Goal: Task Accomplishment & Management: Manage account settings

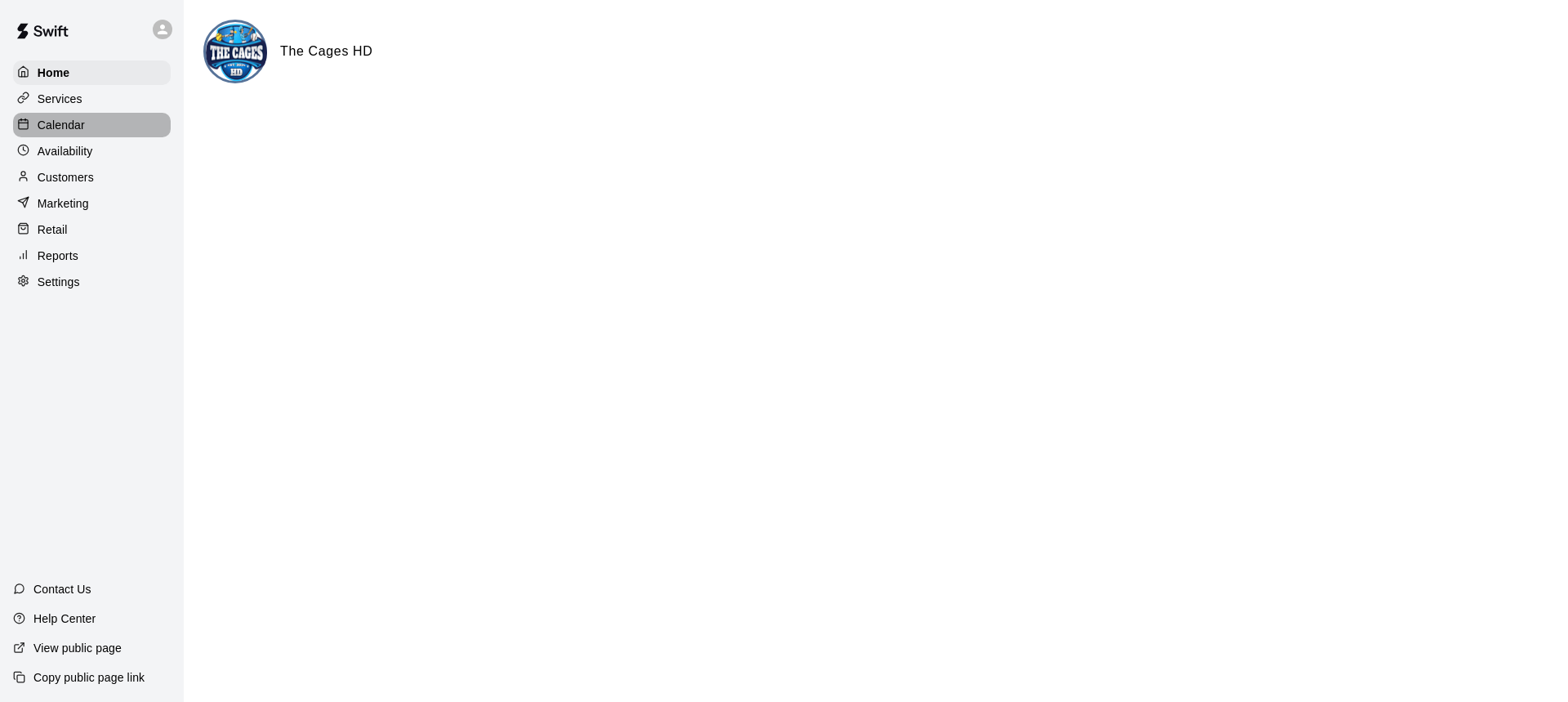
click at [58, 124] on p "Calendar" at bounding box center [61, 125] width 47 height 16
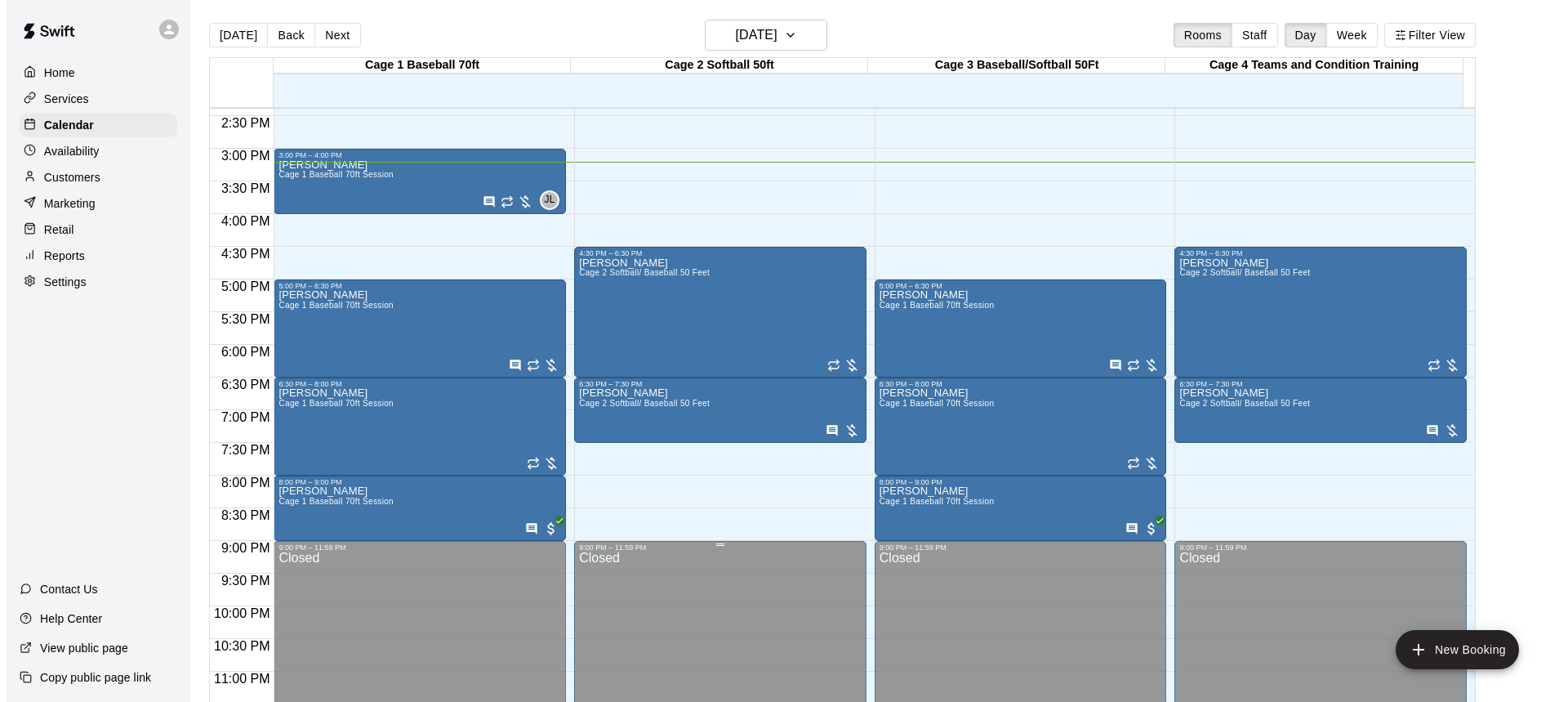
scroll to position [958, 0]
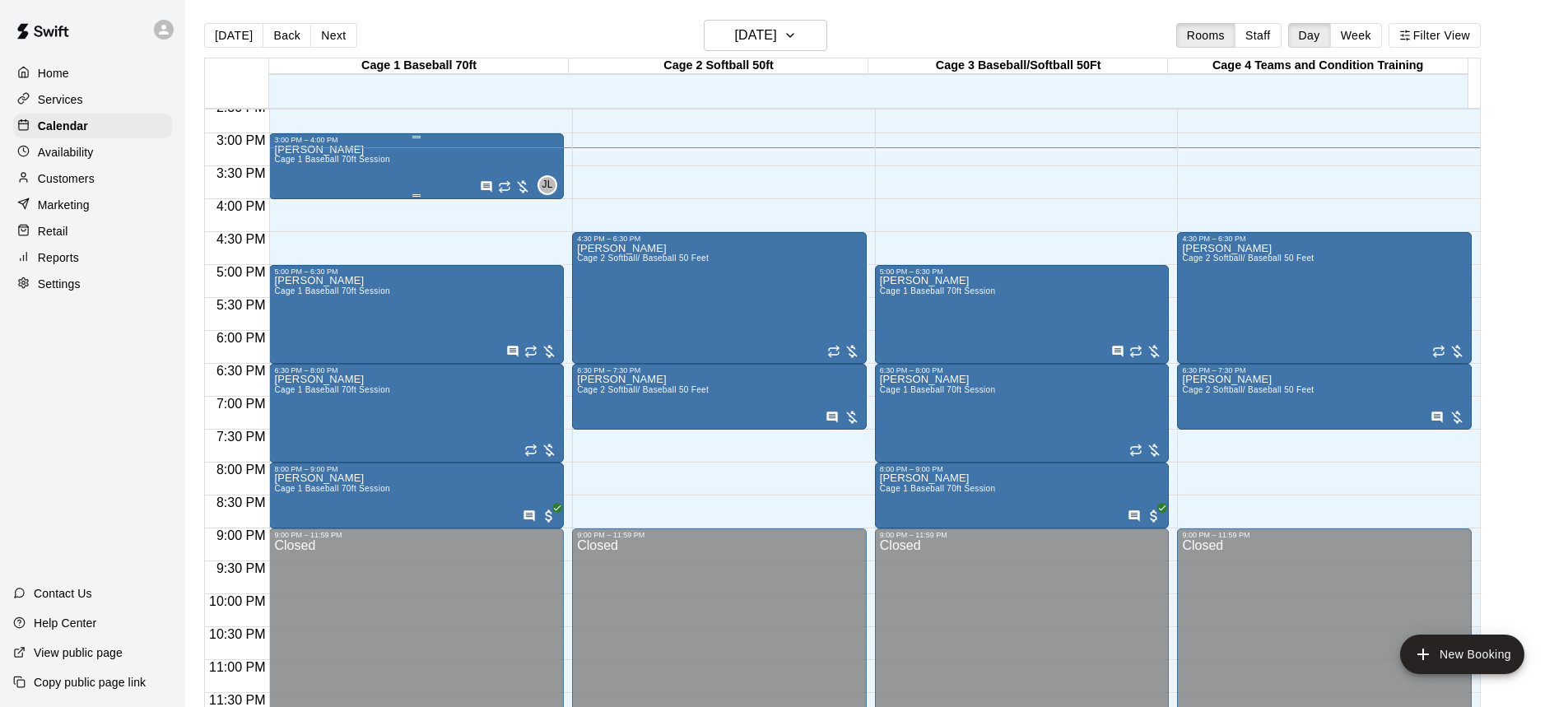
click at [397, 171] on div "[PERSON_NAME] Cage 1 Baseball 70ft Session JL 0" at bounding box center [417, 497] width 284 height 707
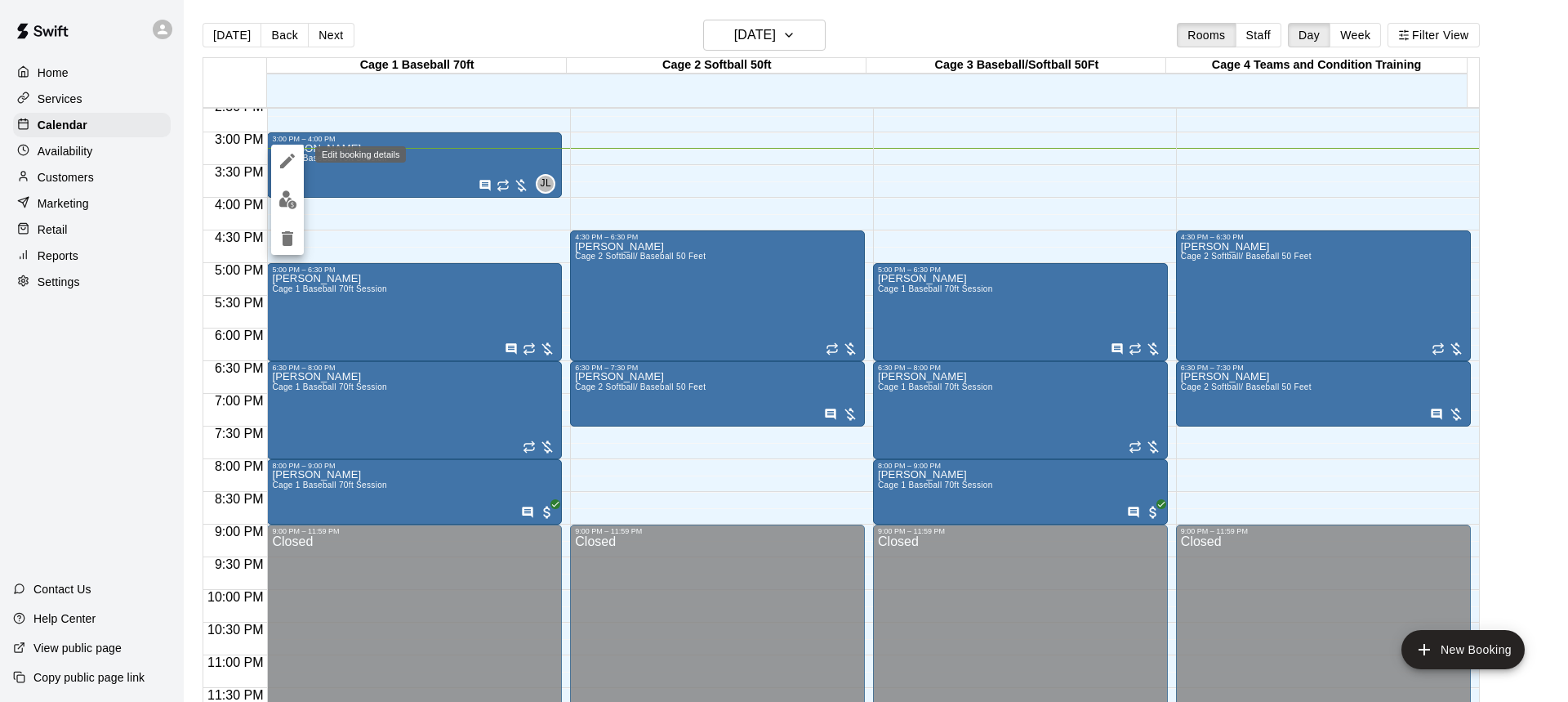
click at [286, 161] on icon "edit" at bounding box center [288, 161] width 15 height 15
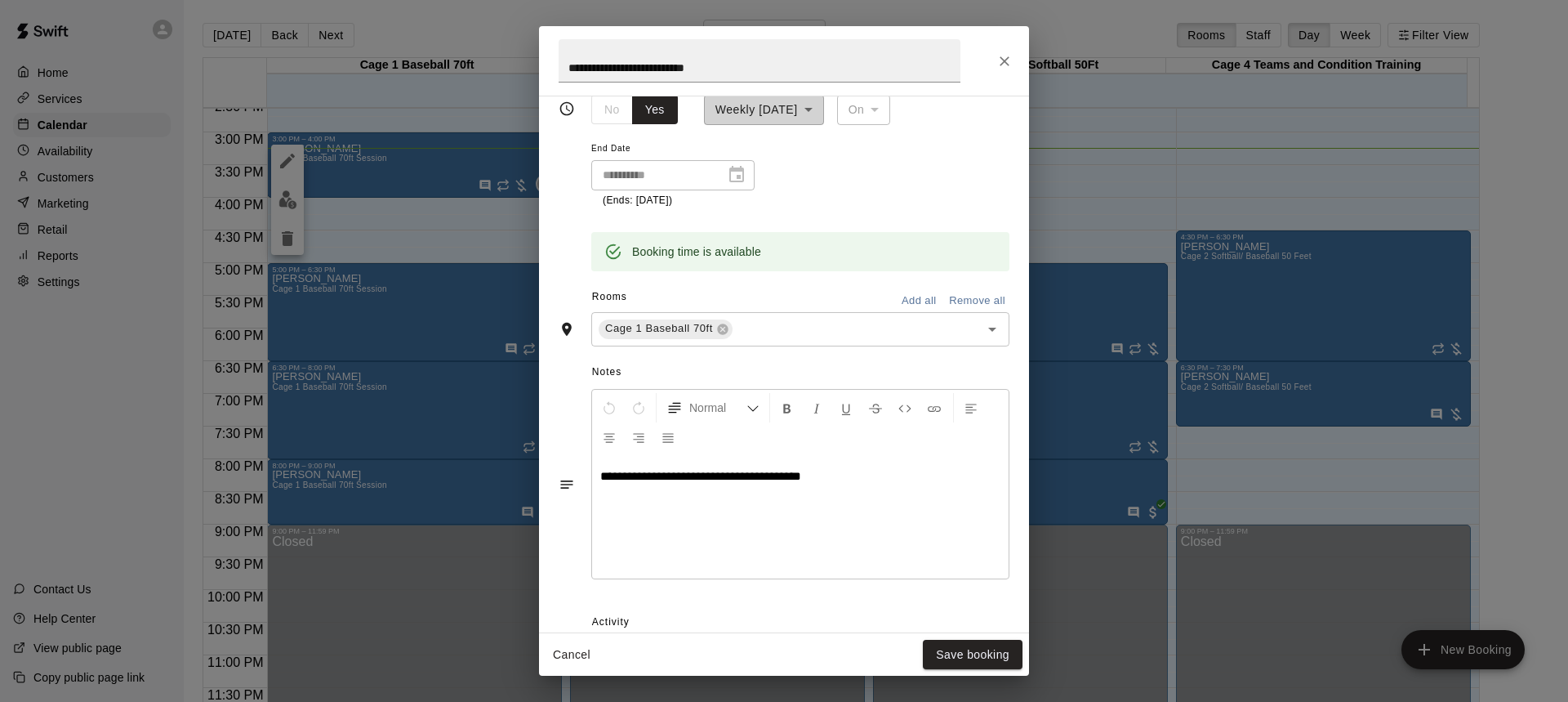
scroll to position [304, 0]
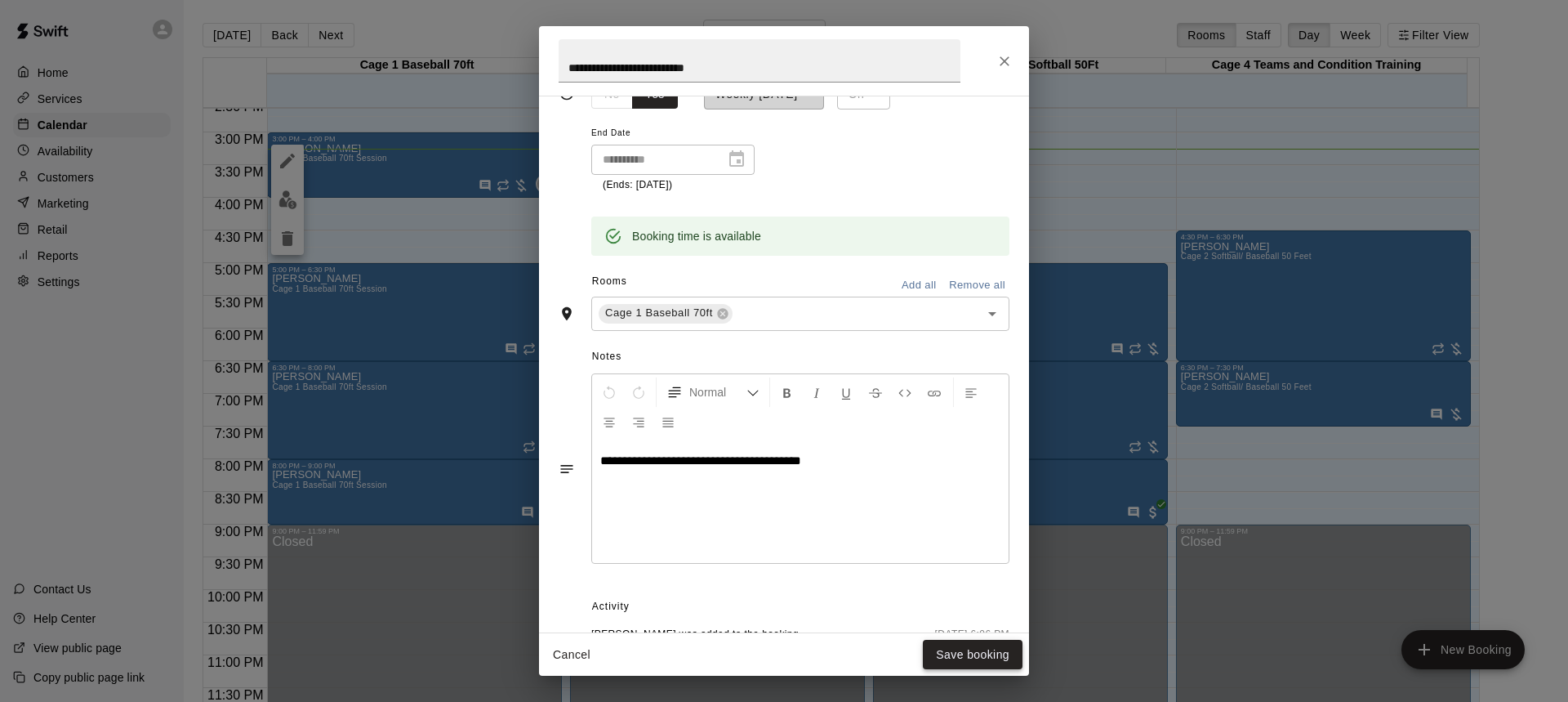
click at [972, 659] on button "Save booking" at bounding box center [972, 654] width 99 height 30
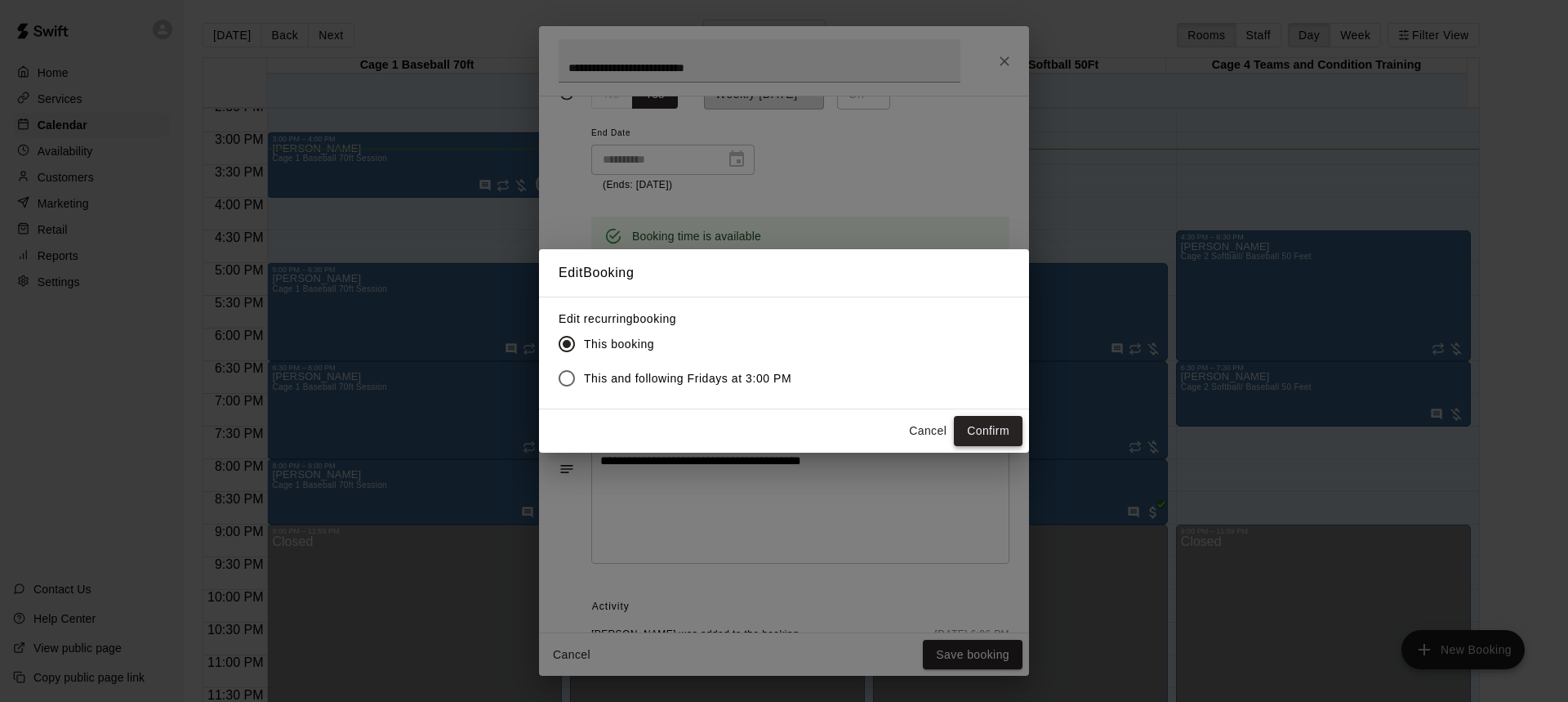
click at [995, 428] on button "Confirm" at bounding box center [988, 431] width 68 height 30
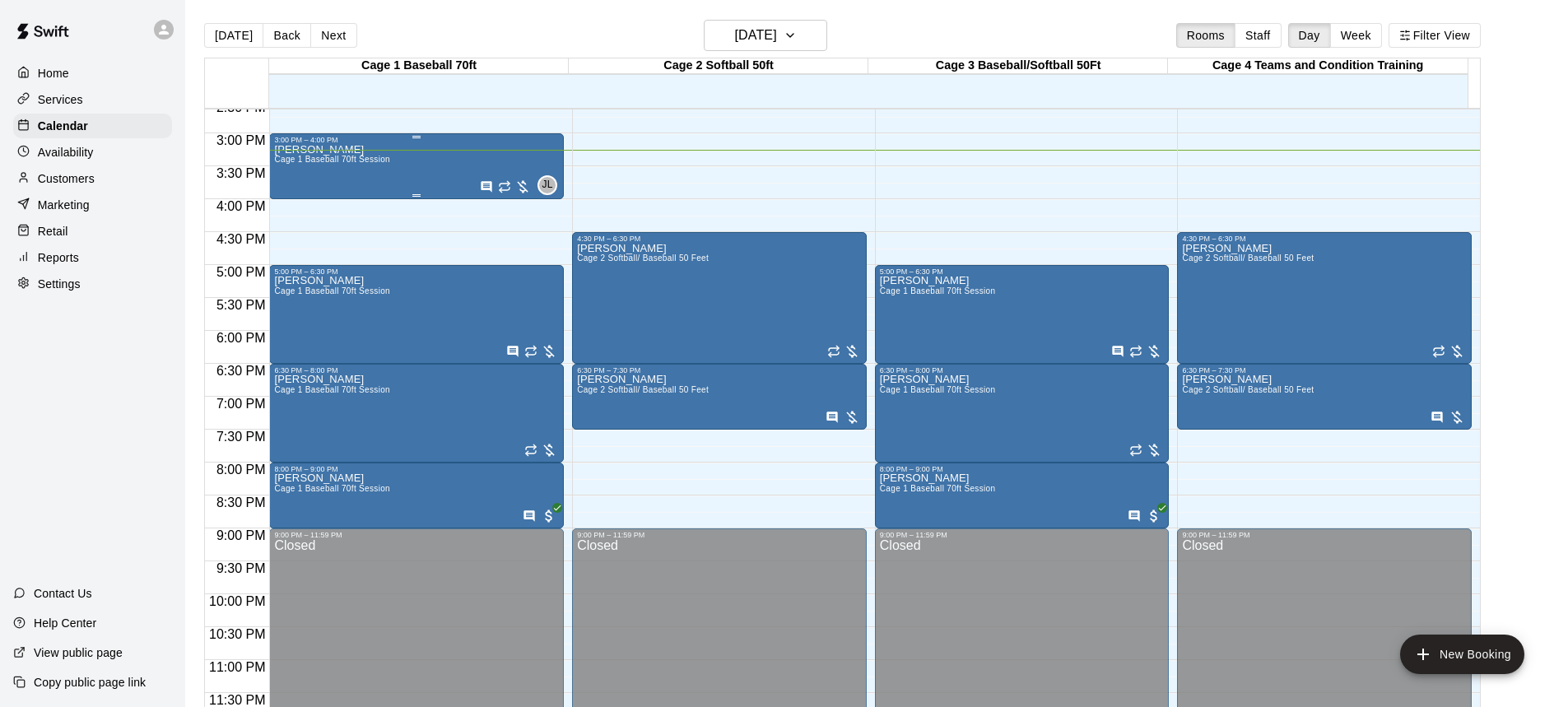
click at [406, 171] on div "[PERSON_NAME] Cage 1 Baseball 70ft Session JL 0" at bounding box center [417, 497] width 284 height 707
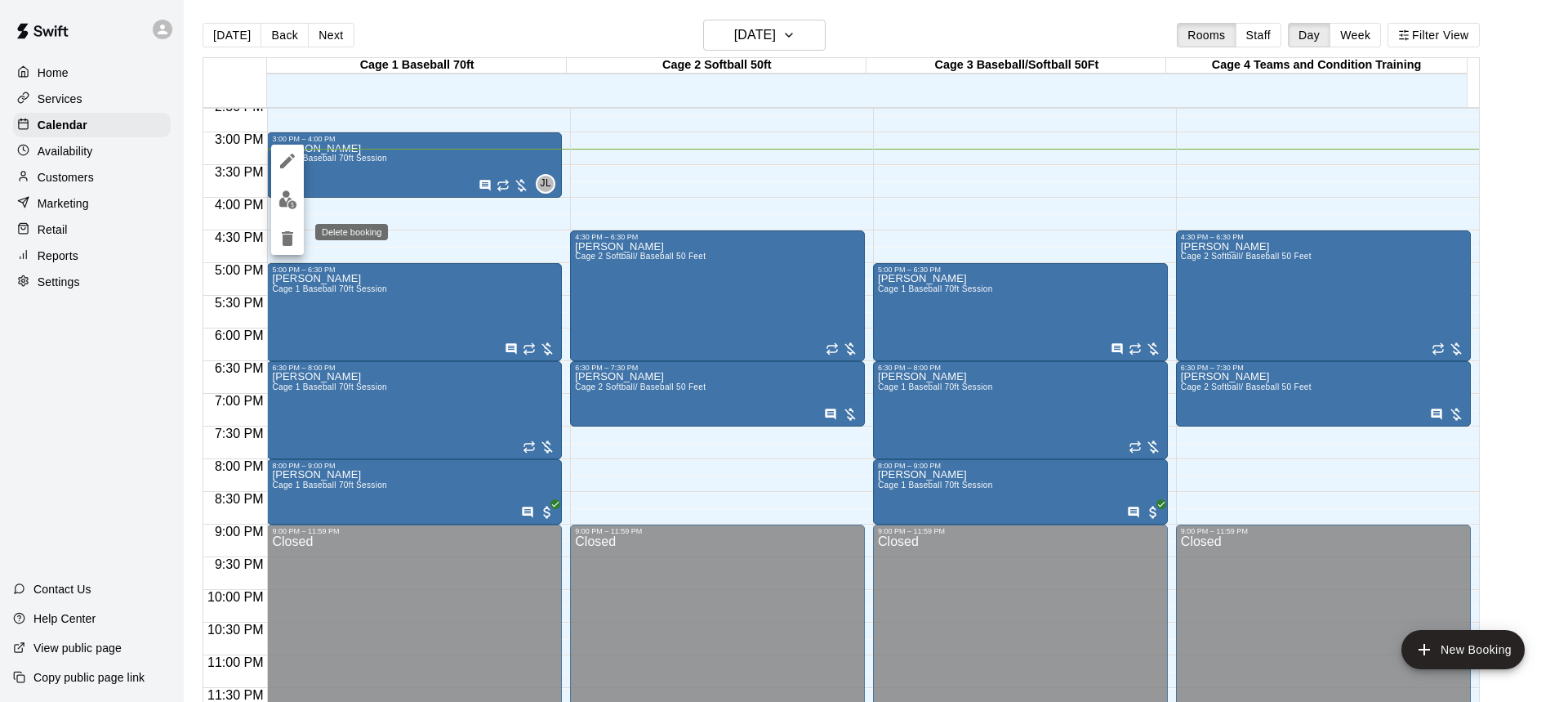
click at [289, 242] on icon "delete" at bounding box center [287, 239] width 12 height 15
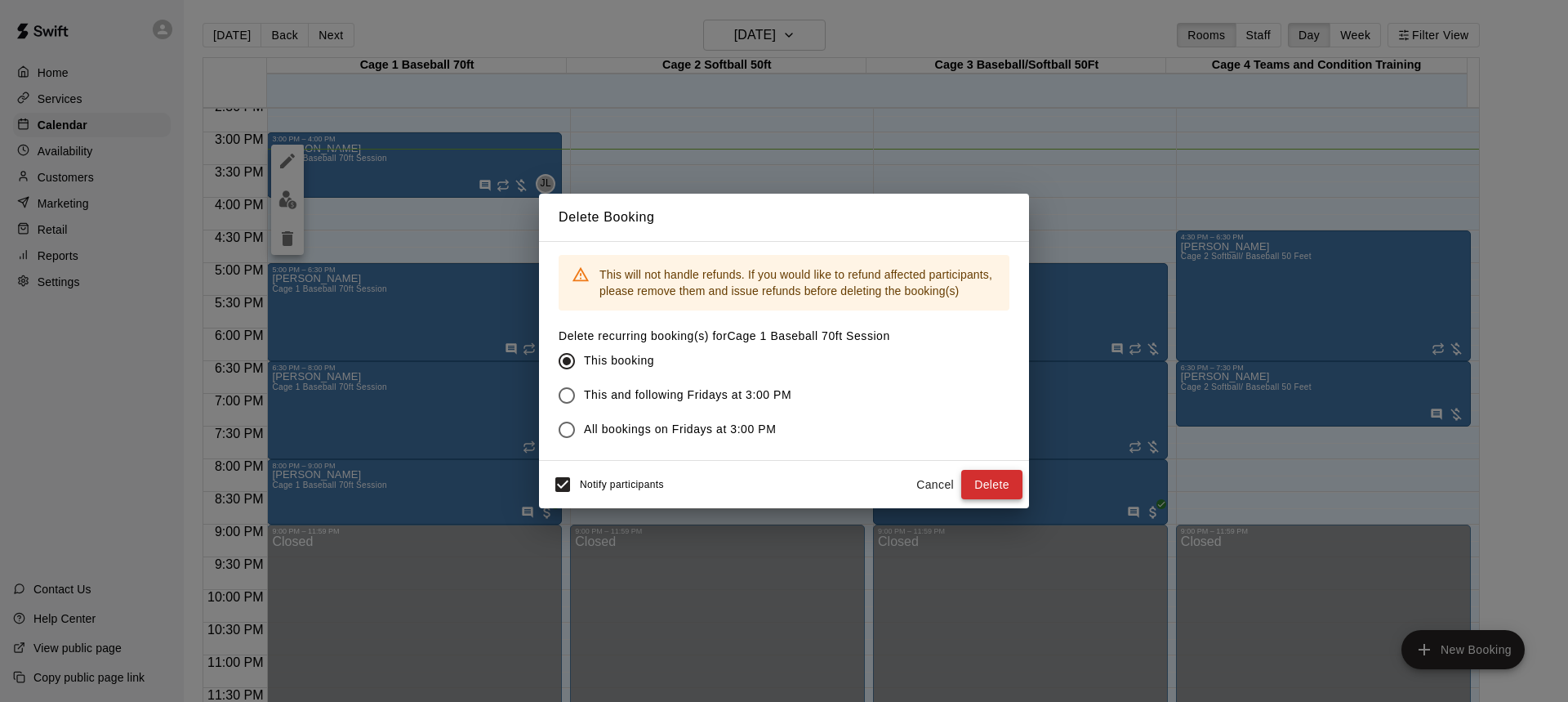
click at [997, 483] on button "Delete" at bounding box center [992, 484] width 61 height 30
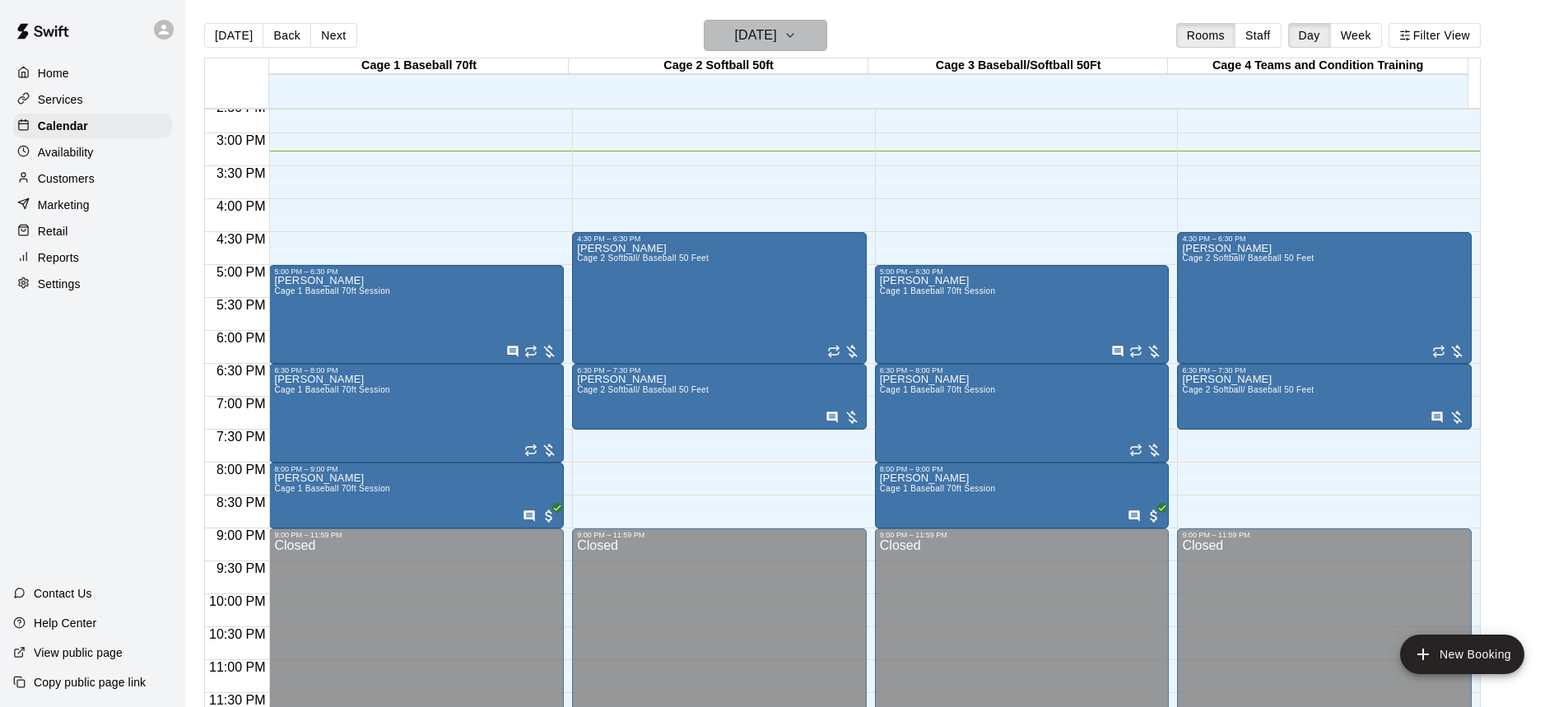
click at [796, 42] on icon "button" at bounding box center [790, 36] width 13 height 20
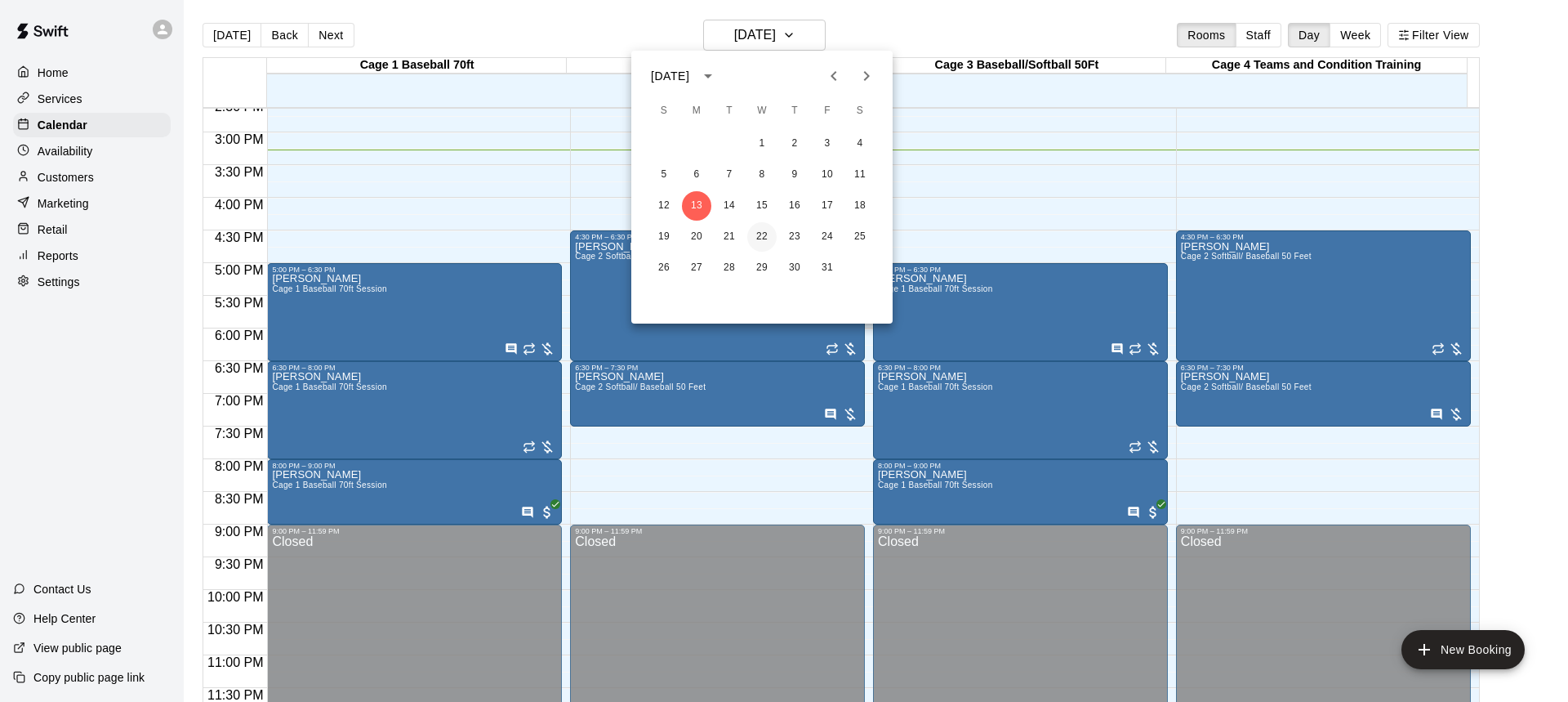
click at [761, 231] on button "22" at bounding box center [762, 237] width 29 height 29
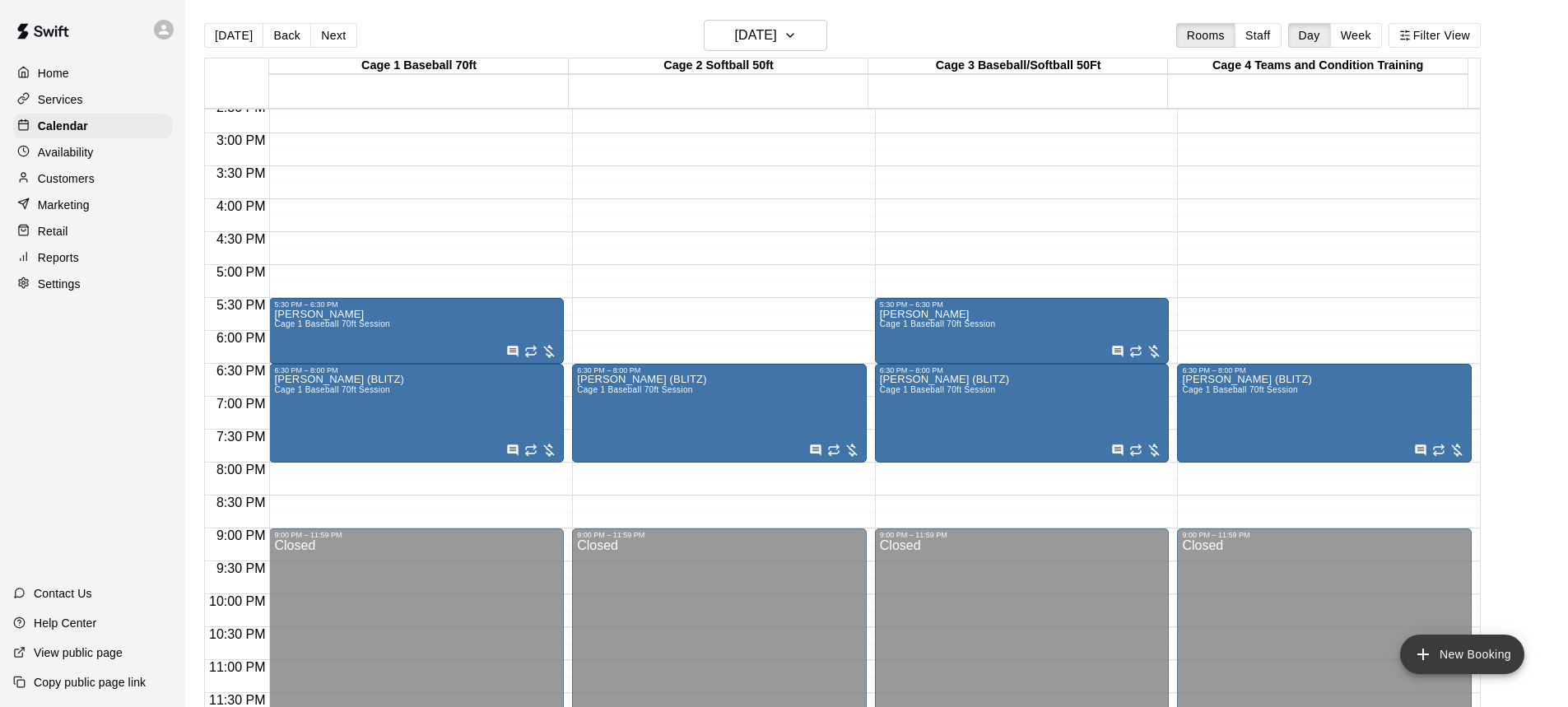
click at [1479, 645] on button "New Booking" at bounding box center [1462, 654] width 124 height 39
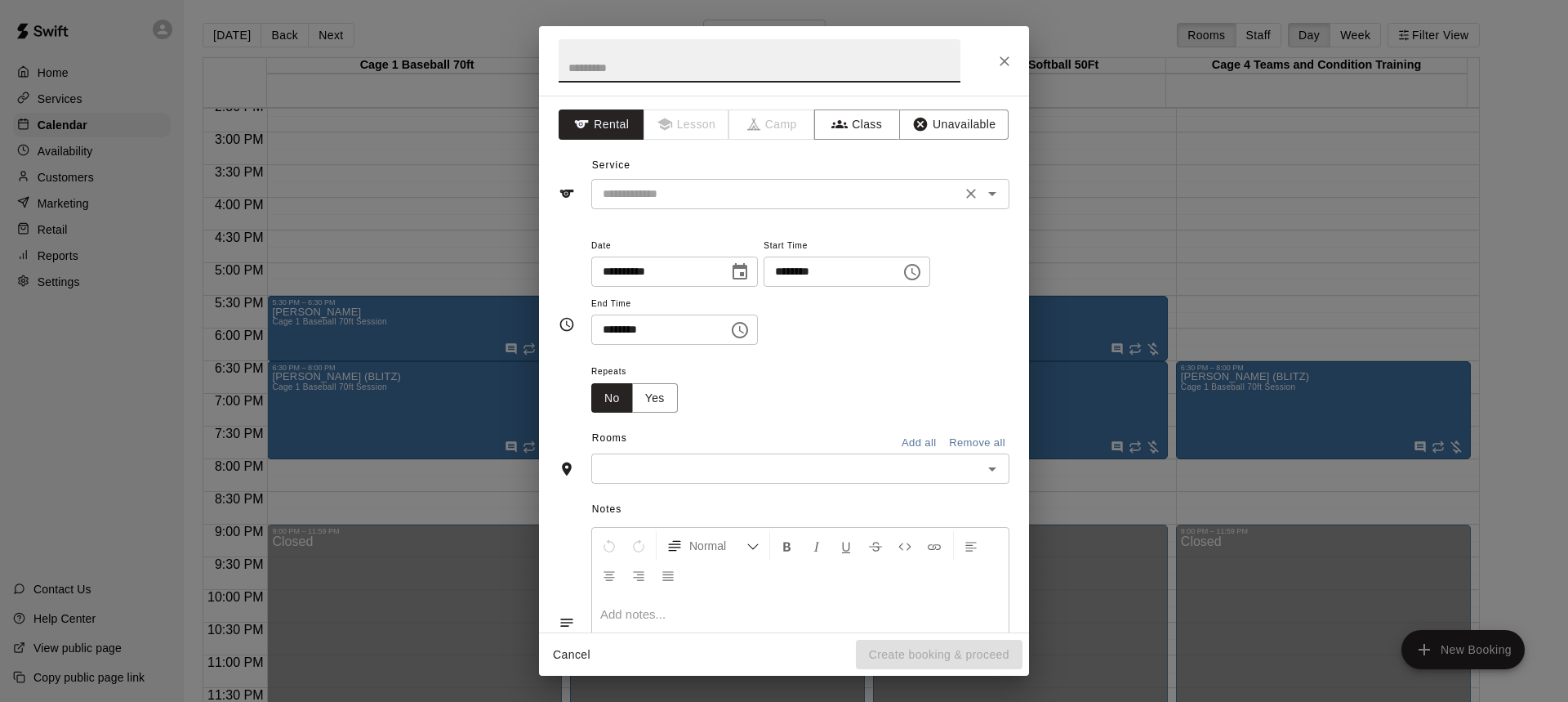
click at [983, 197] on icon "Open" at bounding box center [993, 194] width 20 height 20
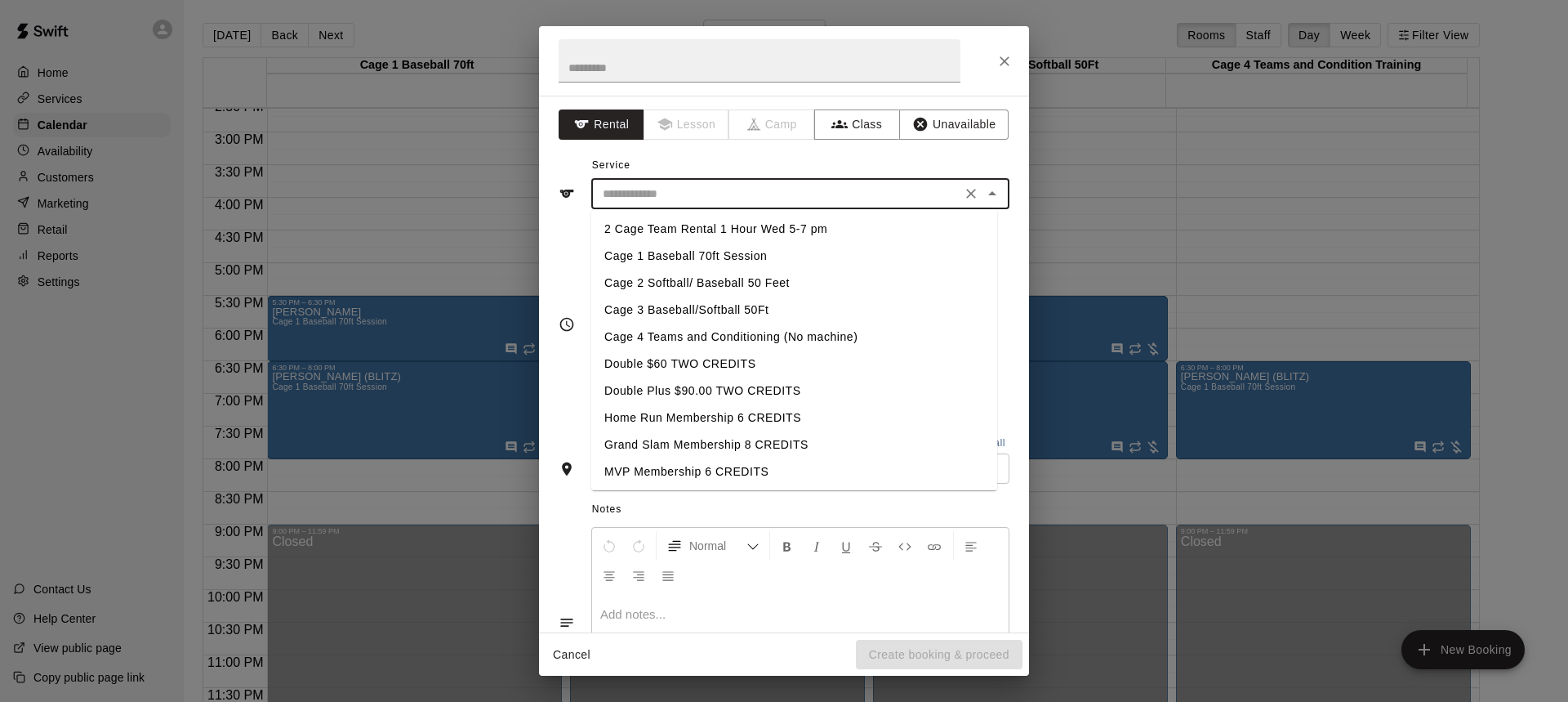
click at [701, 280] on li "Cage 2 Softball/ Baseball 50 Feet" at bounding box center [794, 283] width 406 height 27
type input "**********"
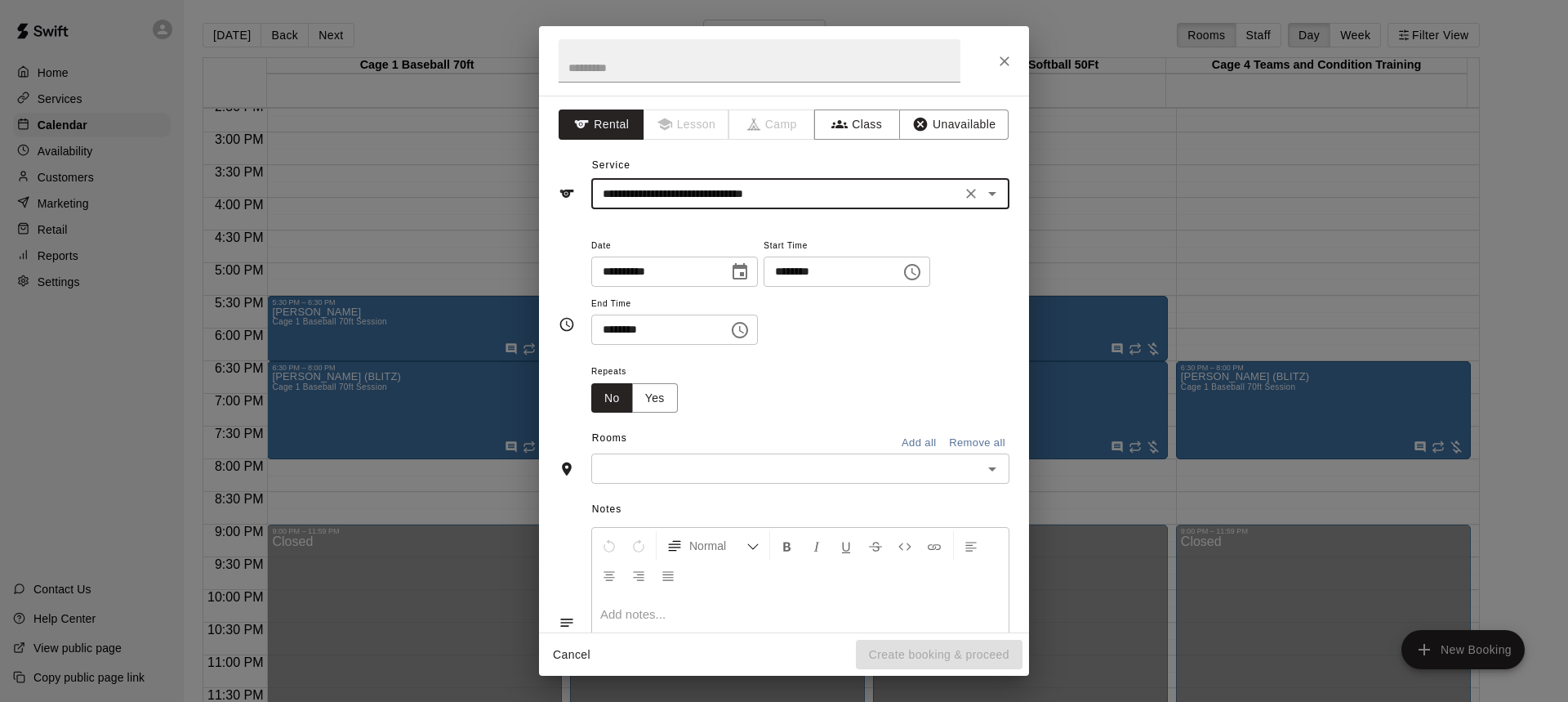
click at [922, 270] on icon "Choose time, selected time is 3:00 PM" at bounding box center [912, 272] width 20 height 20
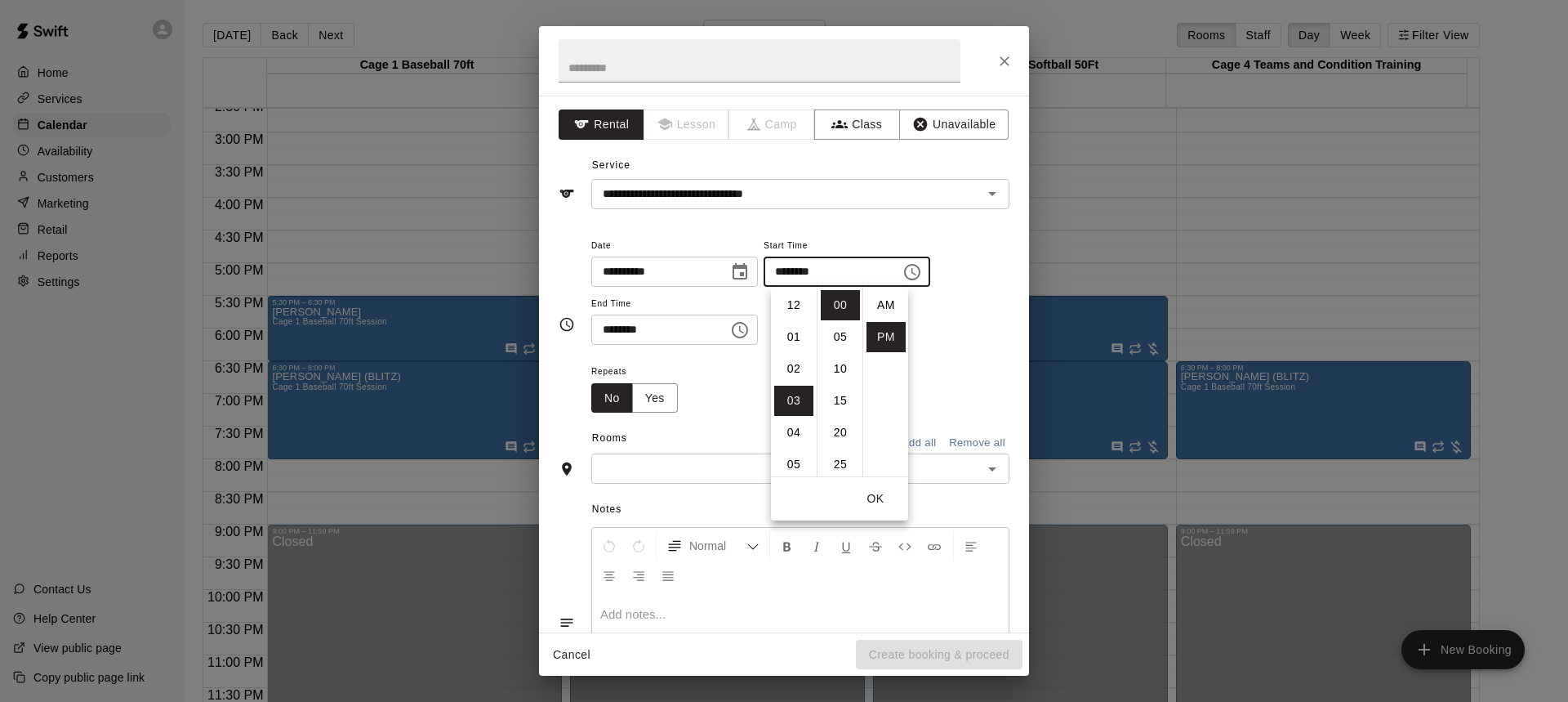
scroll to position [29, 0]
click at [794, 364] on li "05" at bounding box center [793, 368] width 39 height 30
click at [837, 412] on li "30" at bounding box center [840, 414] width 39 height 30
type input "********"
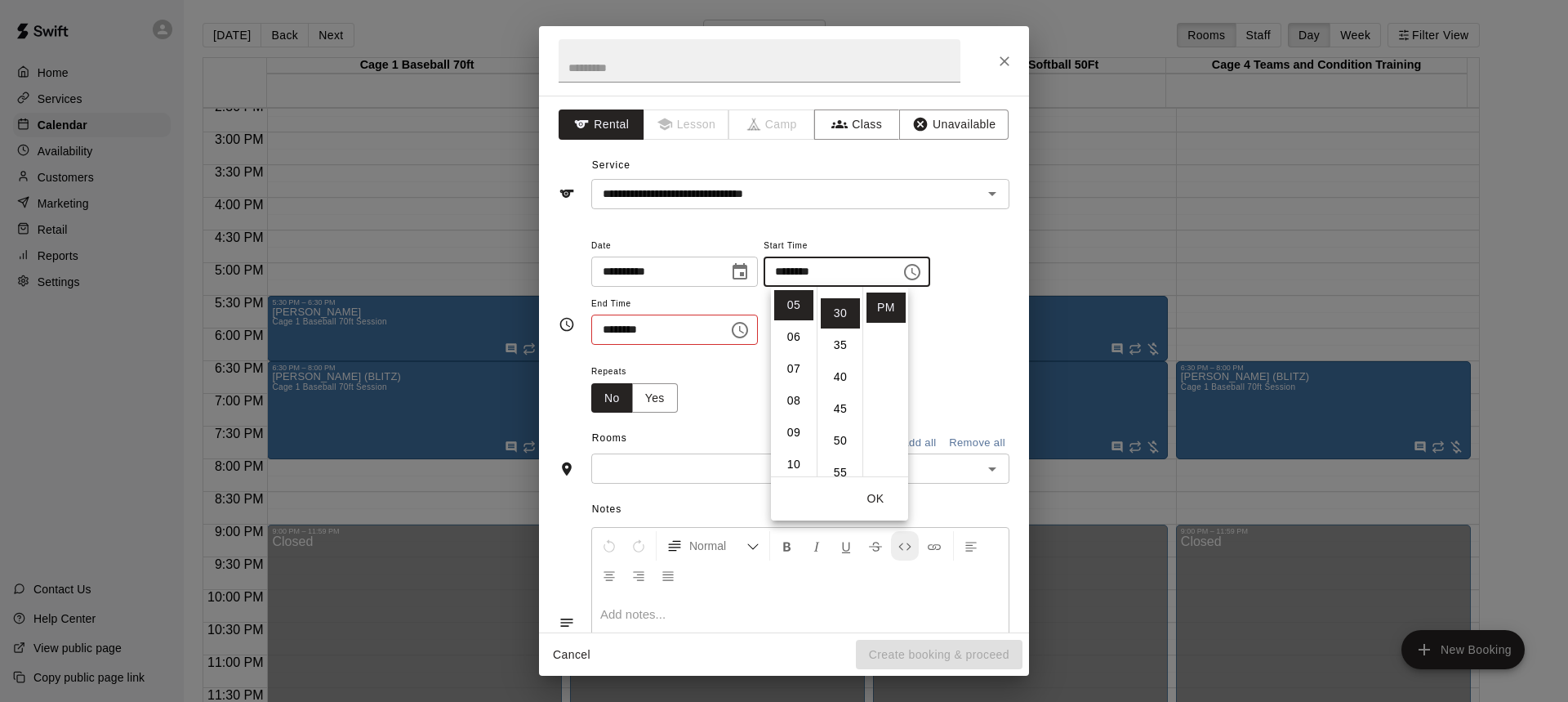
scroll to position [191, 0]
click at [870, 496] on button "OK" at bounding box center [875, 498] width 52 height 30
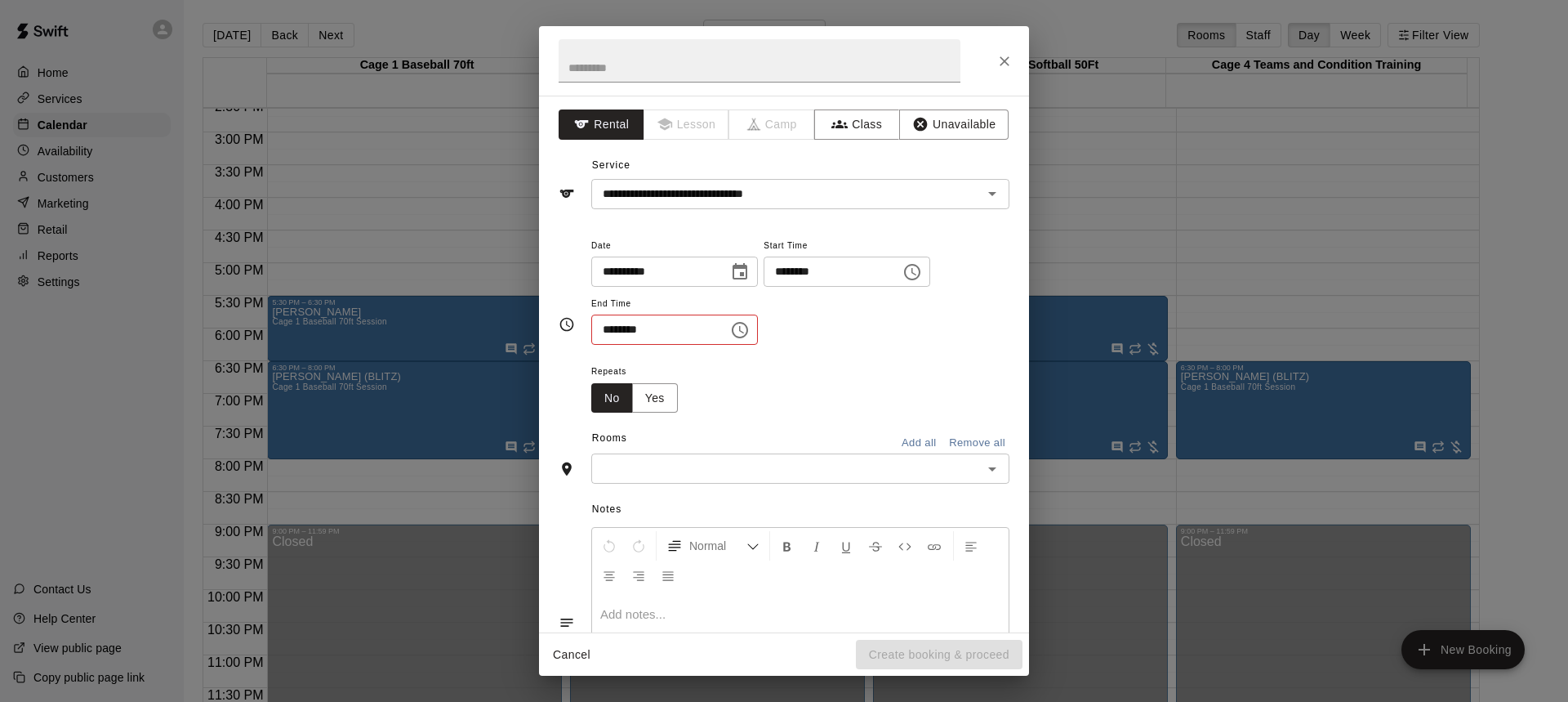
click at [748, 326] on icon "Choose time, selected time is 3:30 PM" at bounding box center [740, 331] width 20 height 20
click at [612, 462] on li "06" at bounding box center [614, 458] width 39 height 30
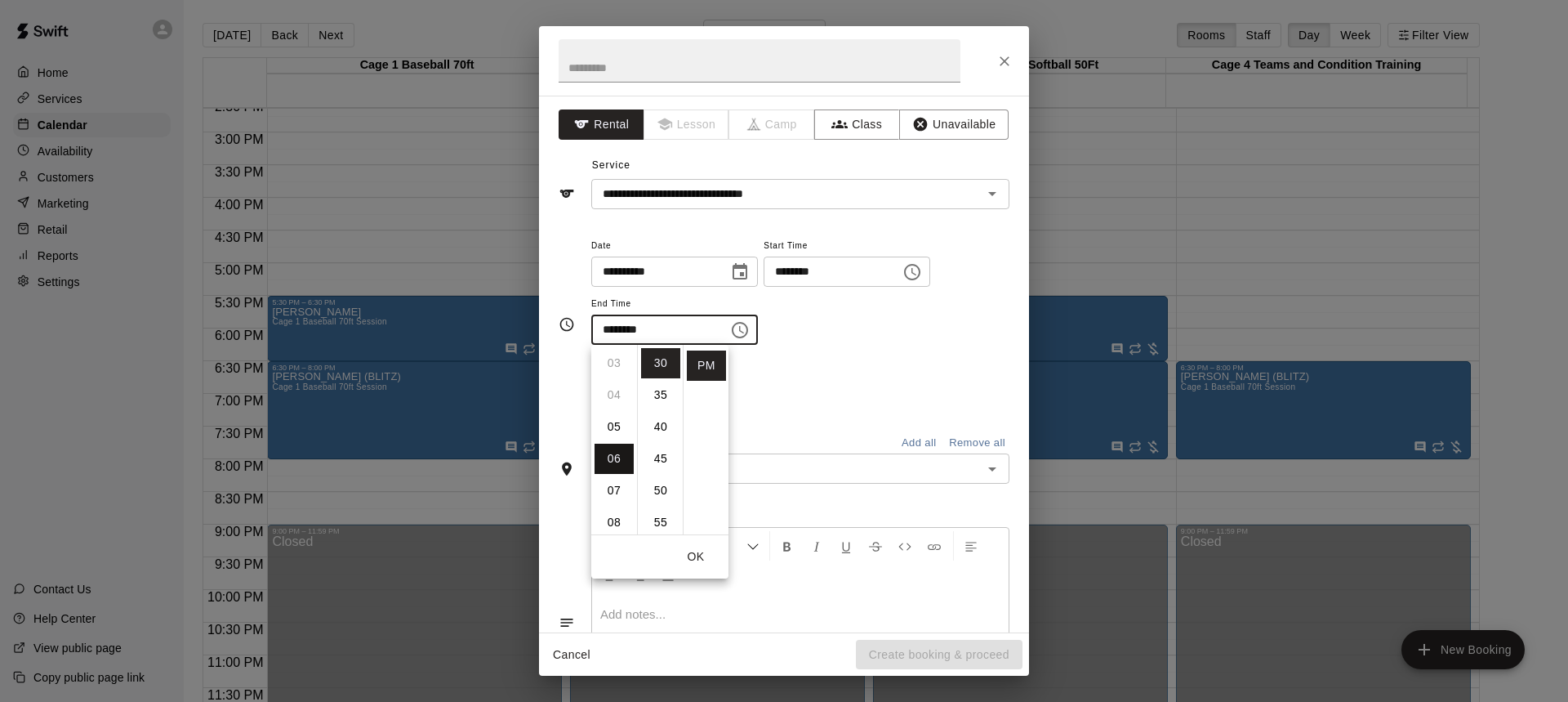
type input "********"
click at [705, 552] on button "OK" at bounding box center [696, 556] width 52 height 30
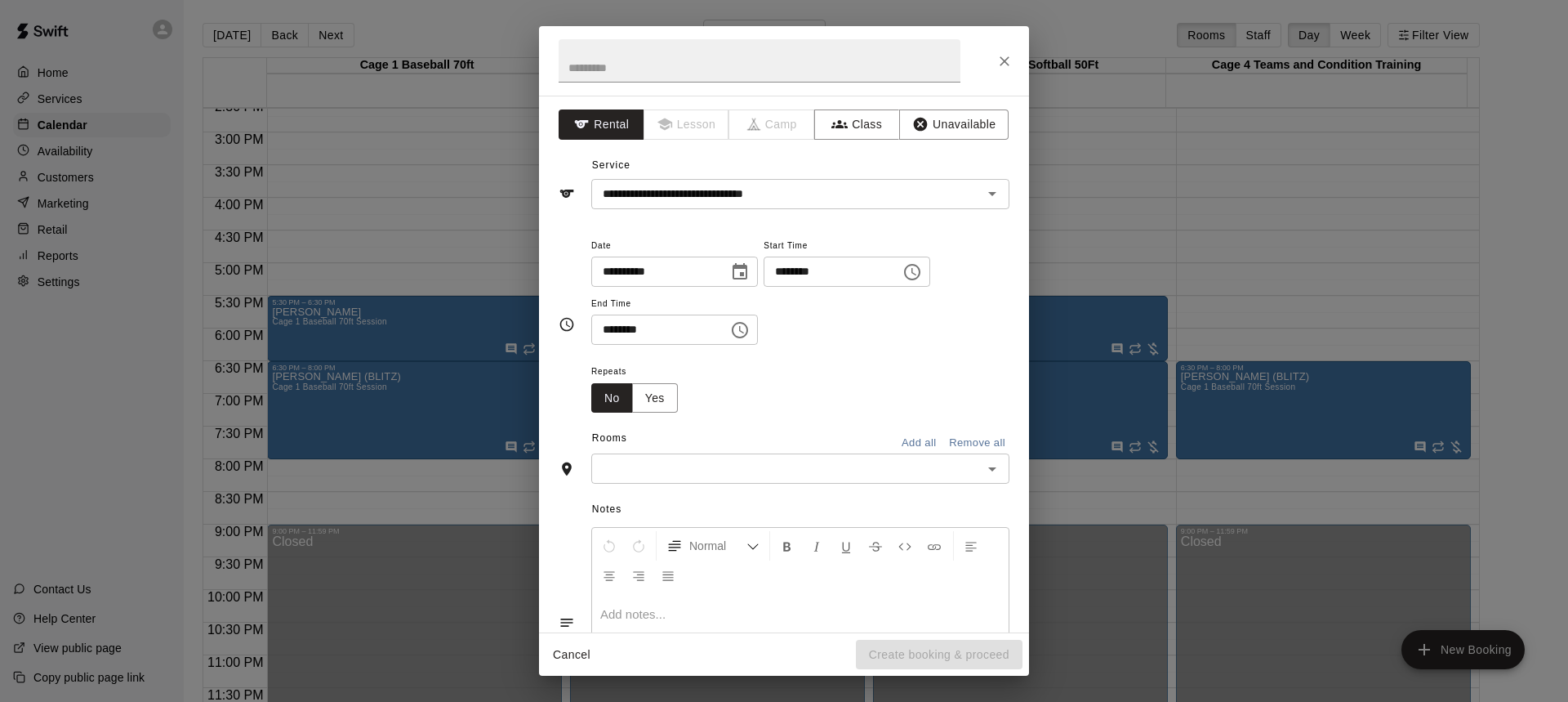
click at [985, 469] on icon "Open" at bounding box center [993, 469] width 20 height 20
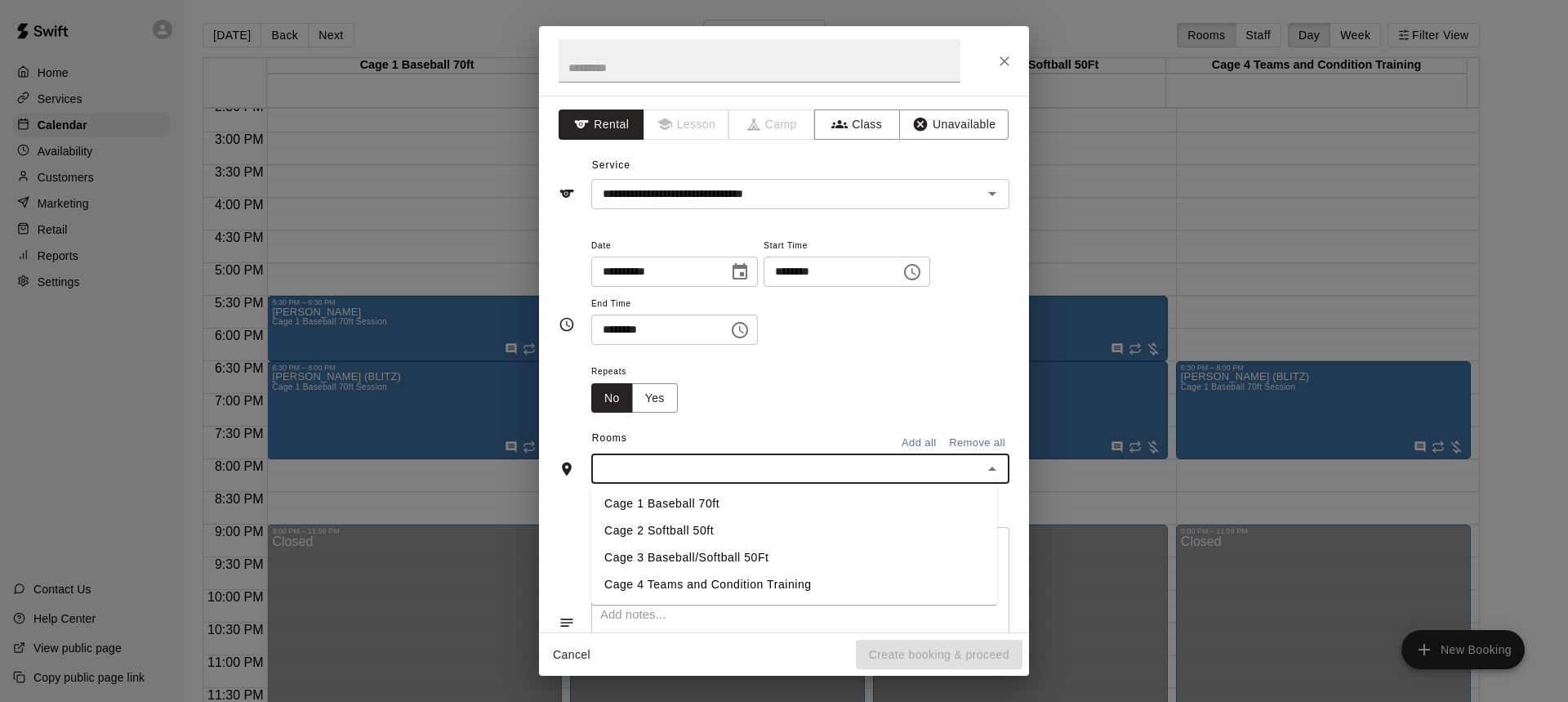
click at [678, 529] on li "Cage 2 Softball 50ft" at bounding box center [794, 531] width 406 height 27
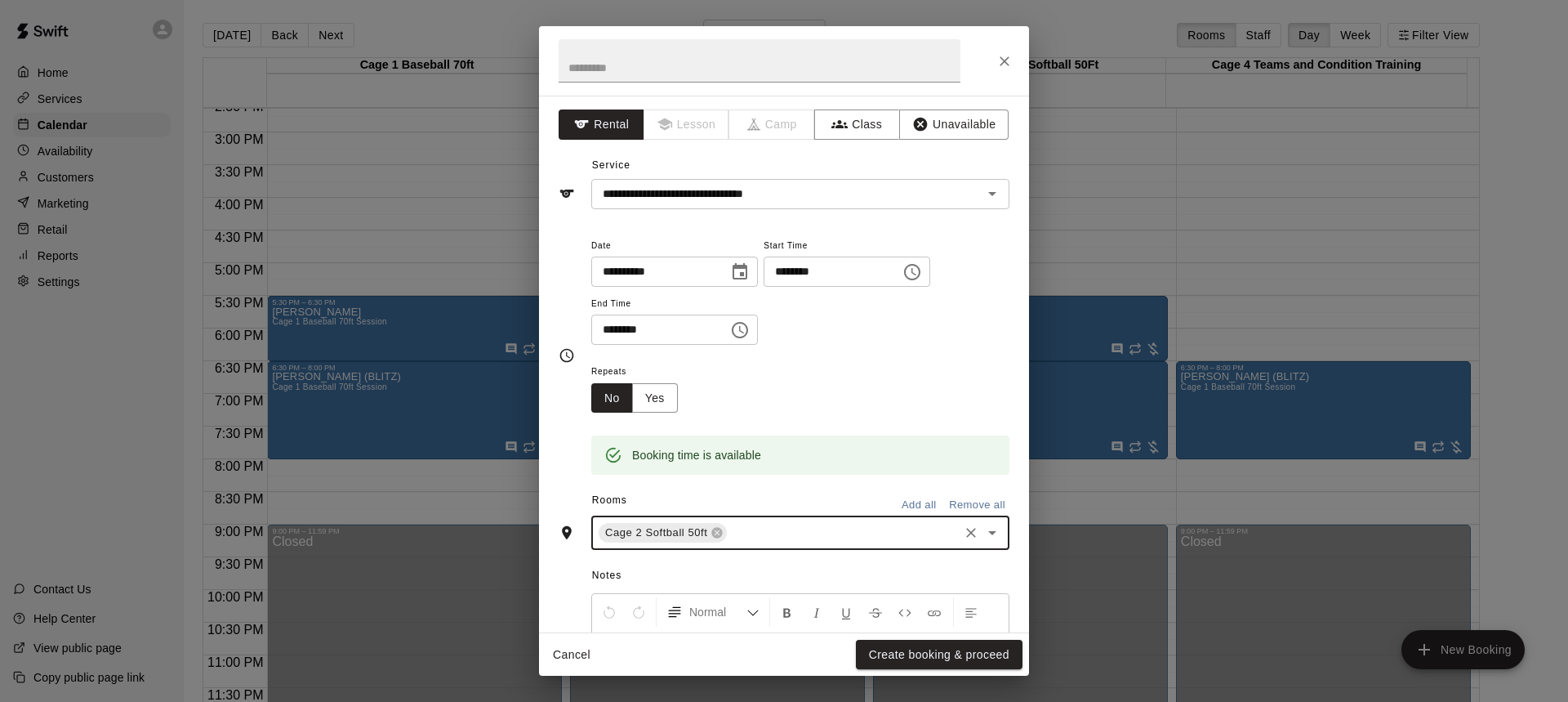
scroll to position [181, 0]
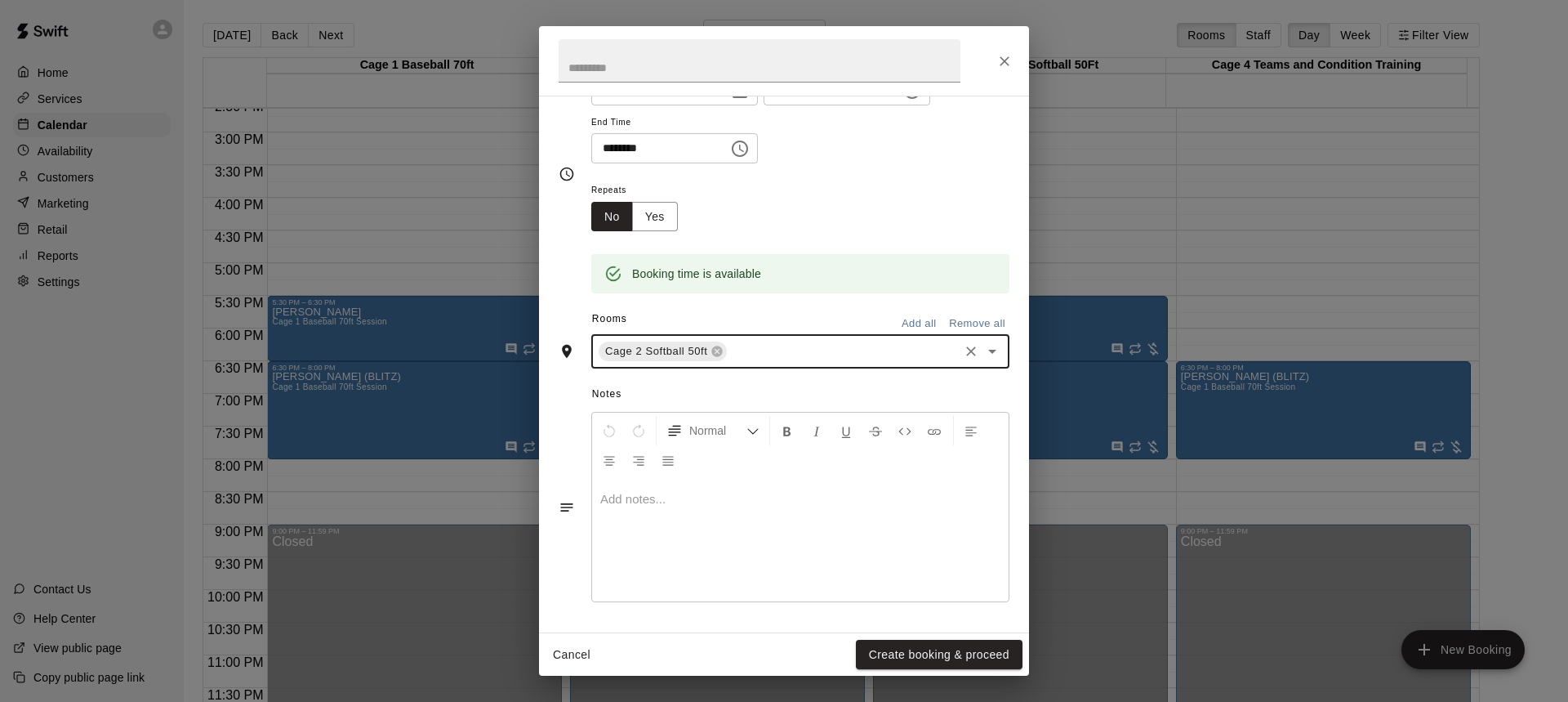
click at [751, 509] on div at bounding box center [800, 540] width 417 height 123
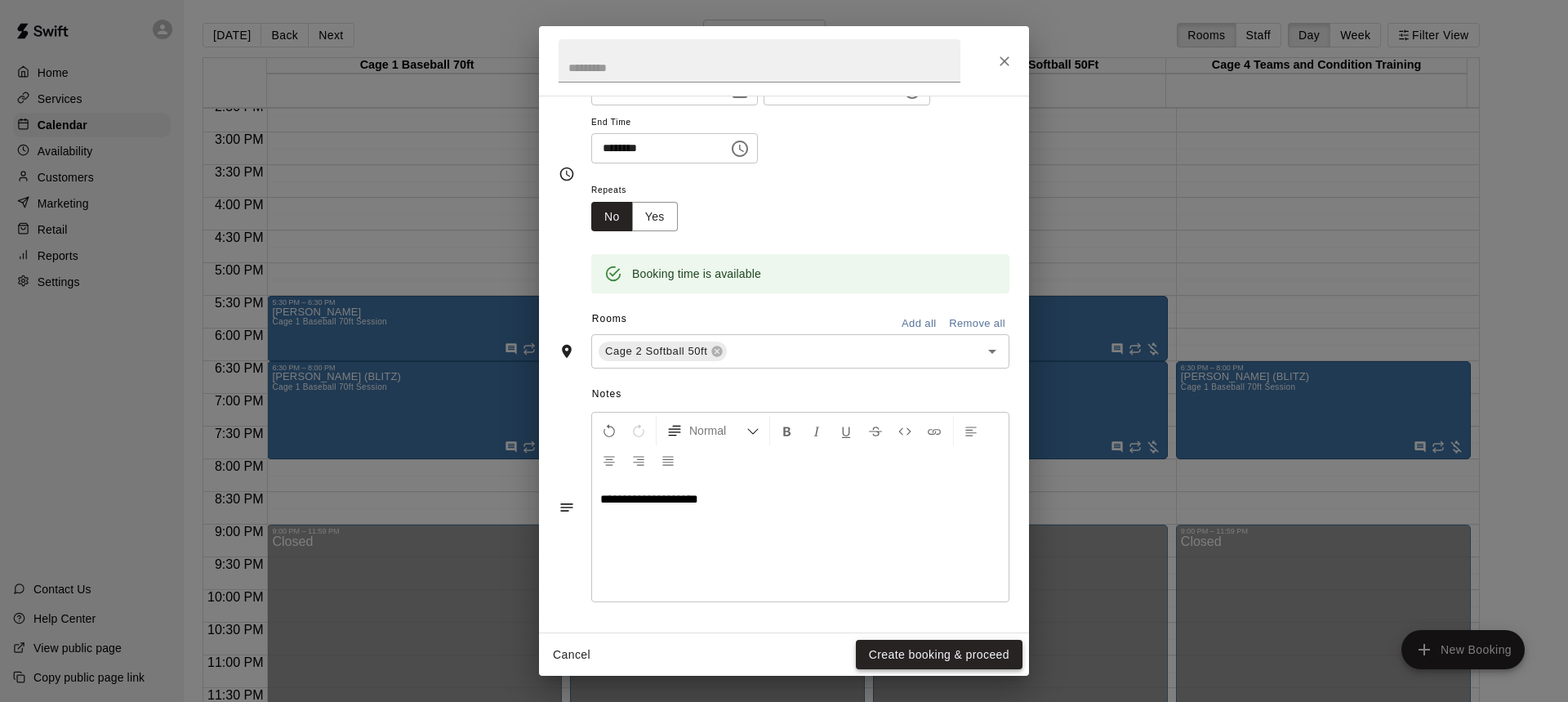
click at [926, 654] on button "Create booking & proceed" at bounding box center [939, 654] width 167 height 30
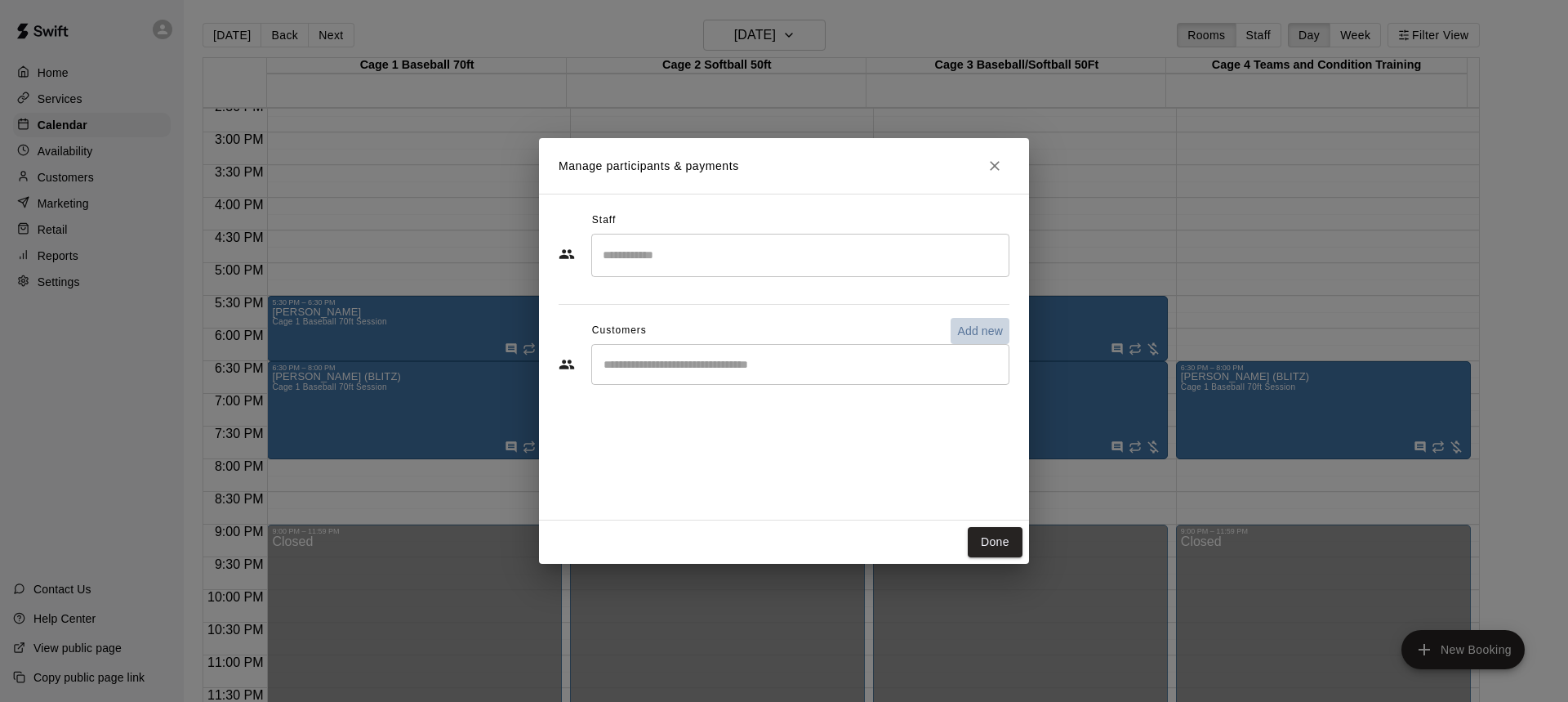
click at [979, 330] on p "Add new" at bounding box center [980, 331] width 46 height 16
select select "**"
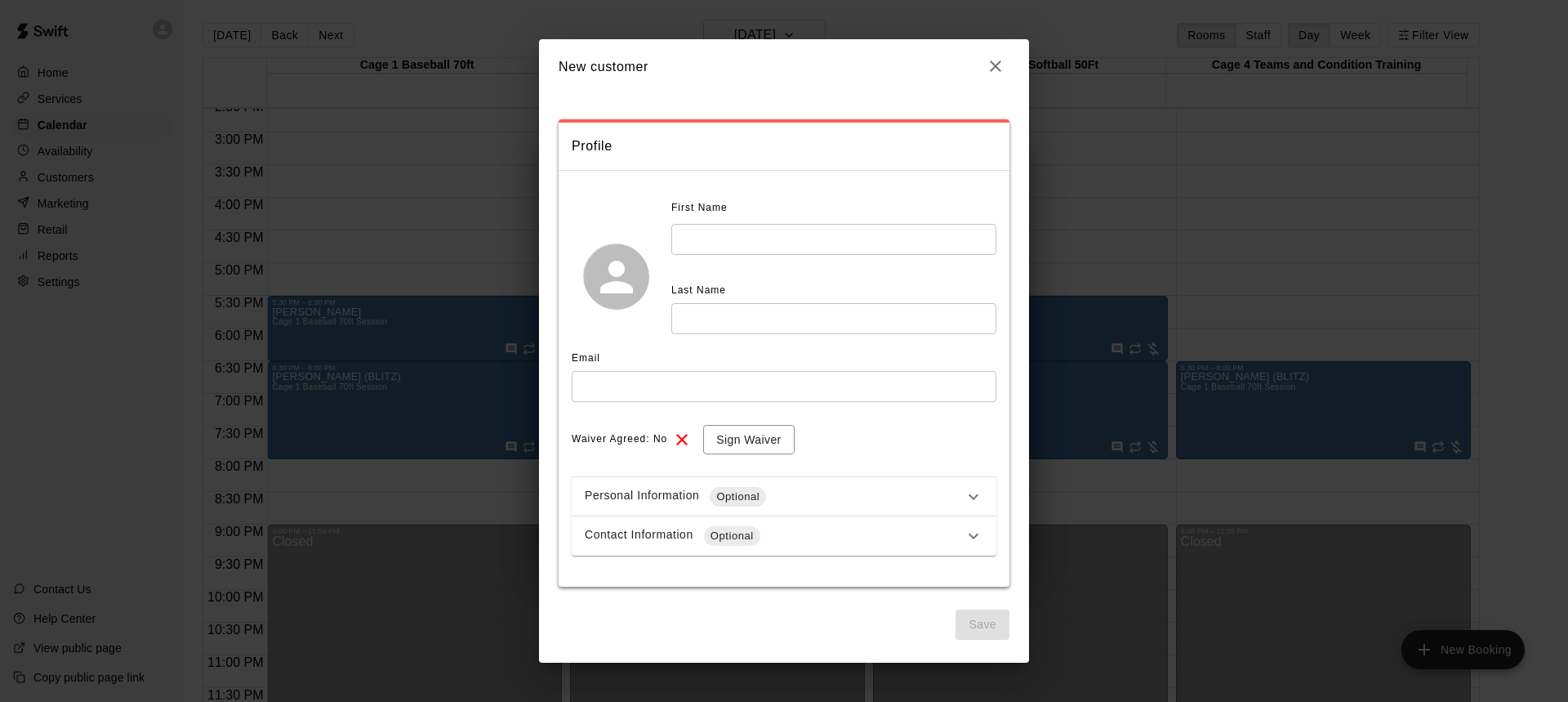
click at [774, 242] on input "text" at bounding box center [833, 239] width 325 height 30
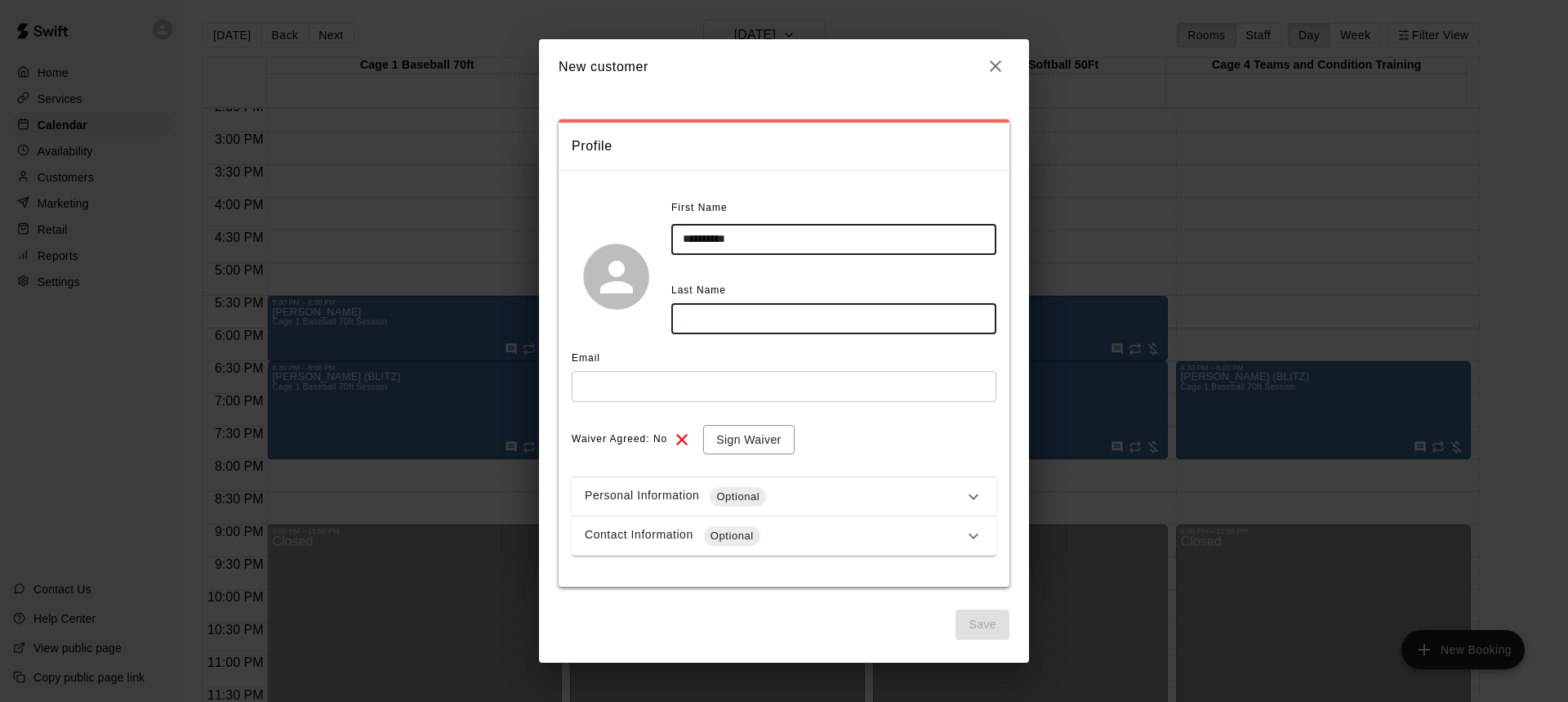
type input "*********"
click at [736, 330] on input "text" at bounding box center [833, 318] width 325 height 30
type input "*******"
click at [727, 385] on input "text" at bounding box center [784, 385] width 424 height 30
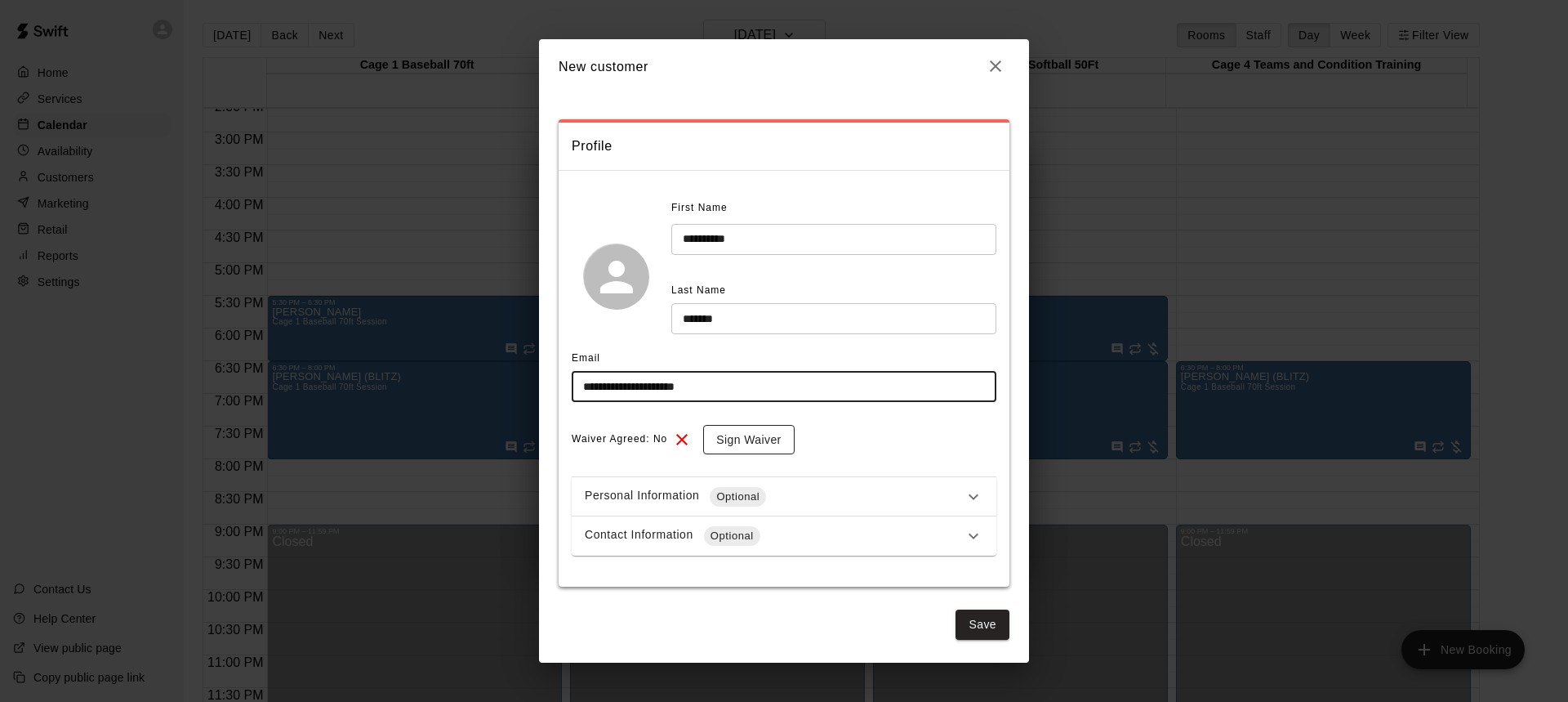
type input "**********"
click at [759, 436] on button "Sign Waiver" at bounding box center [748, 439] width 91 height 30
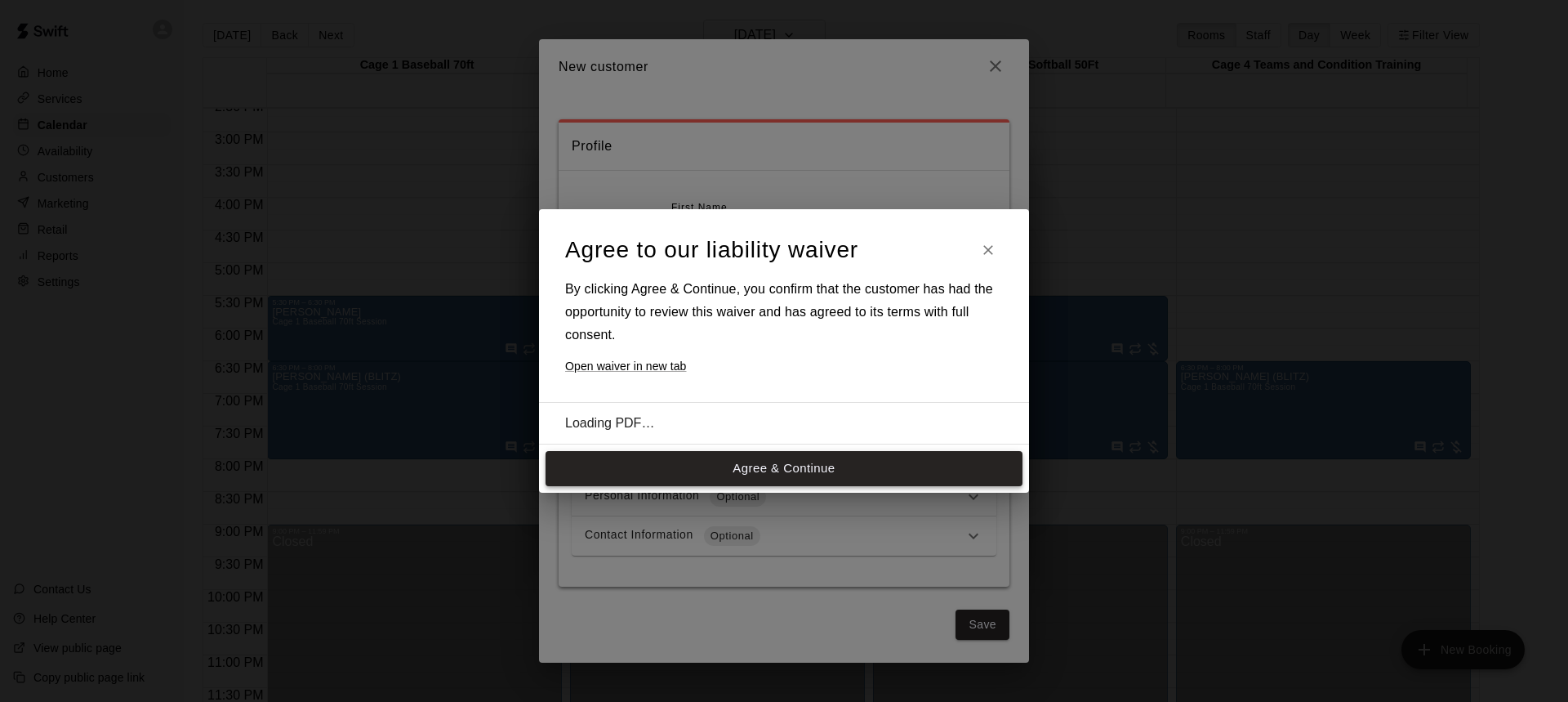
click at [774, 473] on button "Agree & Continue" at bounding box center [784, 468] width 477 height 35
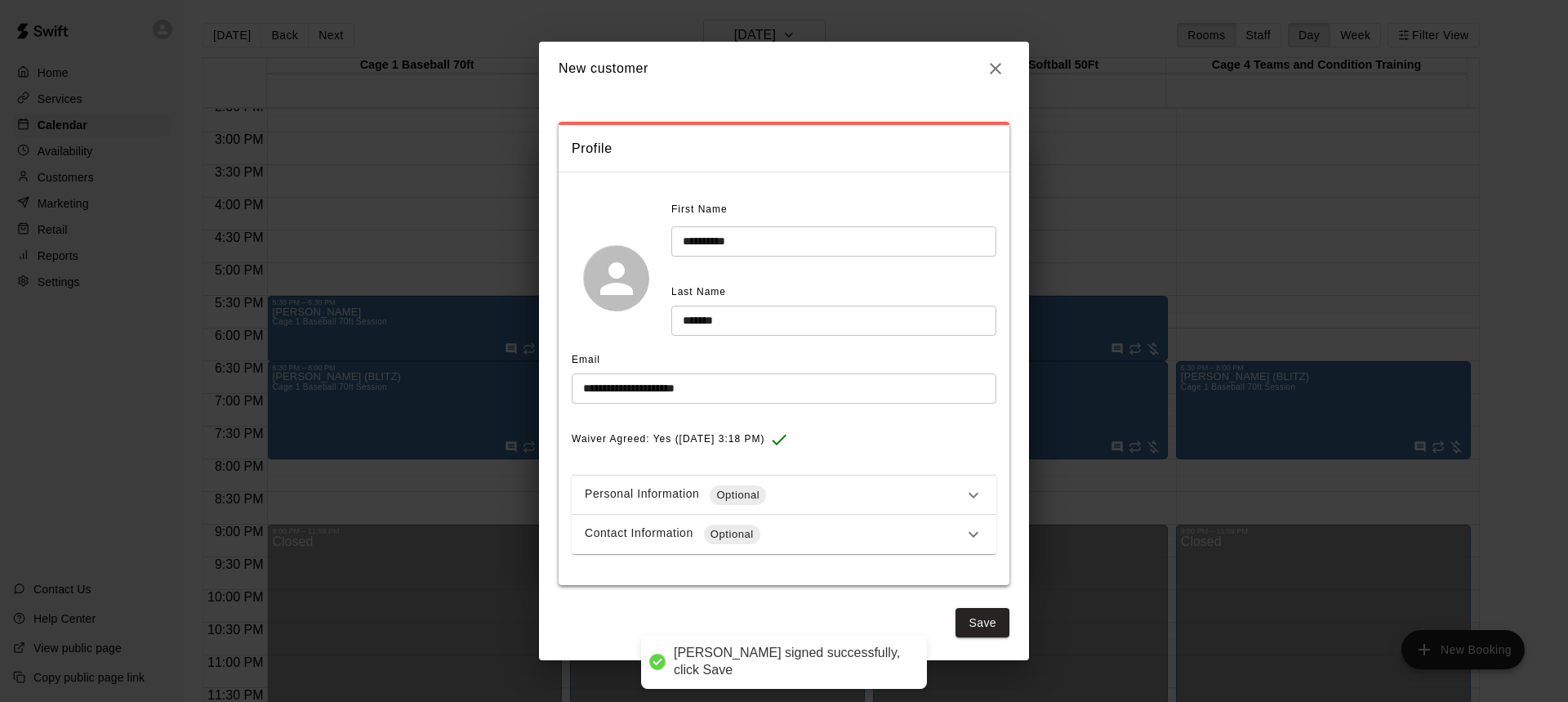
click at [840, 536] on div "Contact Information Optional" at bounding box center [774, 534] width 379 height 20
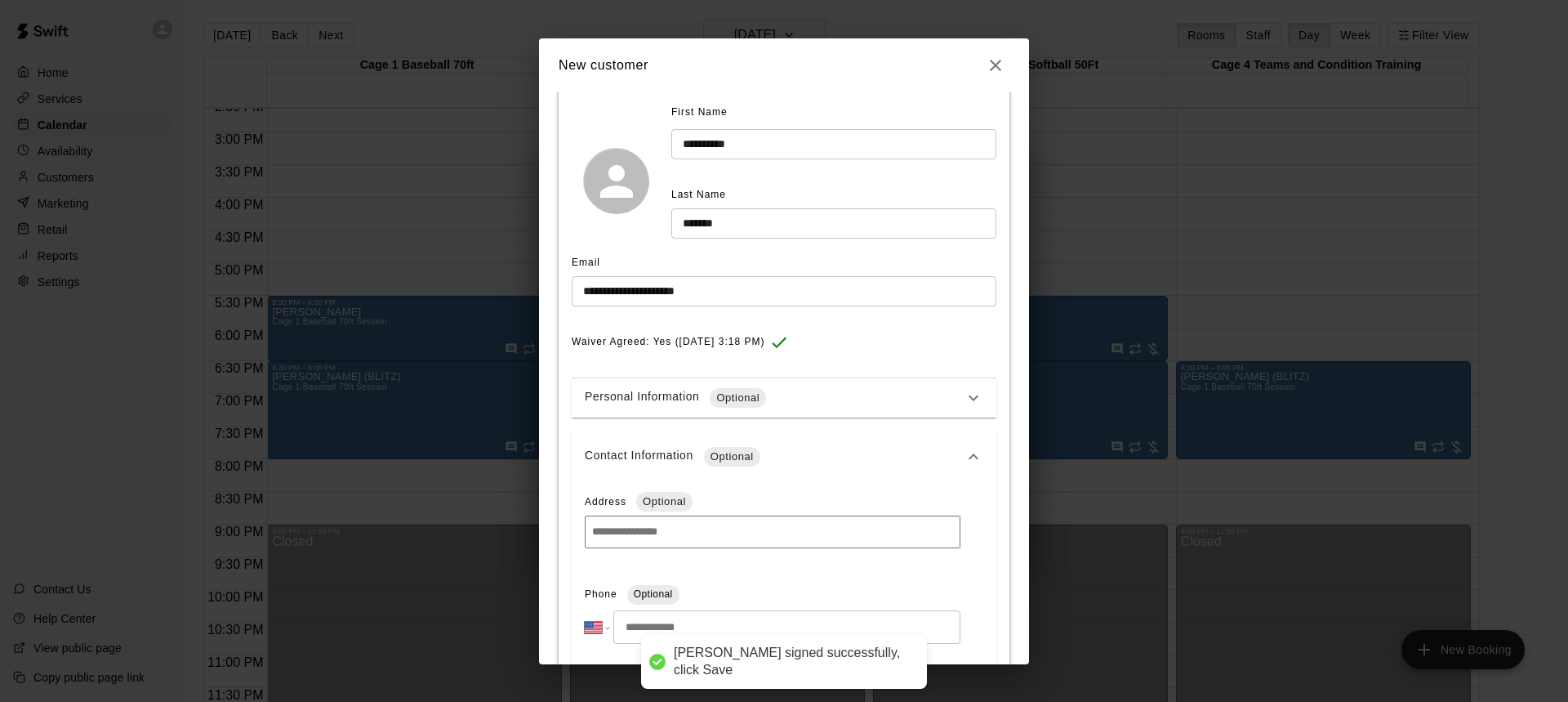
scroll to position [327, 0]
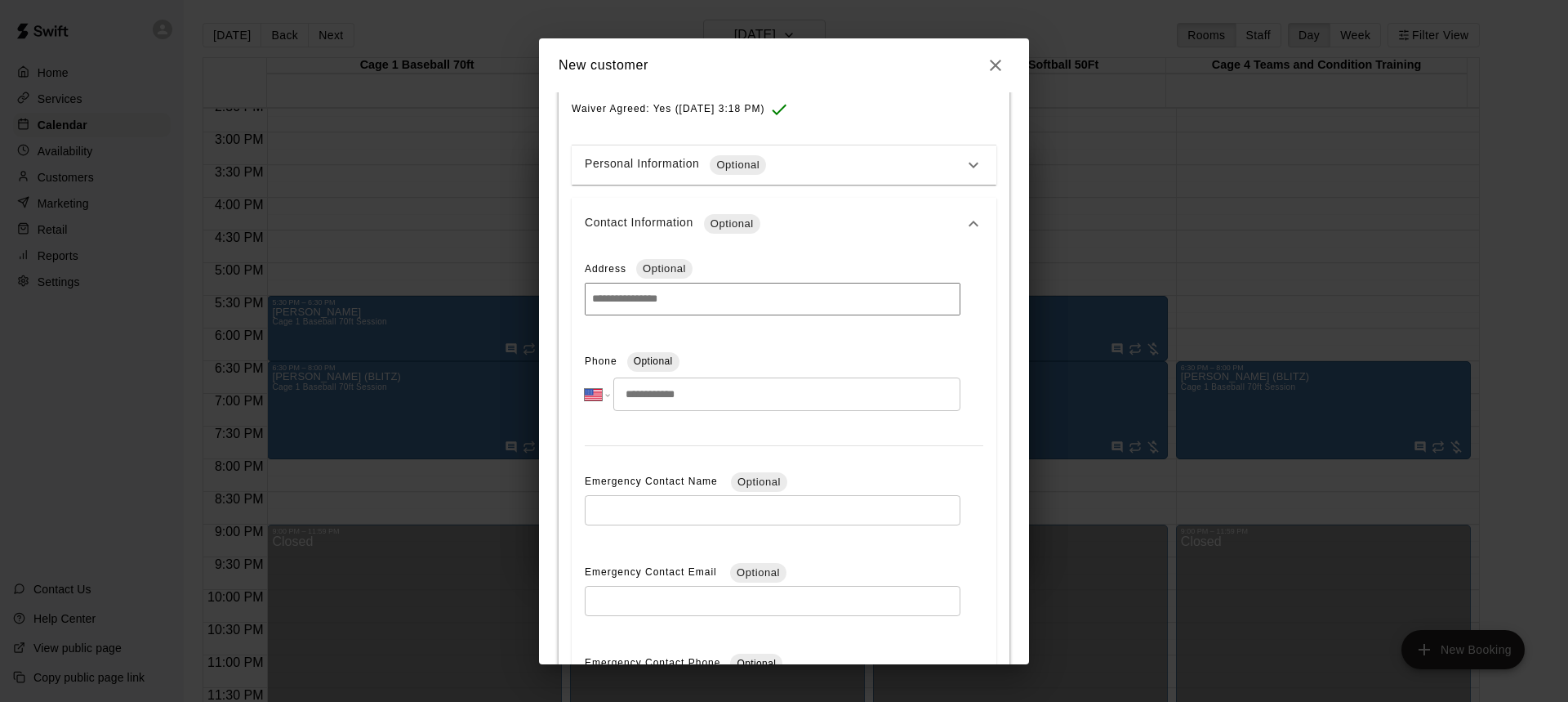
click at [742, 396] on input "tel" at bounding box center [787, 393] width 347 height 34
type input "**********"
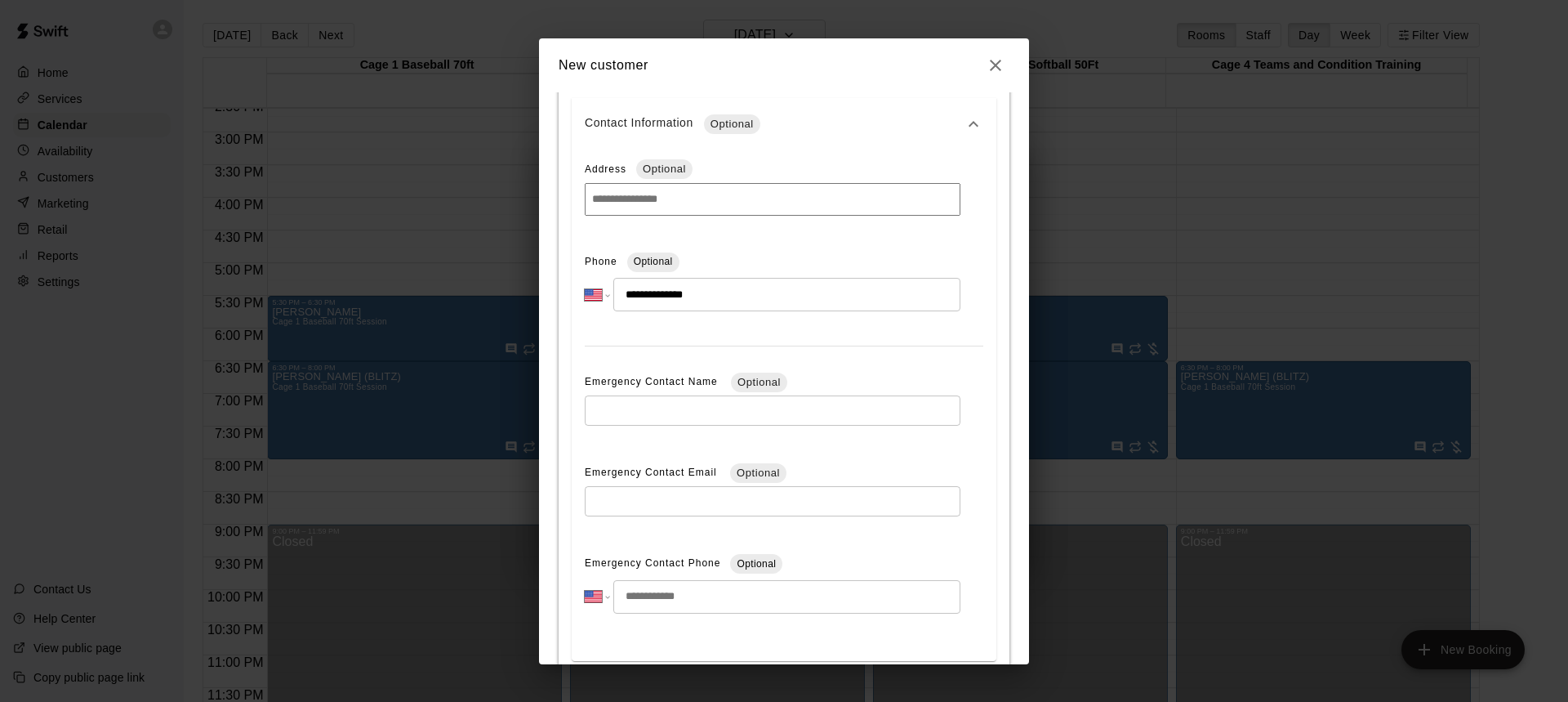
scroll to position [520, 0]
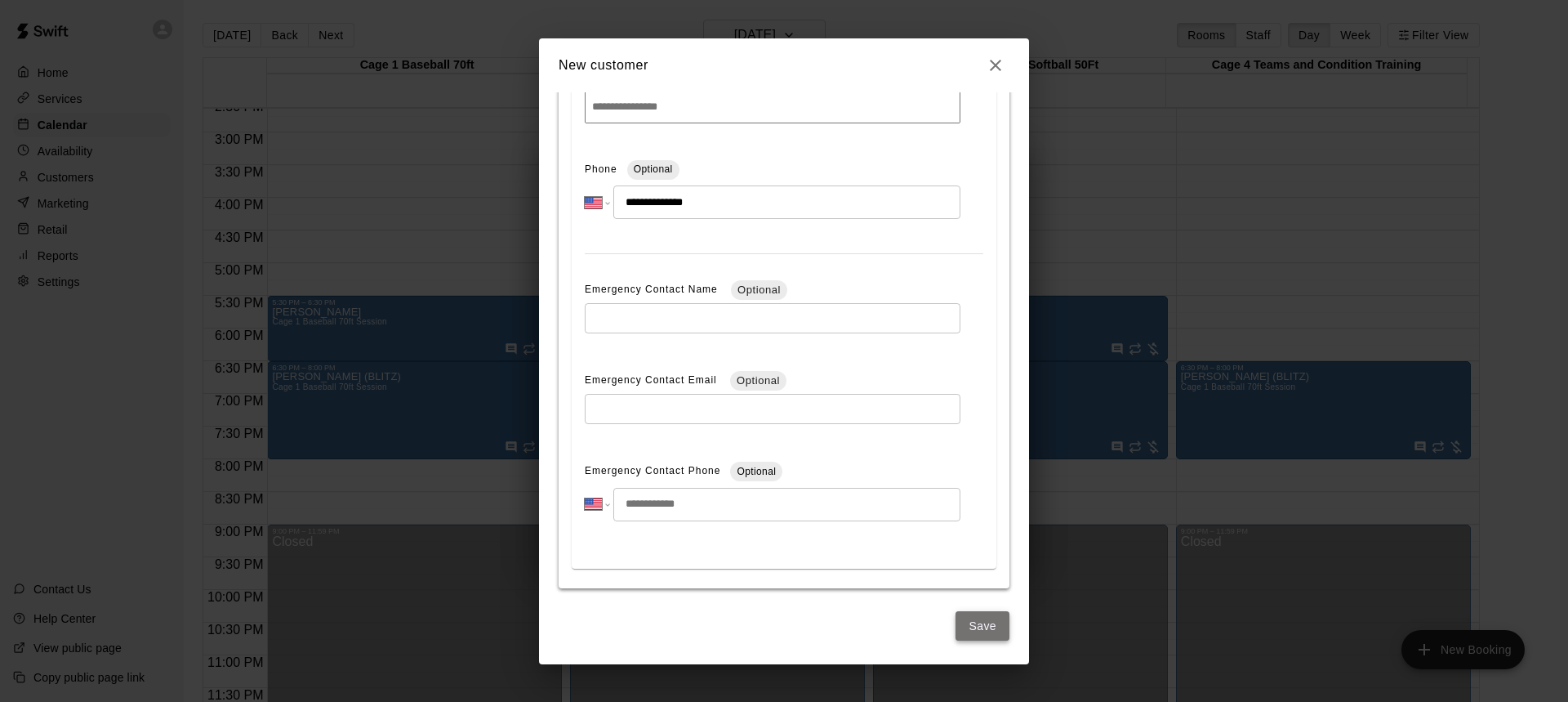
click at [965, 626] on button "Save" at bounding box center [983, 626] width 54 height 30
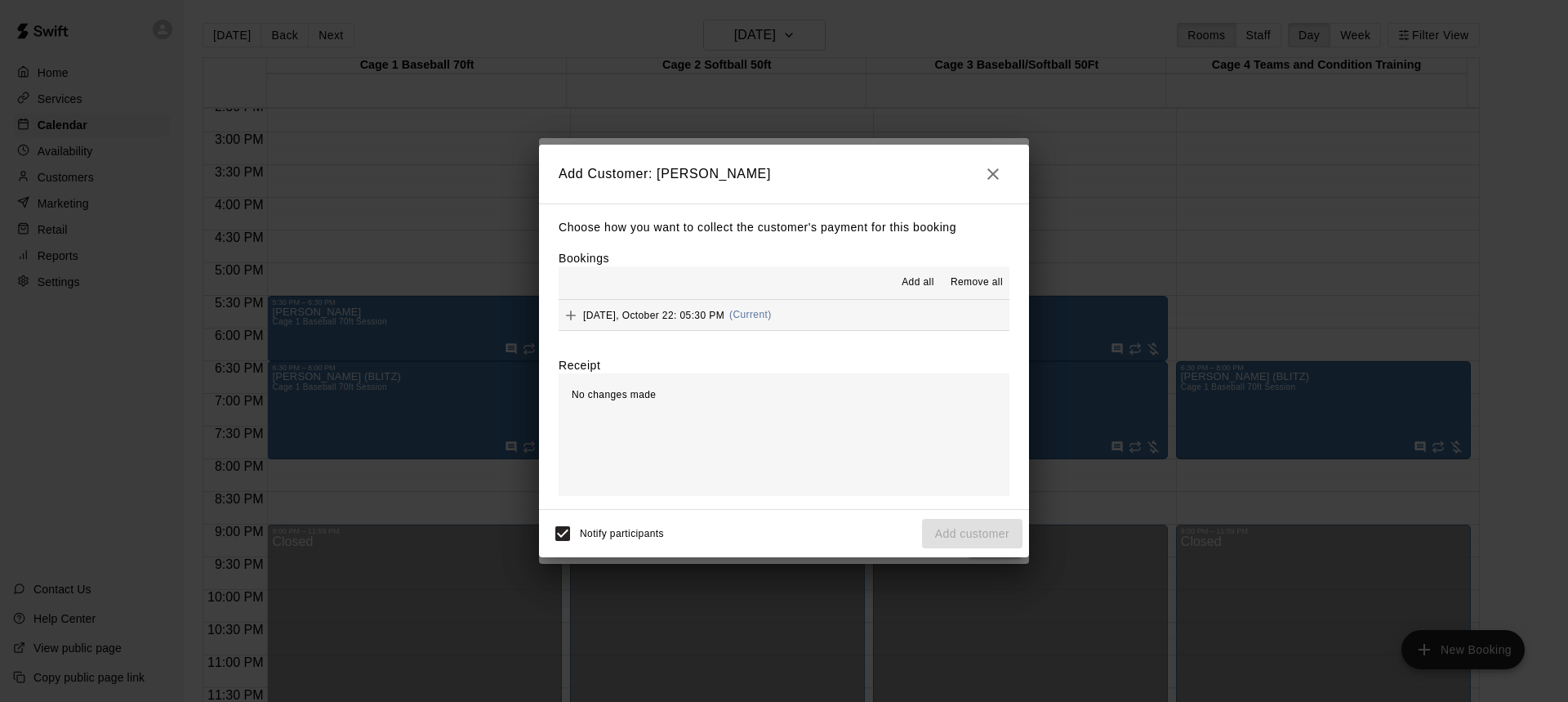
click at [923, 280] on span "Add all" at bounding box center [918, 282] width 33 height 16
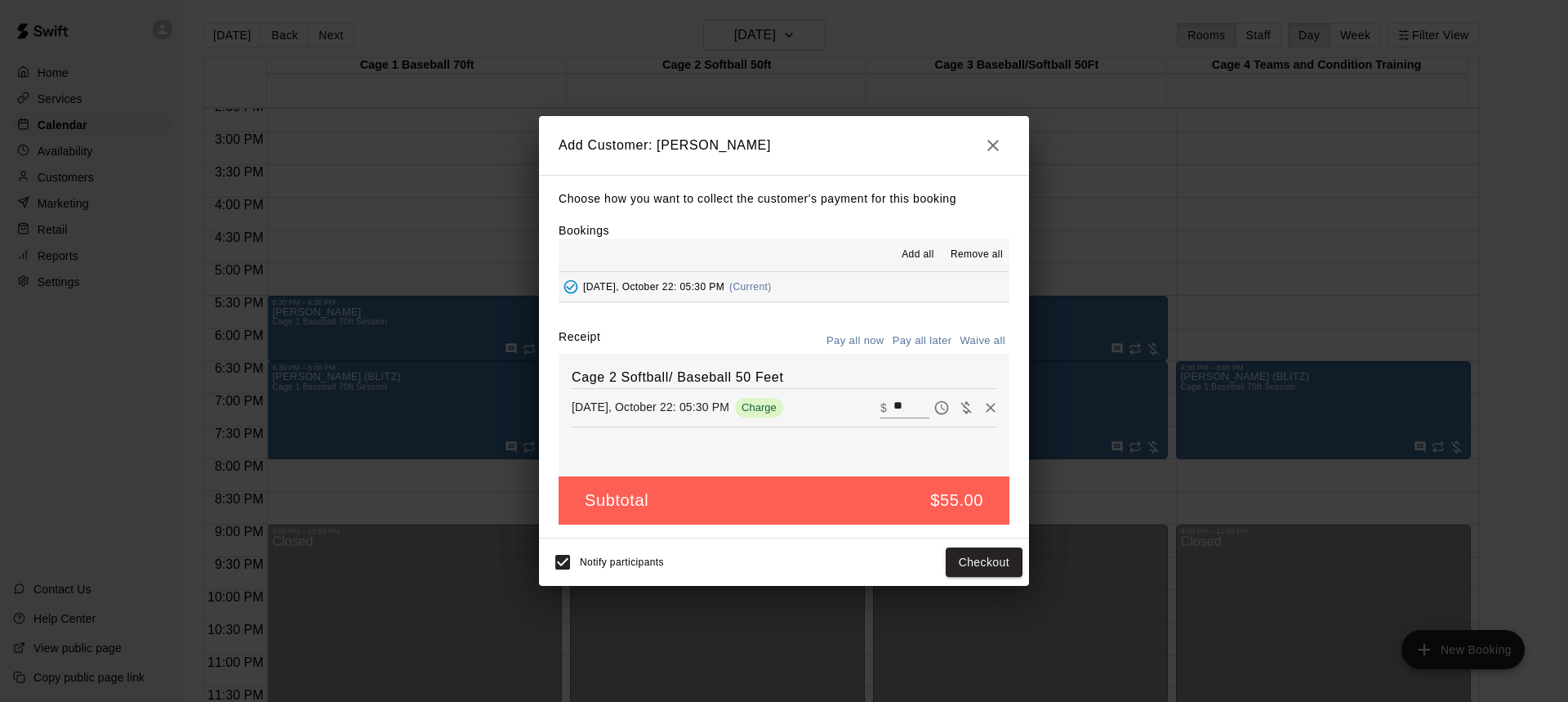
click at [919, 336] on button "Pay all later" at bounding box center [922, 341] width 67 height 25
click at [990, 557] on button "Add customer" at bounding box center [972, 562] width 100 height 30
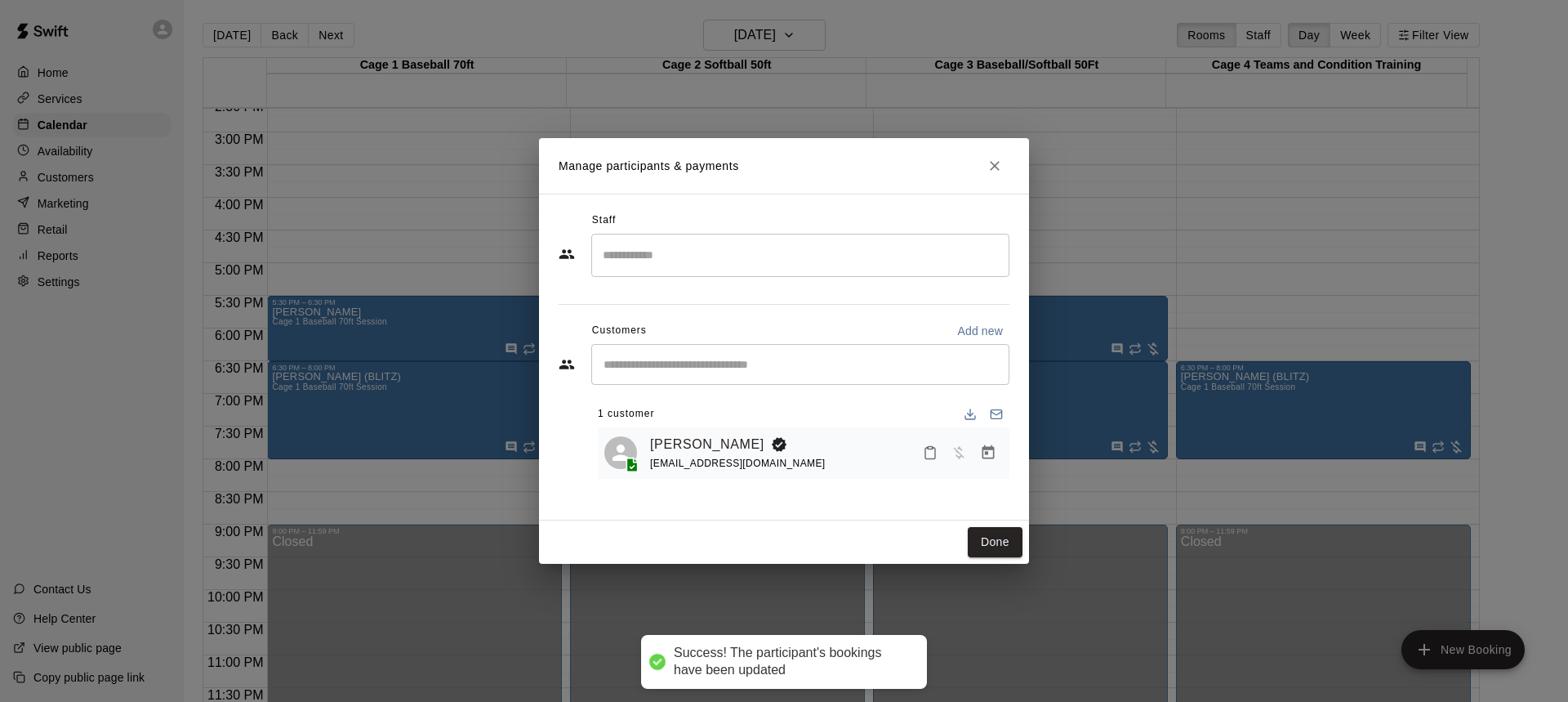
click at [722, 258] on input "Search staff" at bounding box center [800, 255] width 403 height 28
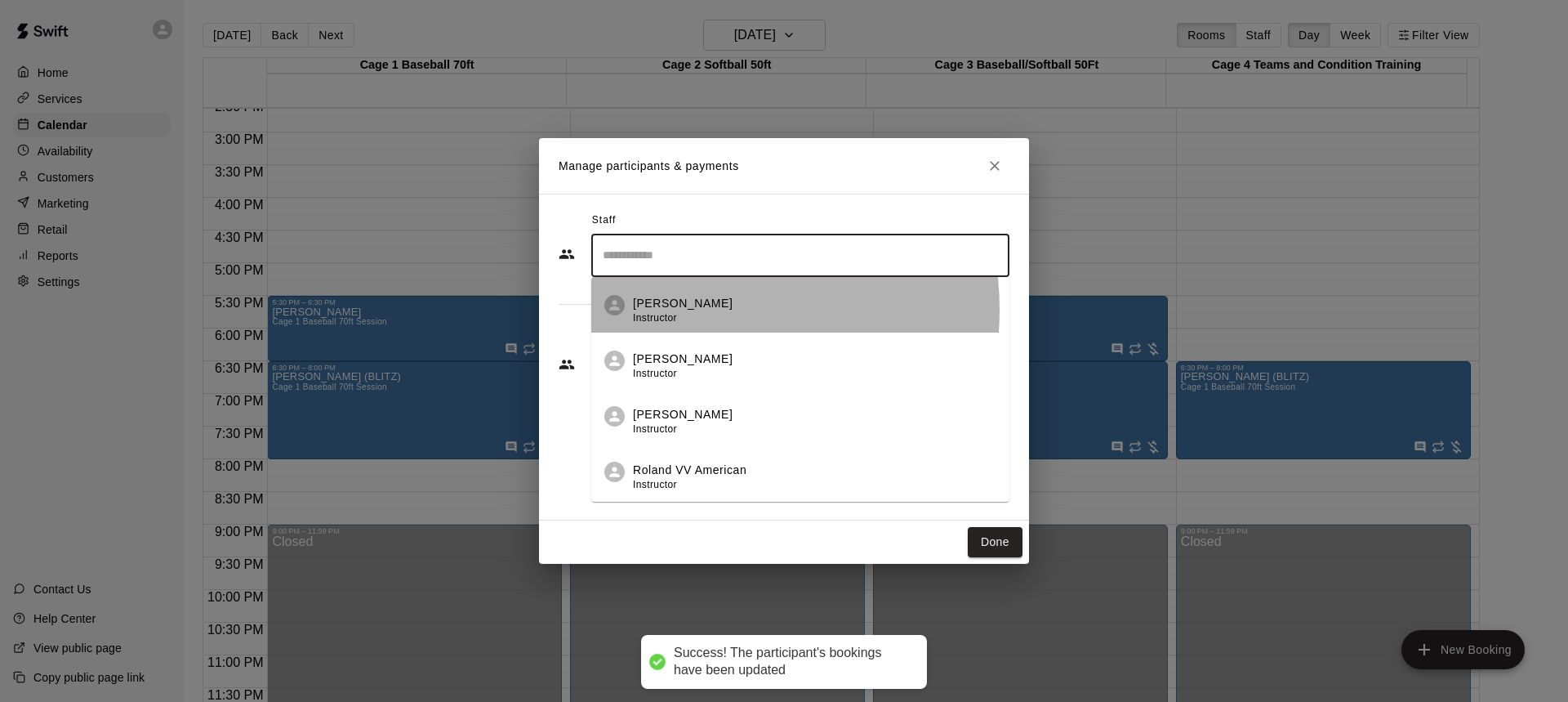
click at [681, 310] on p "[PERSON_NAME]" at bounding box center [682, 303] width 99 height 17
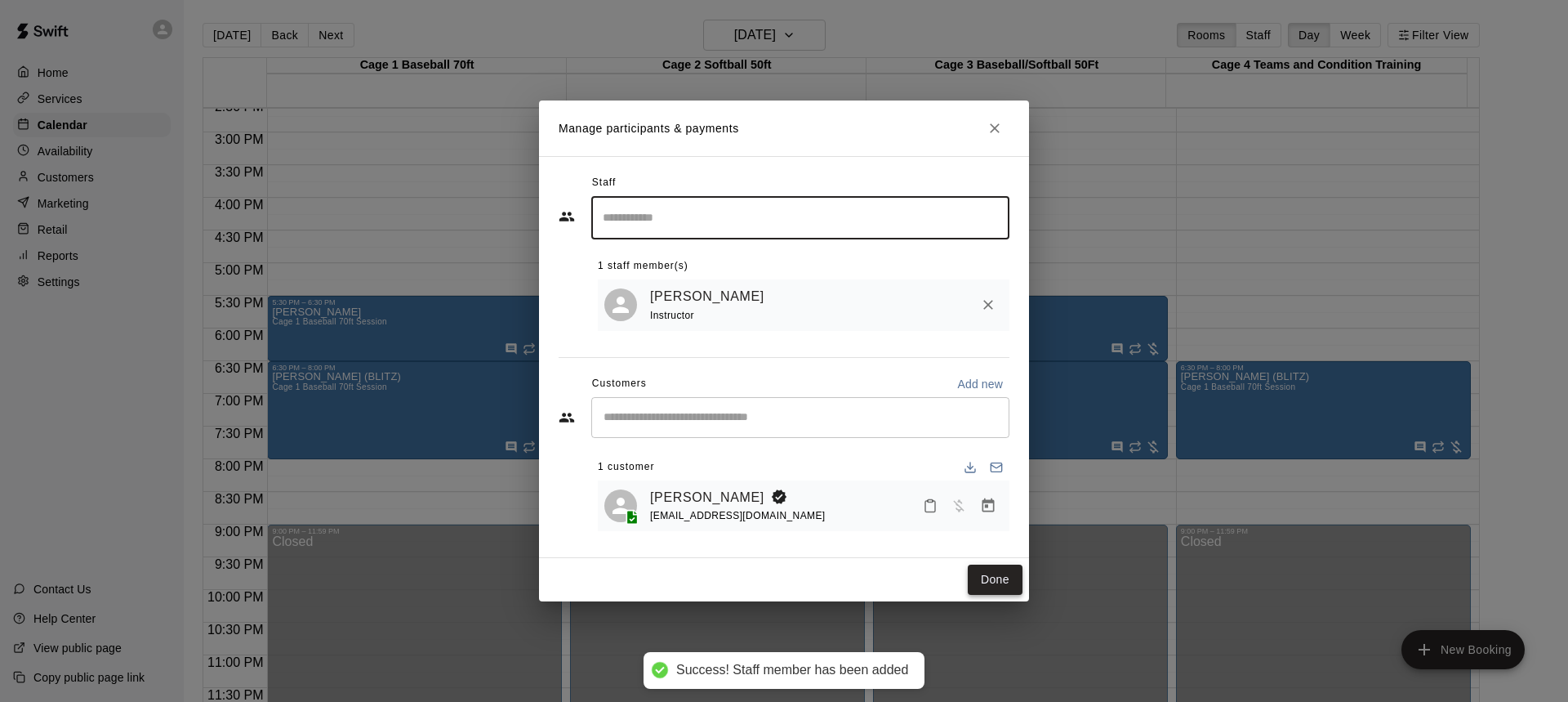
click at [989, 575] on button "Done" at bounding box center [995, 579] width 55 height 30
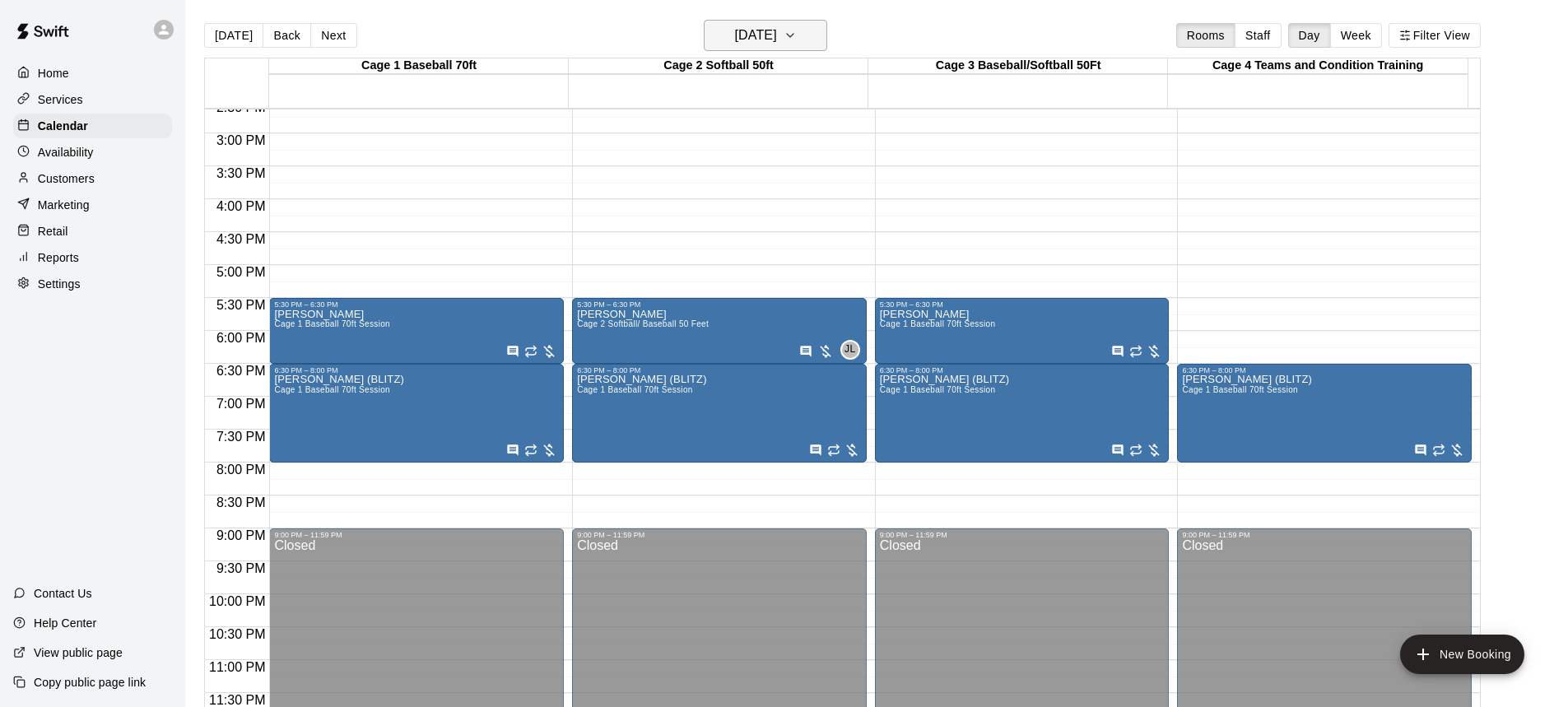
click at [796, 37] on icon "button" at bounding box center [790, 36] width 13 height 20
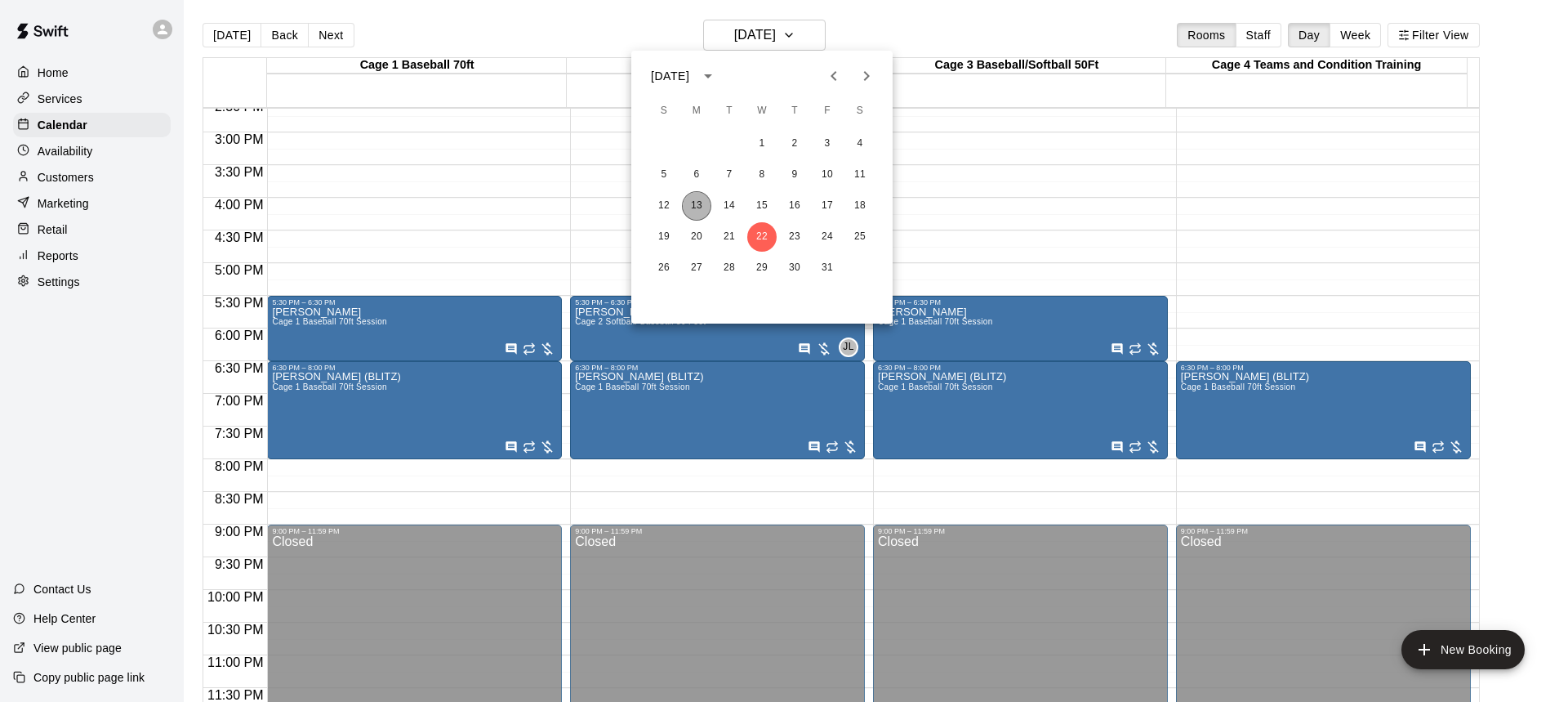
click at [692, 203] on button "13" at bounding box center [697, 206] width 29 height 29
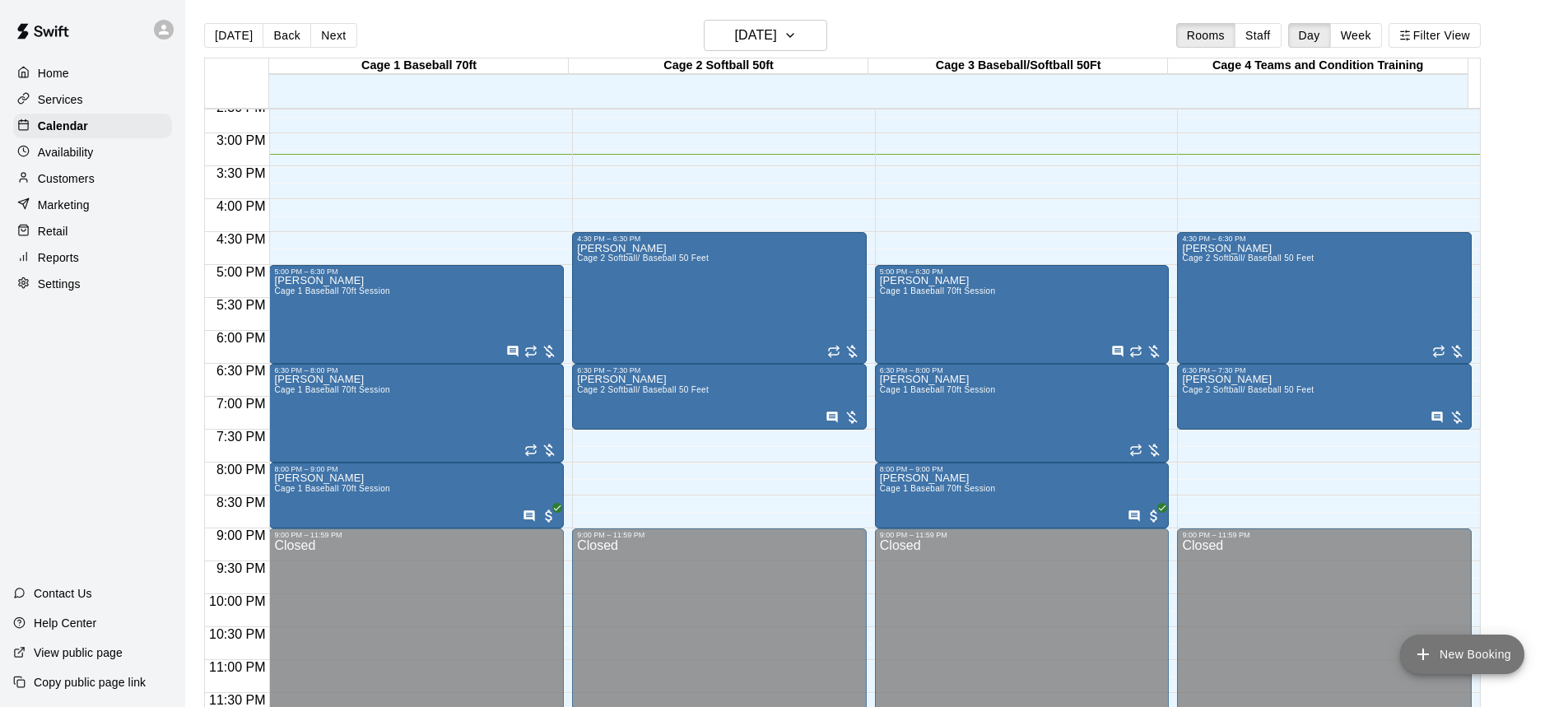
click at [1475, 656] on button "New Booking" at bounding box center [1462, 654] width 124 height 39
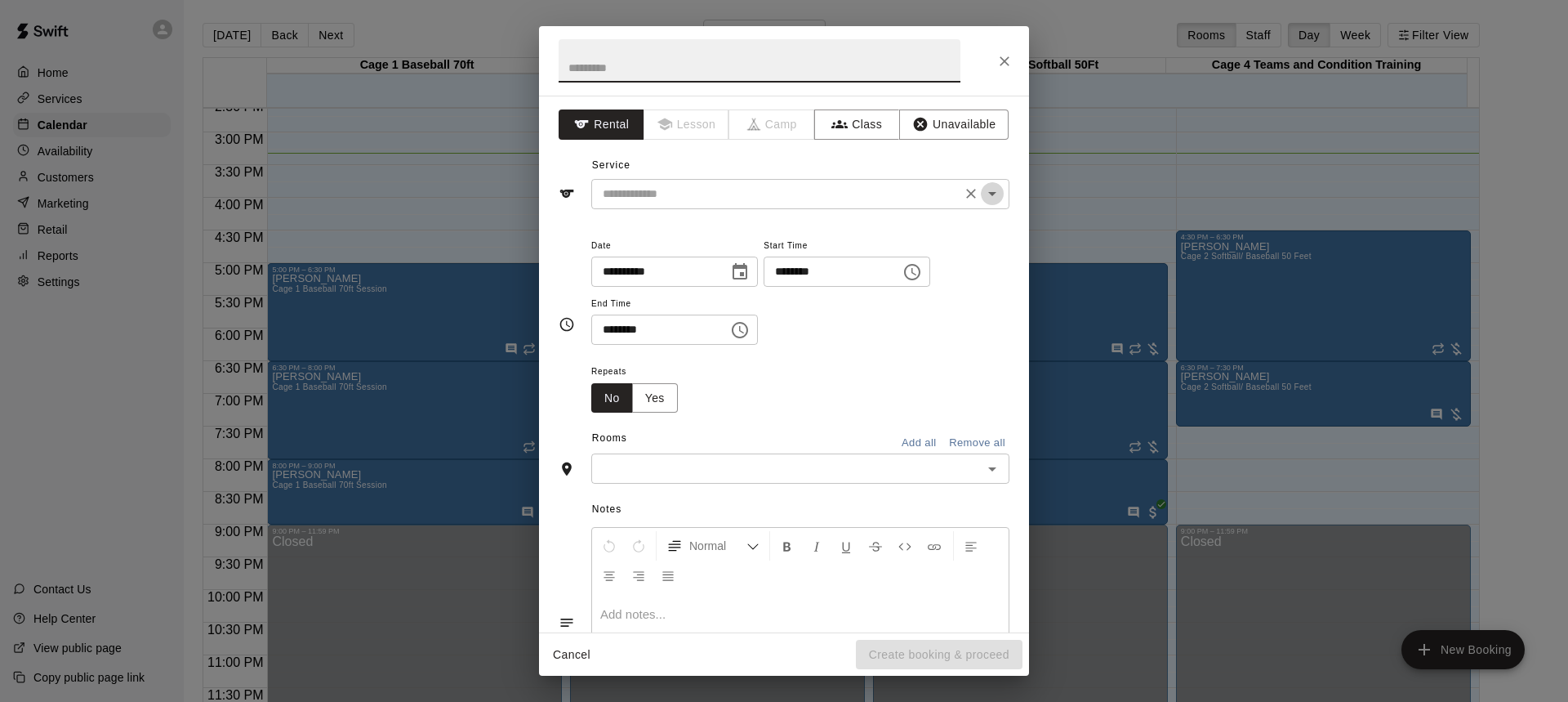
click at [983, 198] on icon "Open" at bounding box center [993, 194] width 20 height 20
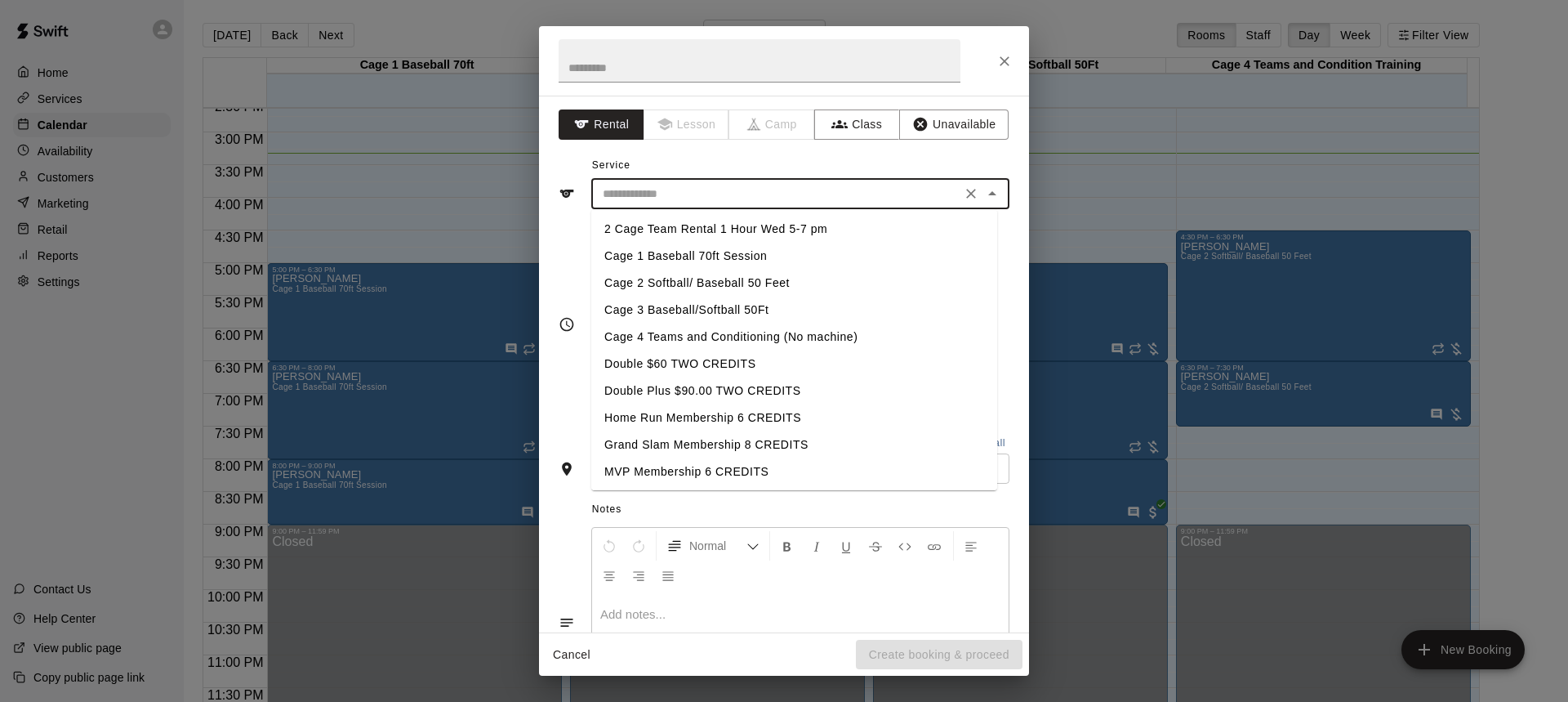
click at [750, 281] on li "Cage 2 Softball/ Baseball 50 Feet" at bounding box center [794, 283] width 406 height 27
type input "**********"
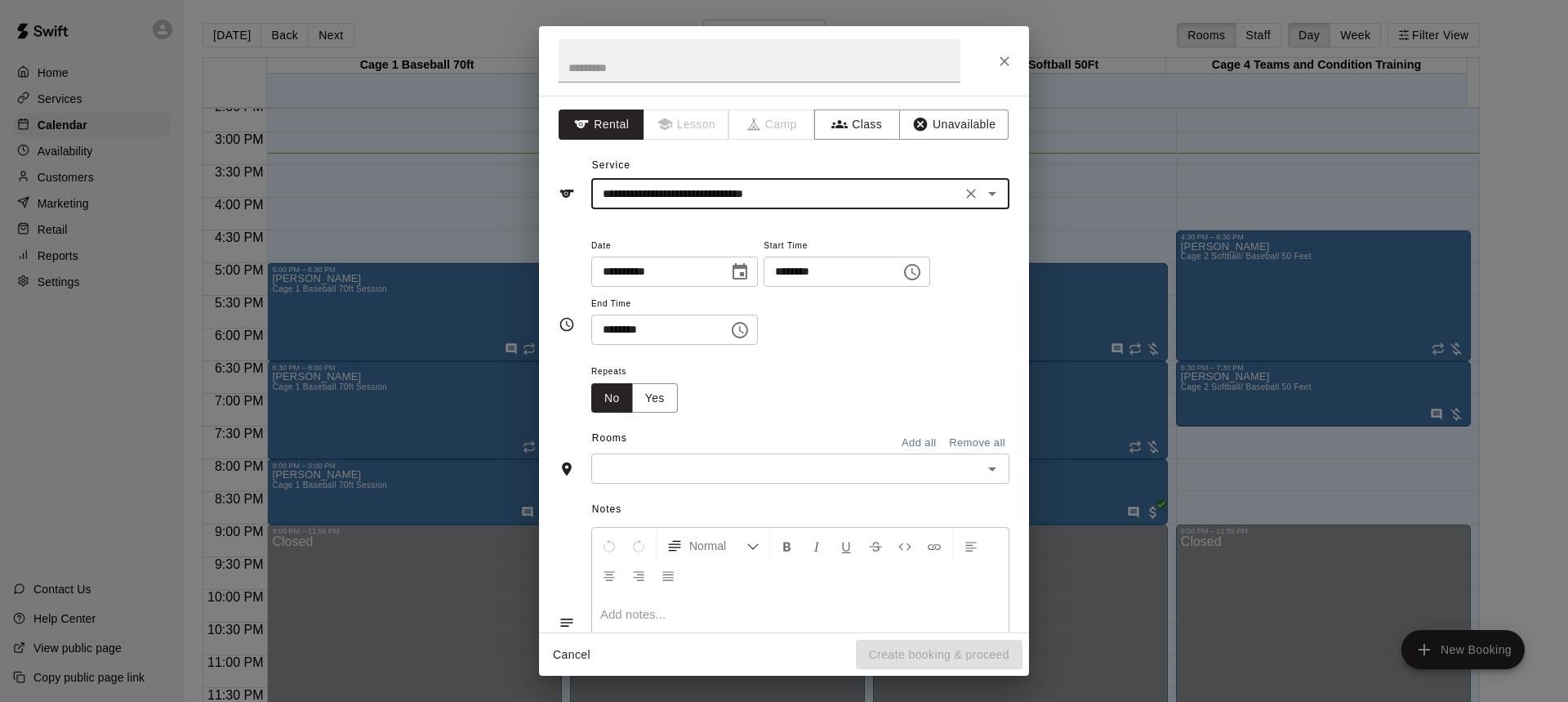
click at [1006, 59] on icon "Close" at bounding box center [1004, 61] width 10 height 10
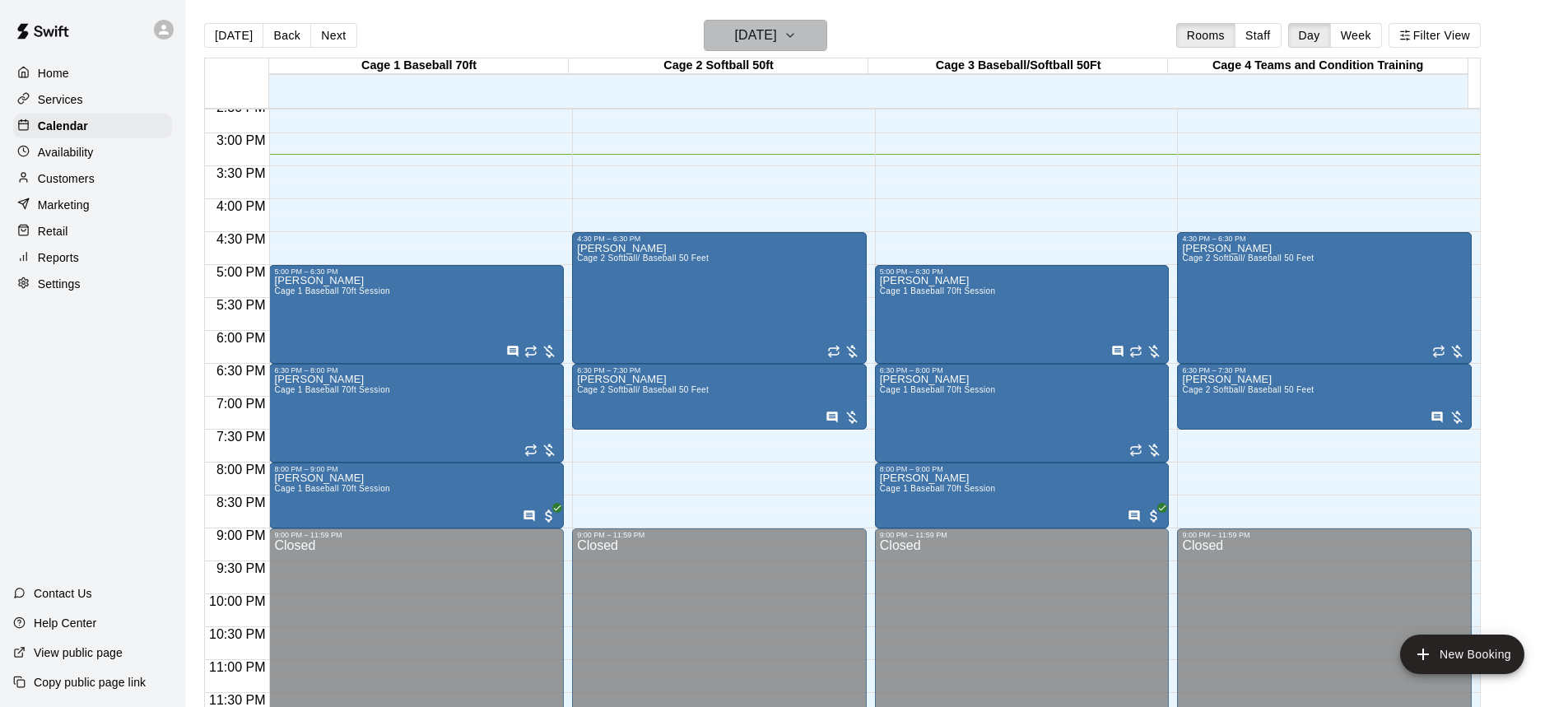
click at [796, 36] on icon "button" at bounding box center [790, 36] width 13 height 20
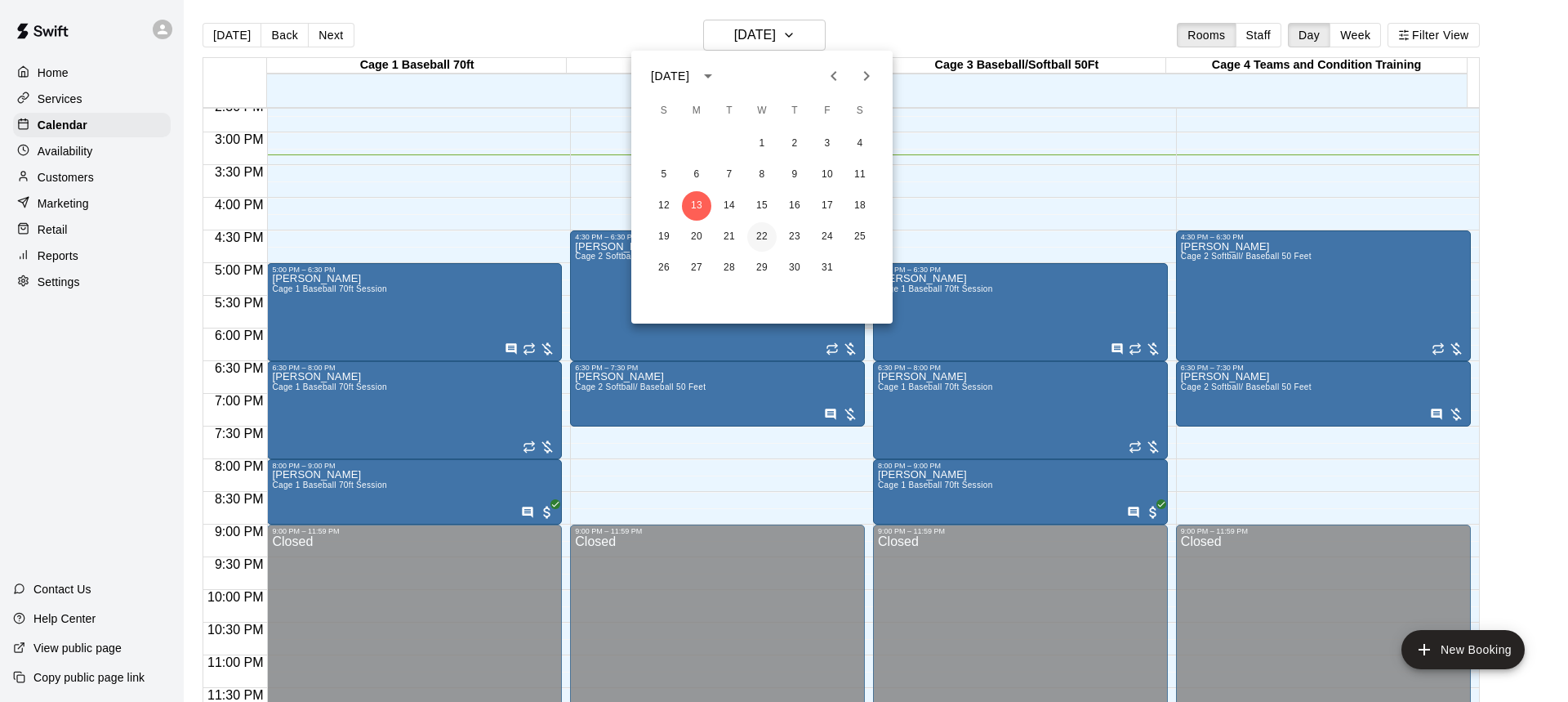
click at [766, 236] on button "22" at bounding box center [762, 237] width 29 height 29
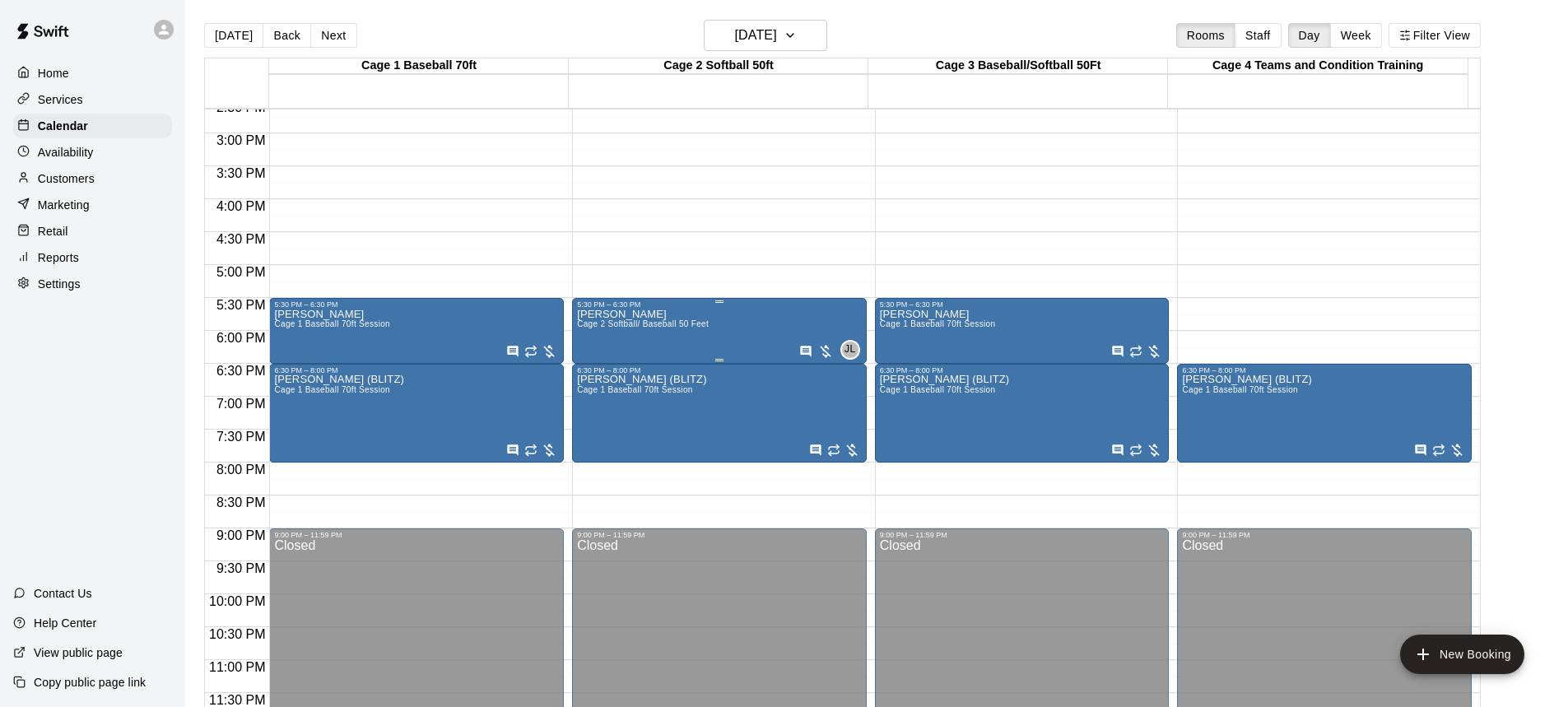
click at [669, 324] on span "Cage 2 Softball/ Baseball 50 Feet" at bounding box center [643, 324] width 132 height 9
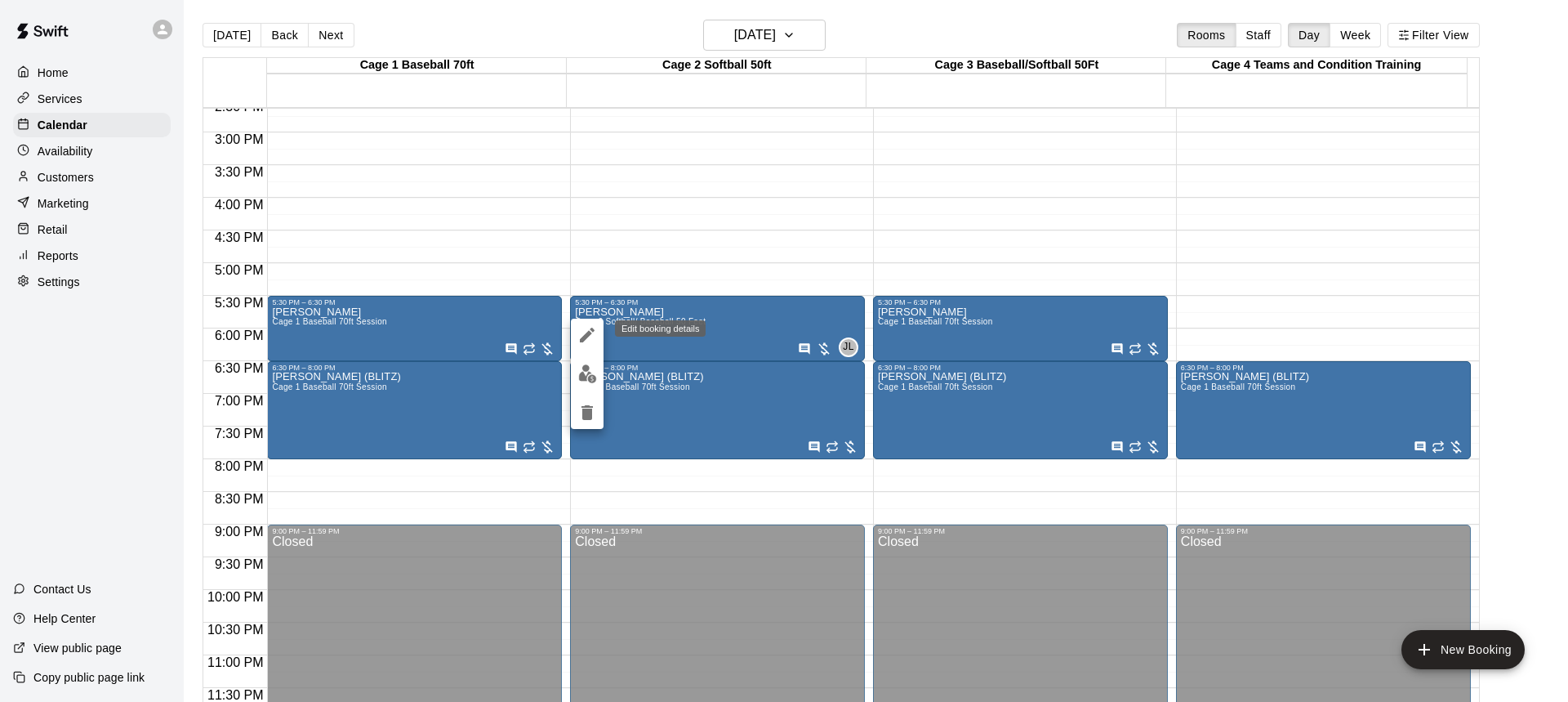
click at [586, 336] on icon "edit" at bounding box center [587, 335] width 15 height 15
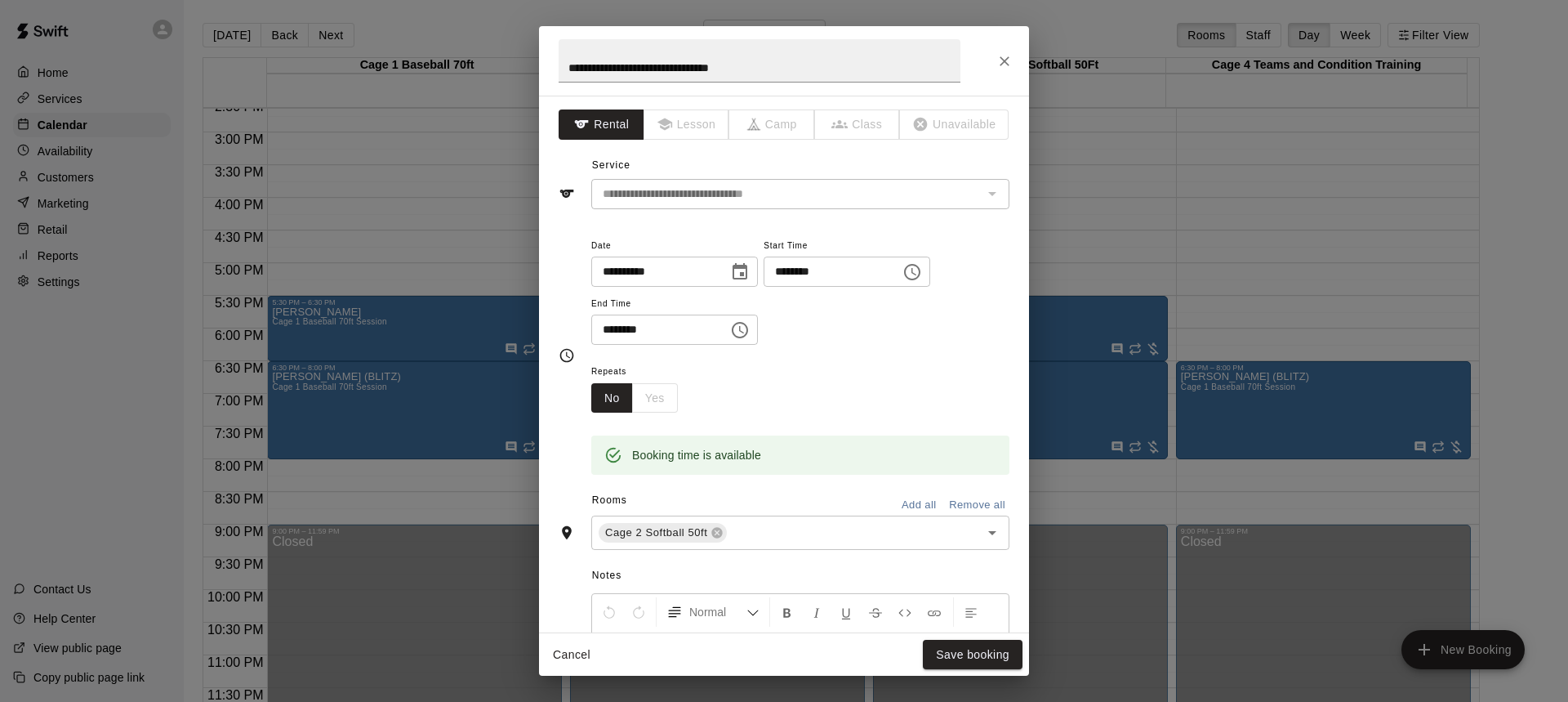
click at [740, 273] on icon "Choose date, selected date is Oct 22, 2025" at bounding box center [740, 272] width 20 height 20
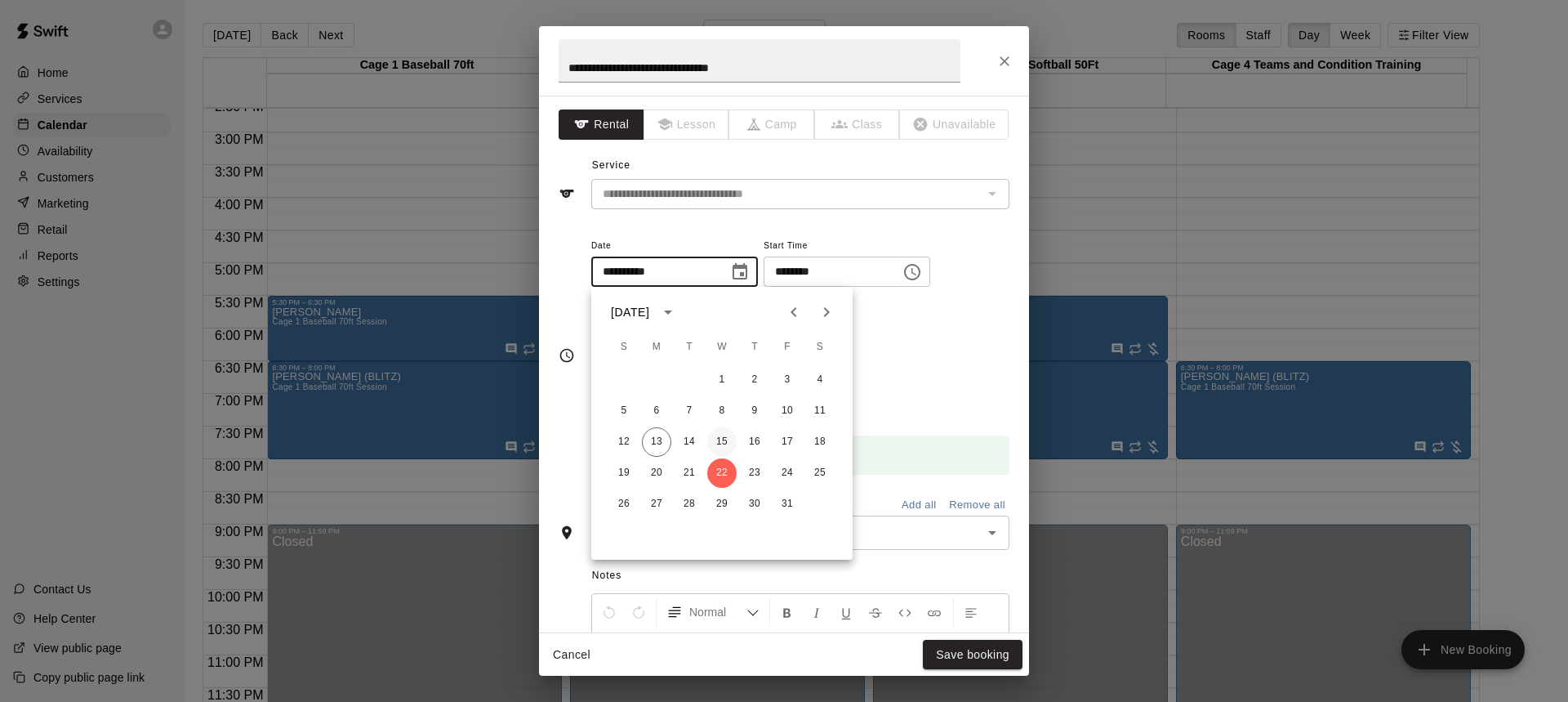
click at [718, 437] on button "15" at bounding box center [722, 442] width 29 height 29
type input "**********"
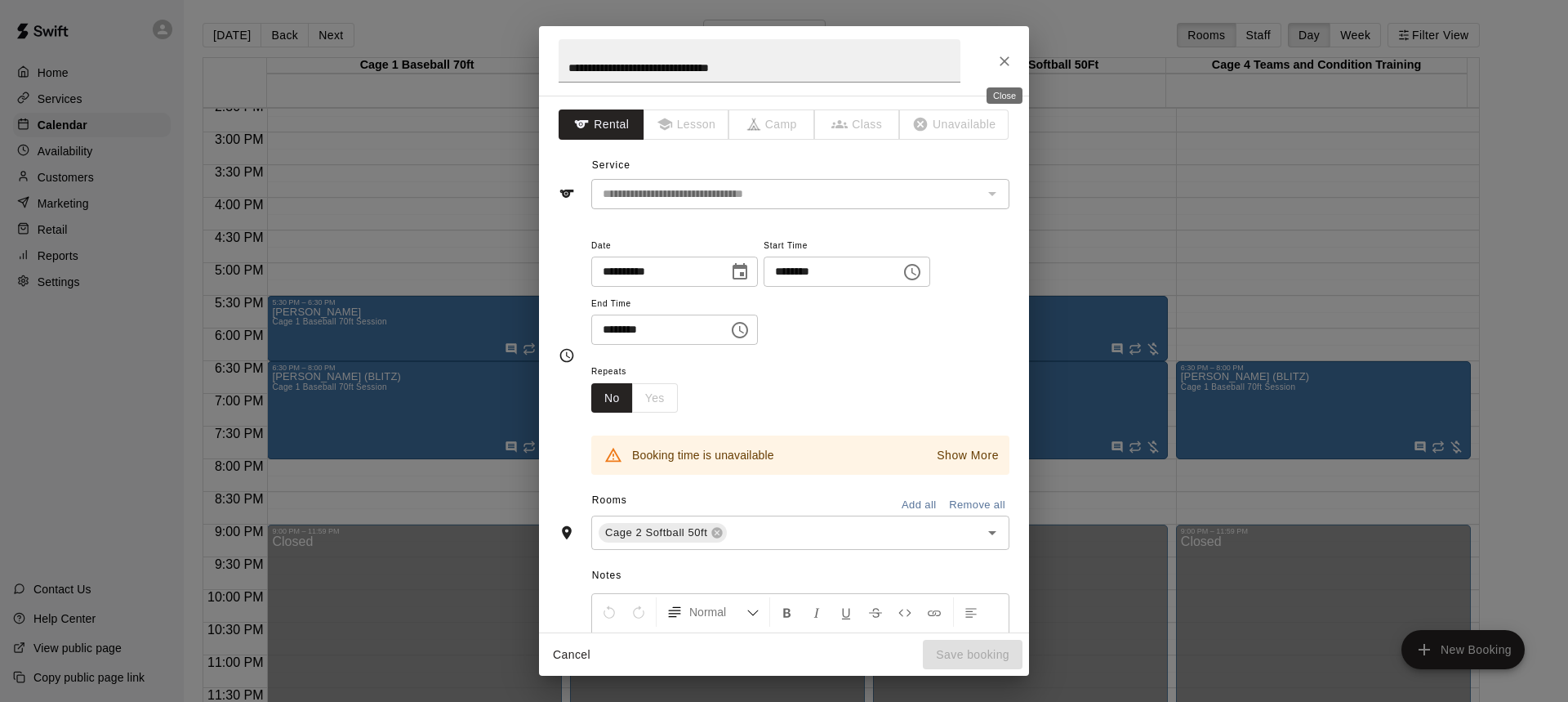
click at [1009, 59] on icon "Close" at bounding box center [1004, 61] width 16 height 16
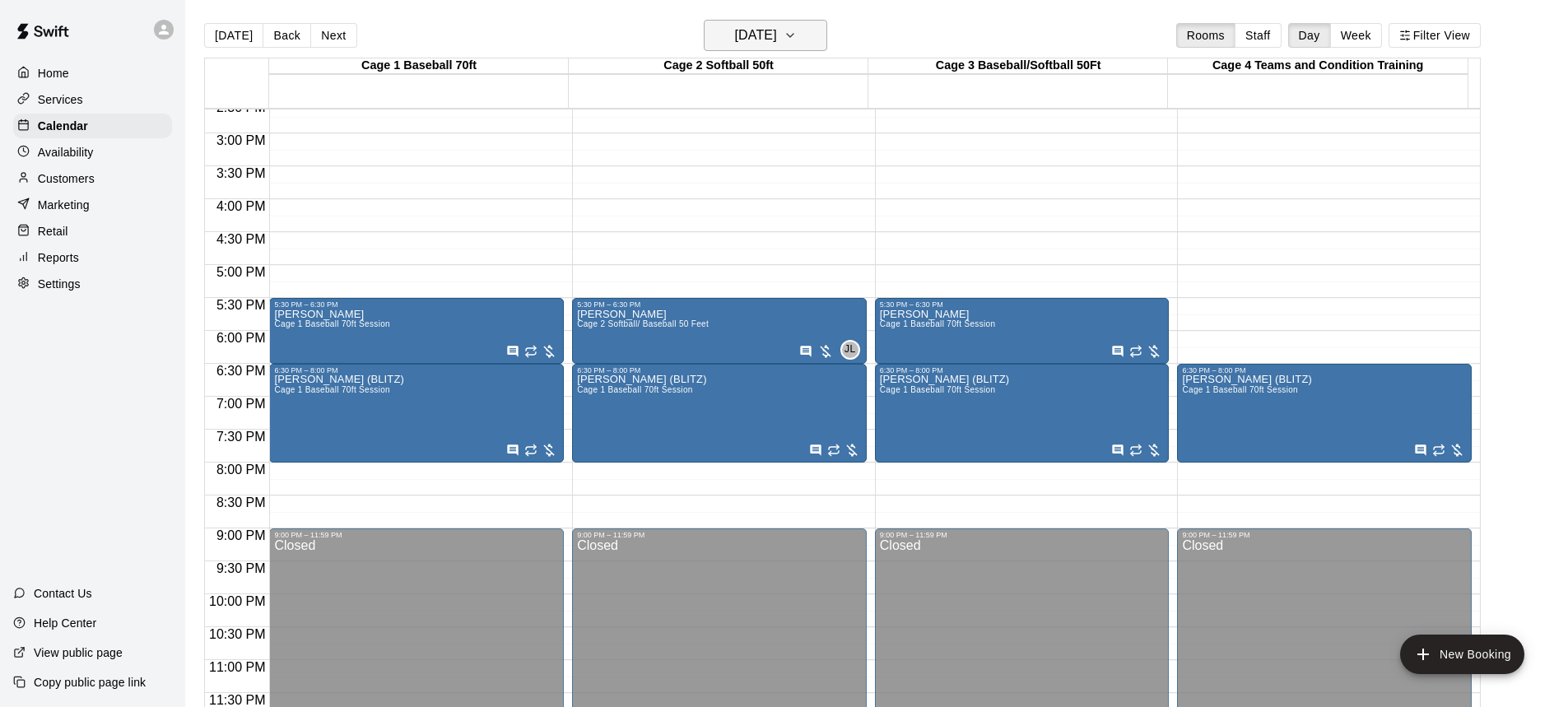
click at [794, 36] on icon "button" at bounding box center [790, 36] width 6 height 4
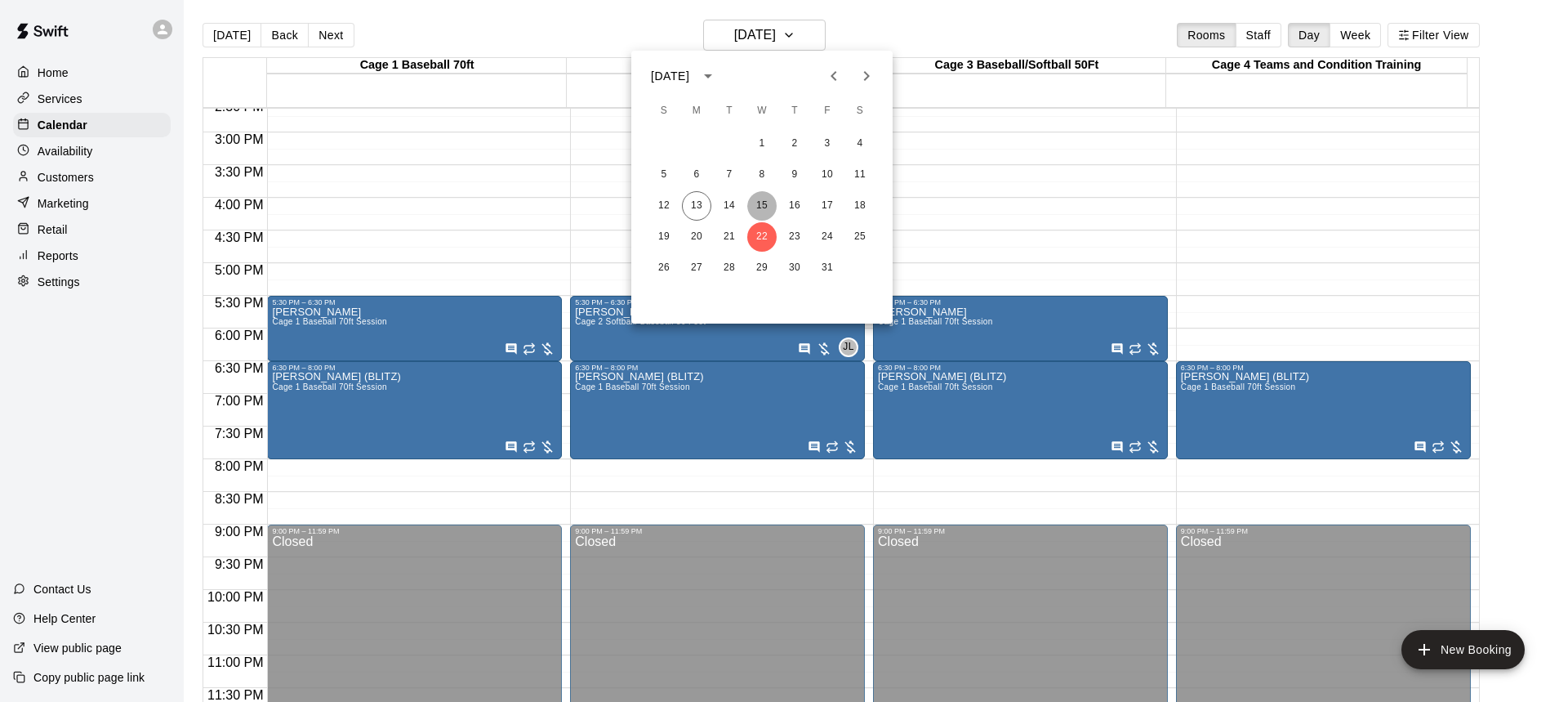
click at [759, 198] on button "15" at bounding box center [762, 206] width 29 height 29
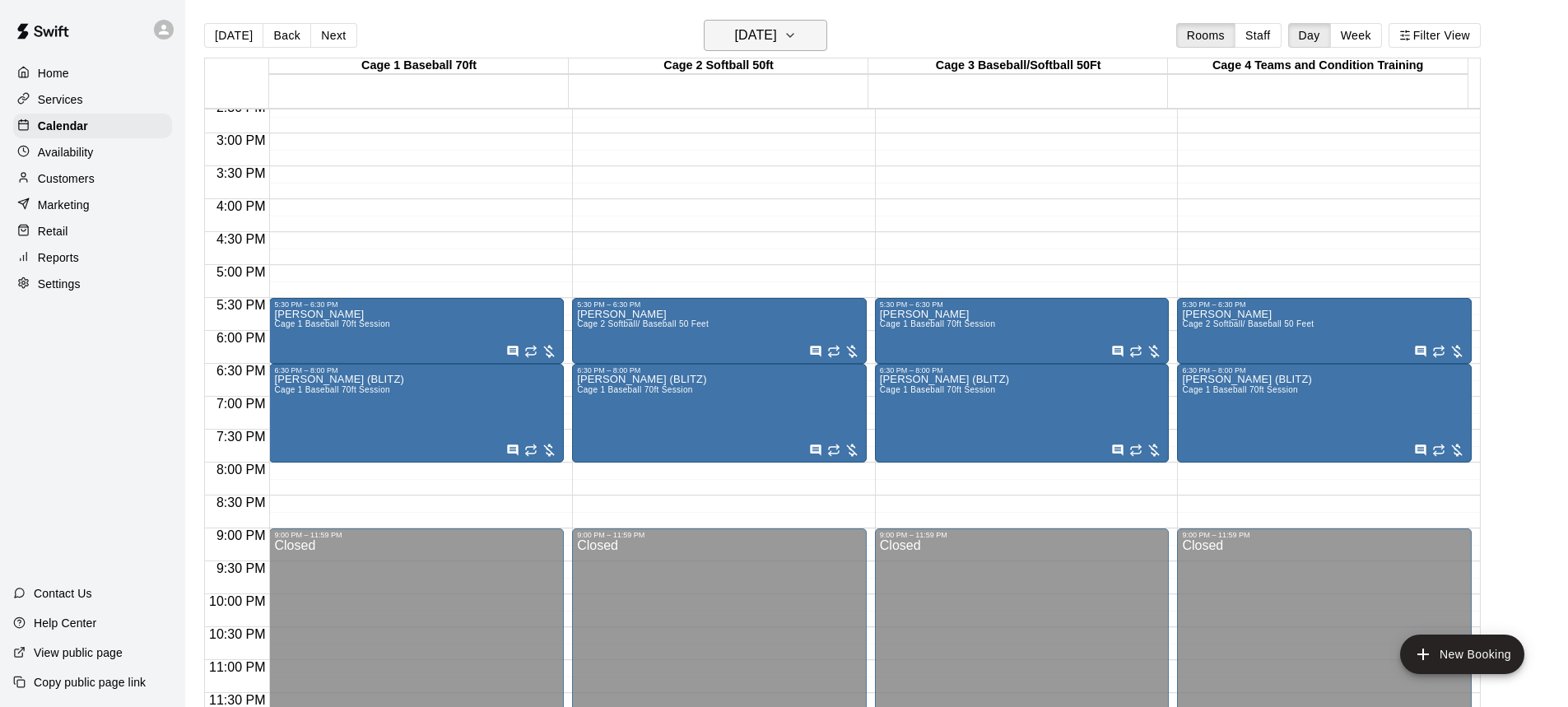
click at [796, 32] on icon "button" at bounding box center [790, 36] width 13 height 20
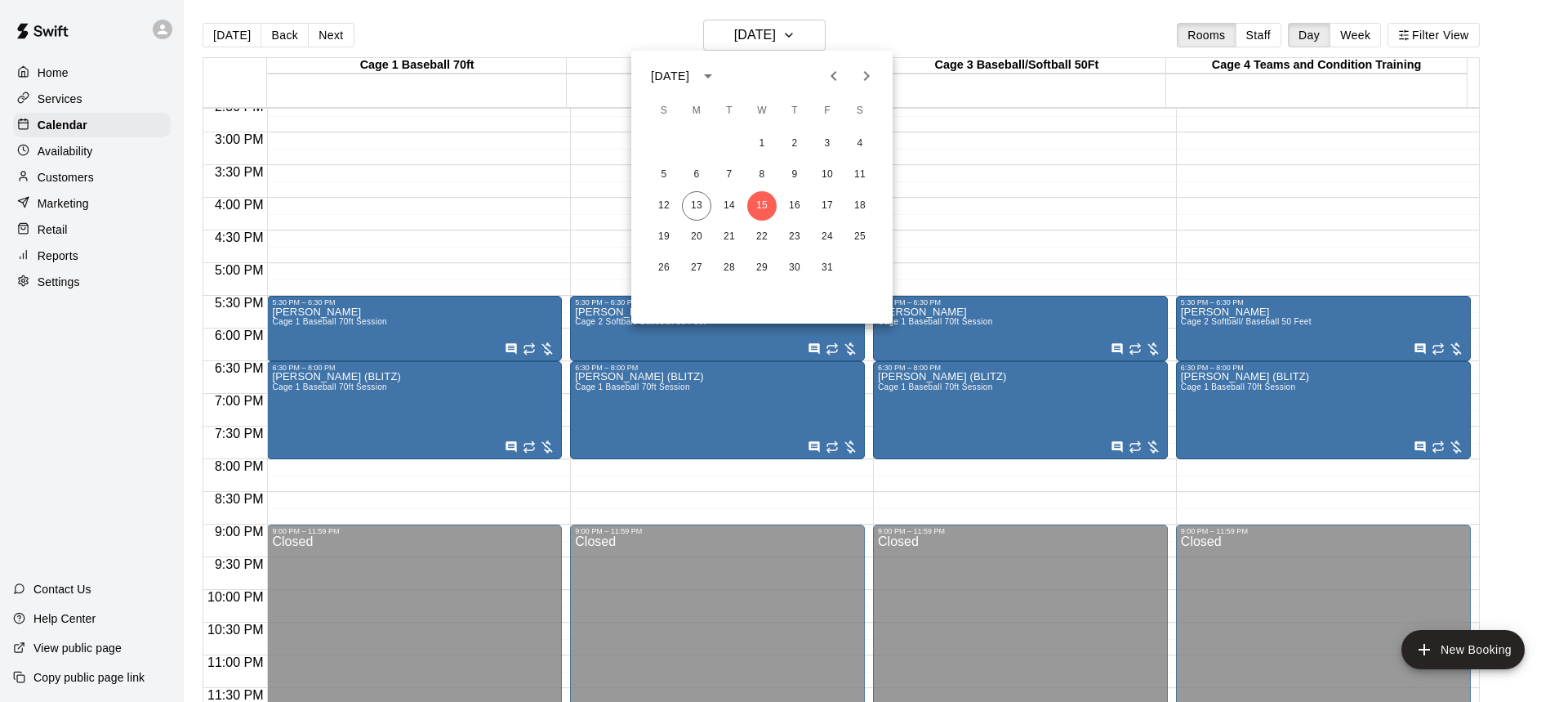
click at [822, 38] on div at bounding box center [784, 351] width 1568 height 702
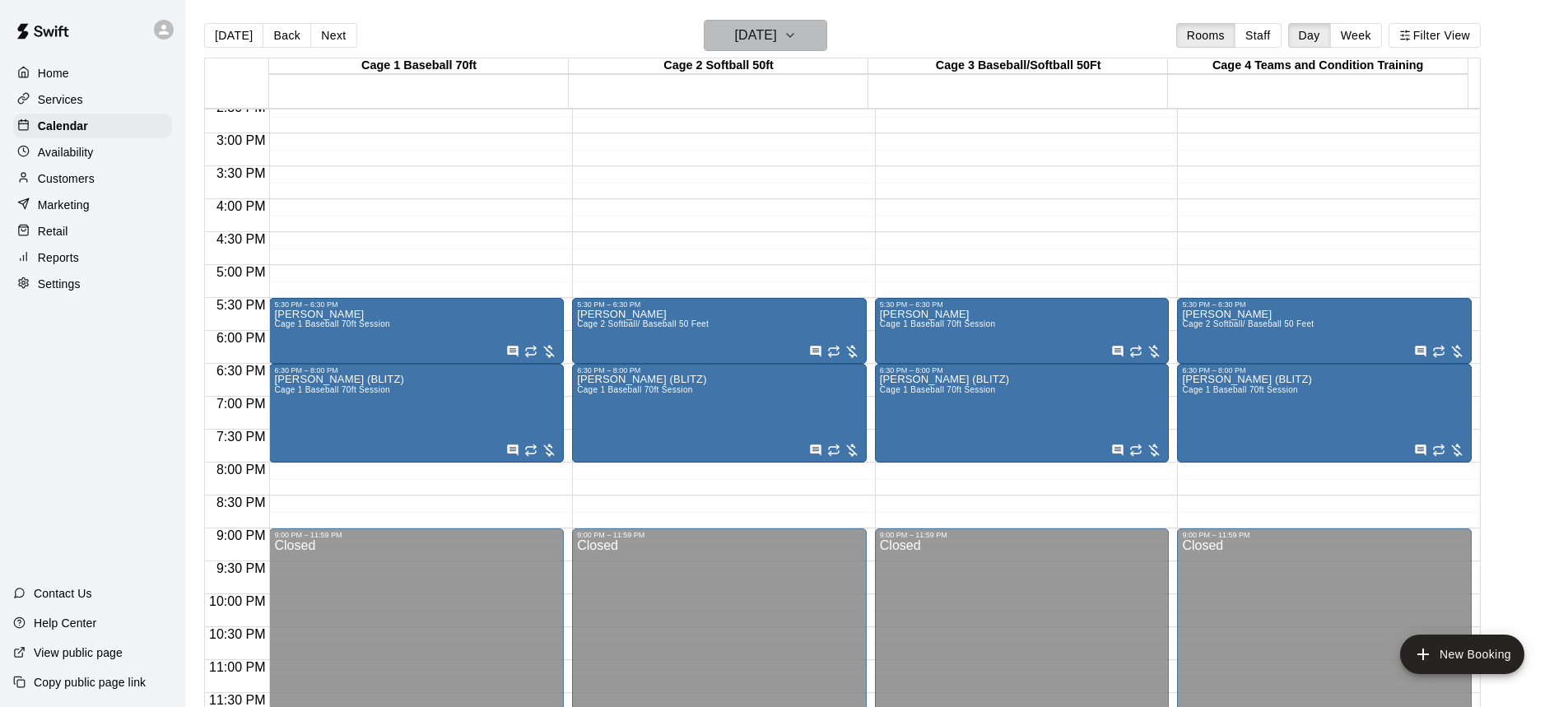
click at [796, 40] on icon "button" at bounding box center [790, 36] width 13 height 20
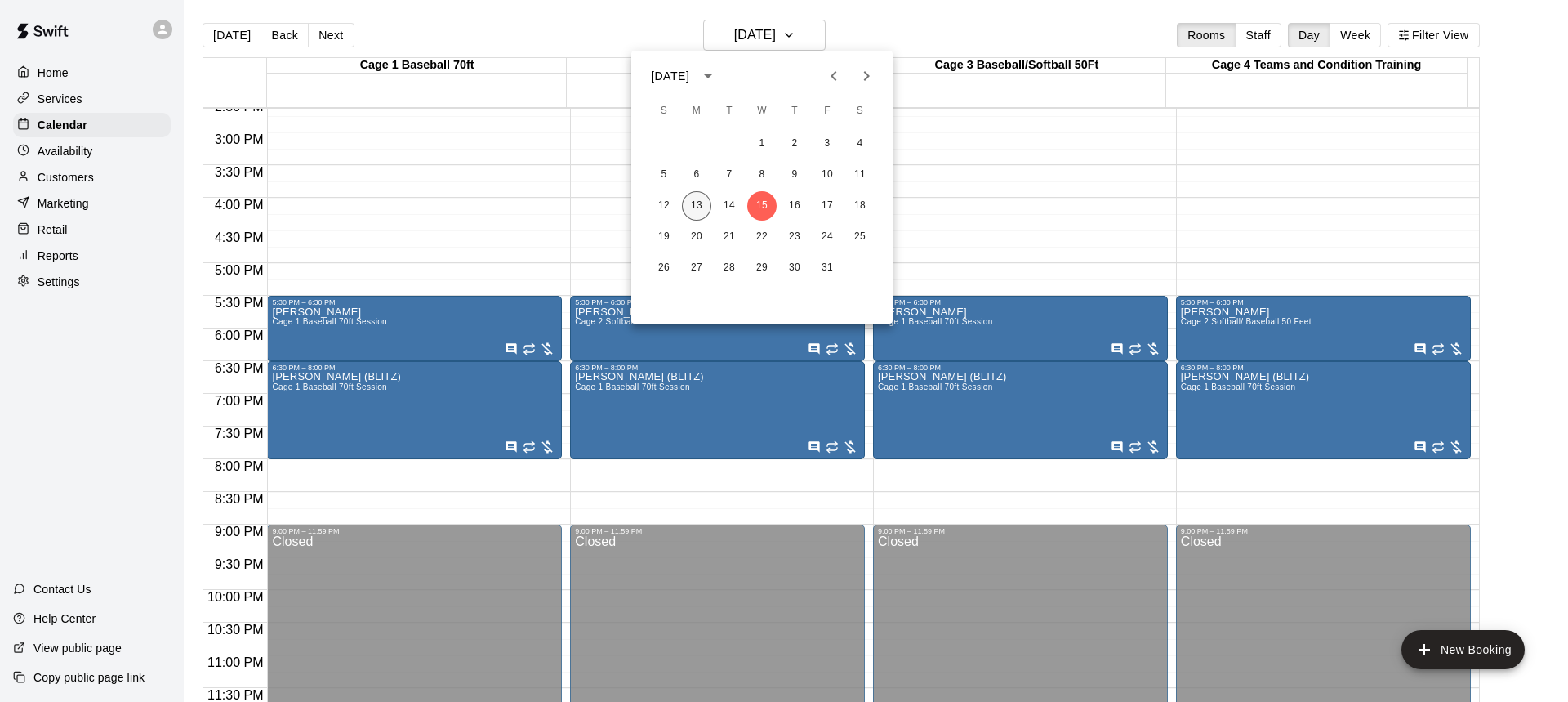
click at [691, 203] on button "13" at bounding box center [697, 206] width 29 height 29
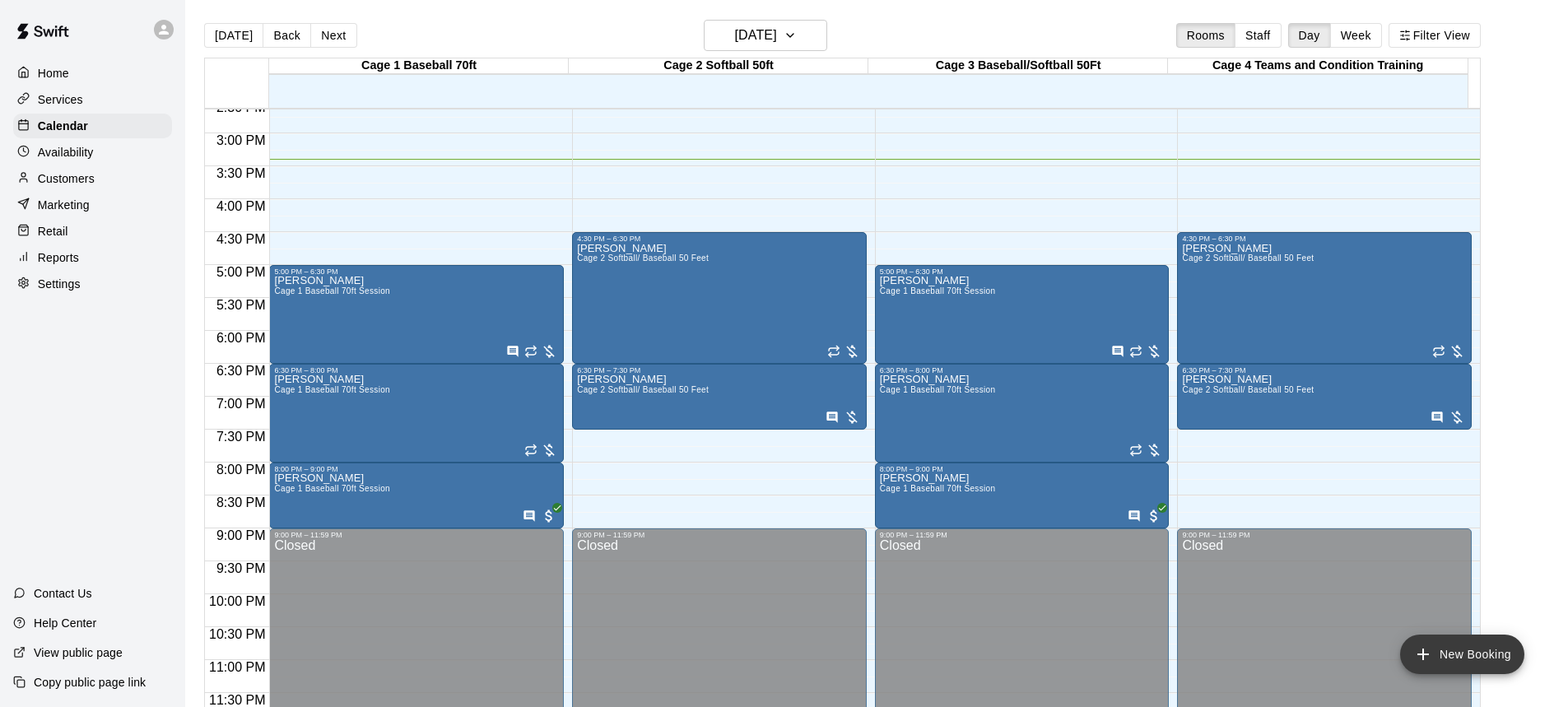
click at [1473, 655] on button "New Booking" at bounding box center [1462, 654] width 124 height 39
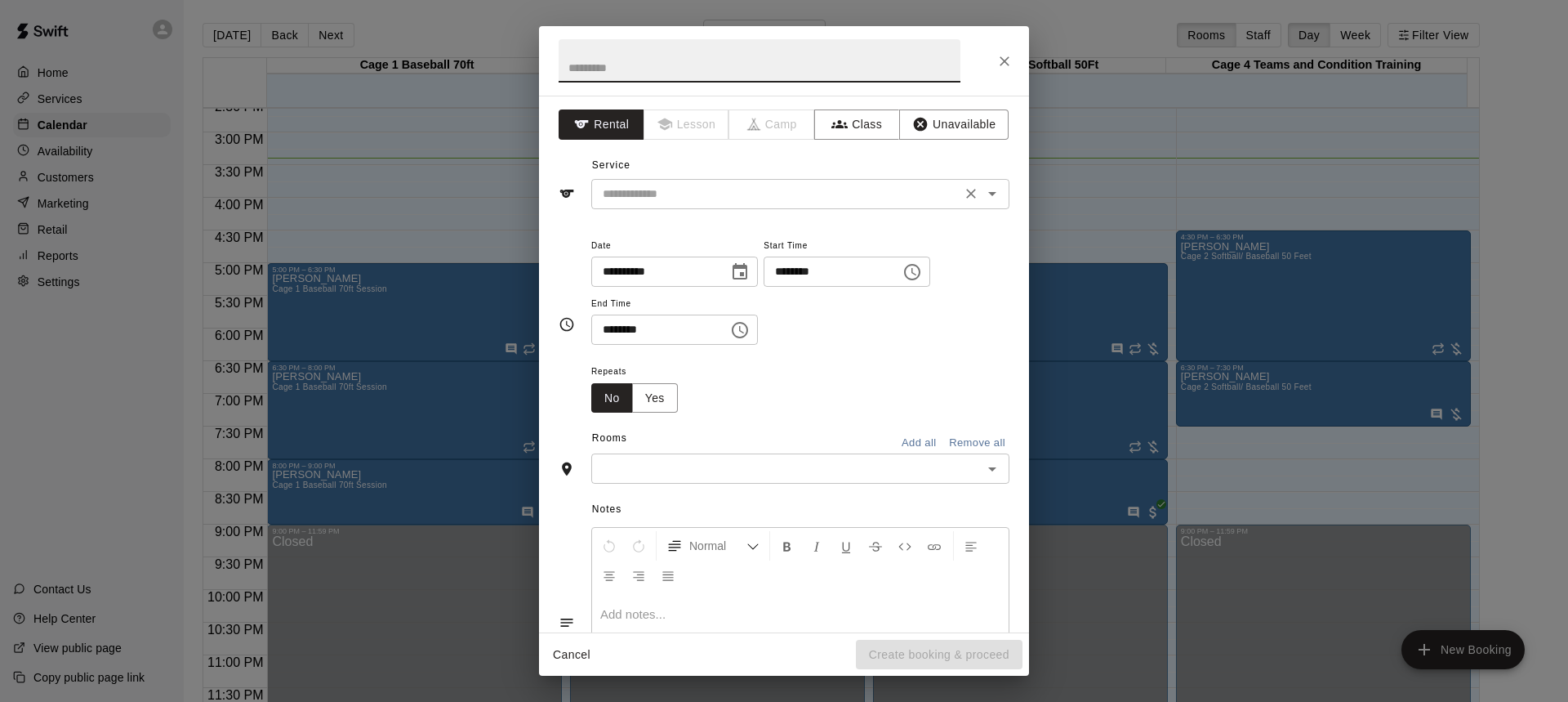
click at [988, 194] on icon "Open" at bounding box center [992, 194] width 8 height 4
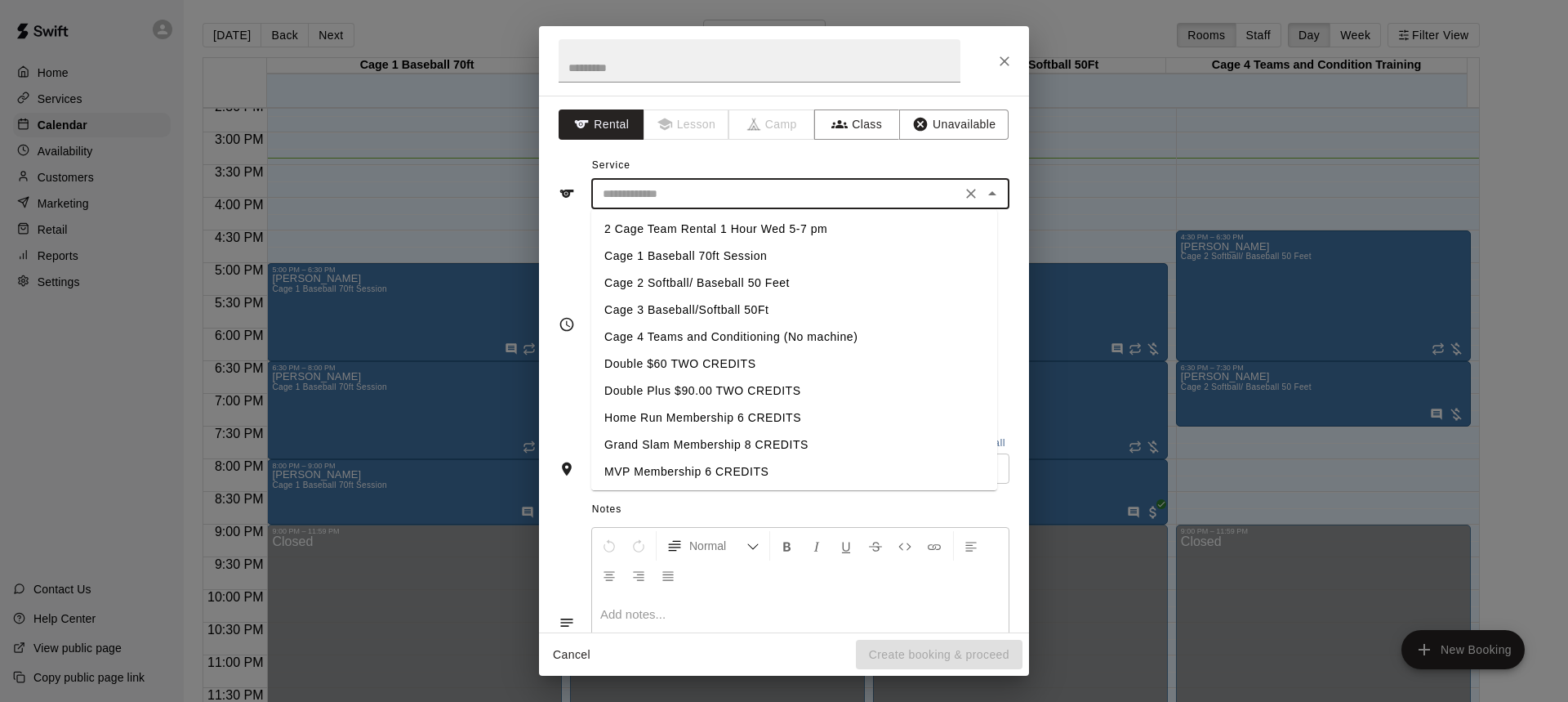
click at [674, 283] on li "Cage 2 Softball/ Baseball 50 Feet" at bounding box center [794, 283] width 406 height 27
type input "**********"
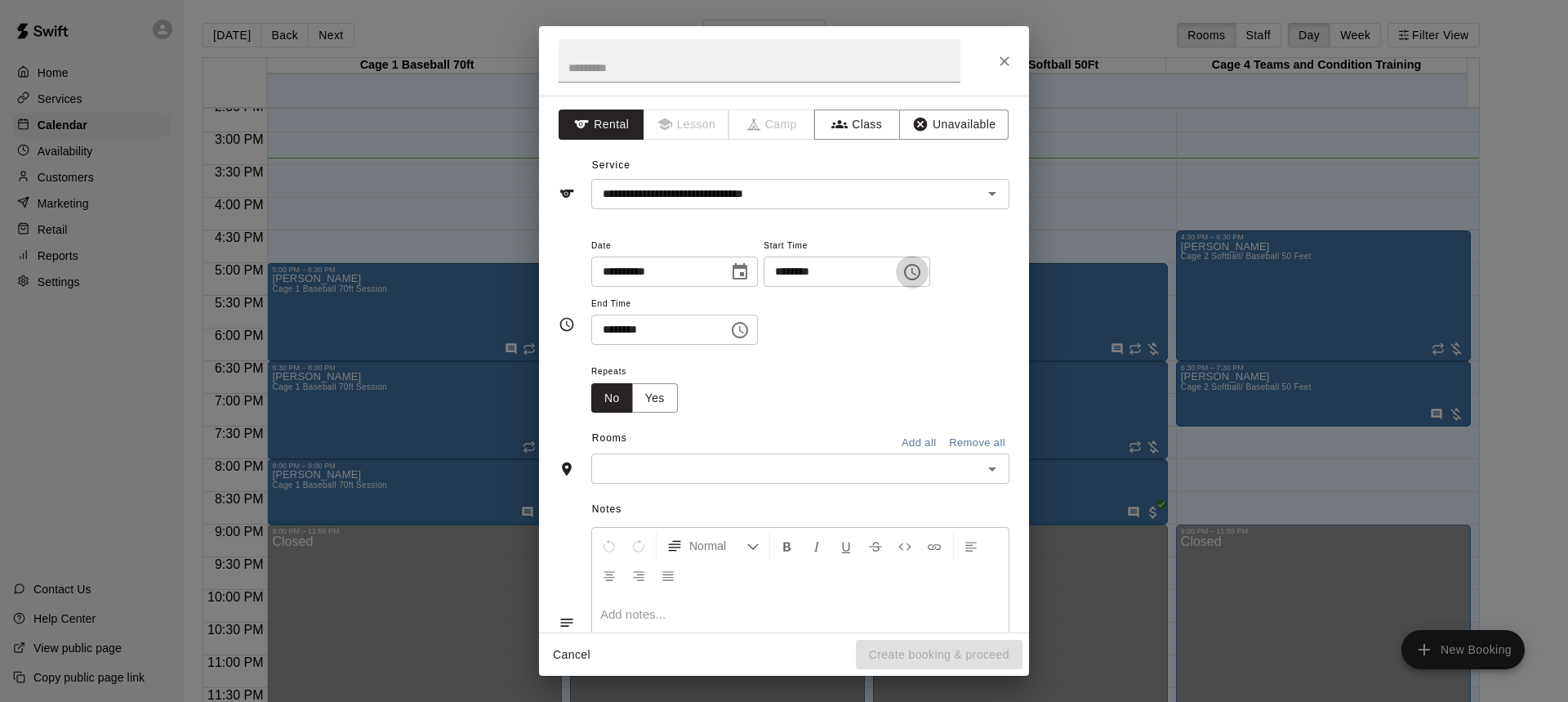
click at [922, 269] on icon "Choose time, selected time is 3:00 PM" at bounding box center [912, 272] width 20 height 20
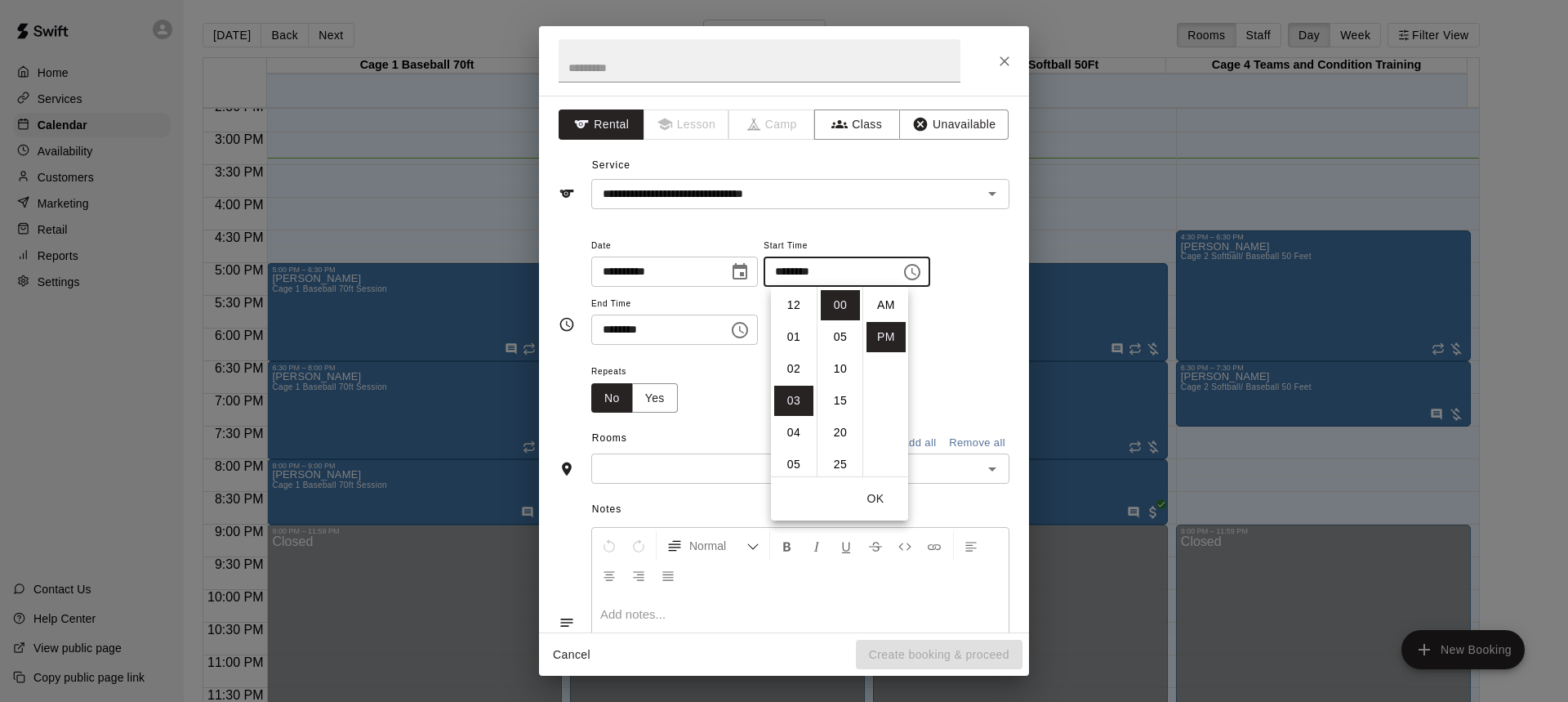
scroll to position [29, 0]
click at [792, 424] on li "07" at bounding box center [793, 432] width 39 height 30
click at [839, 329] on li "30" at bounding box center [840, 332] width 39 height 30
type input "********"
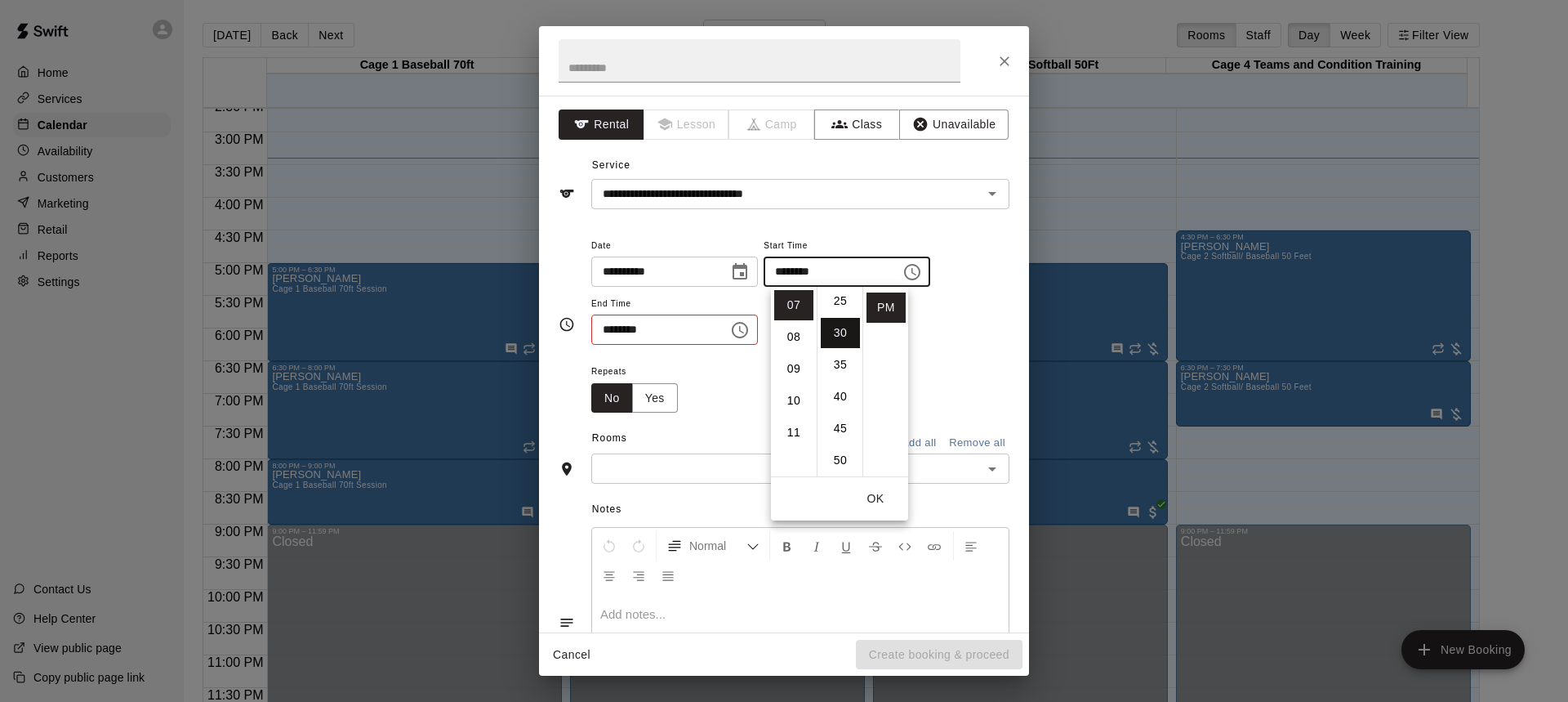
scroll to position [191, 0]
click at [881, 502] on button "OK" at bounding box center [875, 498] width 52 height 30
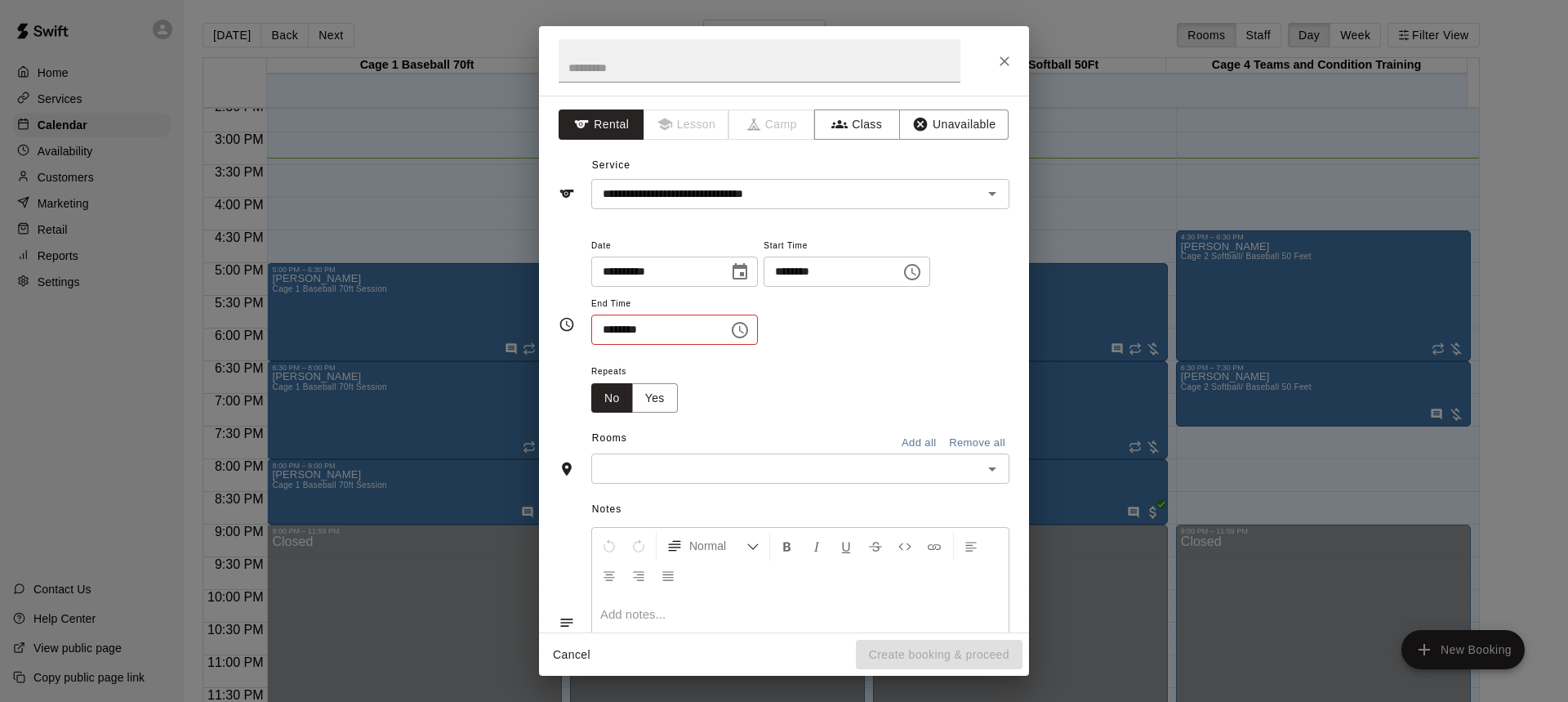
click at [750, 324] on icon "Choose time, selected time is 3:30 PM" at bounding box center [740, 331] width 20 height 20
click at [613, 472] on li "09" at bounding box center [614, 472] width 39 height 30
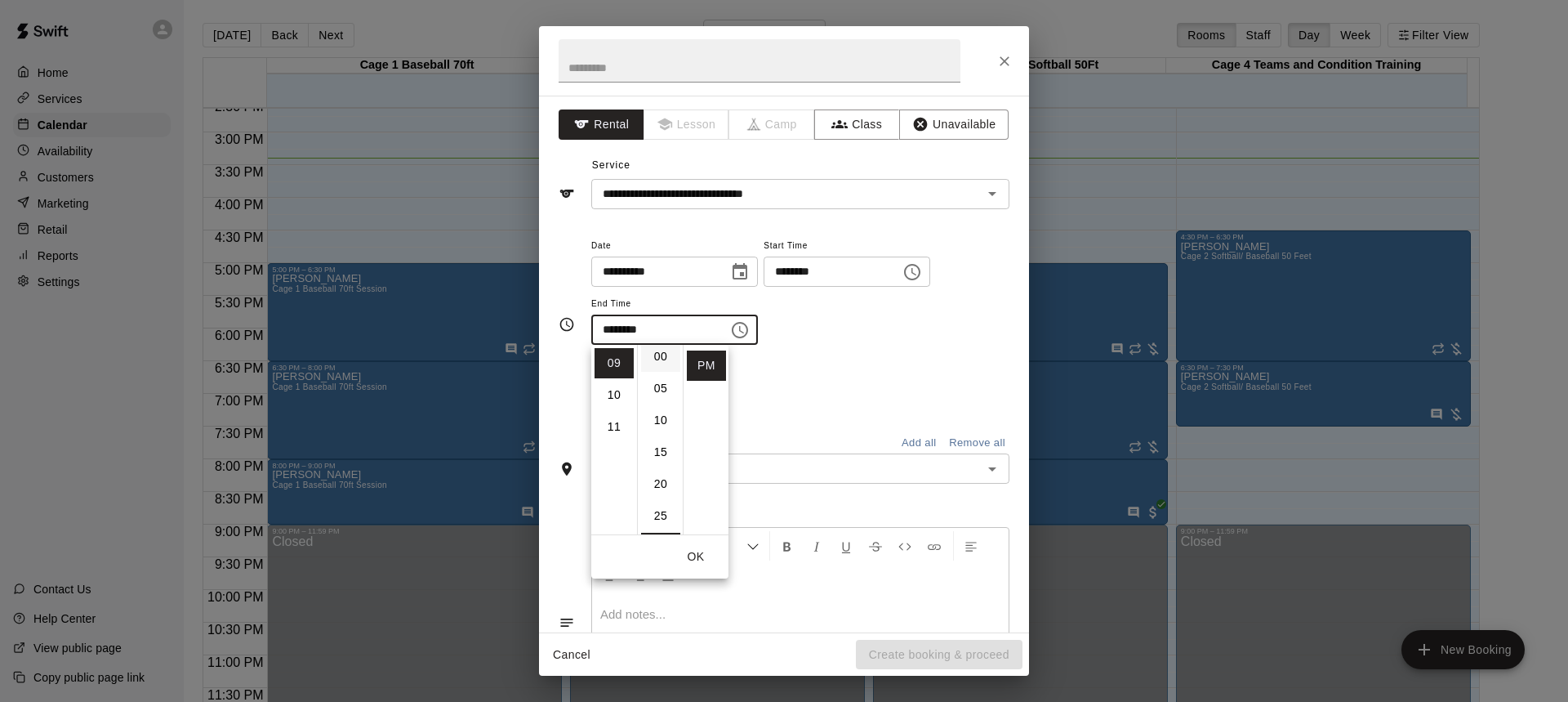
scroll to position [0, 0]
click at [658, 360] on li "00" at bounding box center [660, 362] width 39 height 30
click at [909, 354] on div "**********" at bounding box center [799, 298] width 418 height 127
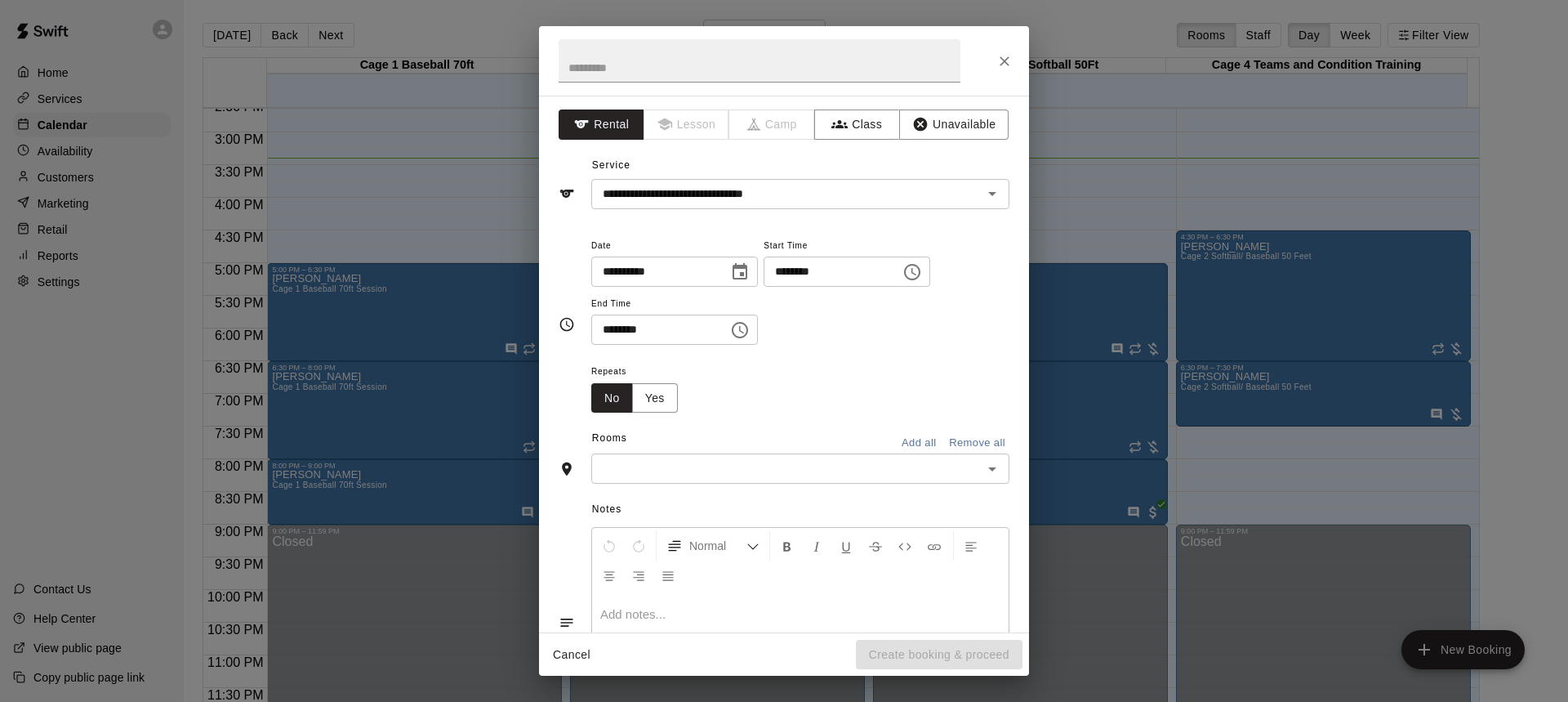
click at [750, 327] on icon "Choose time, selected time is 9:00 PM" at bounding box center [740, 331] width 20 height 20
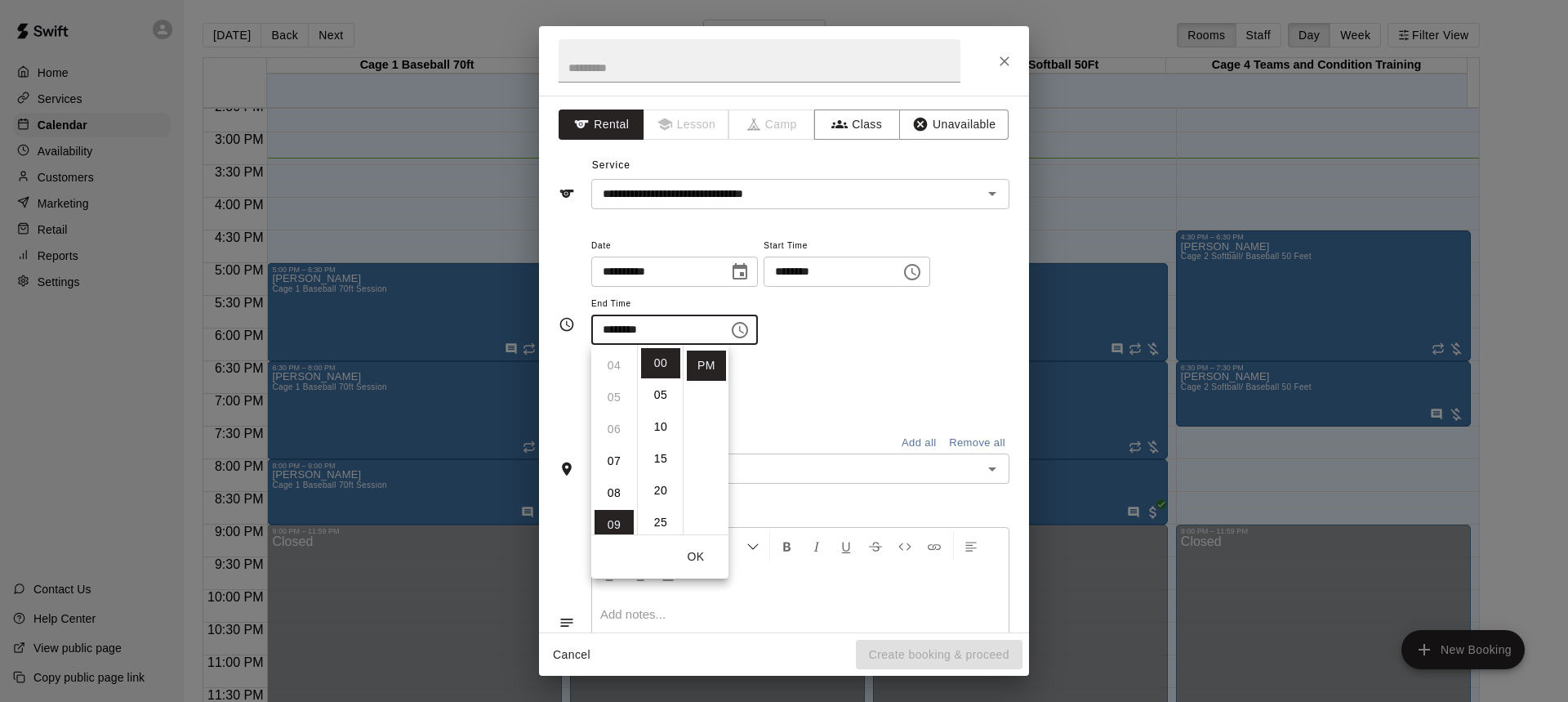
scroll to position [123, 0]
click at [615, 489] on li "08" at bounding box center [614, 494] width 39 height 30
click at [661, 468] on li "30" at bounding box center [660, 472] width 39 height 30
type input "********"
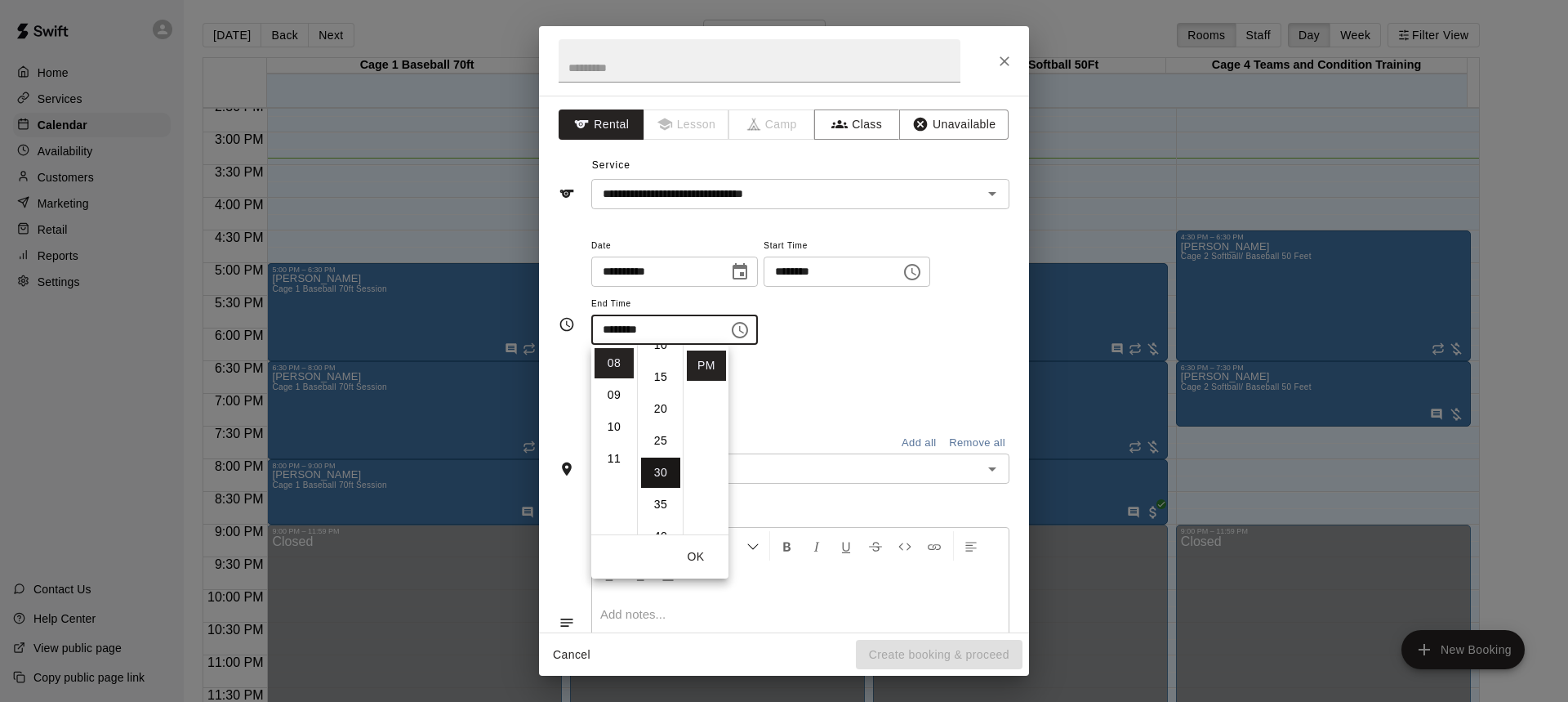
scroll to position [191, 0]
click at [843, 370] on div "Repeats No Yes" at bounding box center [799, 387] width 418 height 52
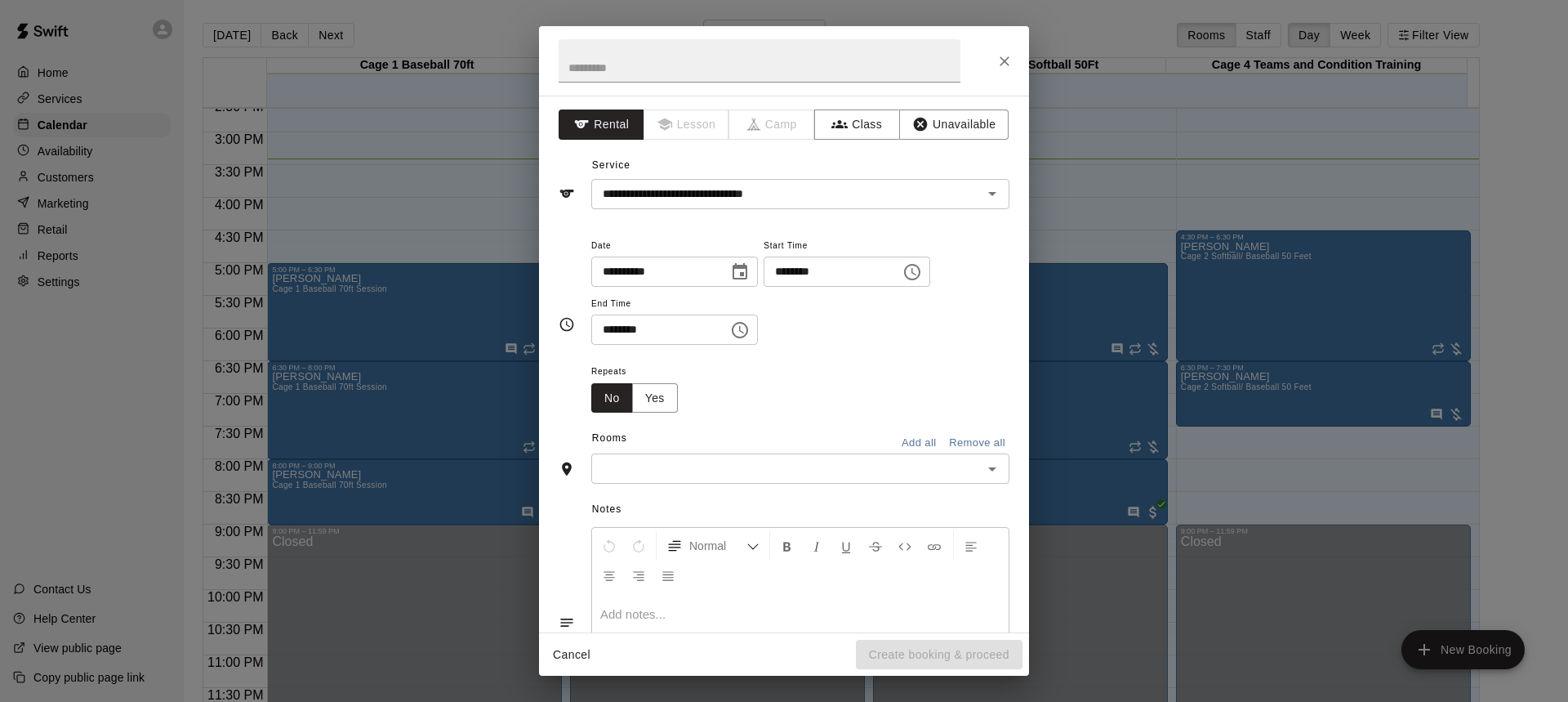
click at [983, 461] on icon "Open" at bounding box center [993, 469] width 20 height 20
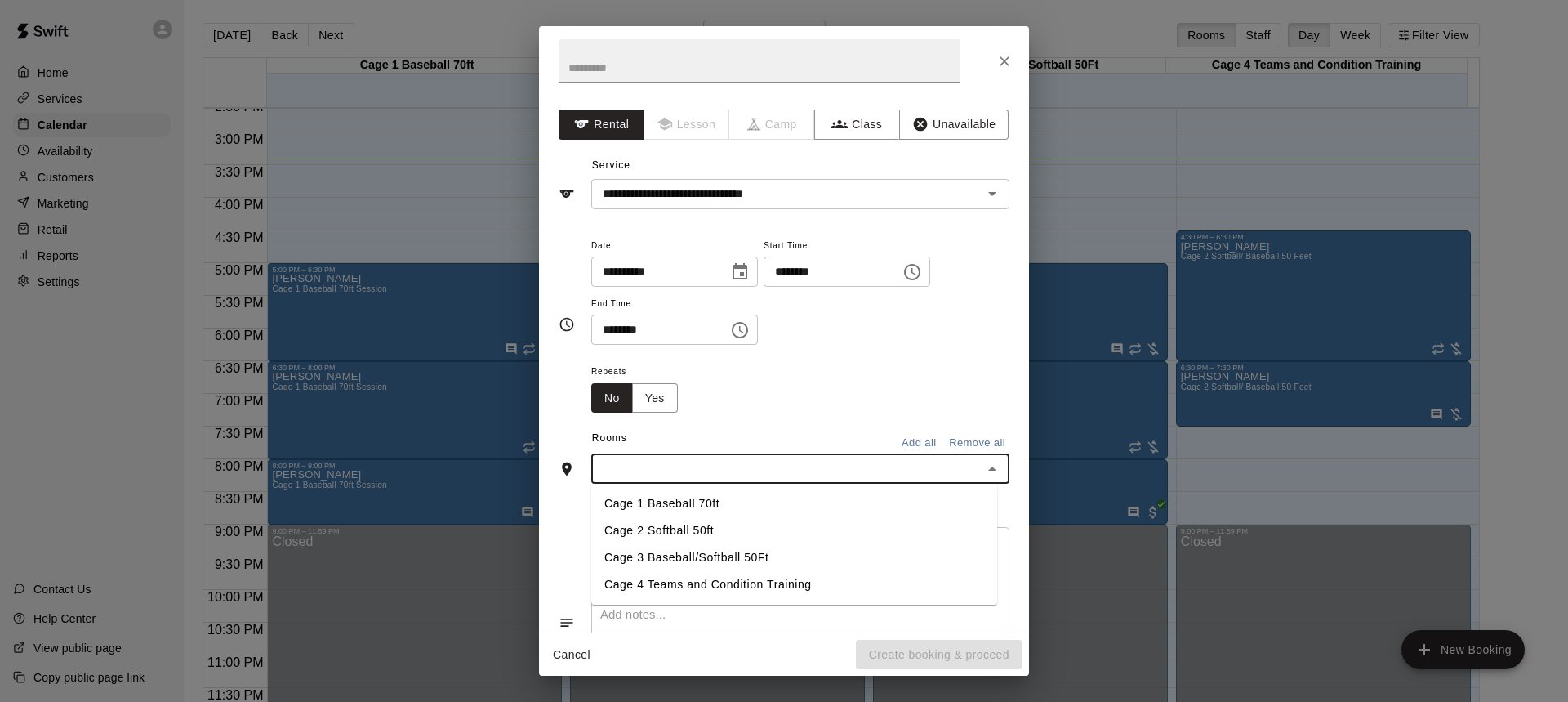
click at [699, 525] on li "Cage 2 Softball 50ft" at bounding box center [794, 531] width 406 height 27
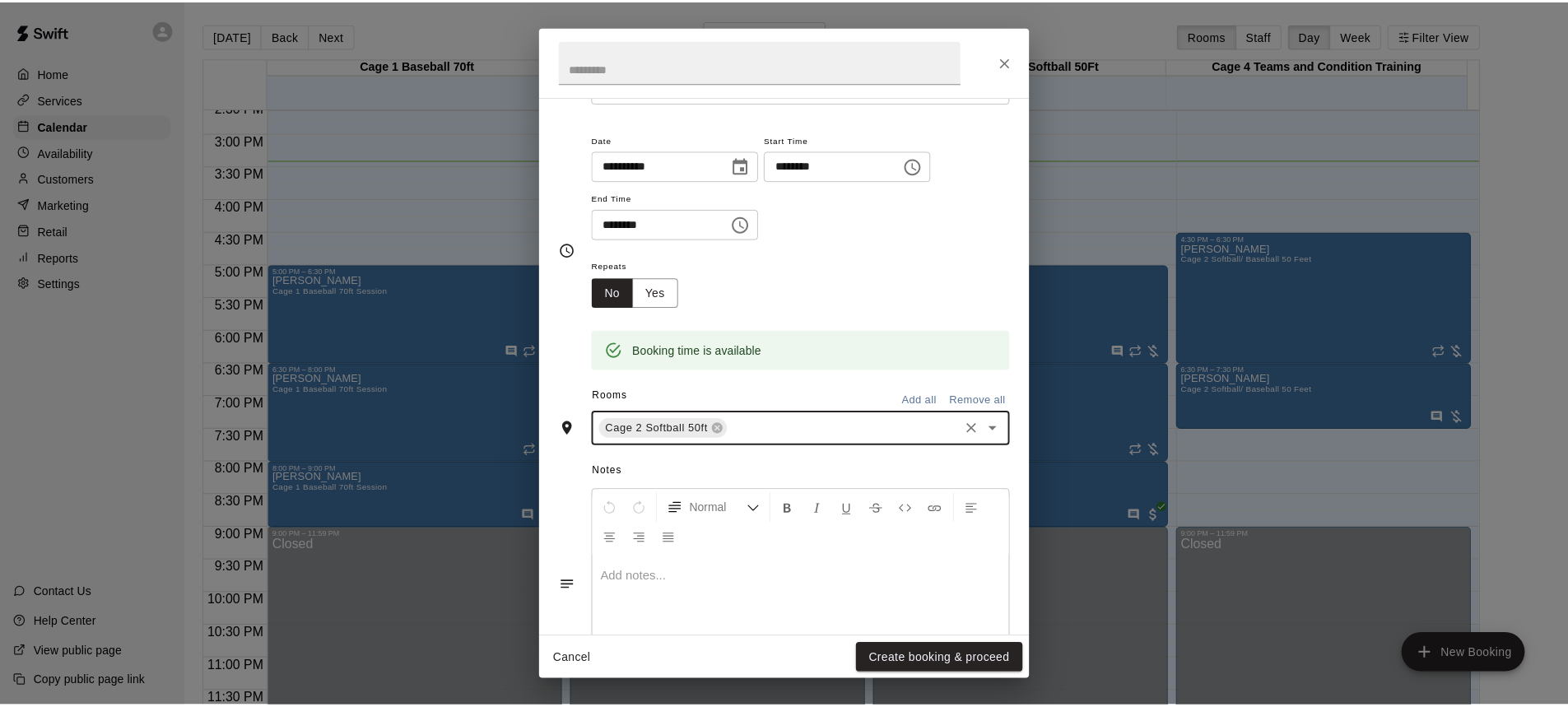
scroll to position [164, 0]
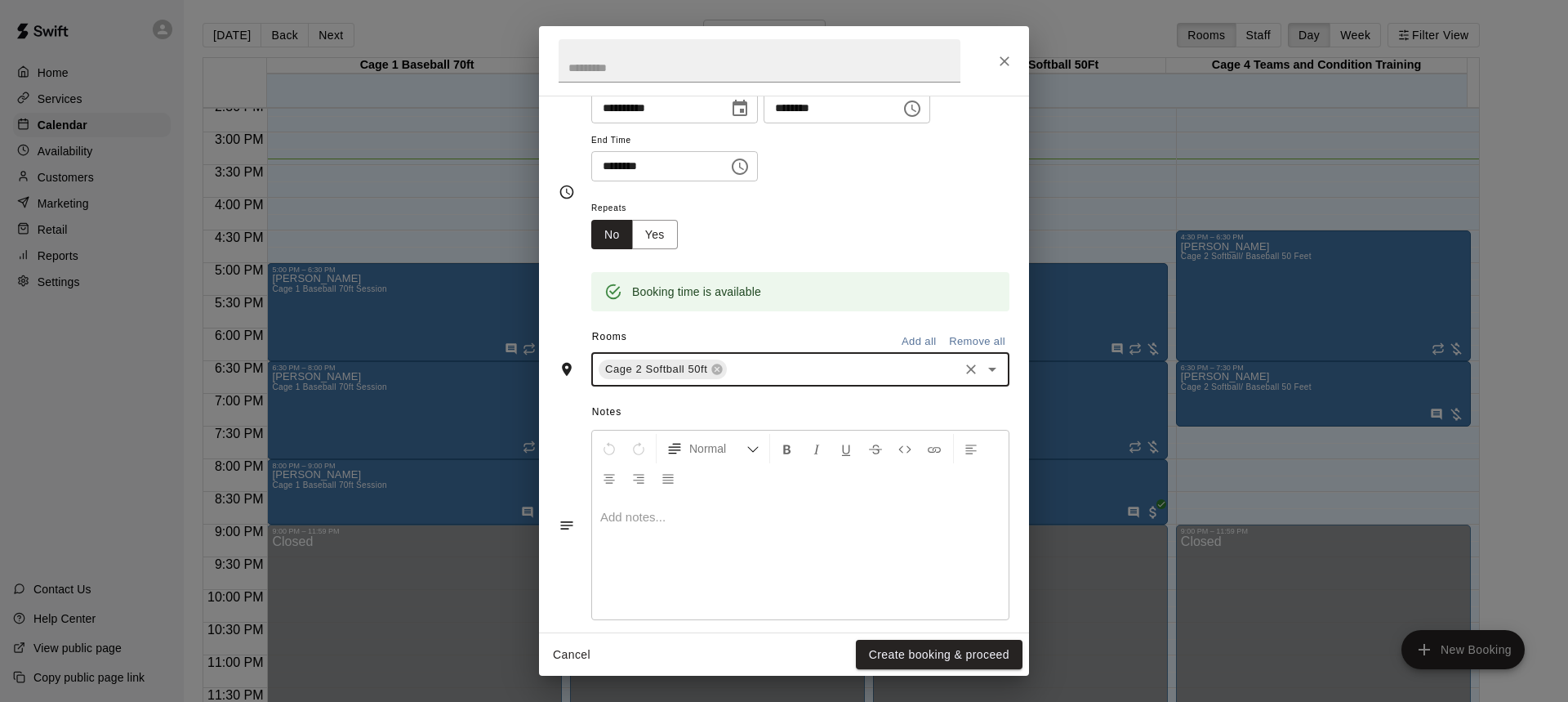
click at [958, 656] on button "Create booking & proceed" at bounding box center [939, 654] width 167 height 30
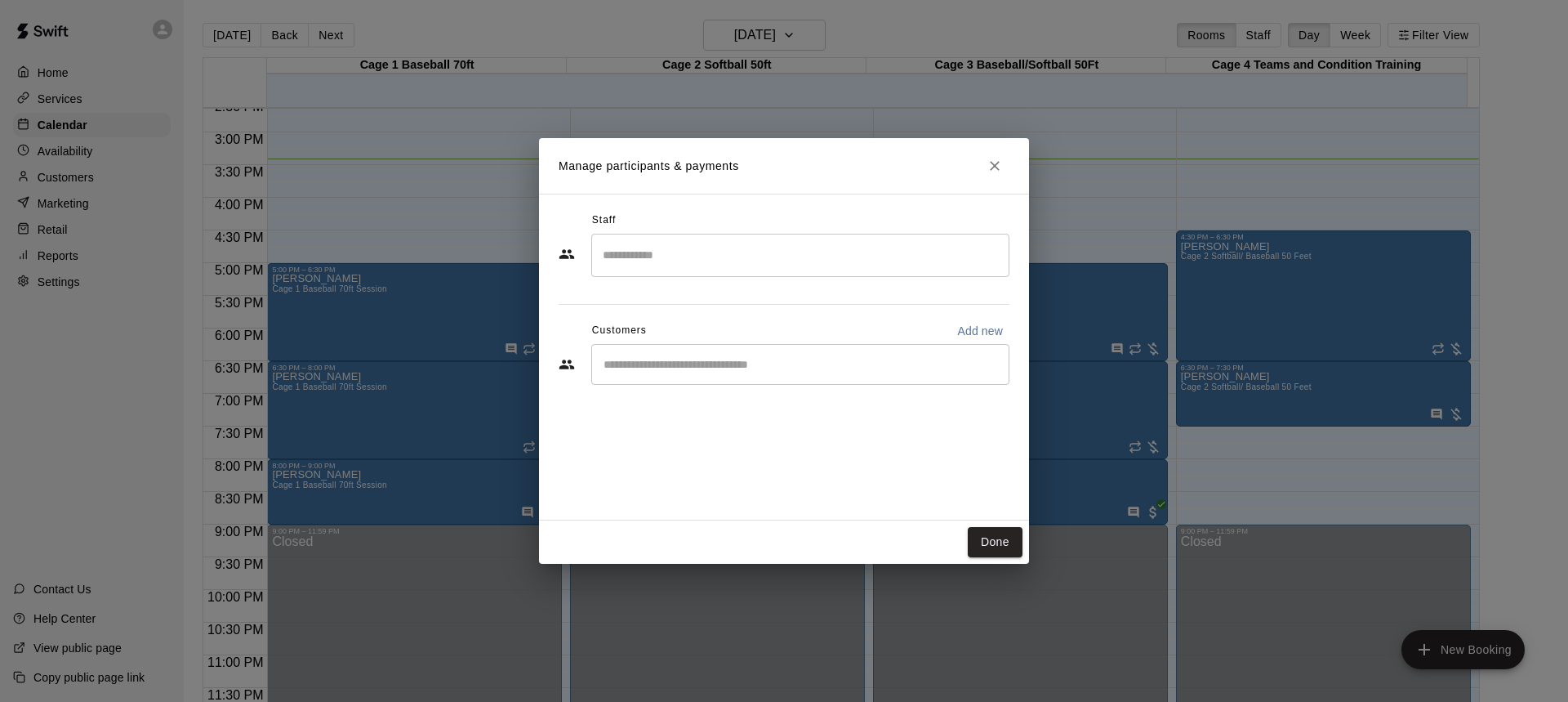
click at [765, 365] on input "Start typing to search customers..." at bounding box center [800, 364] width 403 height 16
click at [997, 535] on button "Done" at bounding box center [995, 542] width 55 height 30
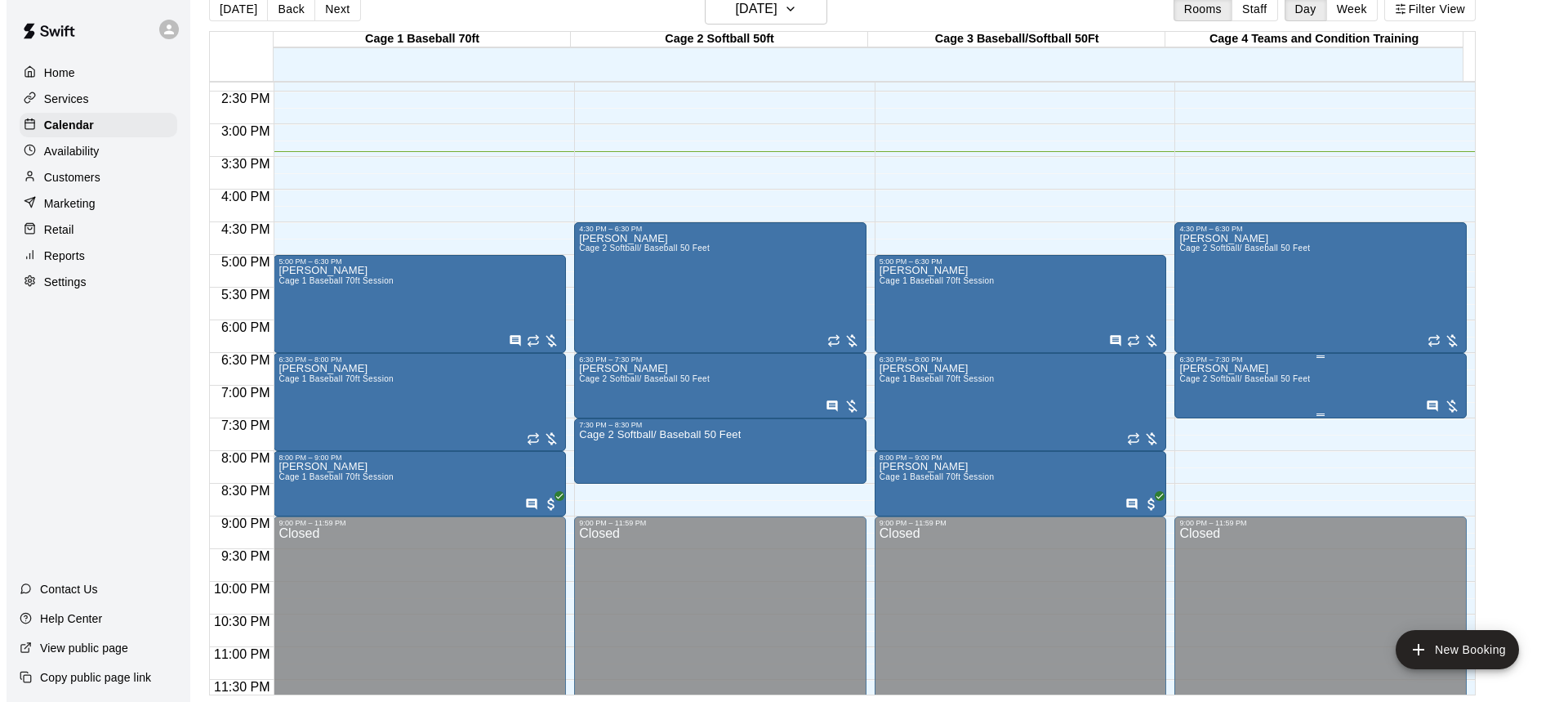
scroll to position [958, 0]
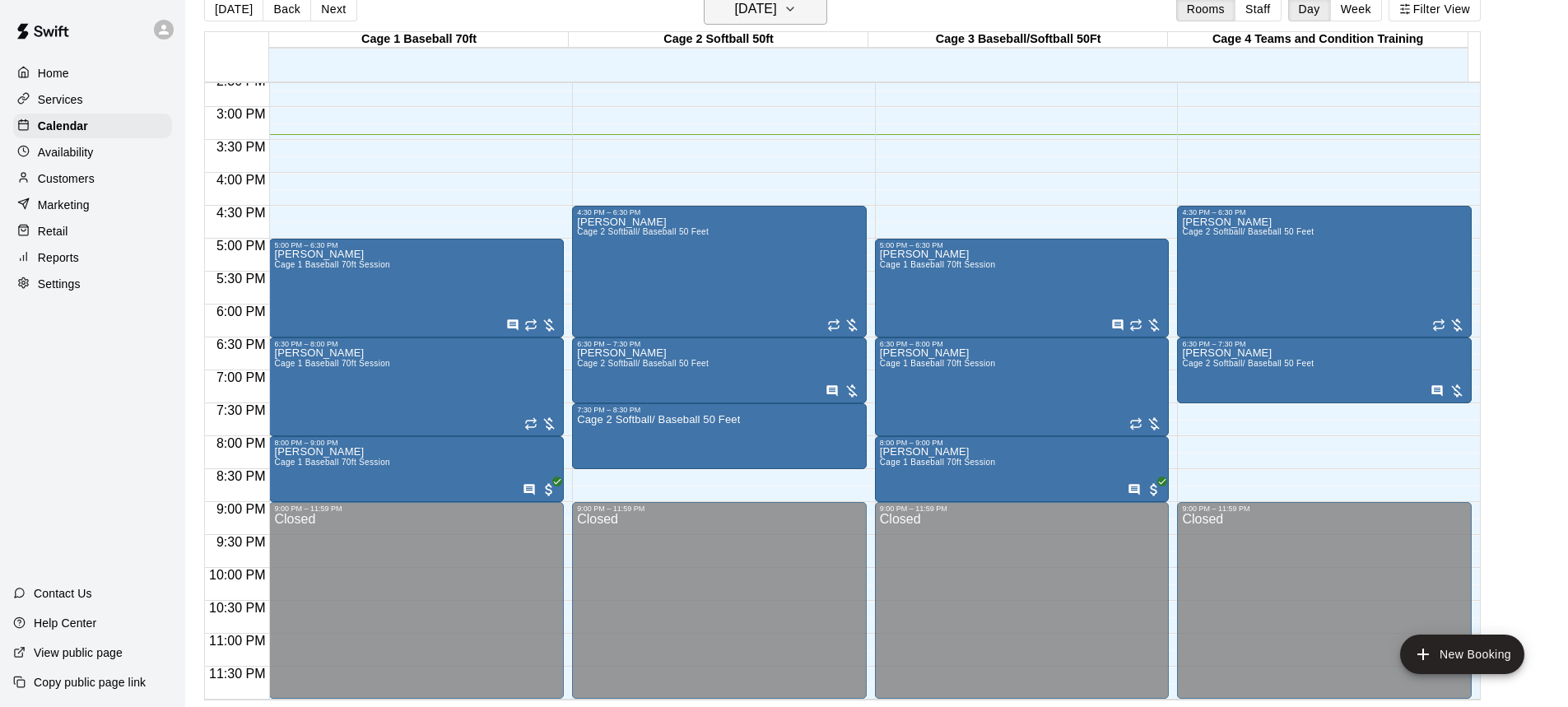
click at [796, 13] on icon "button" at bounding box center [790, 9] width 13 height 20
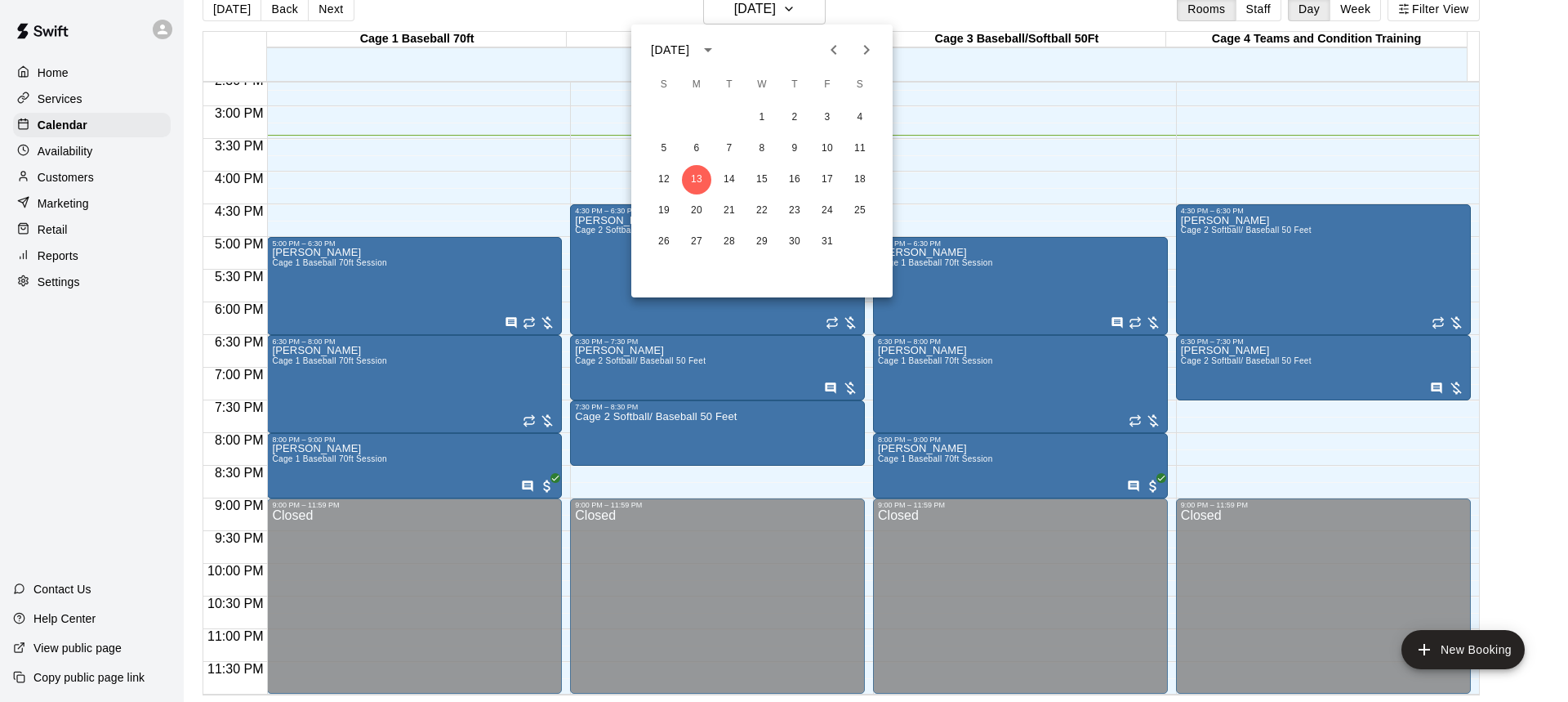
click at [1073, 168] on div at bounding box center [784, 351] width 1568 height 702
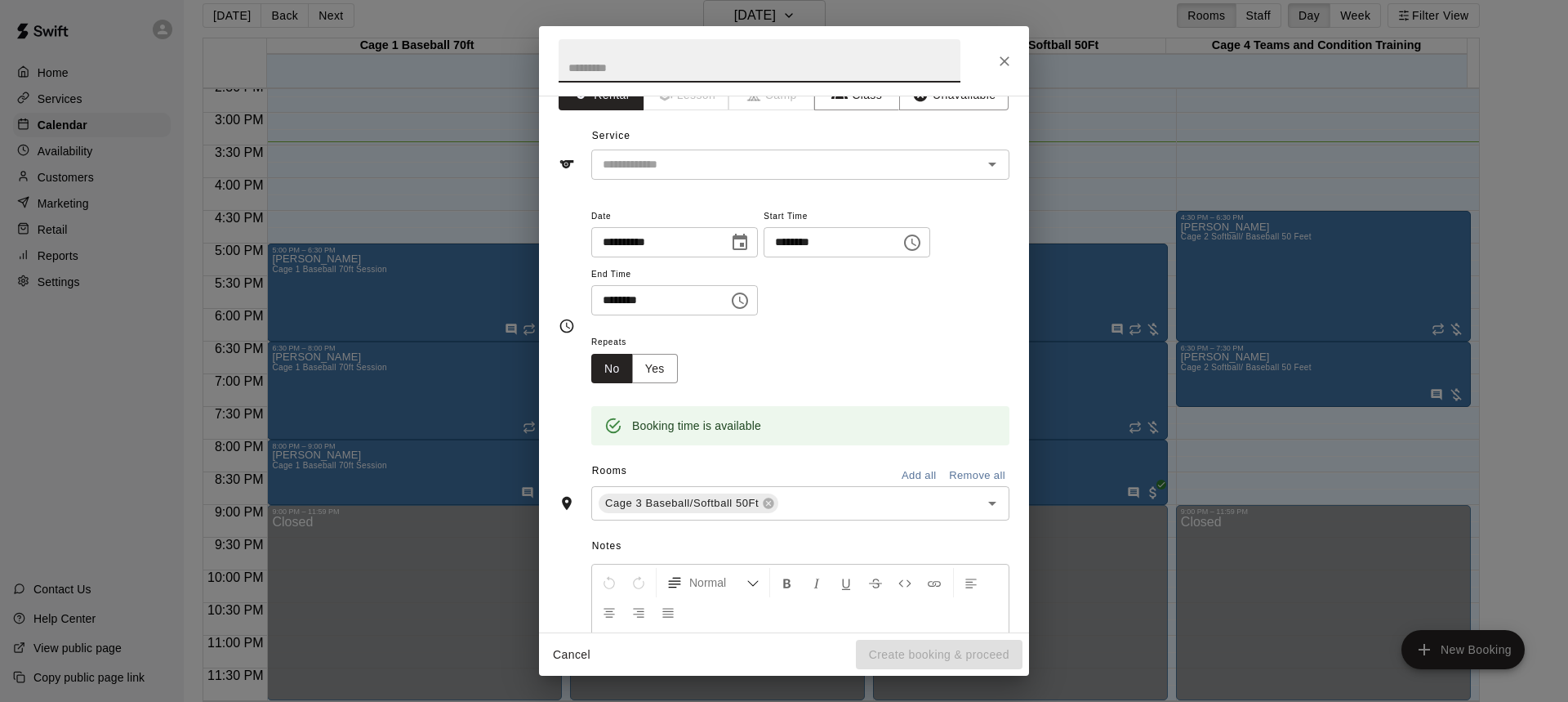
scroll to position [0, 0]
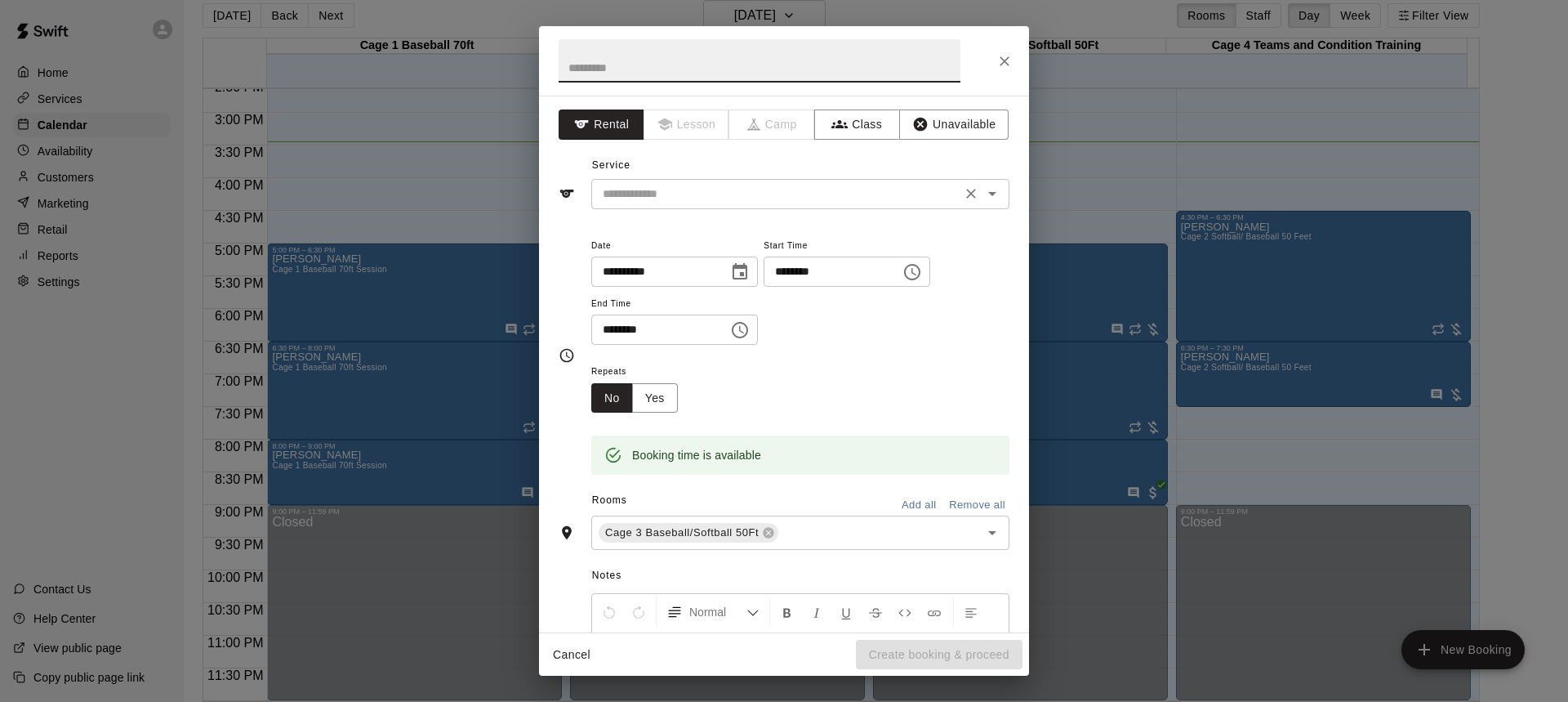
click at [988, 196] on icon "Open" at bounding box center [992, 194] width 8 height 4
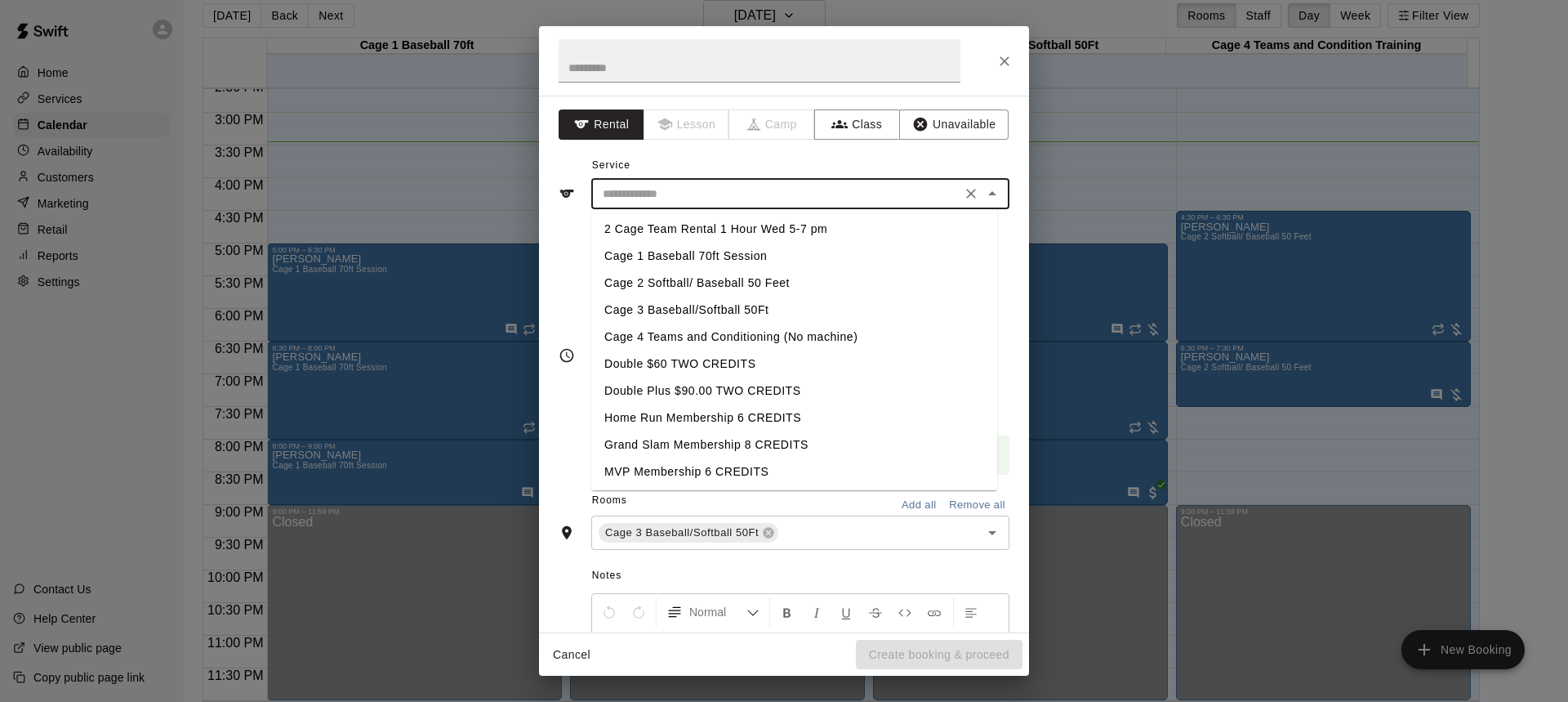
click at [731, 308] on li "Cage 3 Baseball/Softball 50Ft" at bounding box center [794, 310] width 406 height 27
type input "**********"
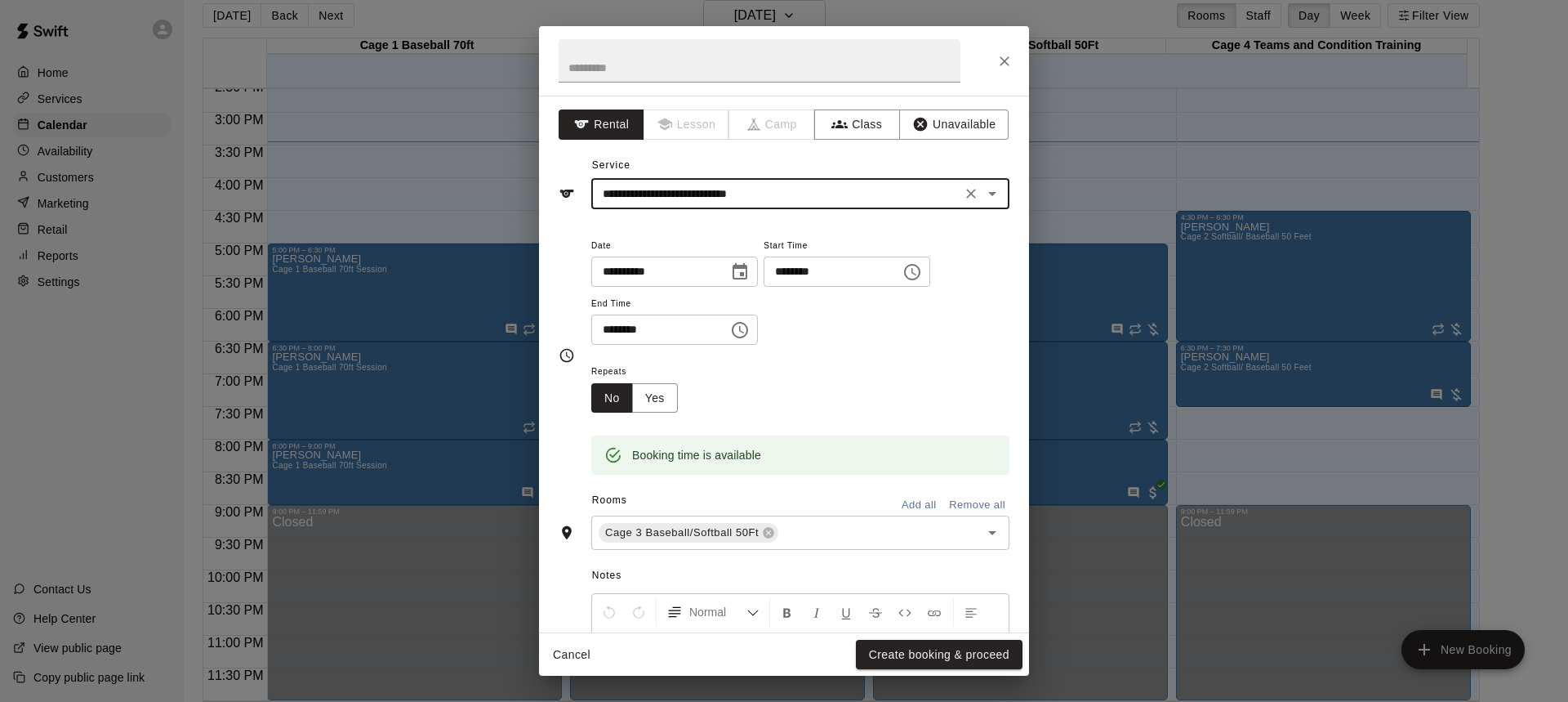
scroll to position [82, 0]
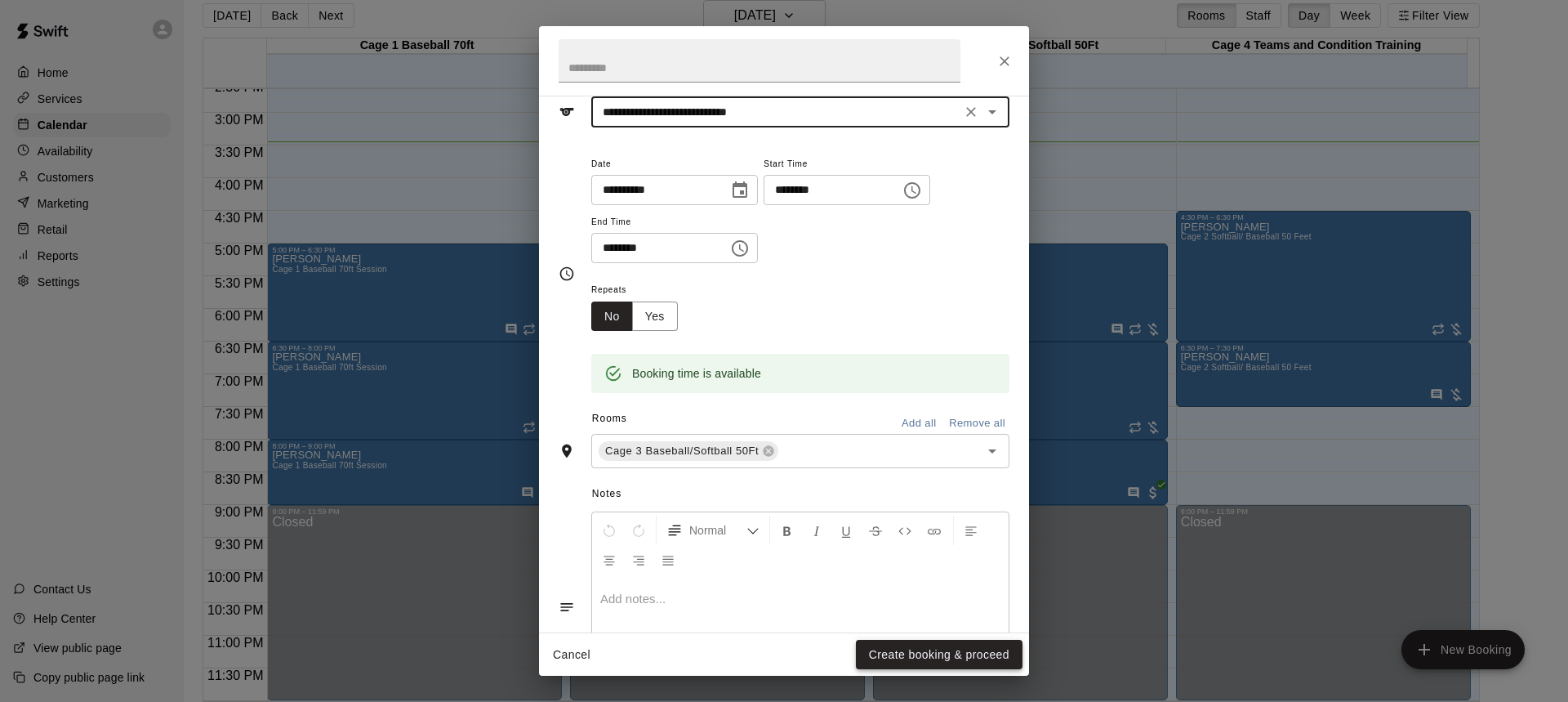
click at [954, 650] on button "Create booking & proceed" at bounding box center [939, 654] width 167 height 30
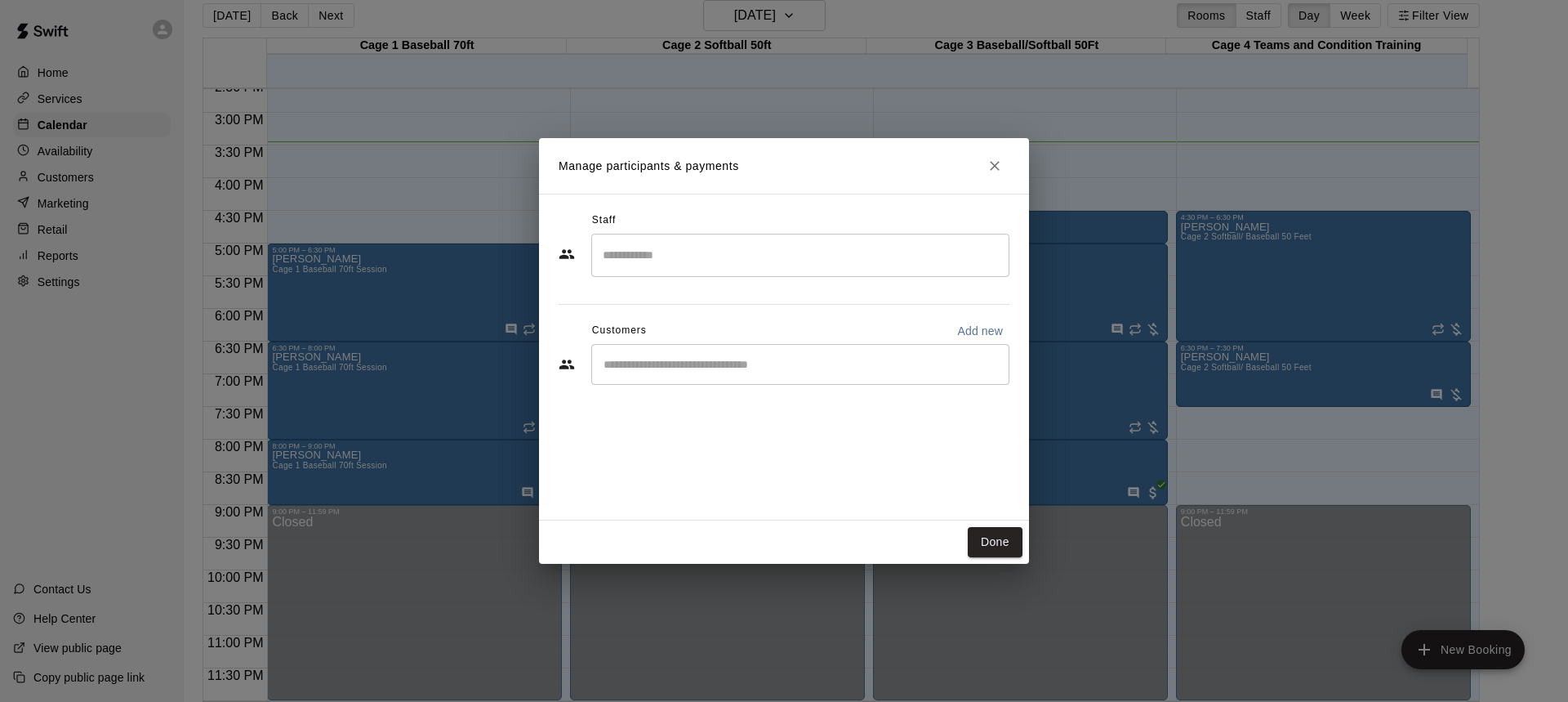
click at [758, 349] on div "​" at bounding box center [799, 364] width 418 height 41
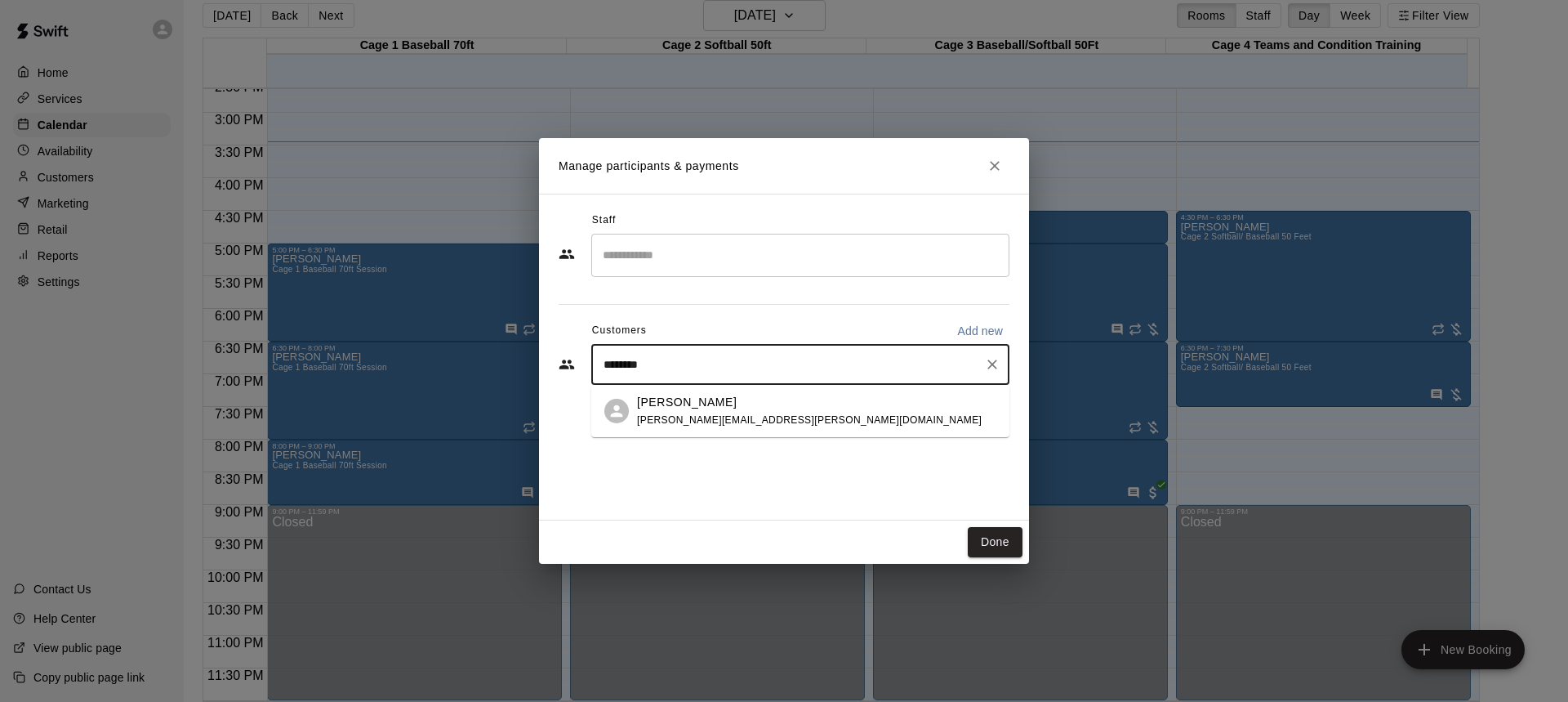
type input "*******"
click at [678, 409] on p "[PERSON_NAME]" at bounding box center [687, 402] width 99 height 17
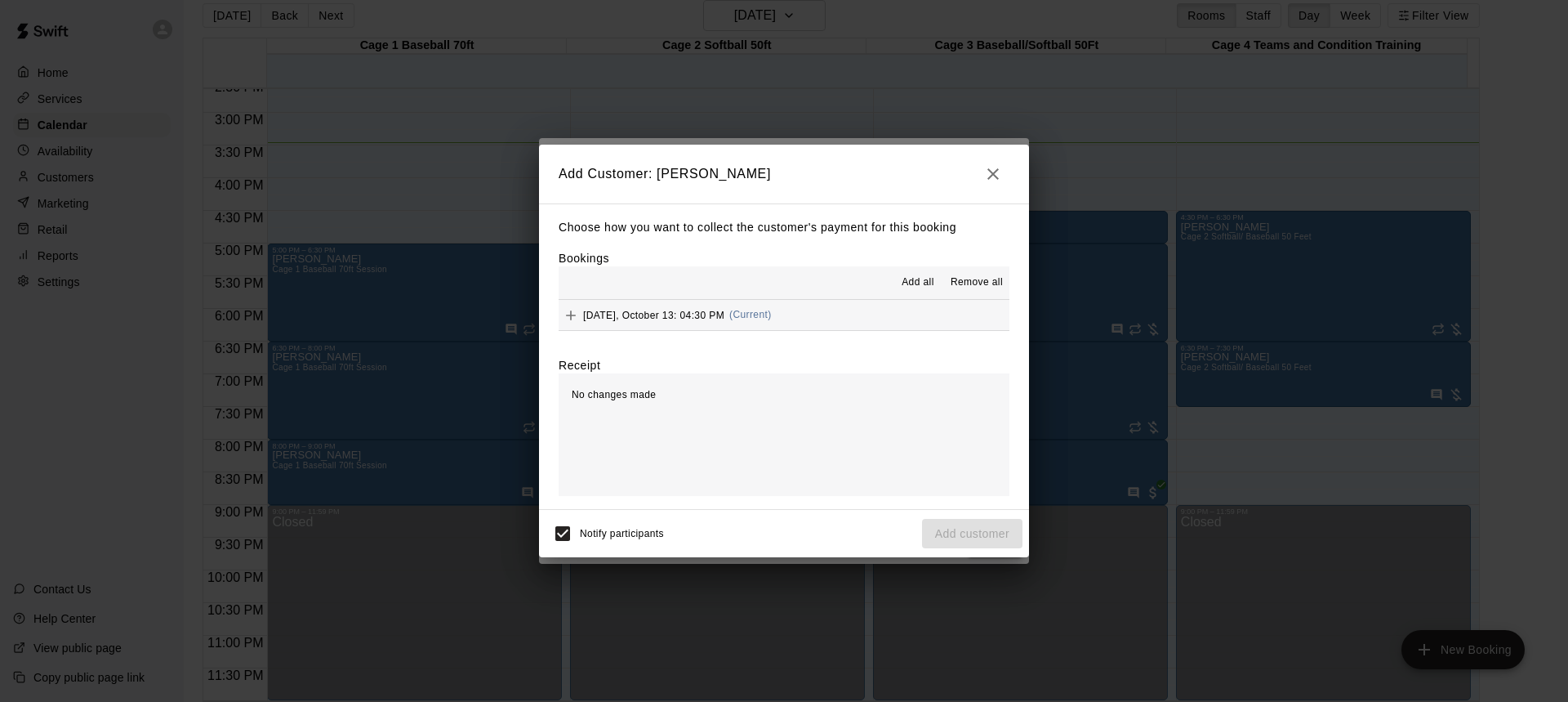
click at [917, 280] on span "Add all" at bounding box center [918, 282] width 33 height 16
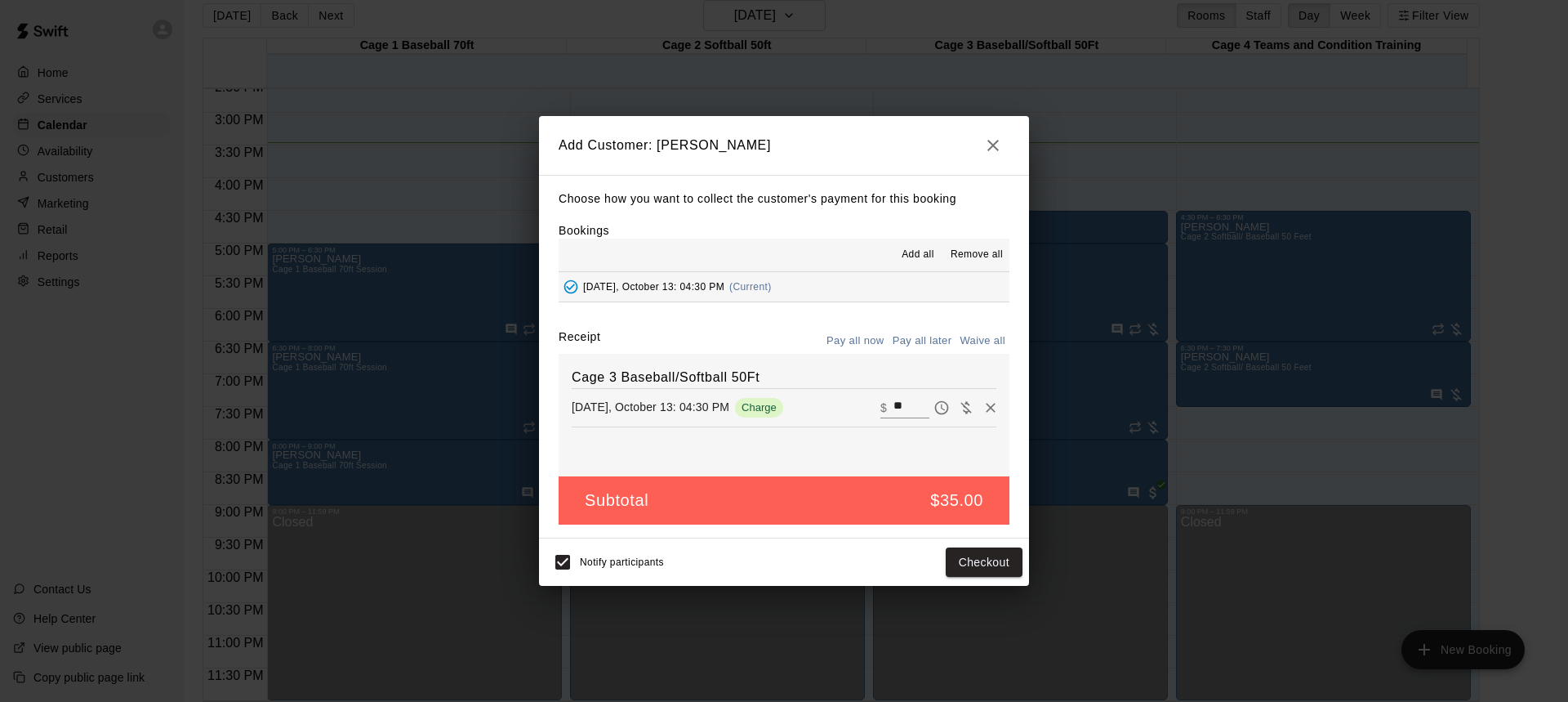
click at [917, 341] on button "Pay all later" at bounding box center [922, 341] width 67 height 25
click at [972, 562] on button "Add customer" at bounding box center [972, 562] width 100 height 30
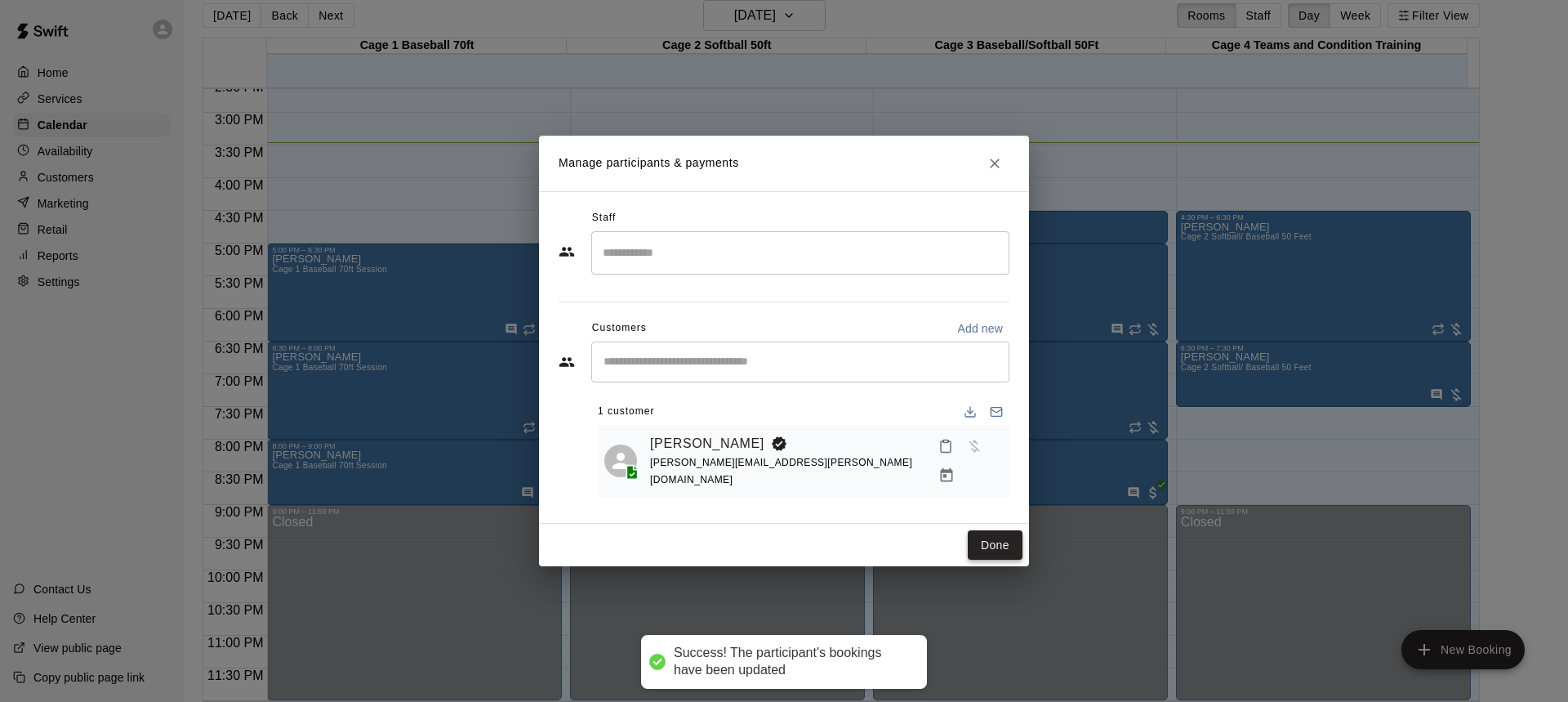
click at [1002, 541] on button "Done" at bounding box center [995, 544] width 55 height 30
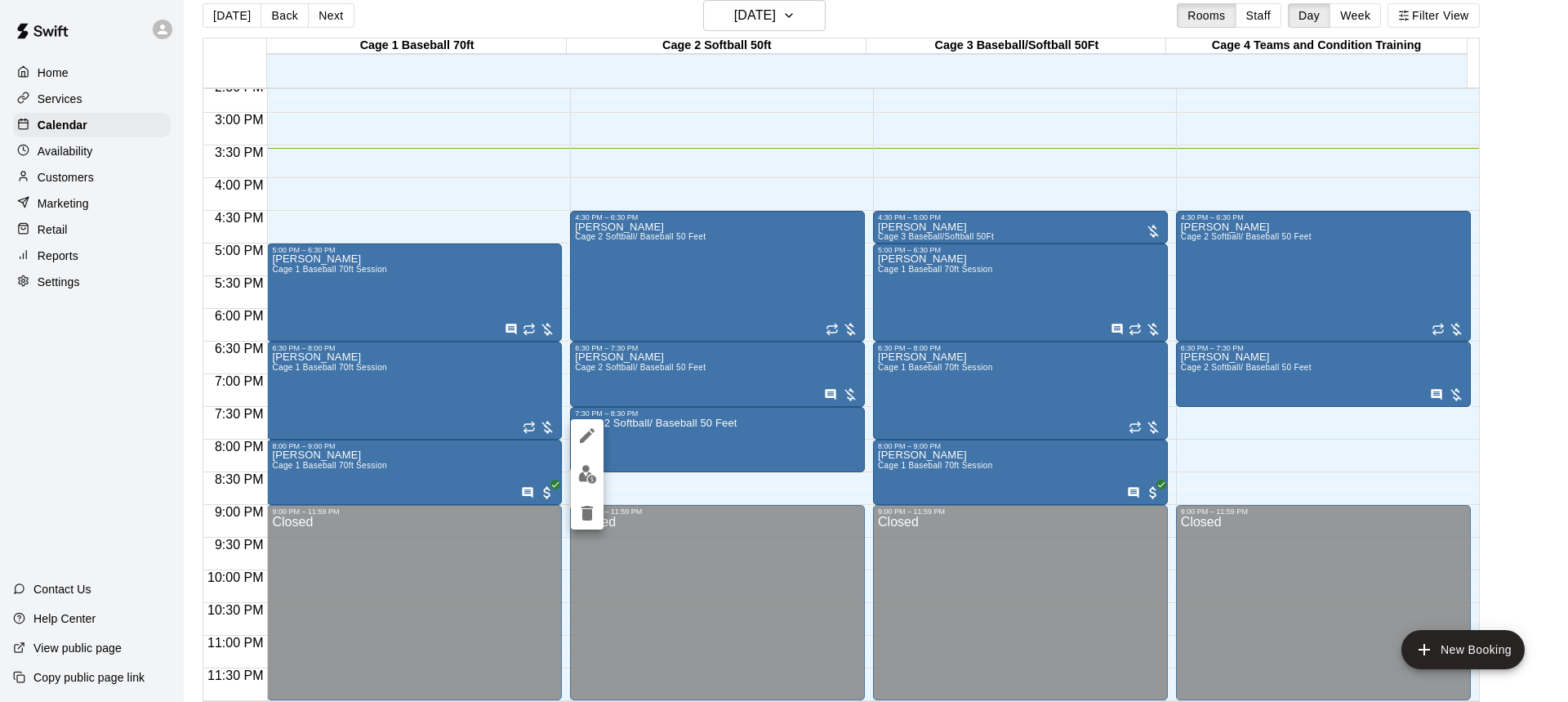
click at [1023, 228] on div at bounding box center [784, 351] width 1568 height 702
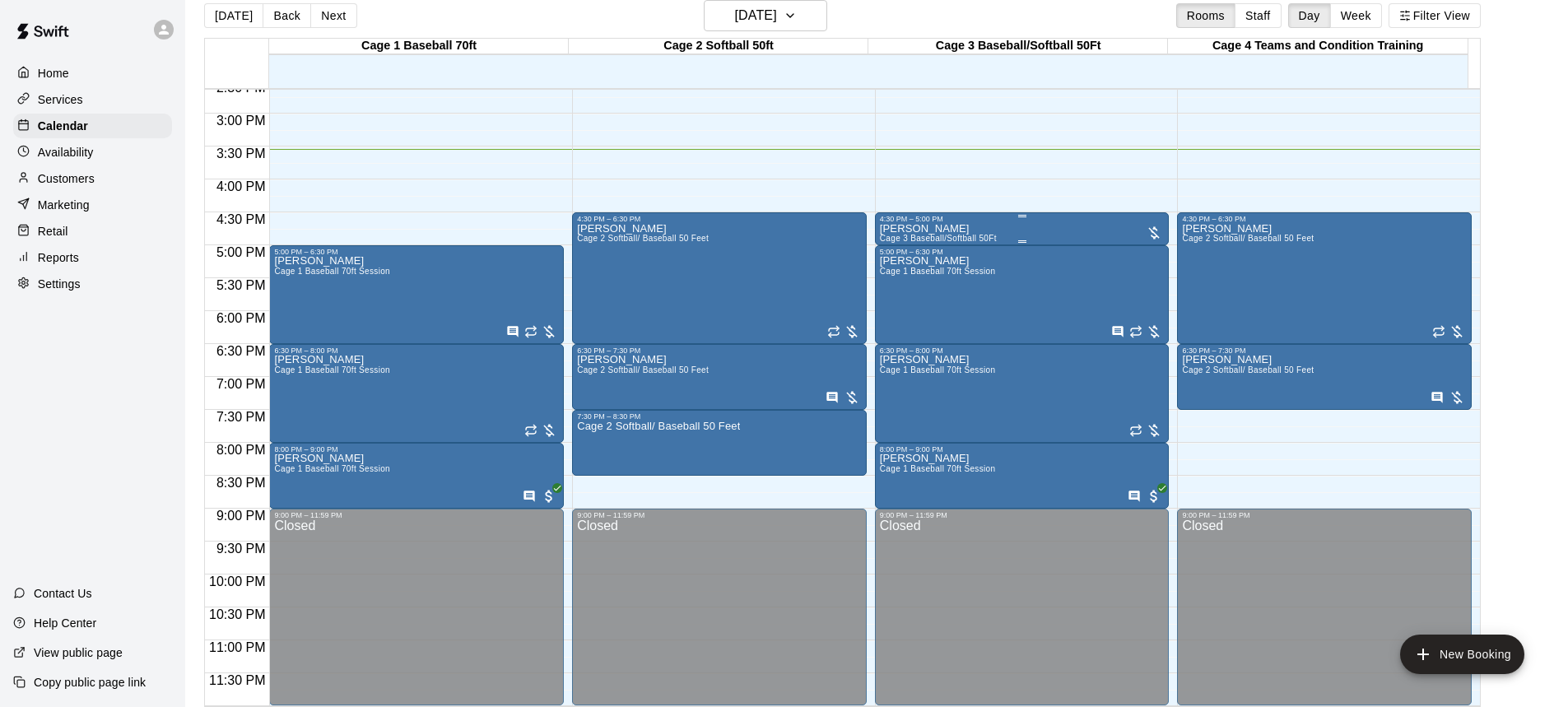
click at [1031, 229] on div "[PERSON_NAME] Cage 3 Baseball/Softball 50Ft" at bounding box center [1022, 576] width 284 height 707
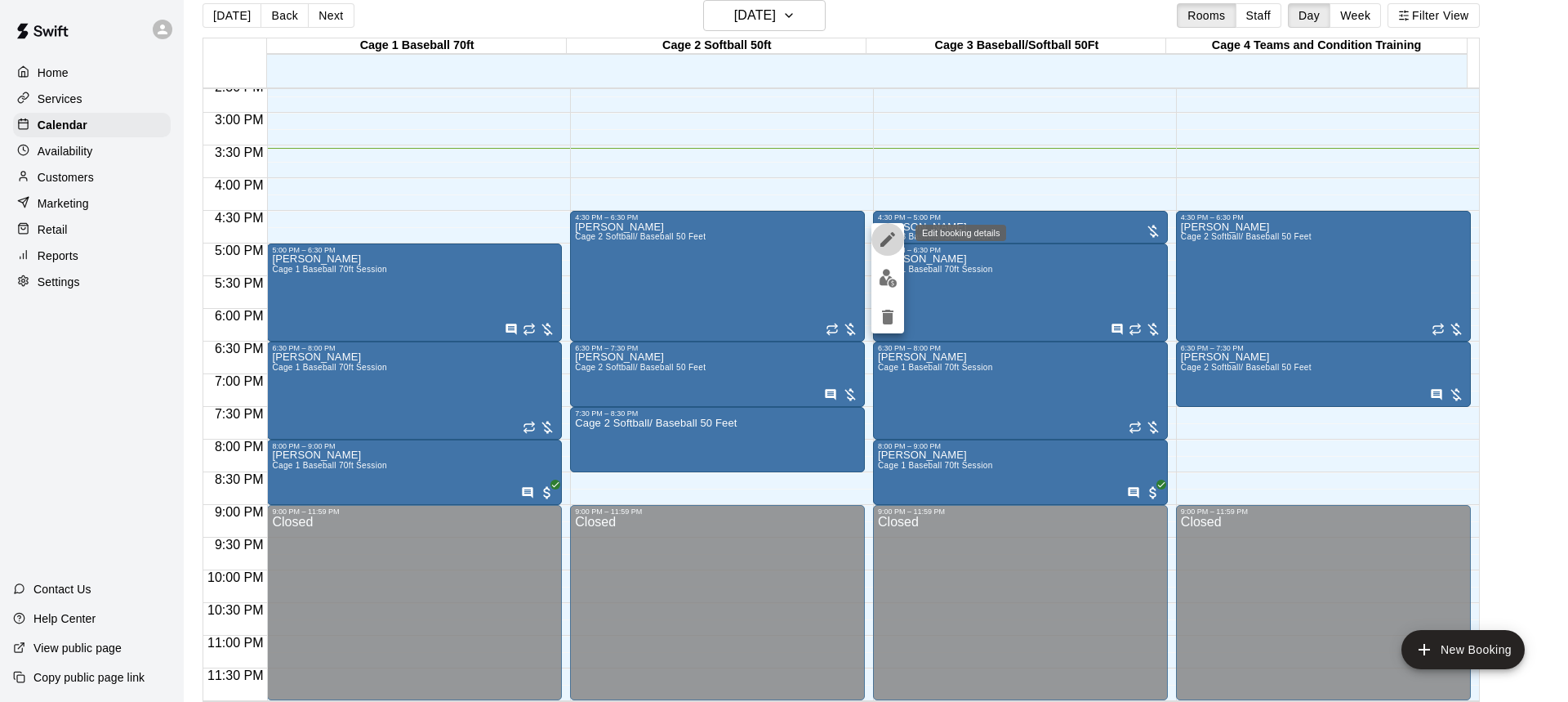
click at [886, 238] on icon "edit" at bounding box center [888, 239] width 20 height 20
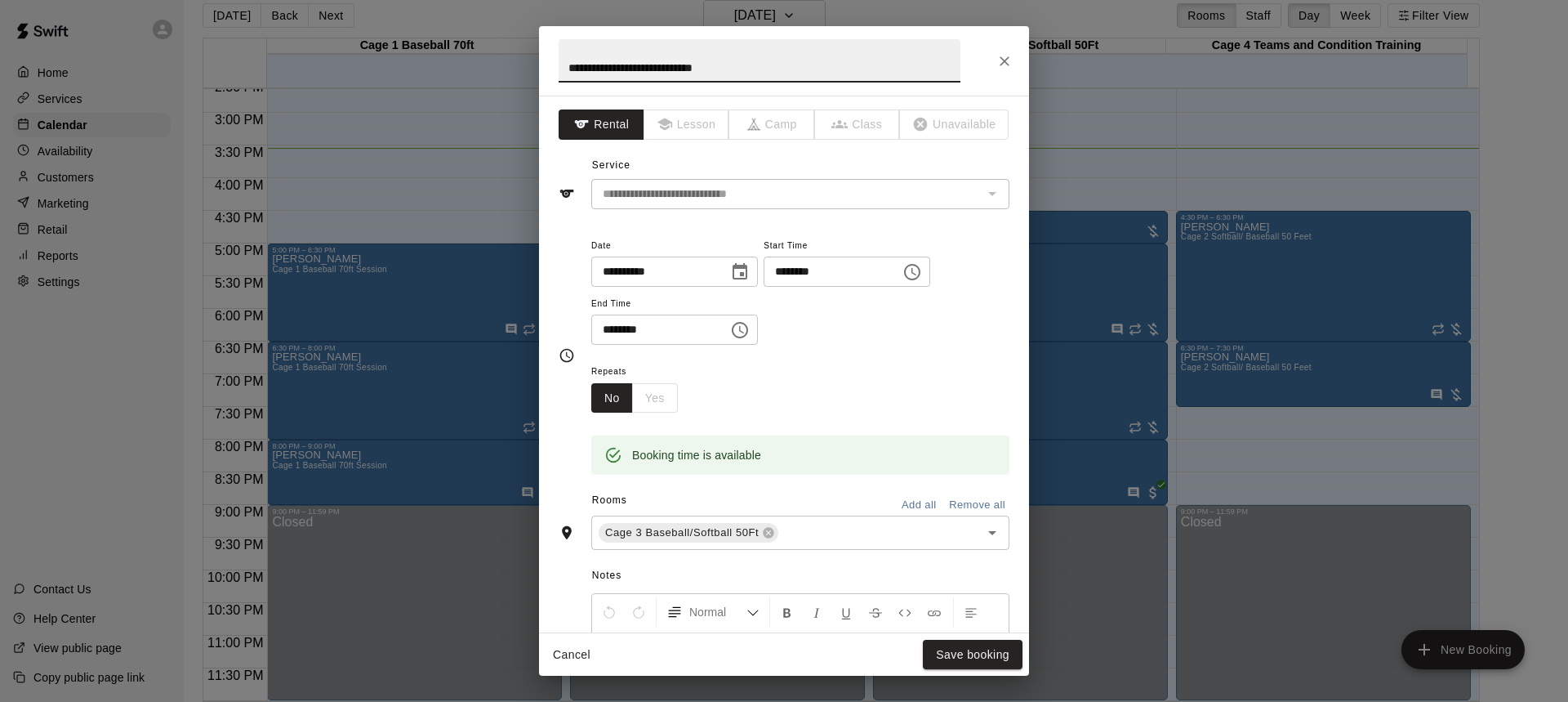
click at [921, 266] on icon "Choose time, selected time is 4:30 PM" at bounding box center [912, 272] width 16 height 16
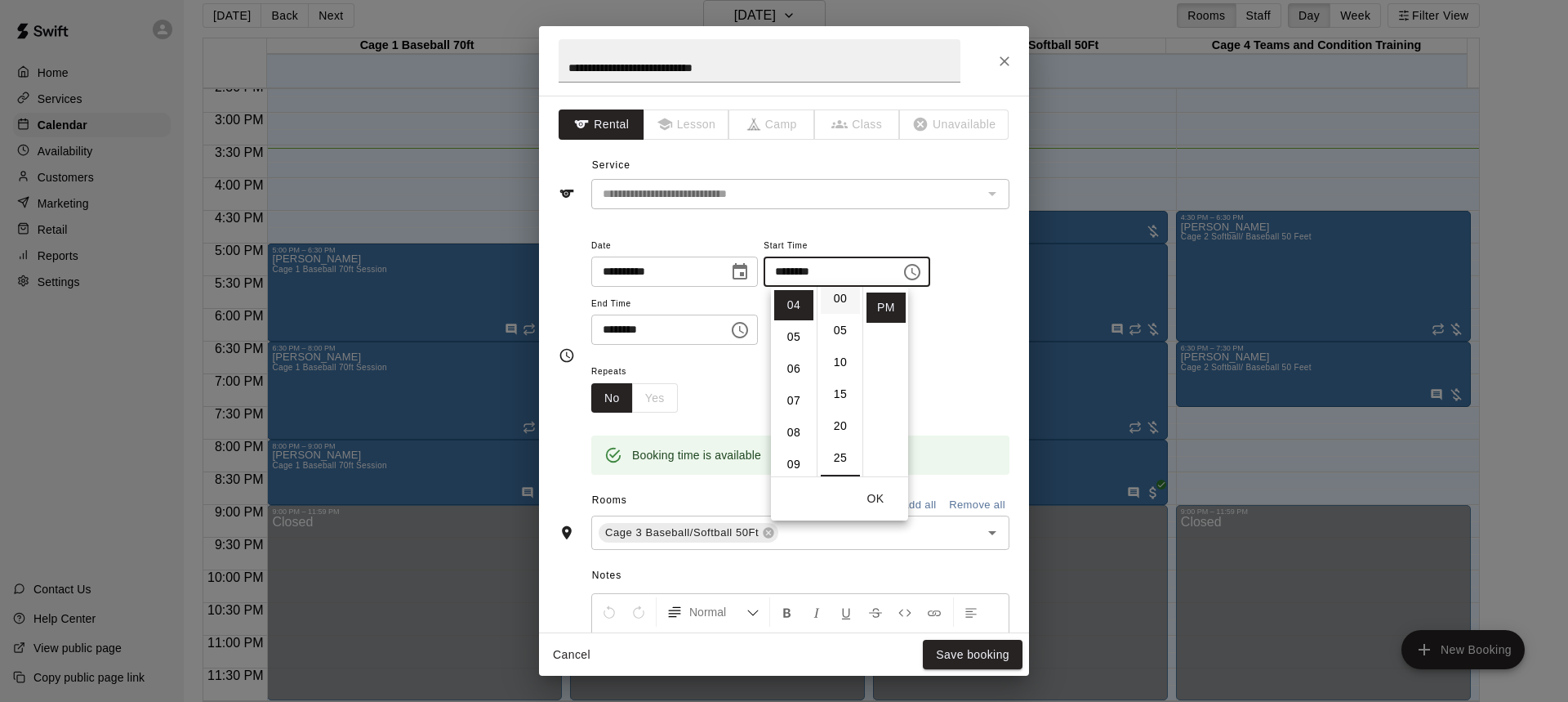
scroll to position [0, 0]
click at [834, 306] on li "00" at bounding box center [840, 304] width 39 height 30
type input "********"
click at [880, 503] on button "OK" at bounding box center [875, 498] width 52 height 30
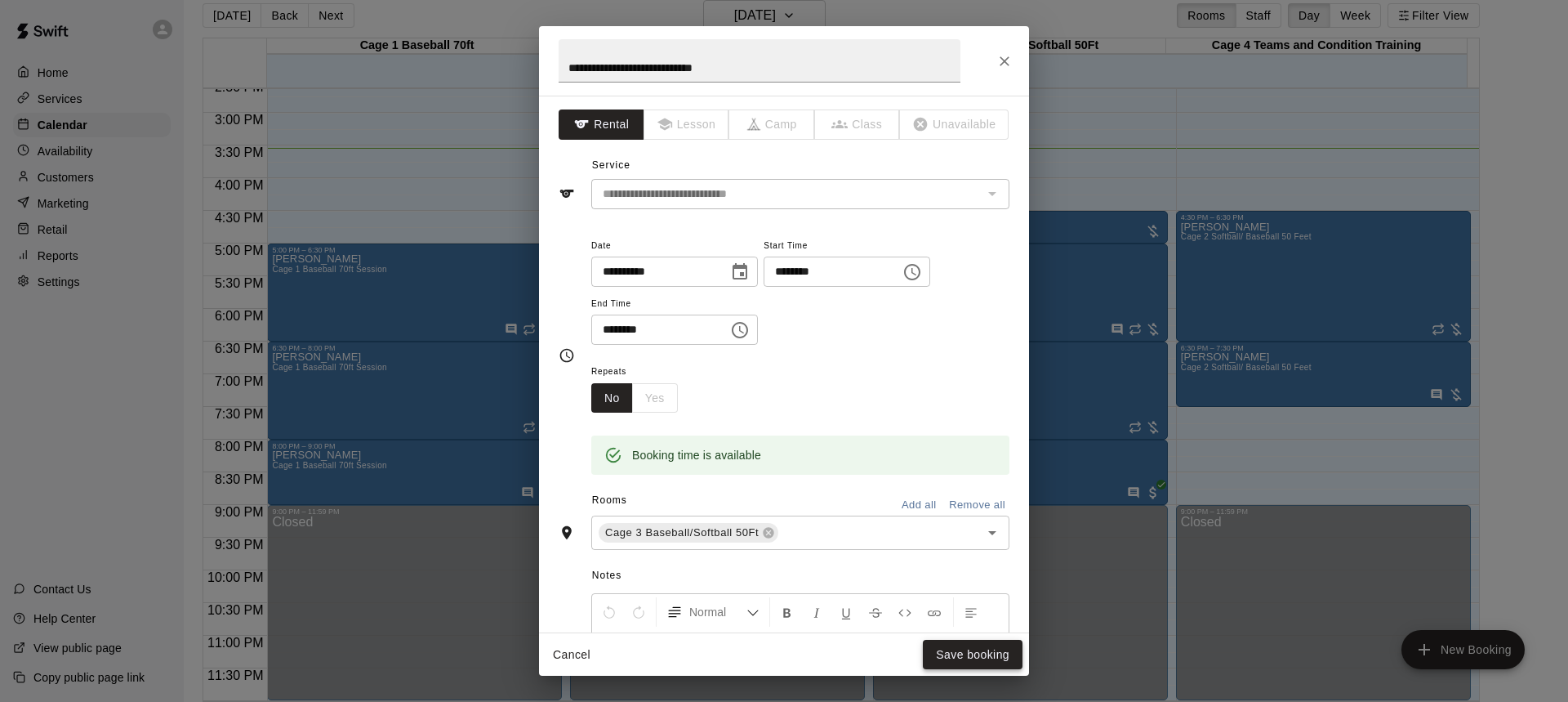
click at [982, 655] on button "Save booking" at bounding box center [972, 654] width 99 height 30
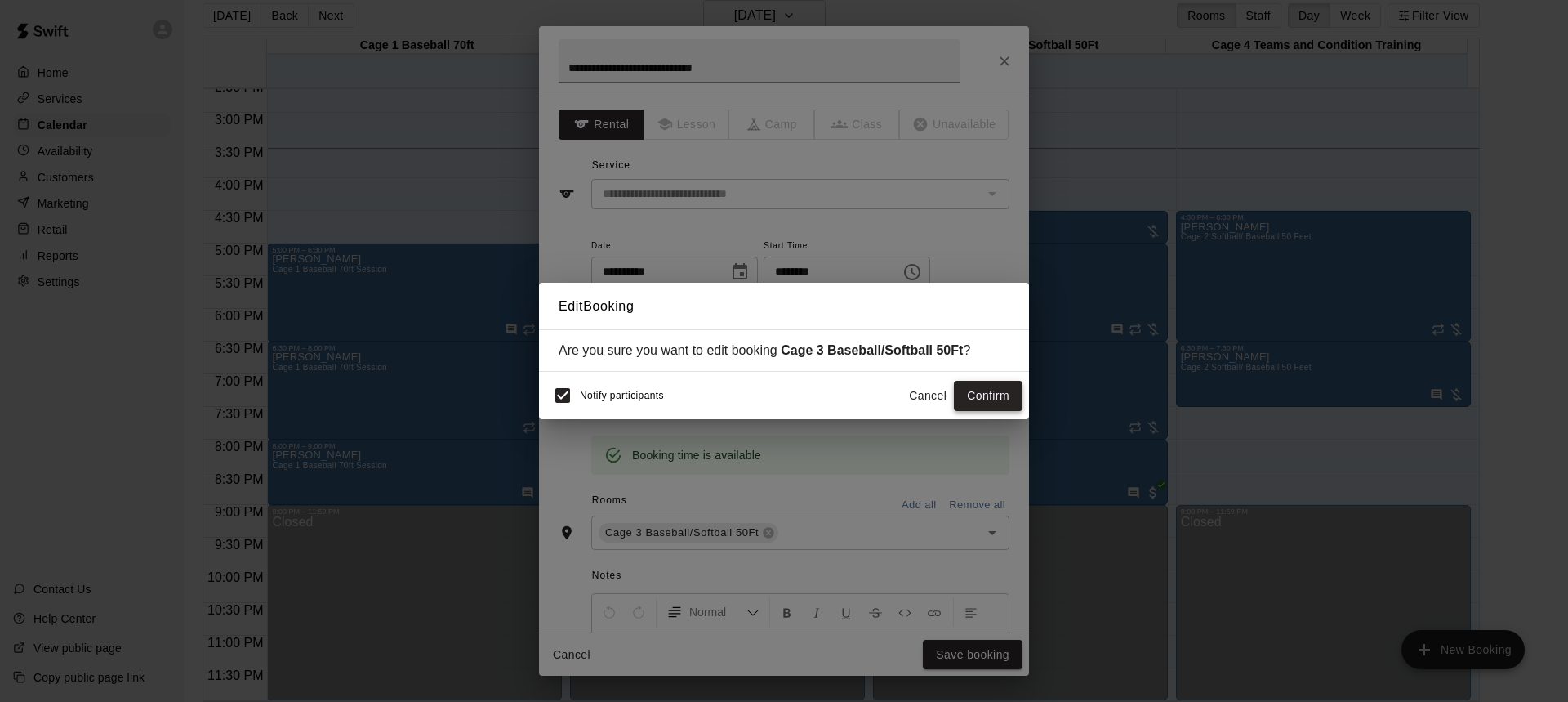
click at [992, 394] on button "Confirm" at bounding box center [988, 395] width 68 height 30
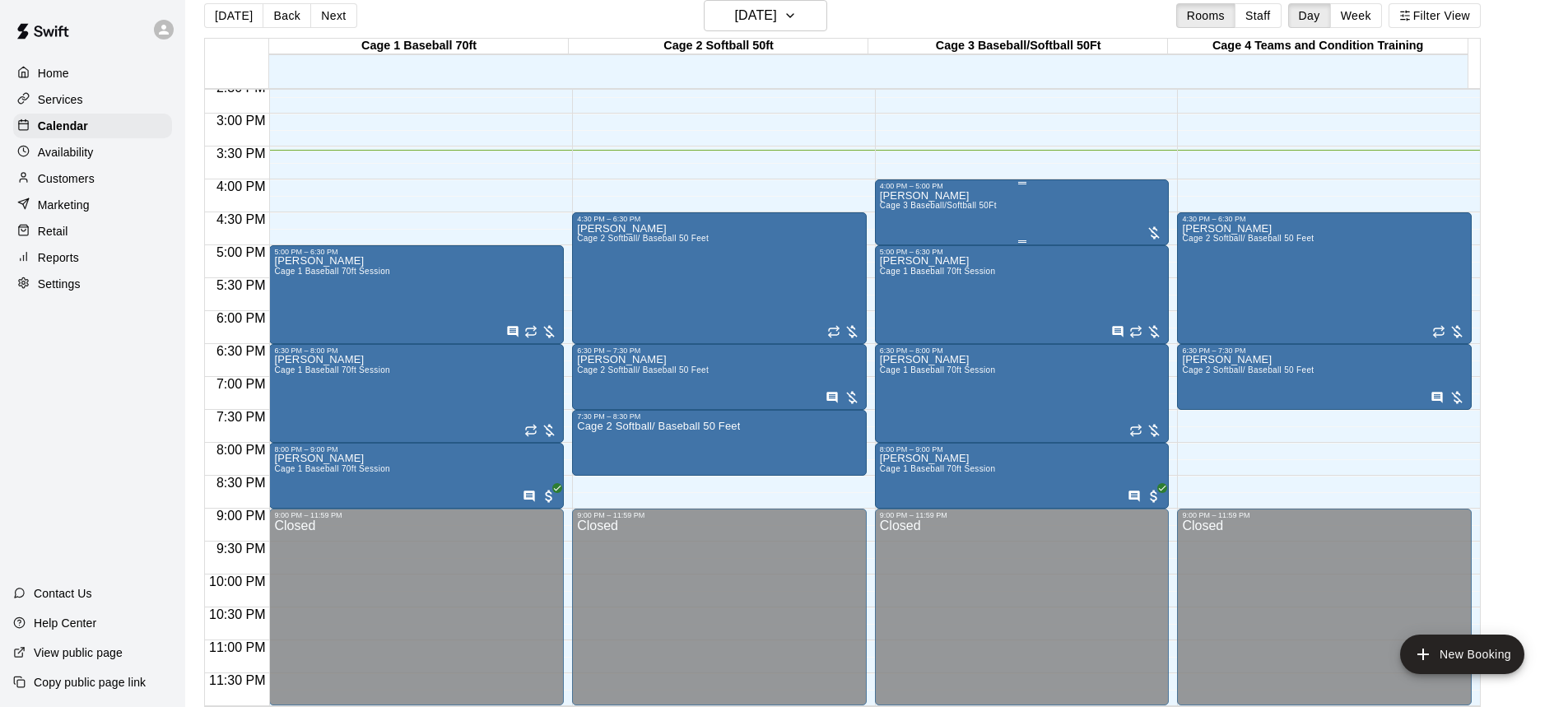
click at [965, 209] on span "Cage 3 Baseball/Softball 50Ft" at bounding box center [938, 205] width 117 height 9
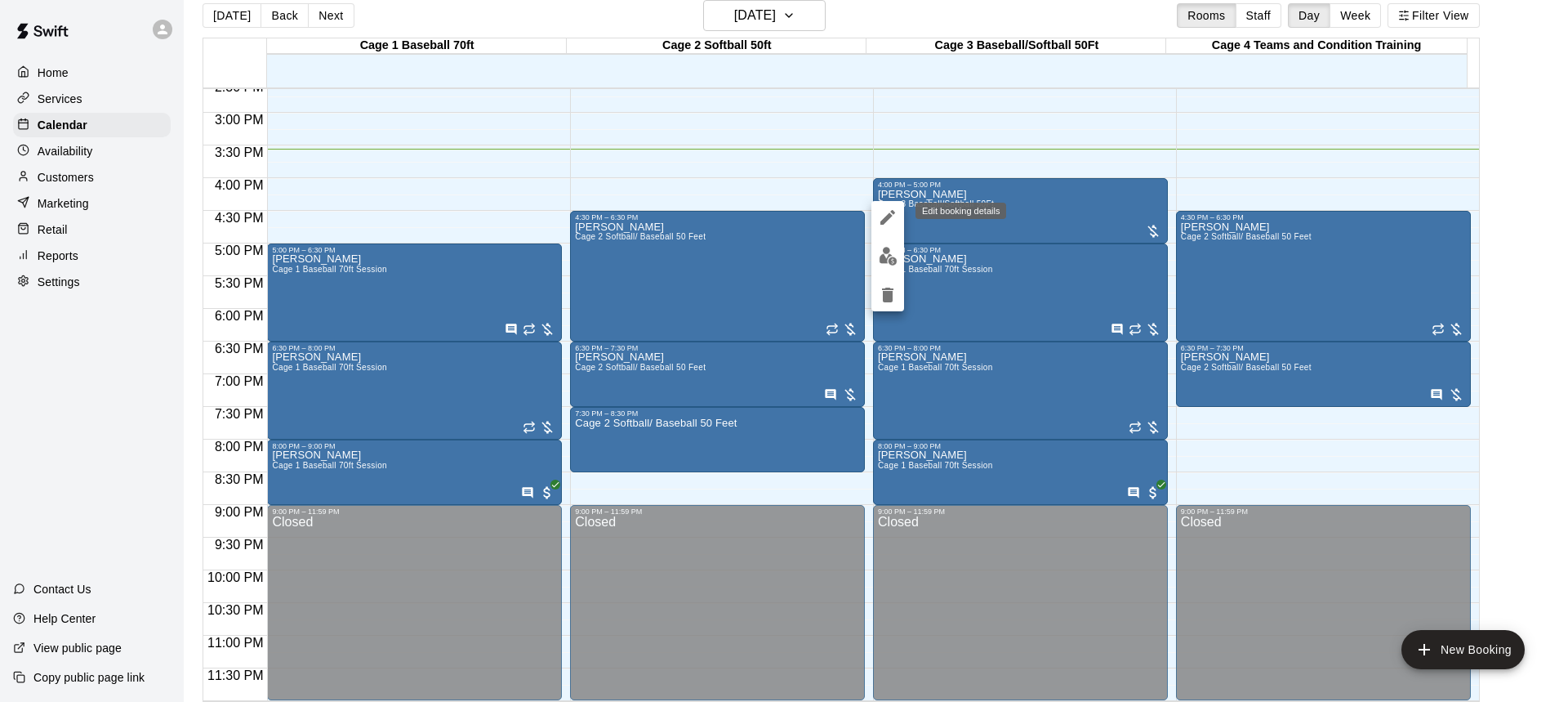
click at [892, 218] on icon "edit" at bounding box center [888, 218] width 20 height 20
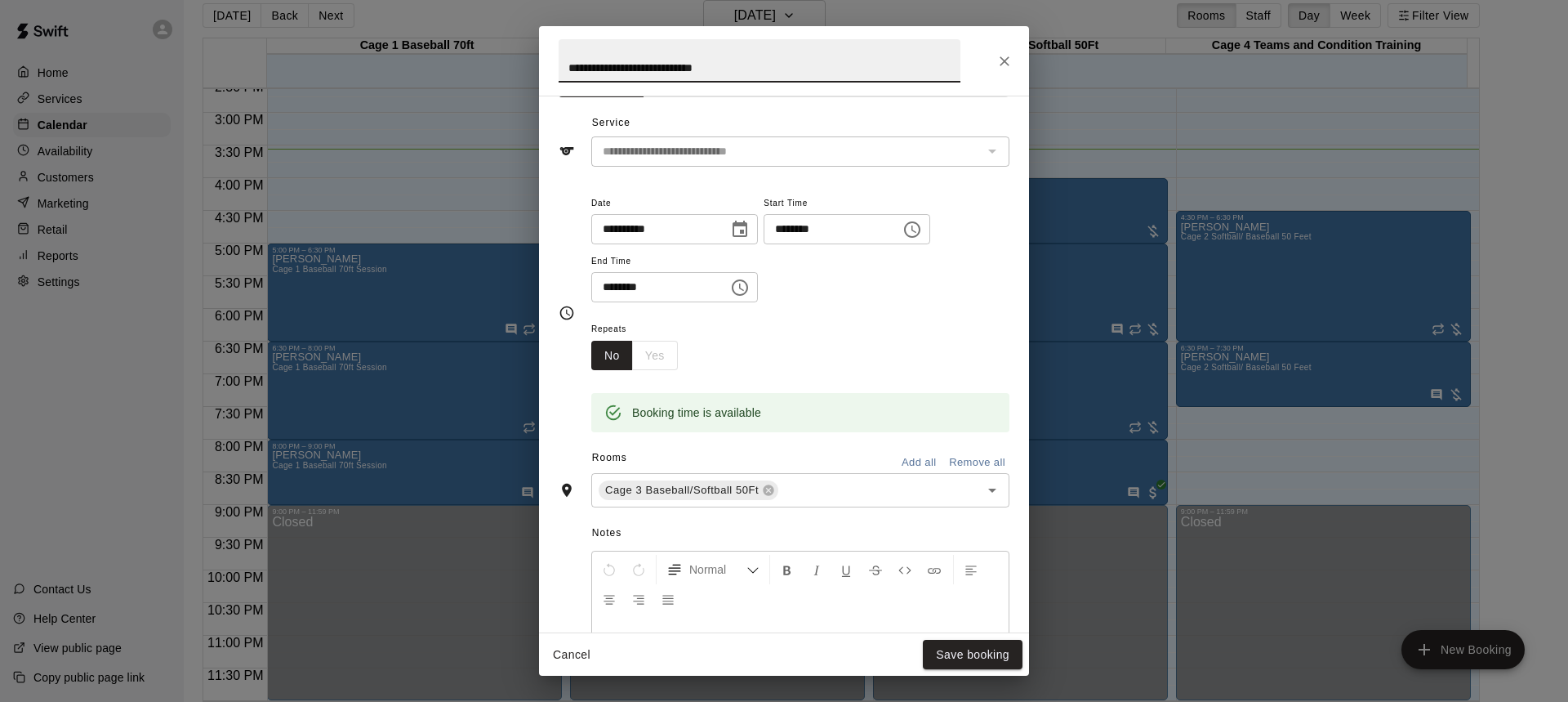
scroll to position [163, 0]
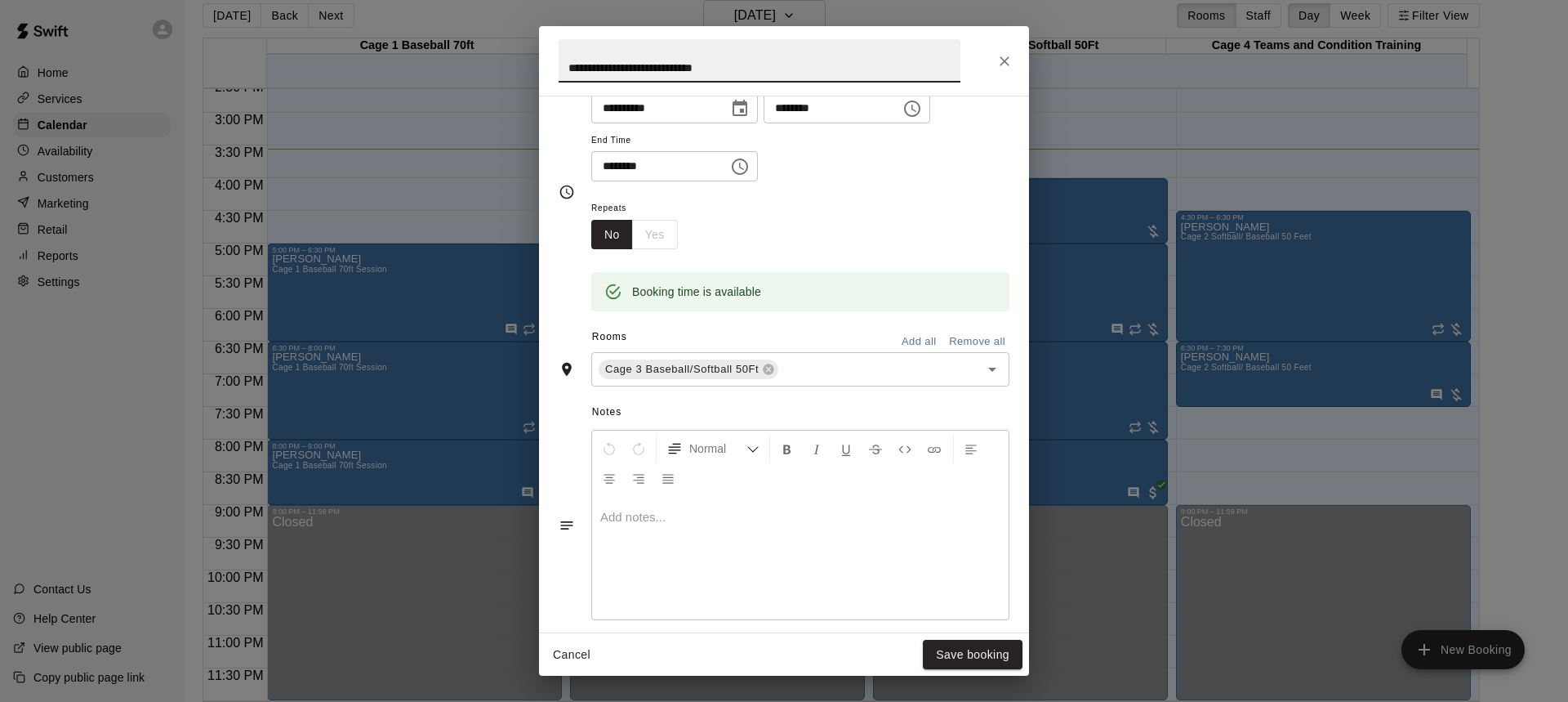
click at [698, 543] on div at bounding box center [800, 557] width 417 height 123
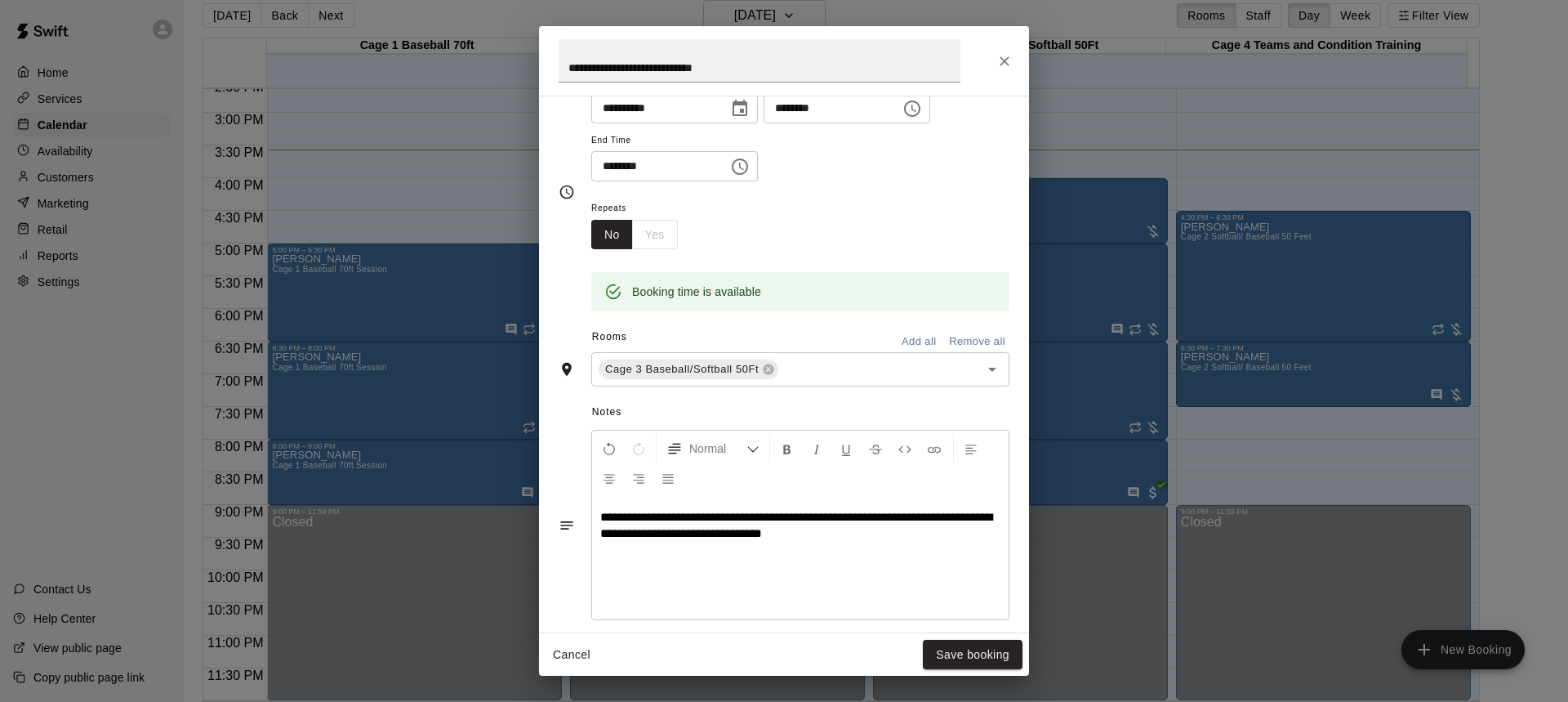
click at [655, 534] on span "**********" at bounding box center [796, 524] width 392 height 28
click at [760, 536] on span "**********" at bounding box center [796, 524] width 392 height 28
click at [719, 533] on span "**********" at bounding box center [796, 524] width 392 height 28
click at [988, 654] on button "Save booking" at bounding box center [972, 654] width 99 height 30
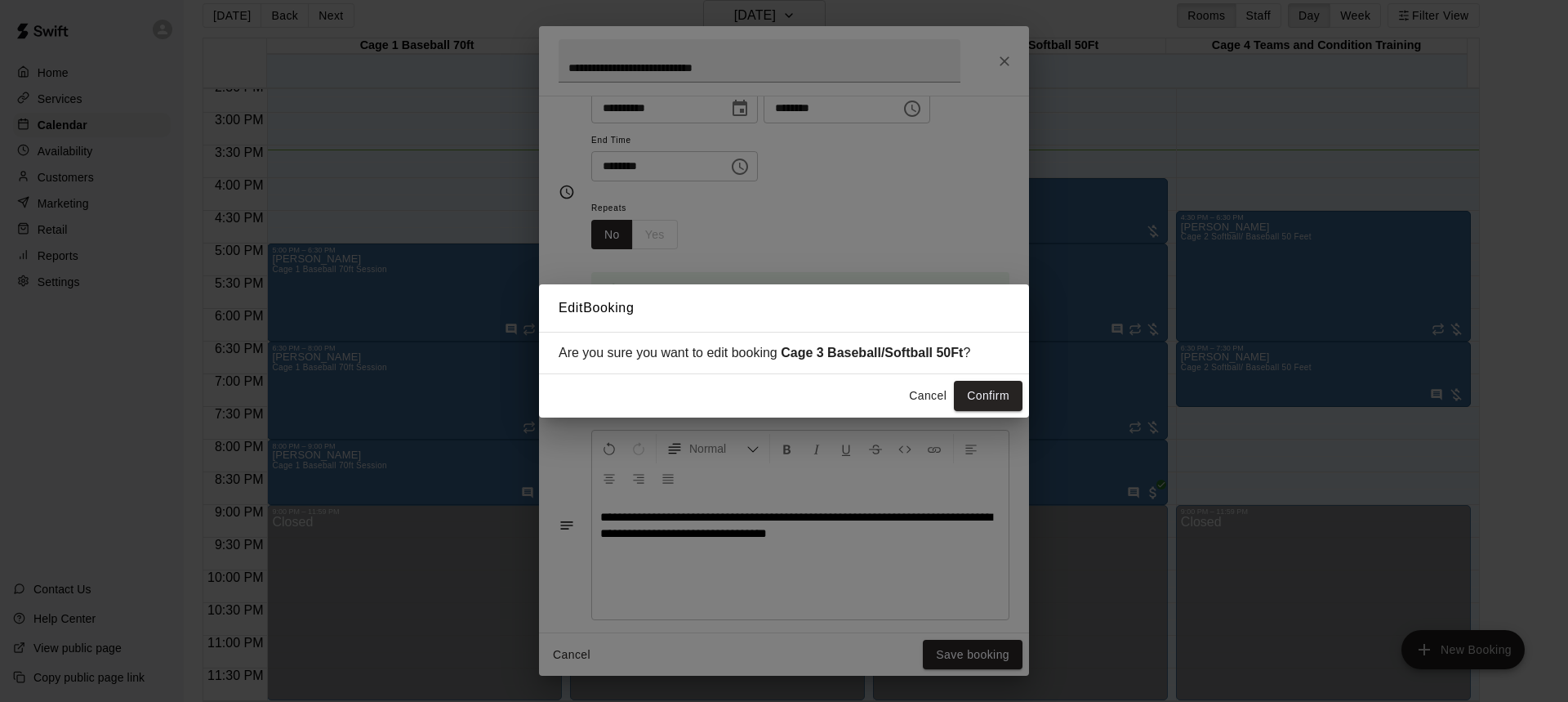
click at [978, 400] on button "Confirm" at bounding box center [988, 395] width 68 height 30
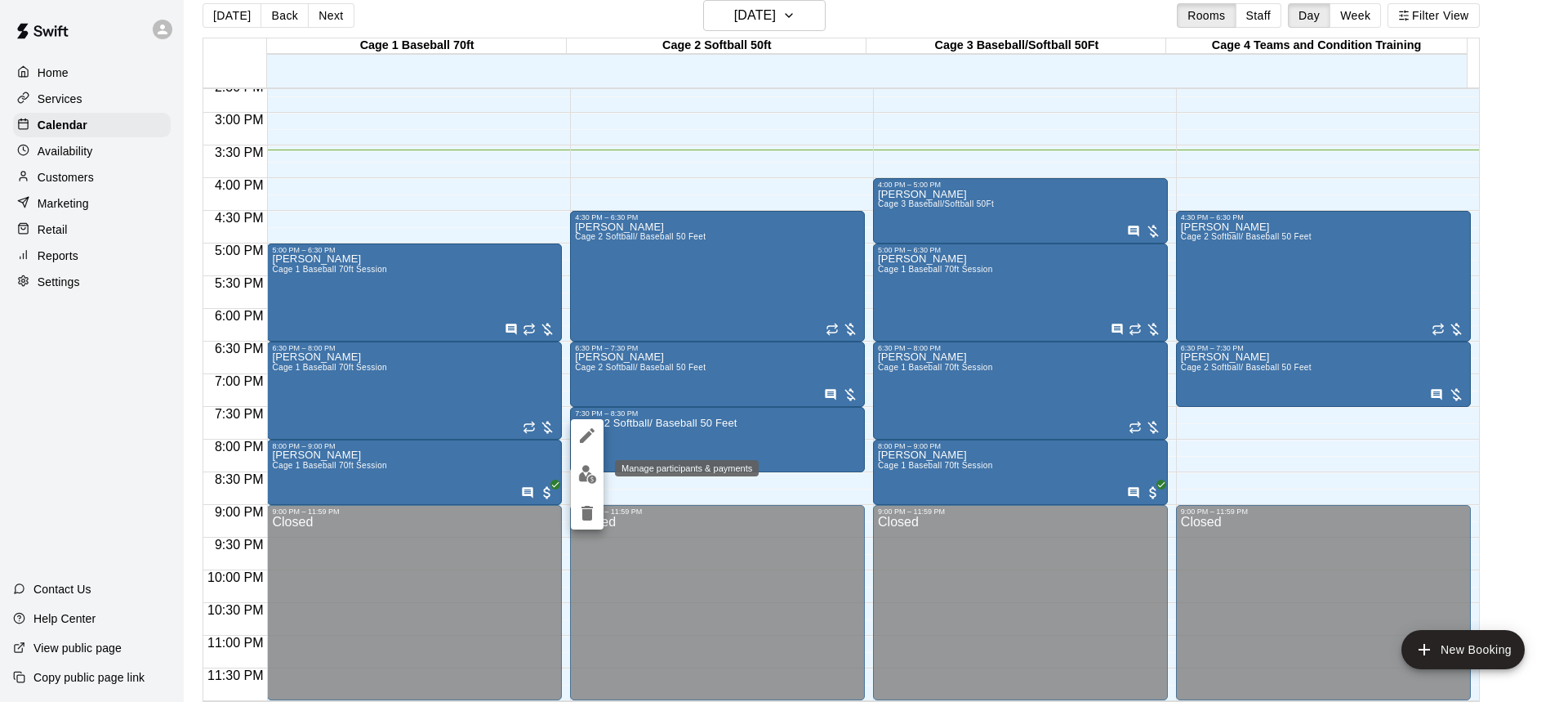
click at [590, 473] on img "edit" at bounding box center [587, 473] width 19 height 19
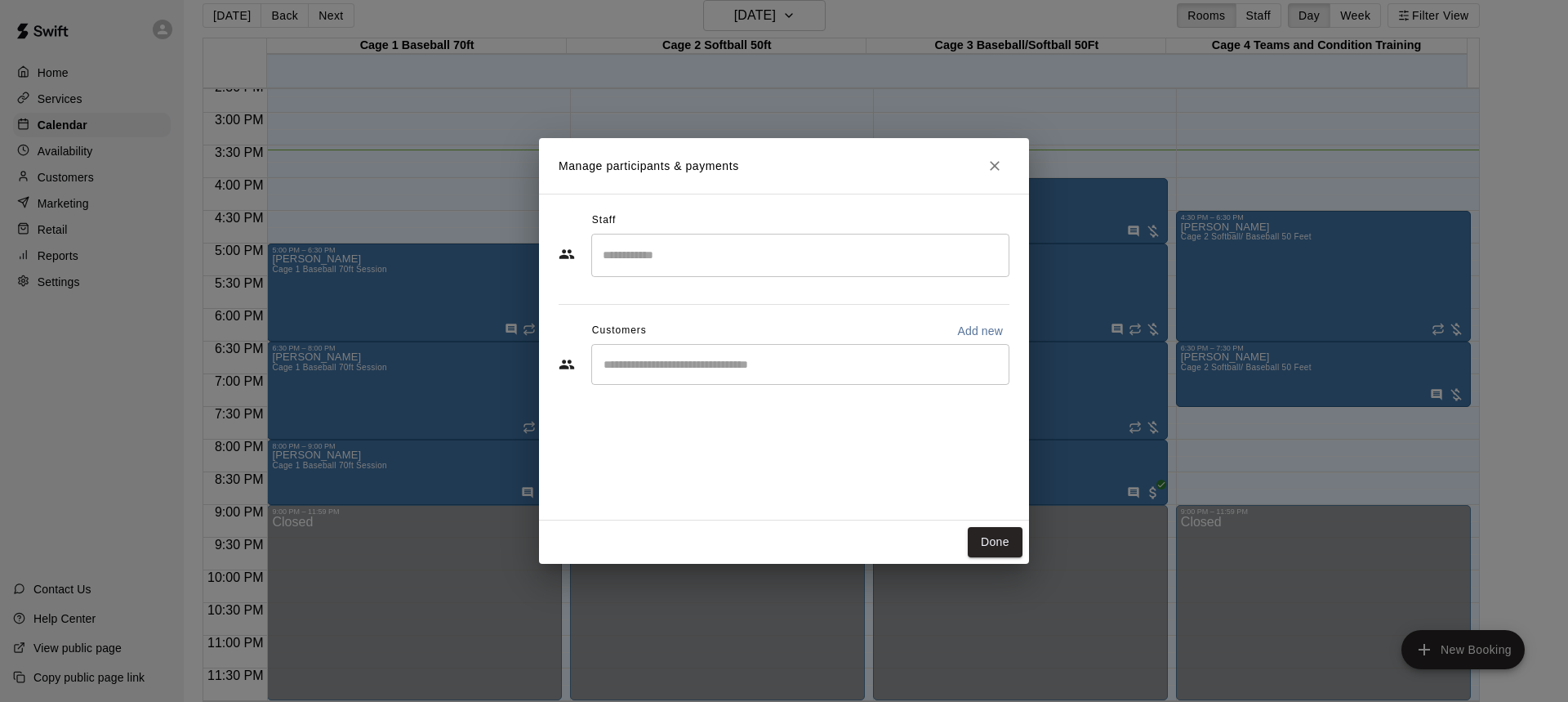
click at [972, 331] on p "Add new" at bounding box center [980, 331] width 46 height 16
select select "**"
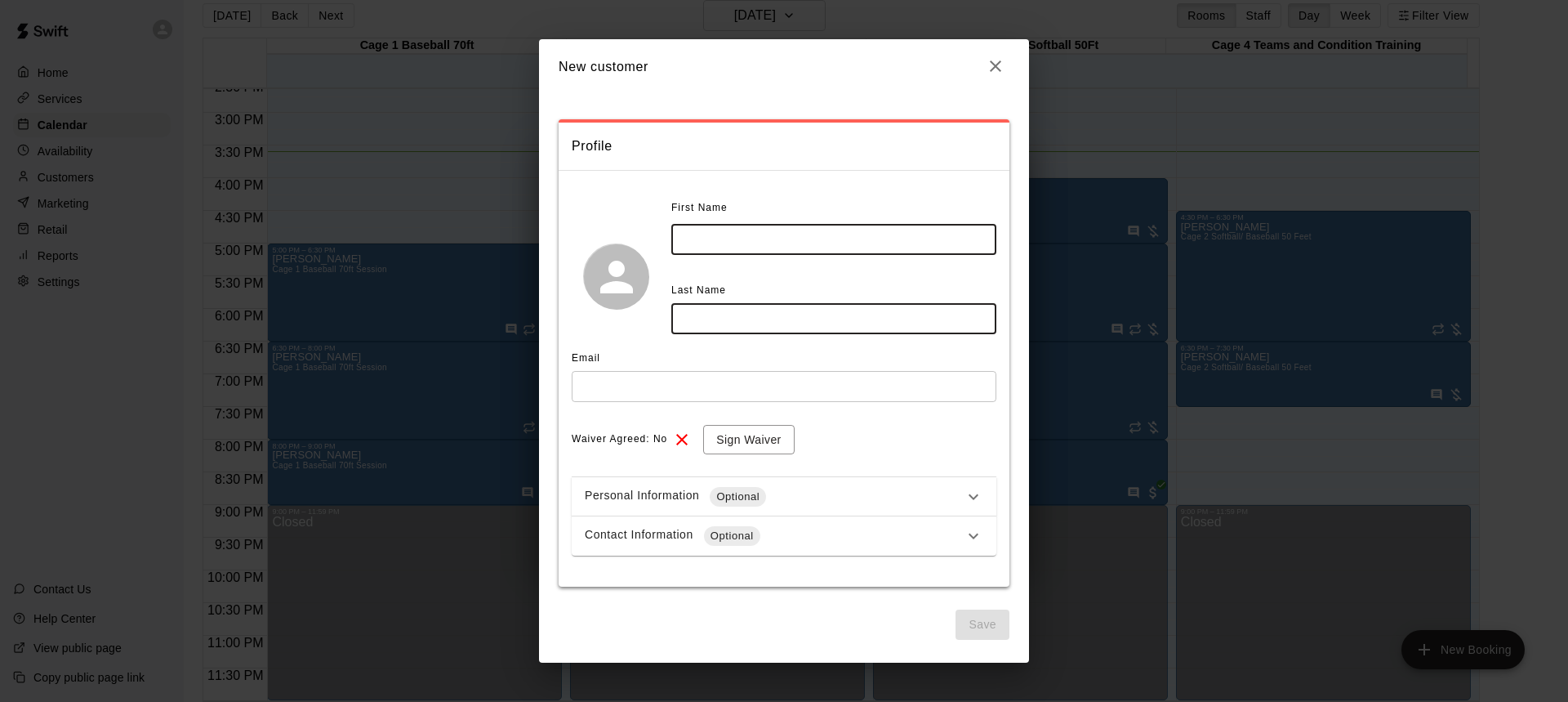
click at [774, 240] on input "text" at bounding box center [833, 239] width 325 height 30
click at [774, 239] on input "text" at bounding box center [833, 239] width 325 height 30
type input "****"
click at [760, 311] on input "text" at bounding box center [833, 318] width 325 height 30
type input "********"
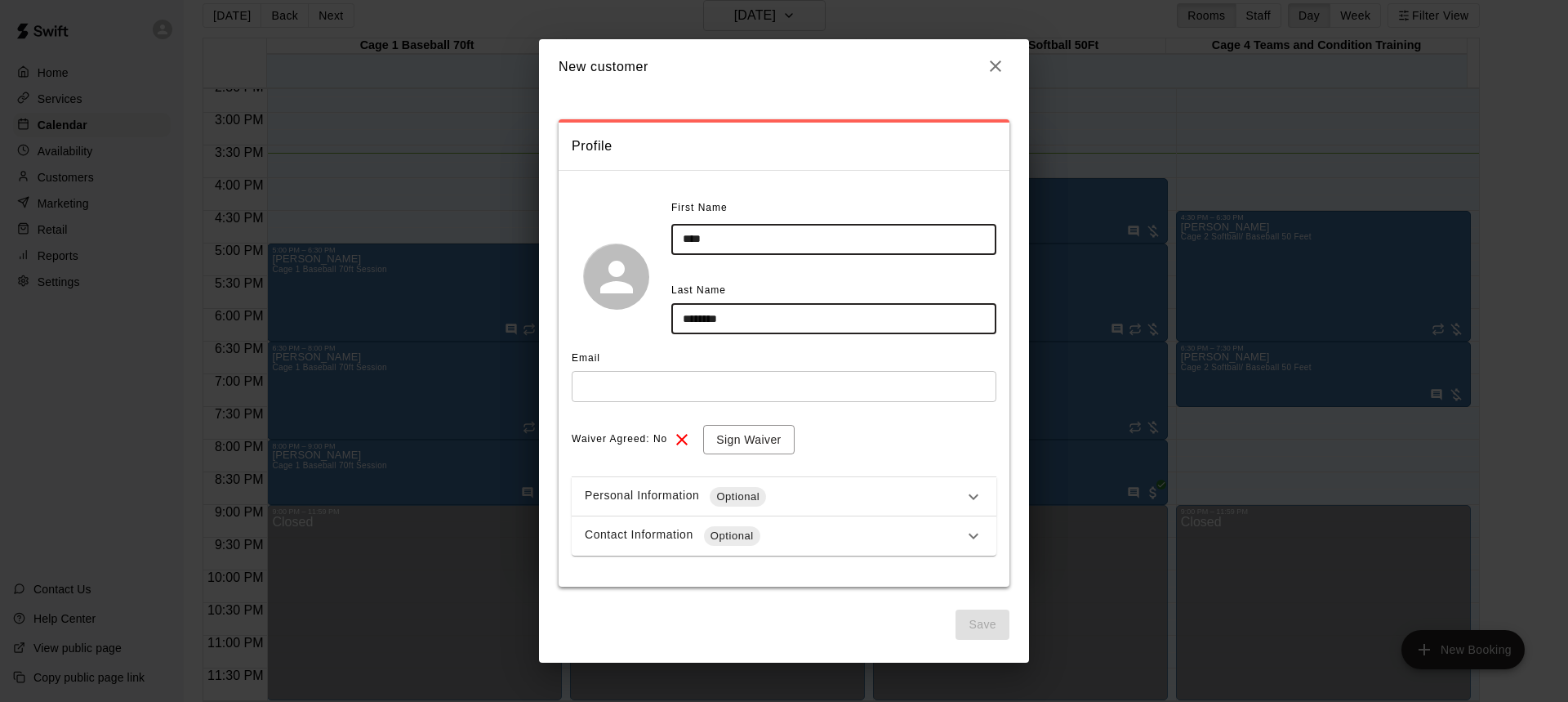
click at [648, 382] on input "text" at bounding box center [784, 385] width 424 height 30
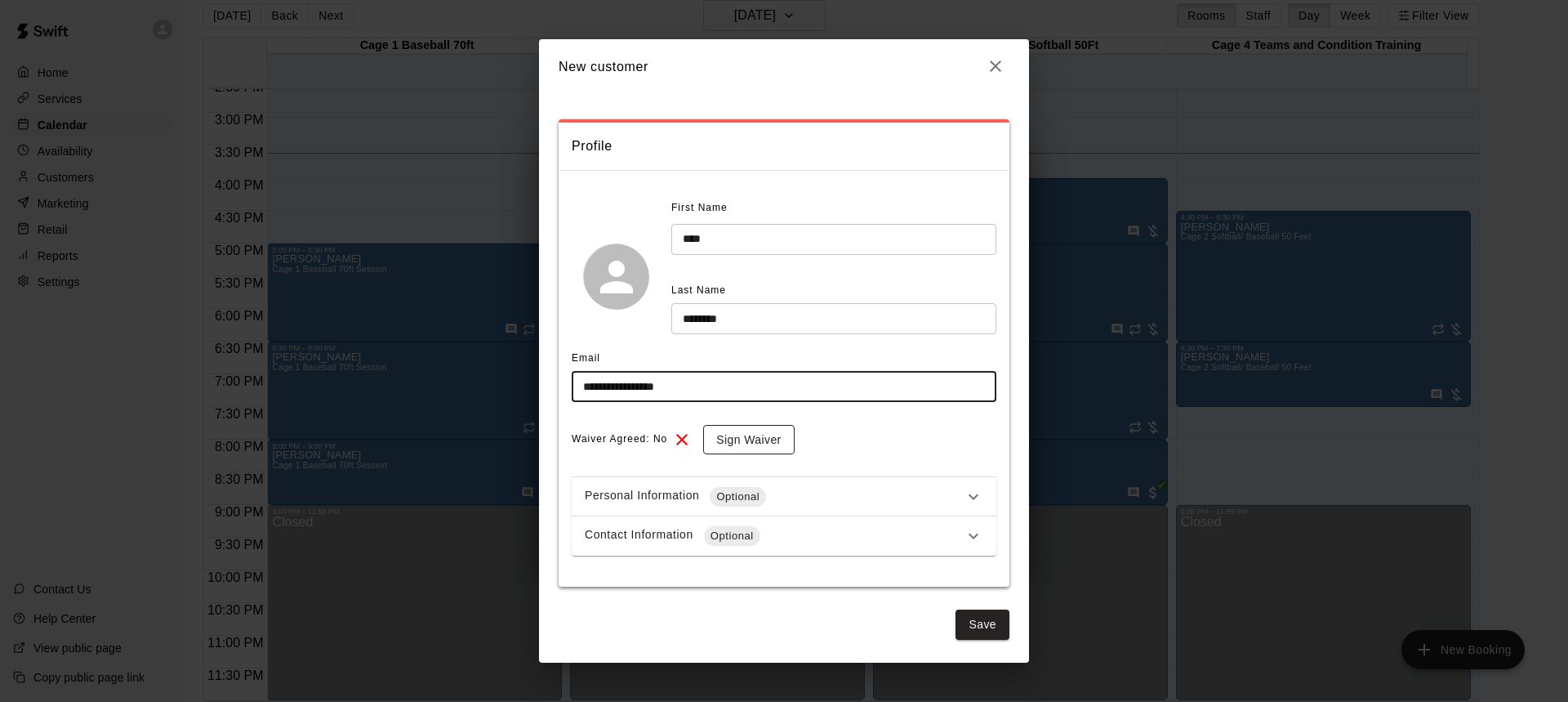
type input "**********"
click at [742, 443] on button "Sign Waiver" at bounding box center [748, 439] width 91 height 30
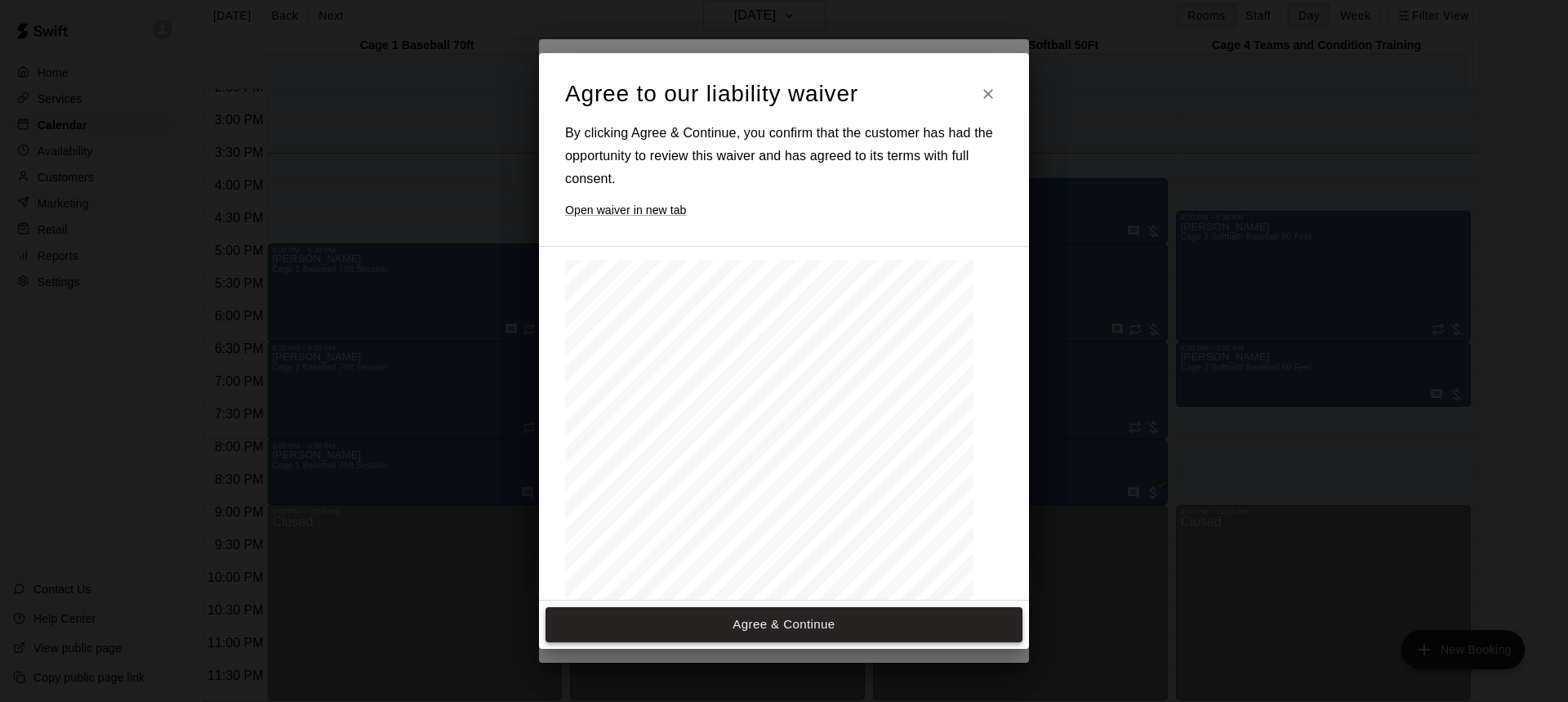
click at [800, 625] on button "Agree & Continue" at bounding box center [784, 625] width 477 height 35
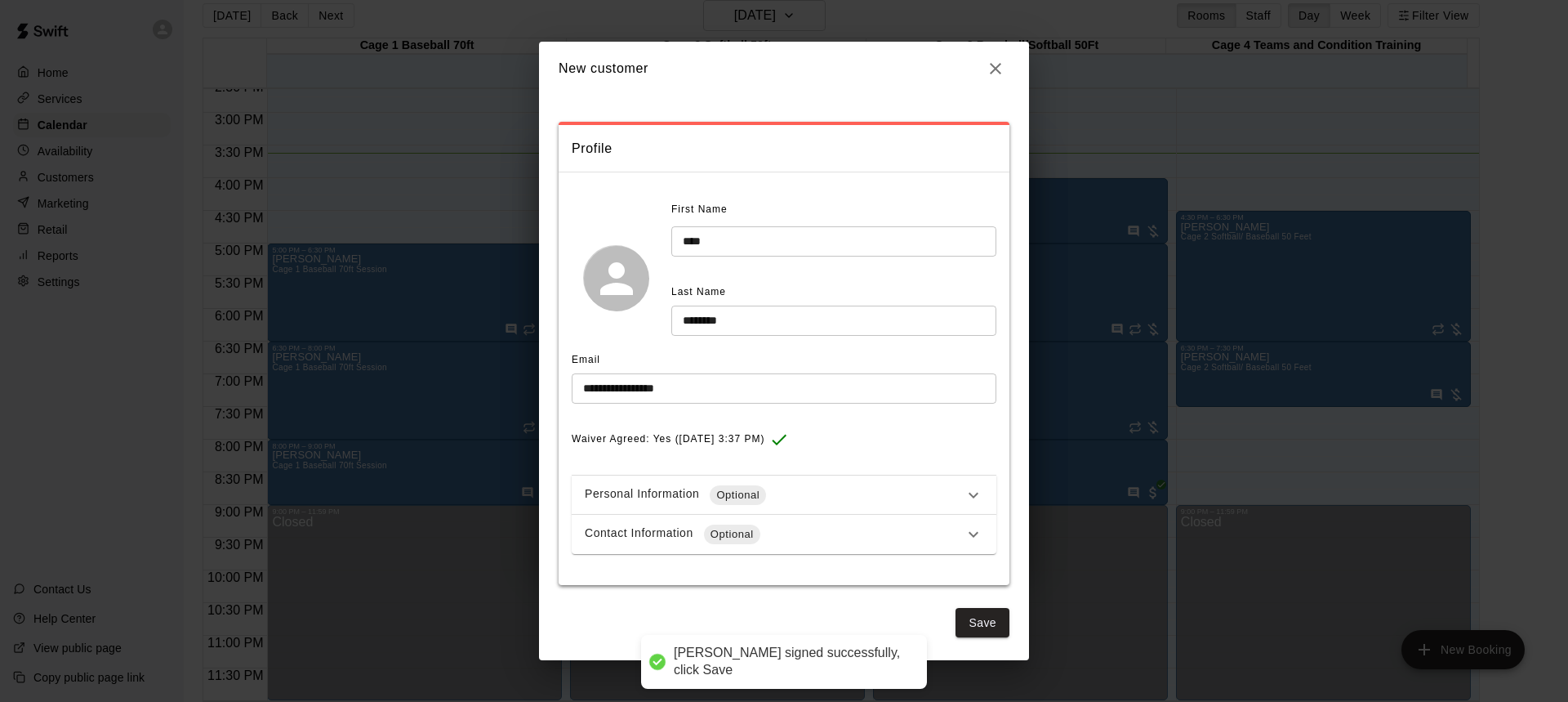
click at [779, 530] on div "Contact Information Optional" at bounding box center [774, 534] width 379 height 20
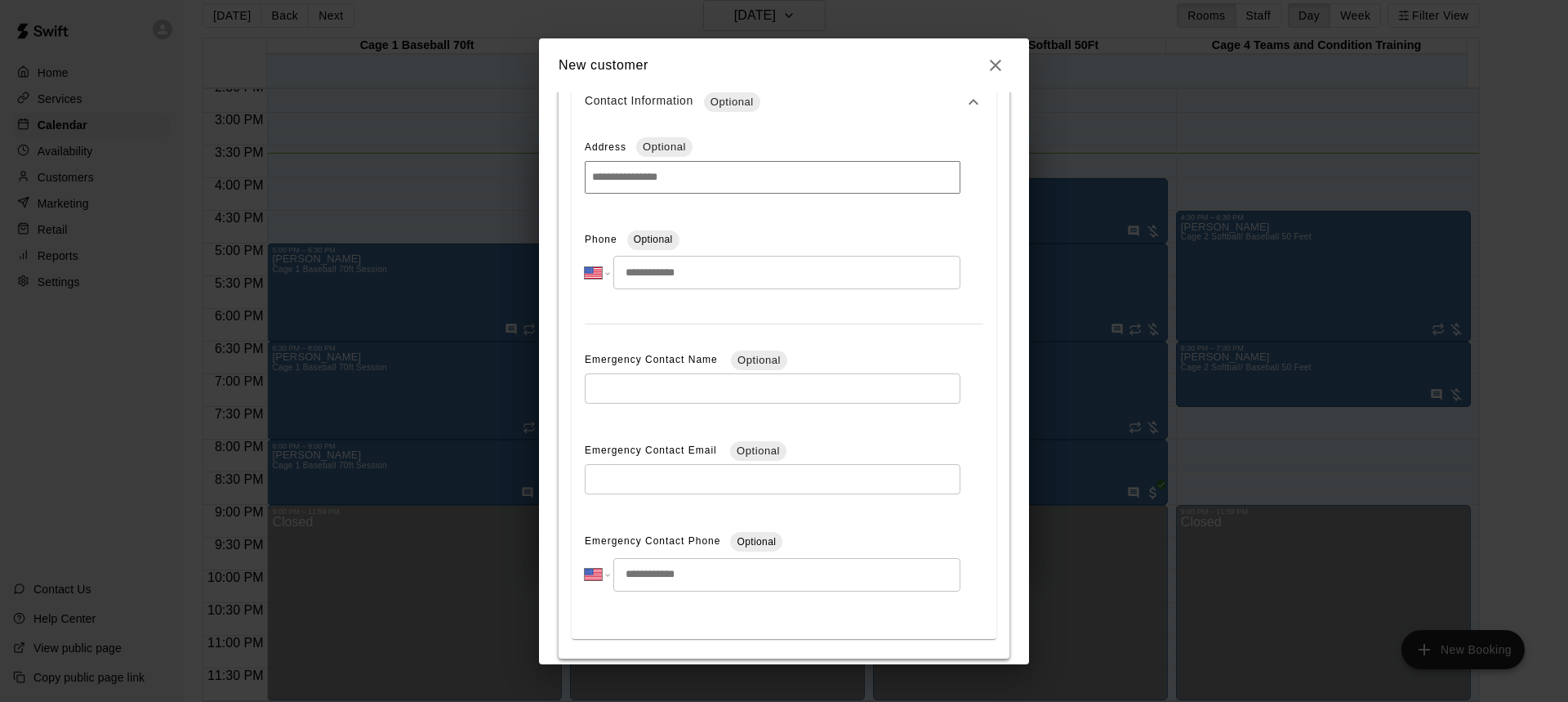
scroll to position [409, 0]
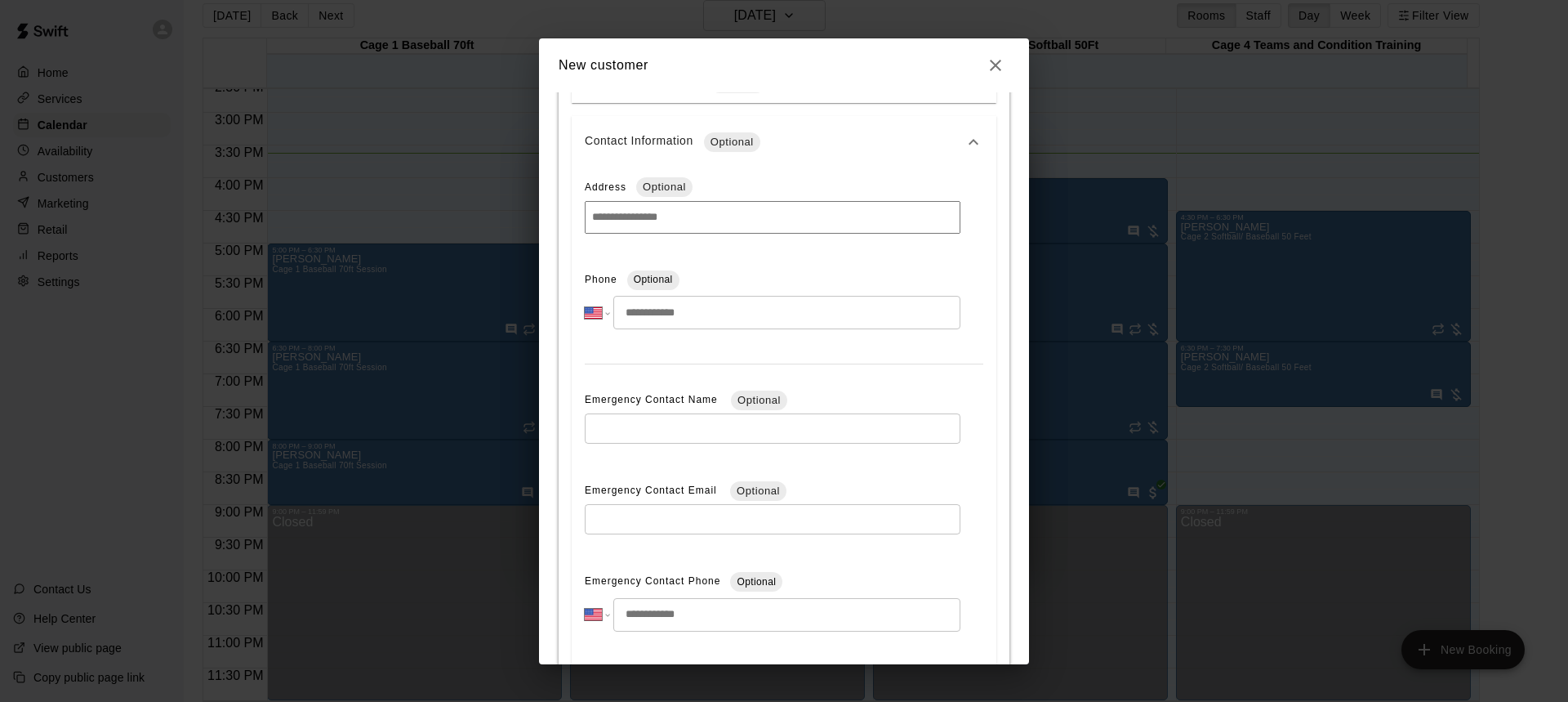
click at [718, 322] on input "tel" at bounding box center [787, 312] width 347 height 34
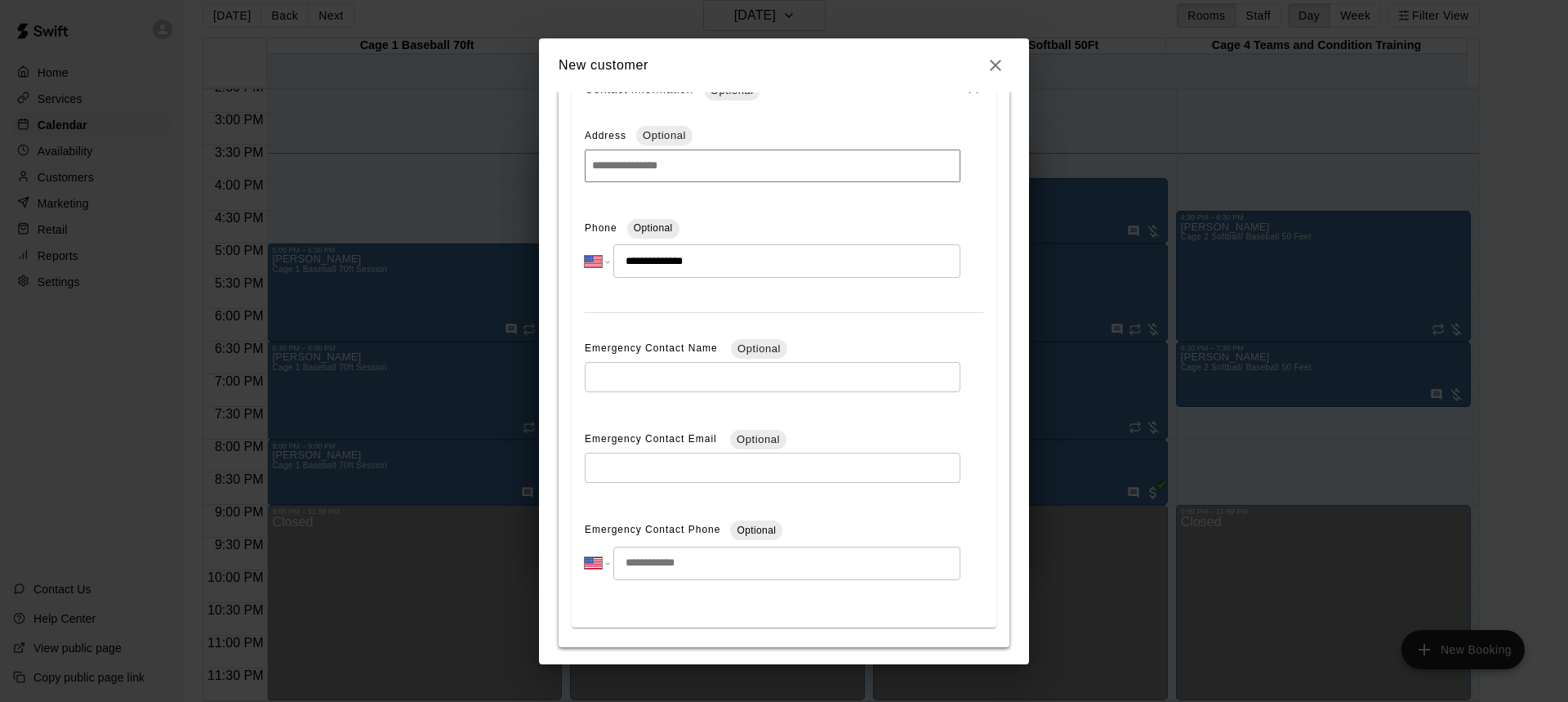
scroll to position [520, 0]
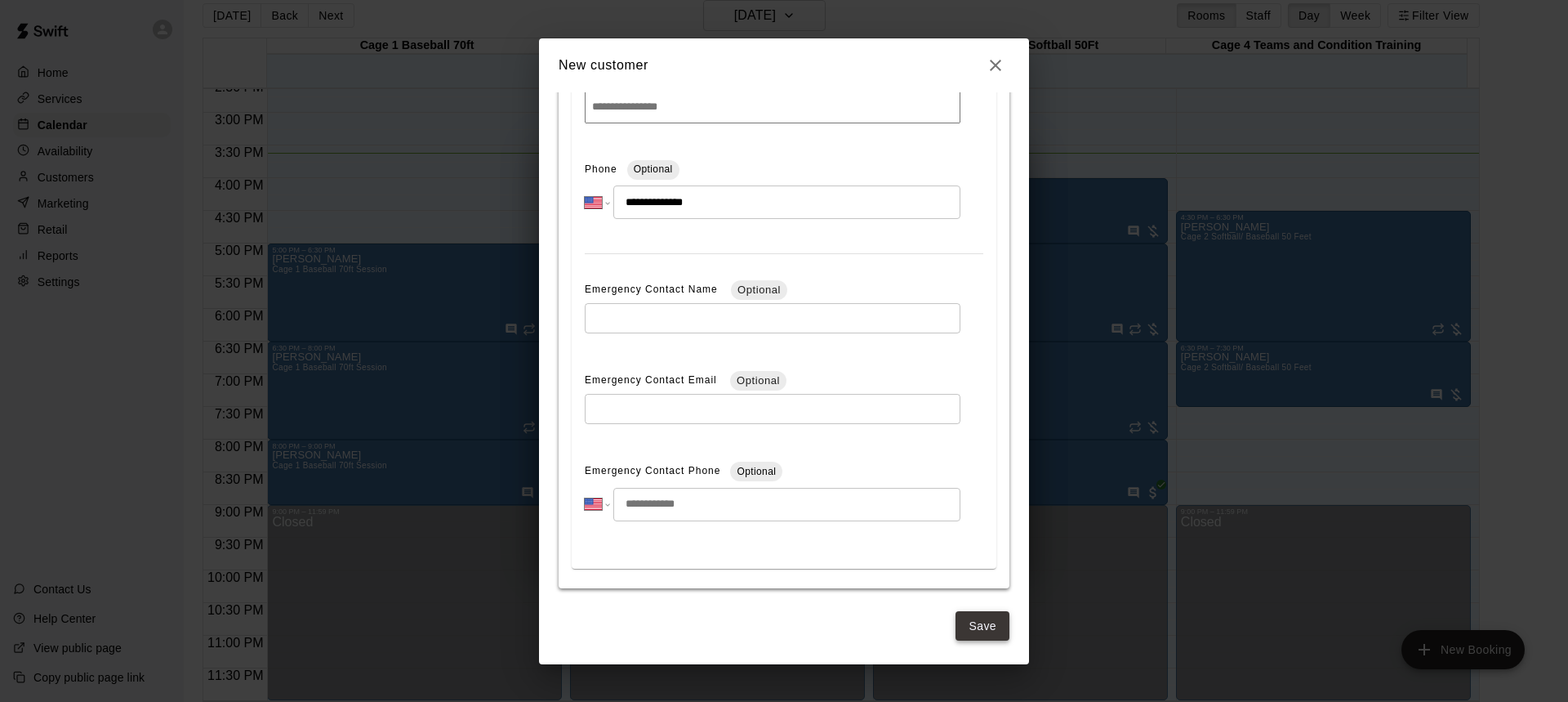
type input "**********"
click at [987, 629] on button "Save" at bounding box center [983, 626] width 54 height 30
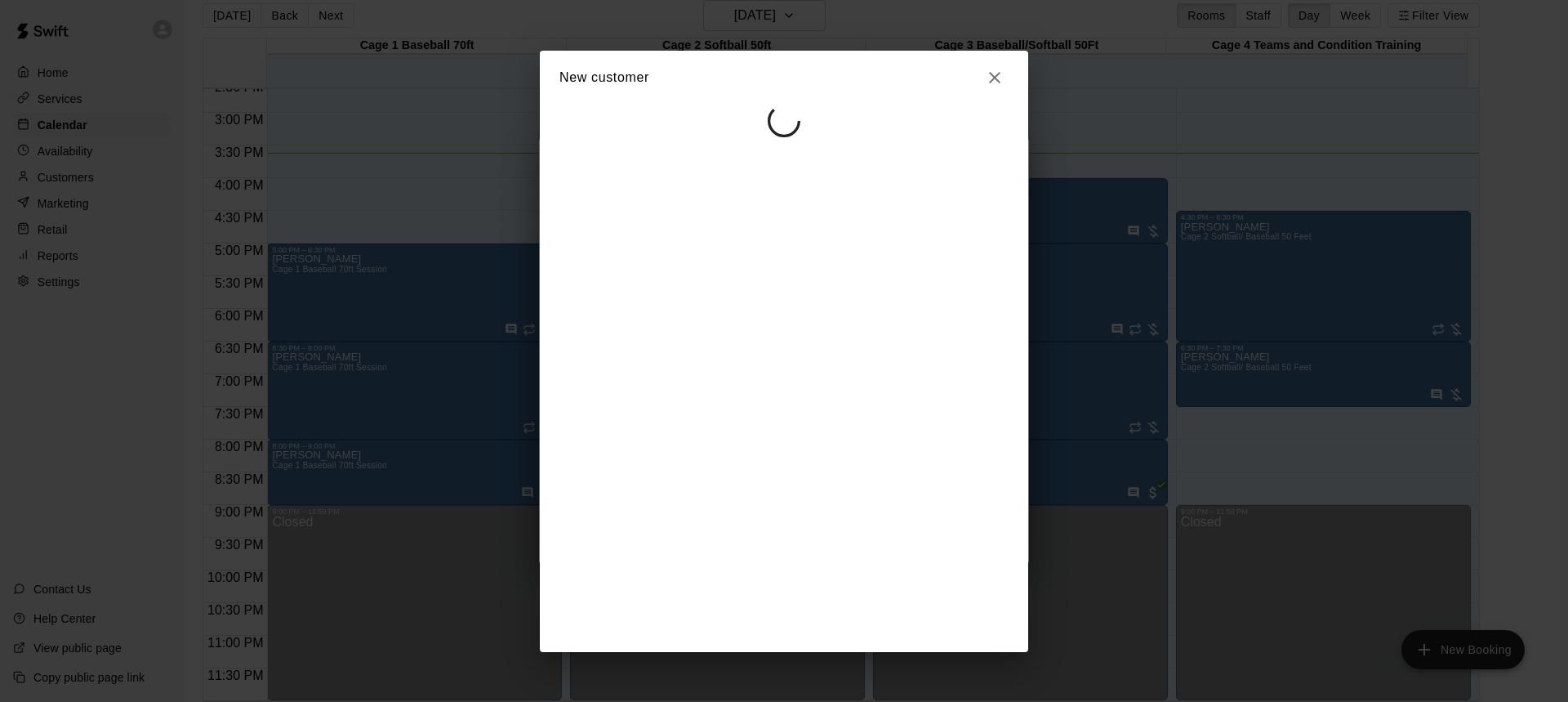
select select "**"
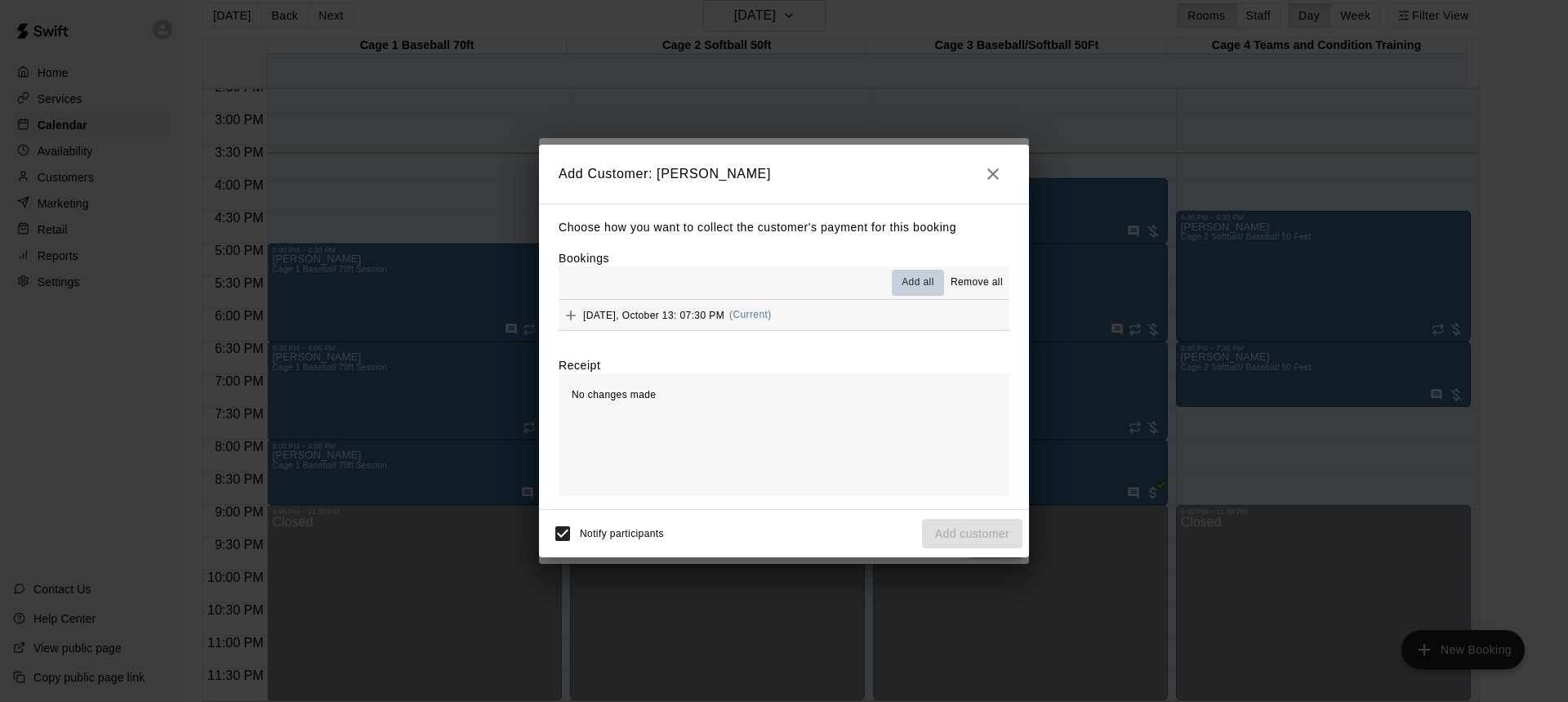
click at [919, 279] on span "Add all" at bounding box center [918, 282] width 33 height 16
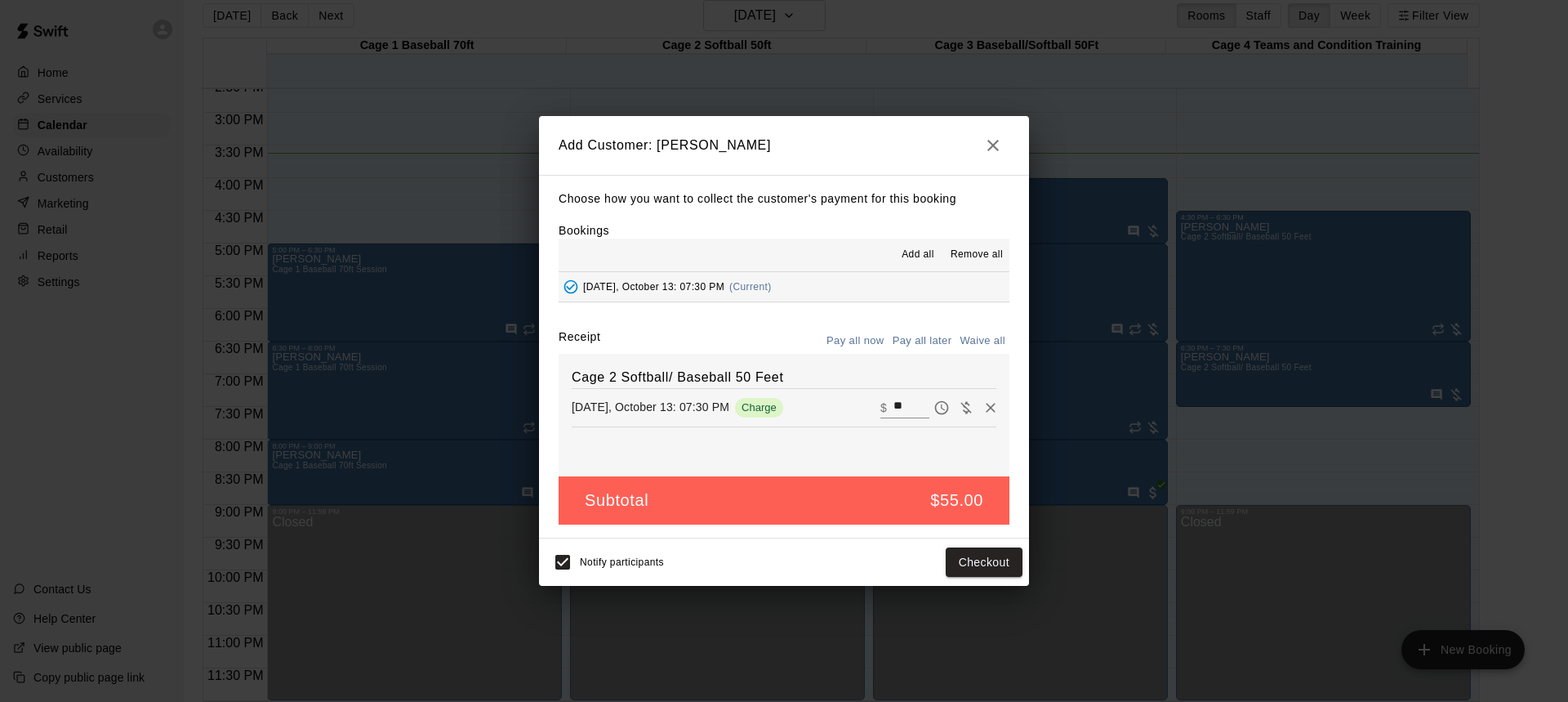
click at [917, 338] on button "Pay all later" at bounding box center [922, 341] width 67 height 25
click at [965, 558] on button "Add customer" at bounding box center [972, 562] width 100 height 30
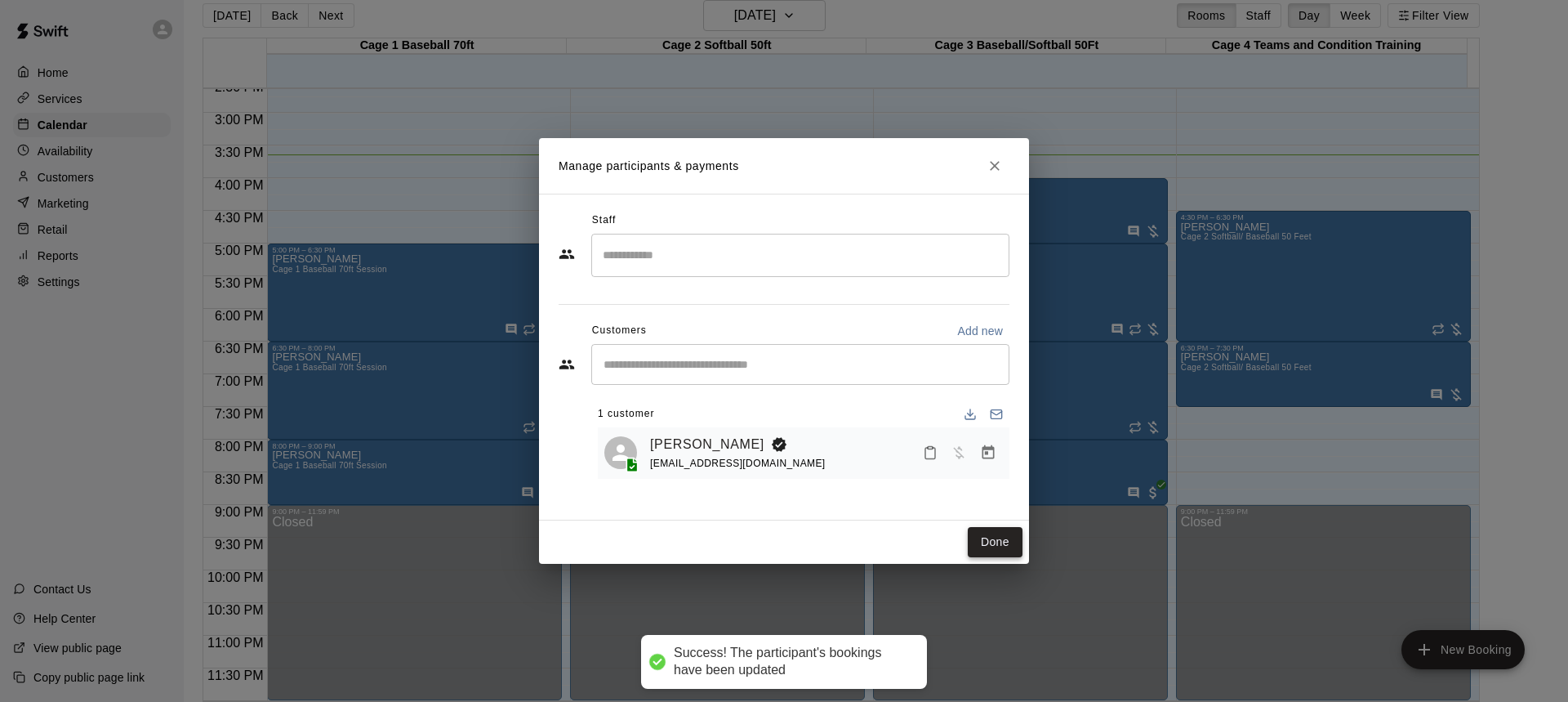
click at [997, 538] on button "Done" at bounding box center [995, 542] width 55 height 30
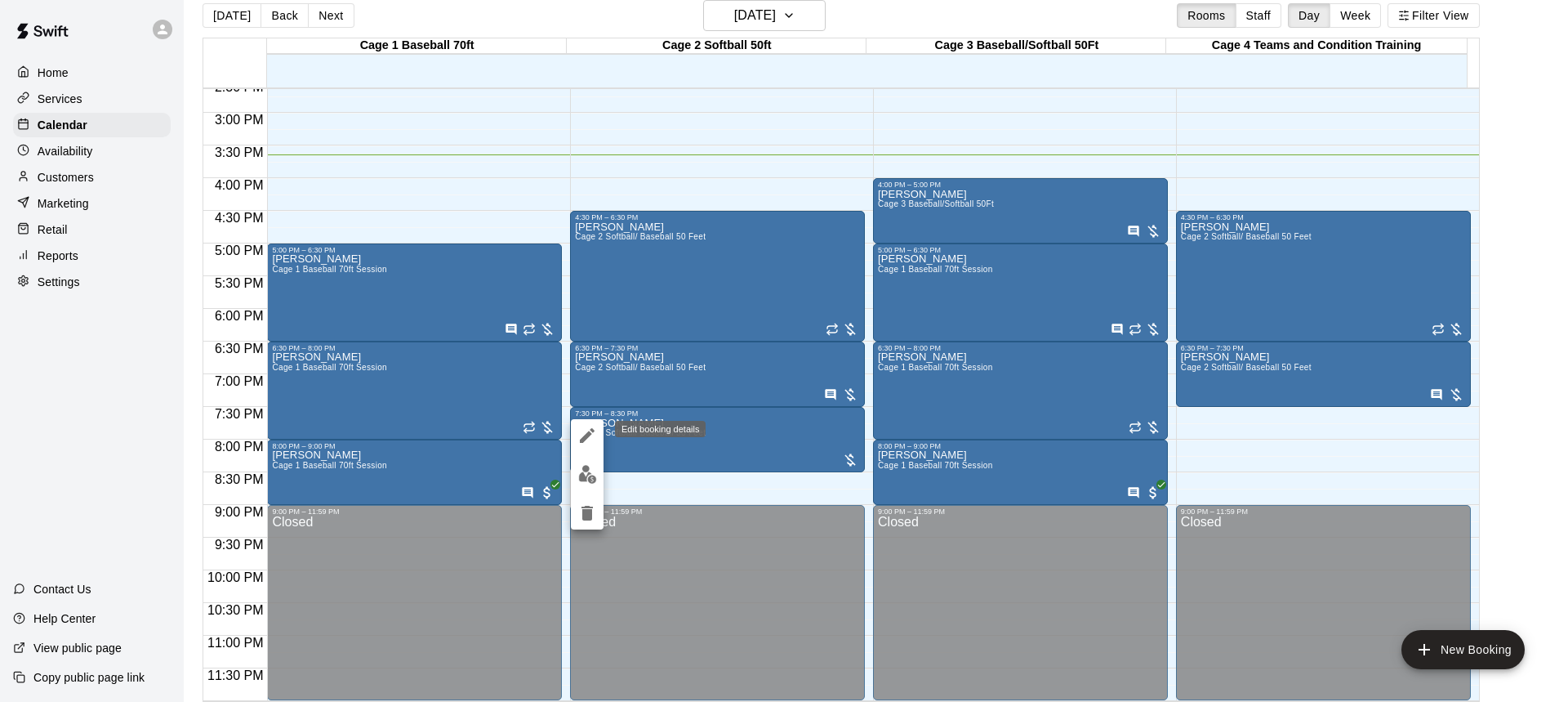
click at [587, 432] on icon "edit" at bounding box center [587, 435] width 15 height 15
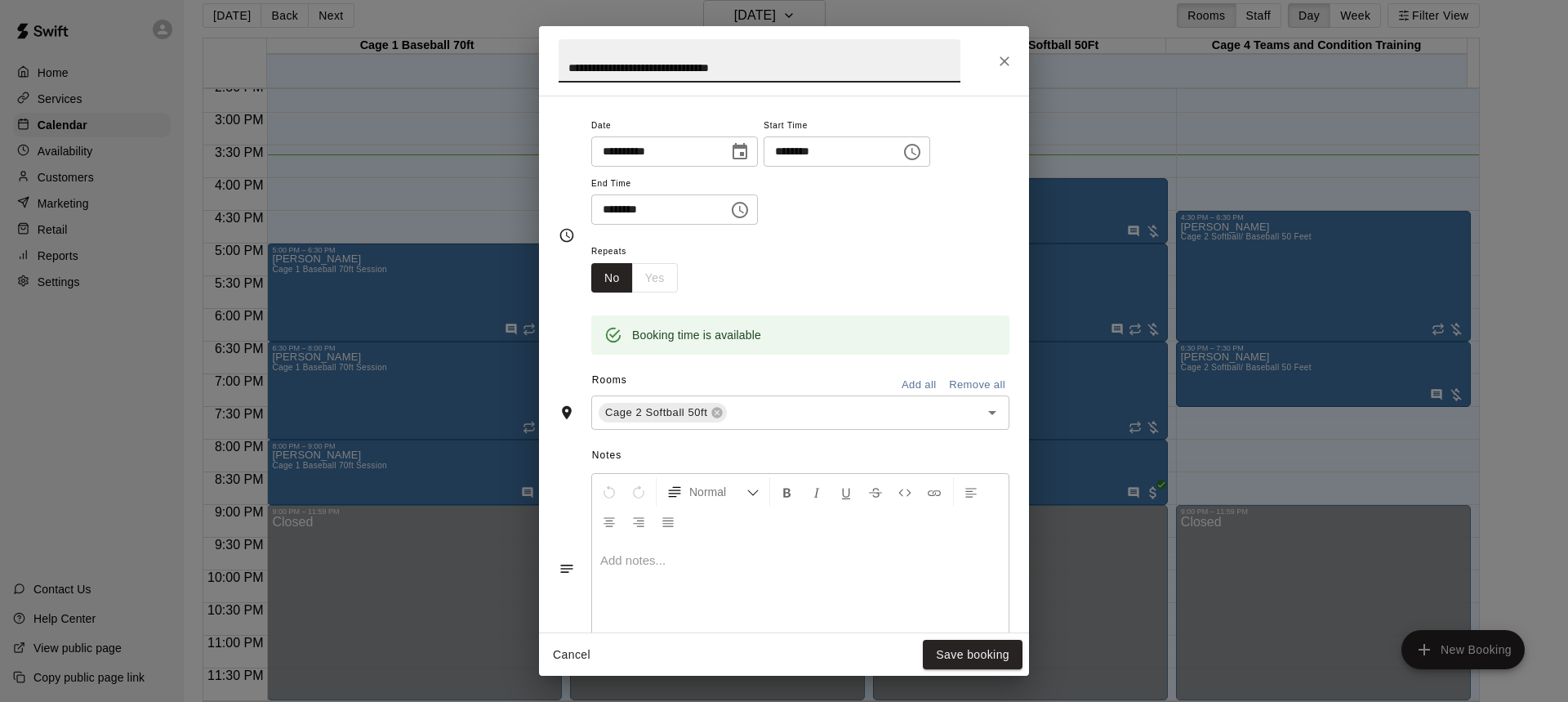
scroll to position [245, 0]
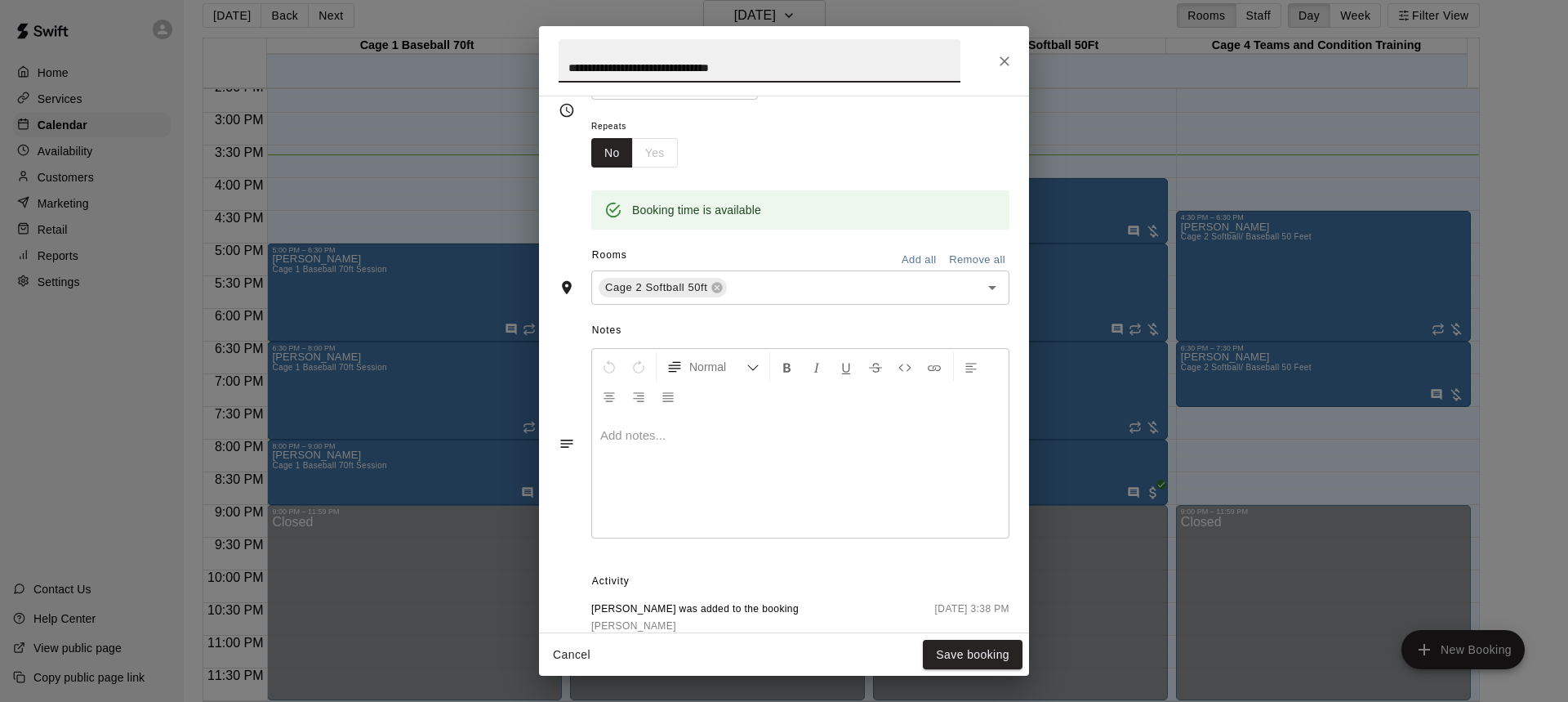
click at [725, 462] on div at bounding box center [800, 476] width 417 height 123
click at [979, 646] on button "Save booking" at bounding box center [972, 654] width 99 height 30
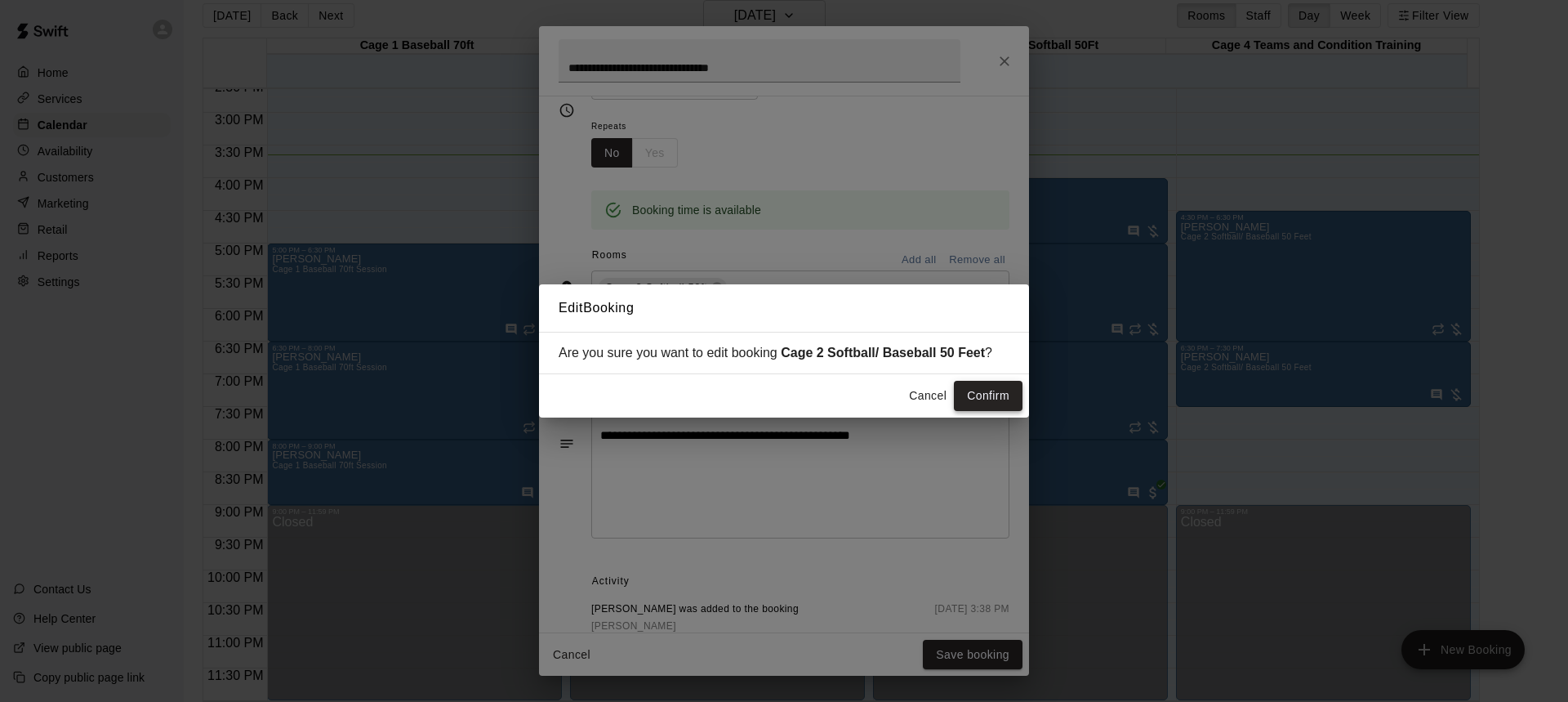
click at [994, 391] on button "Confirm" at bounding box center [988, 395] width 68 height 30
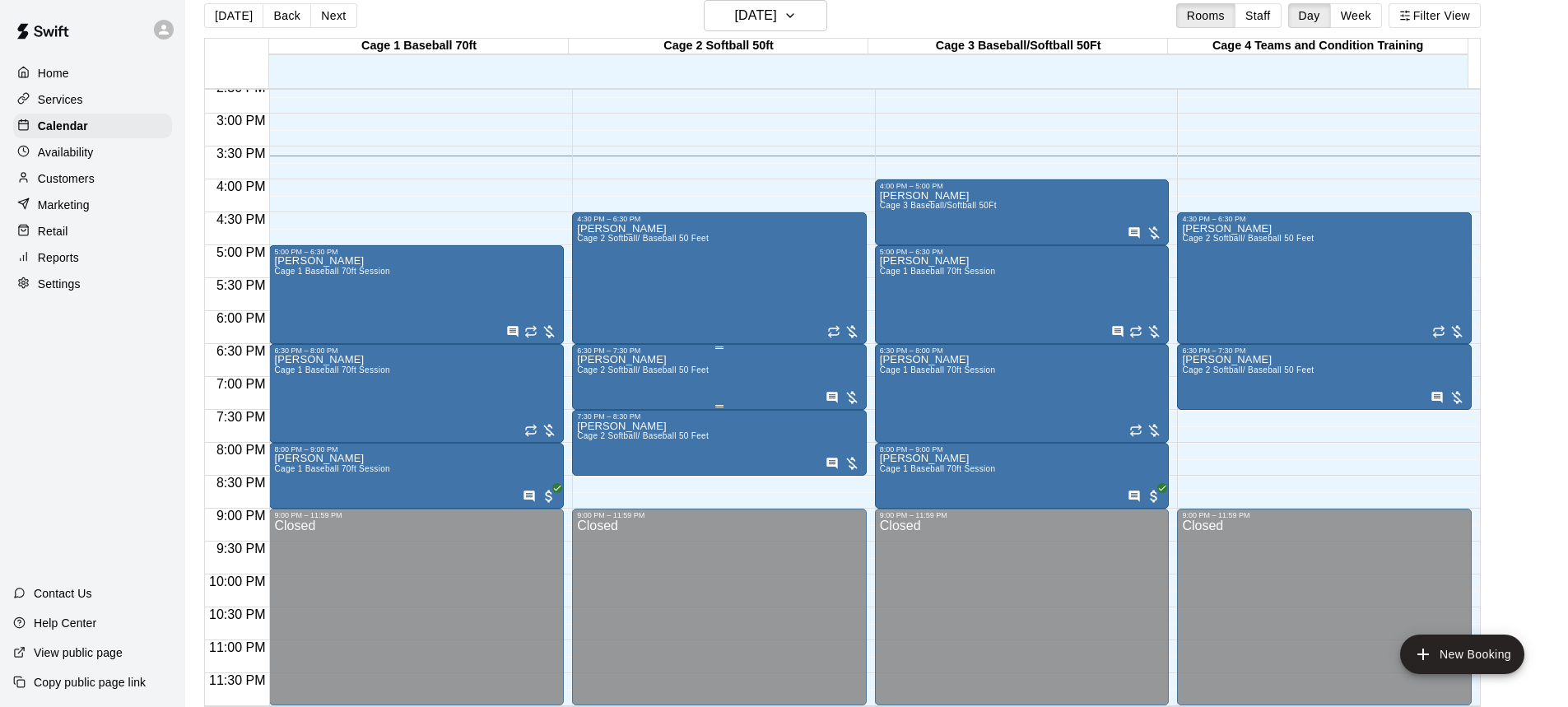
click at [673, 369] on span "Cage 2 Softball/ Baseball 50 Feet" at bounding box center [643, 370] width 132 height 9
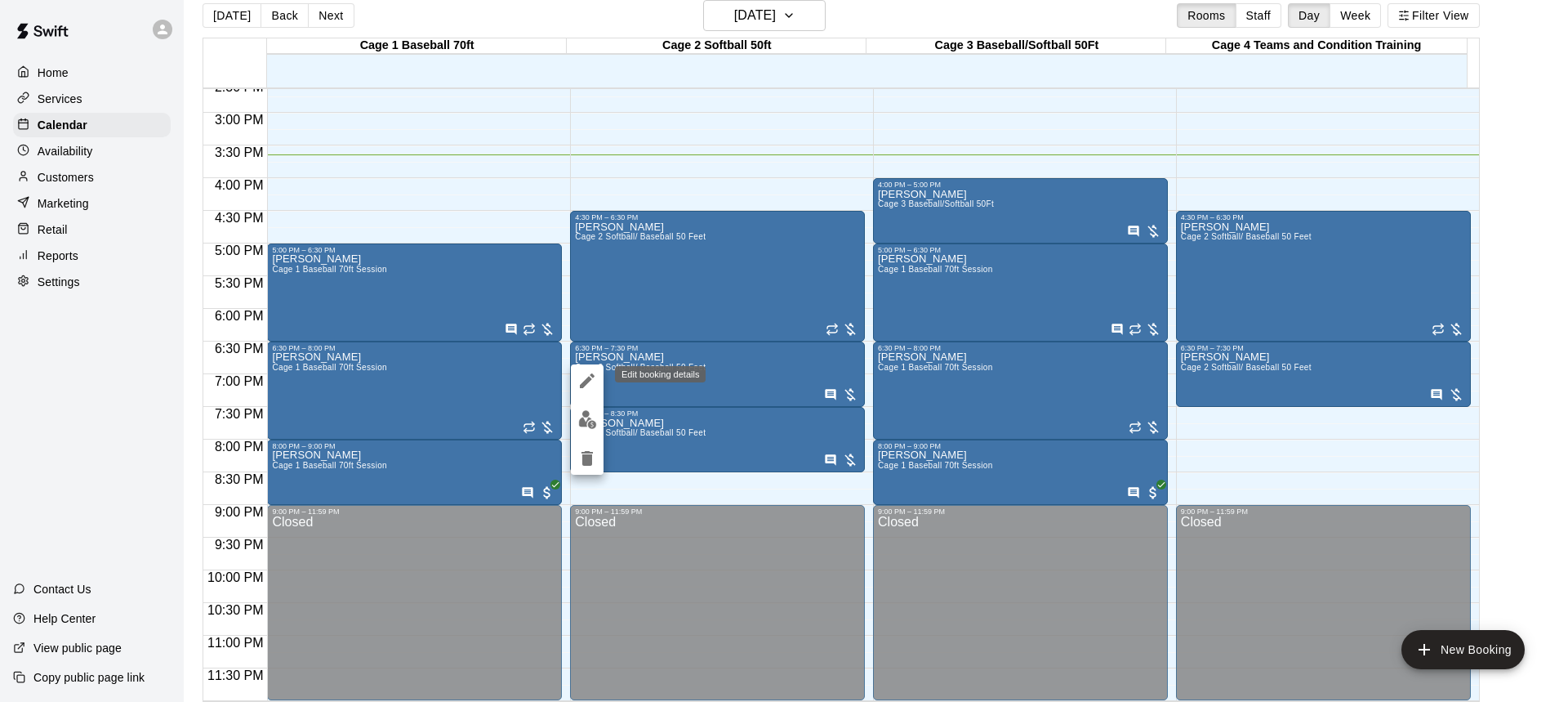
click at [588, 384] on icon "edit" at bounding box center [587, 381] width 20 height 20
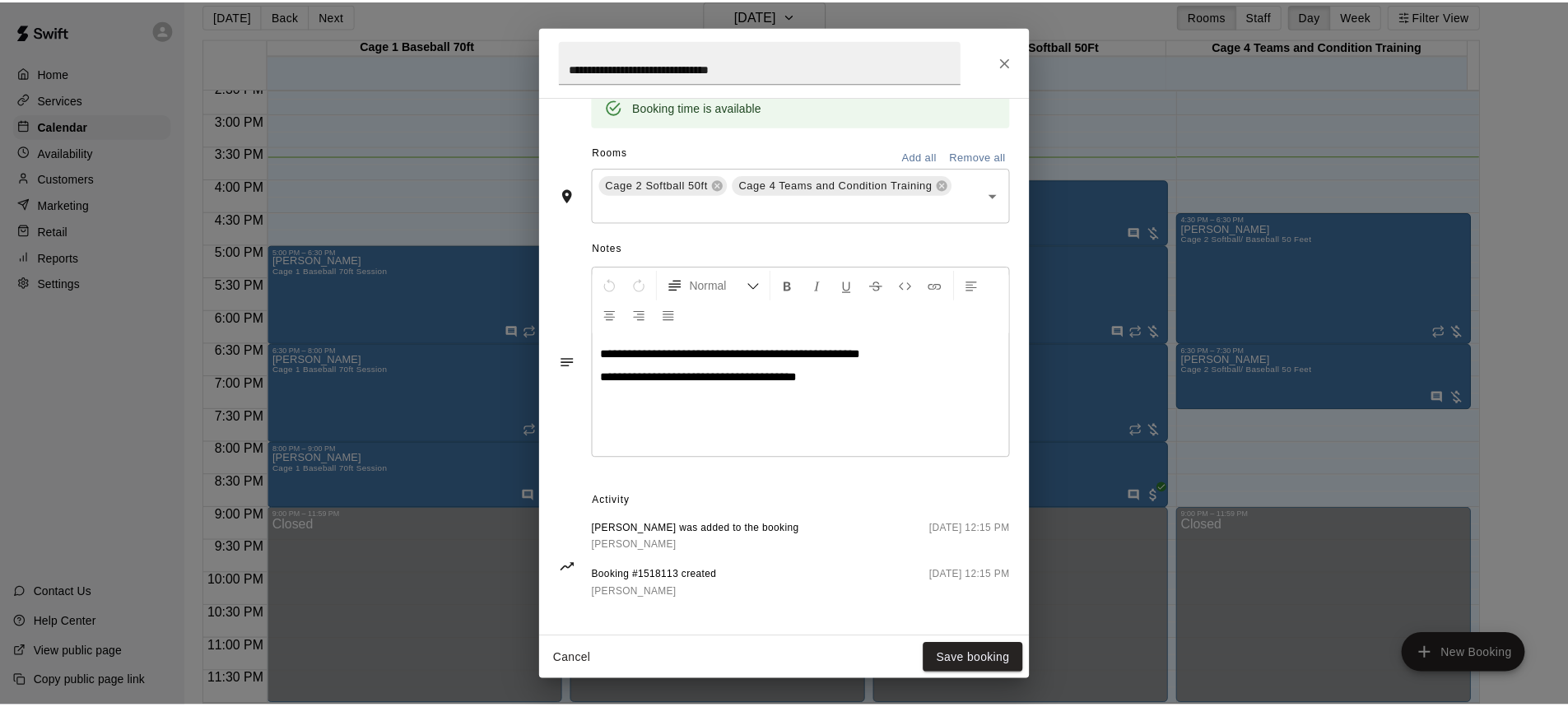
scroll to position [187, 0]
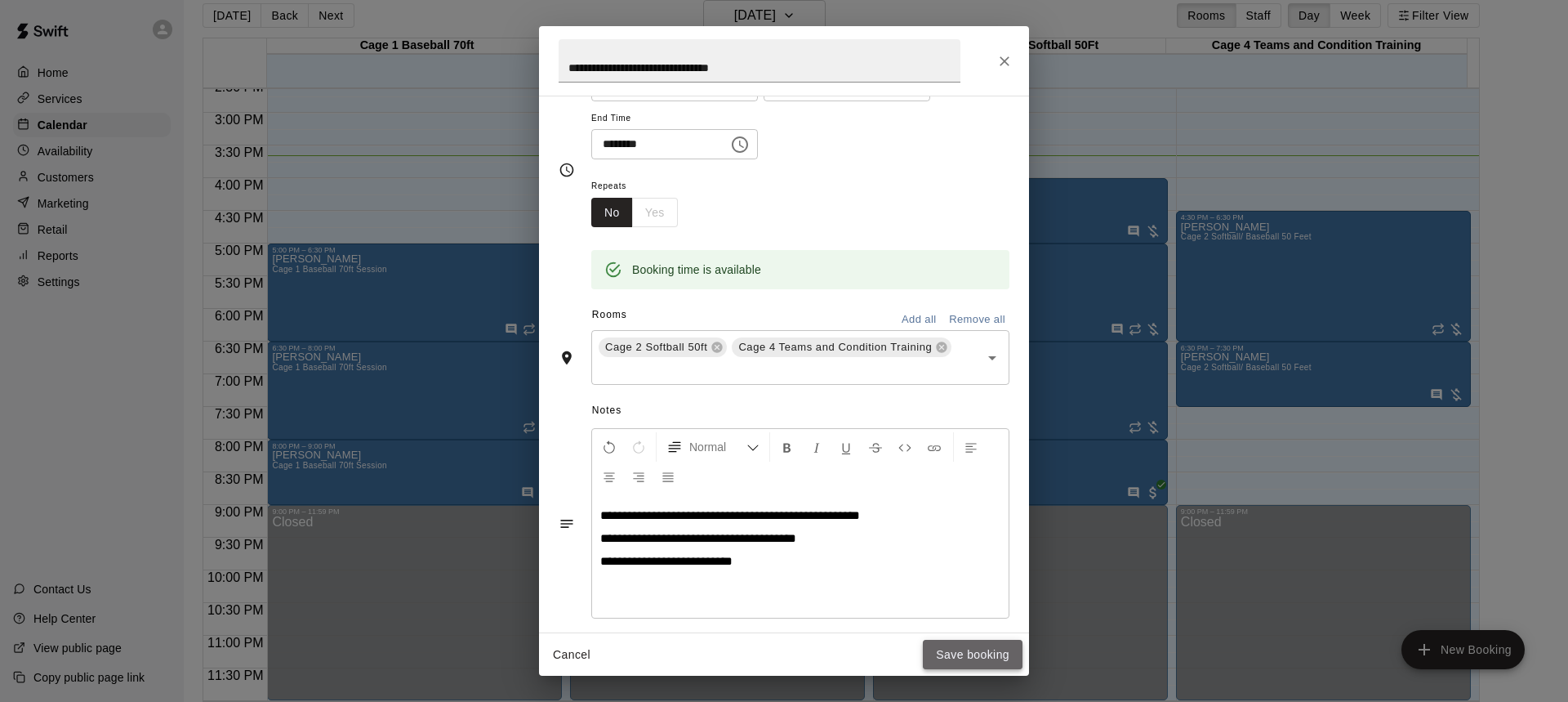
click at [957, 650] on button "Save booking" at bounding box center [972, 654] width 99 height 30
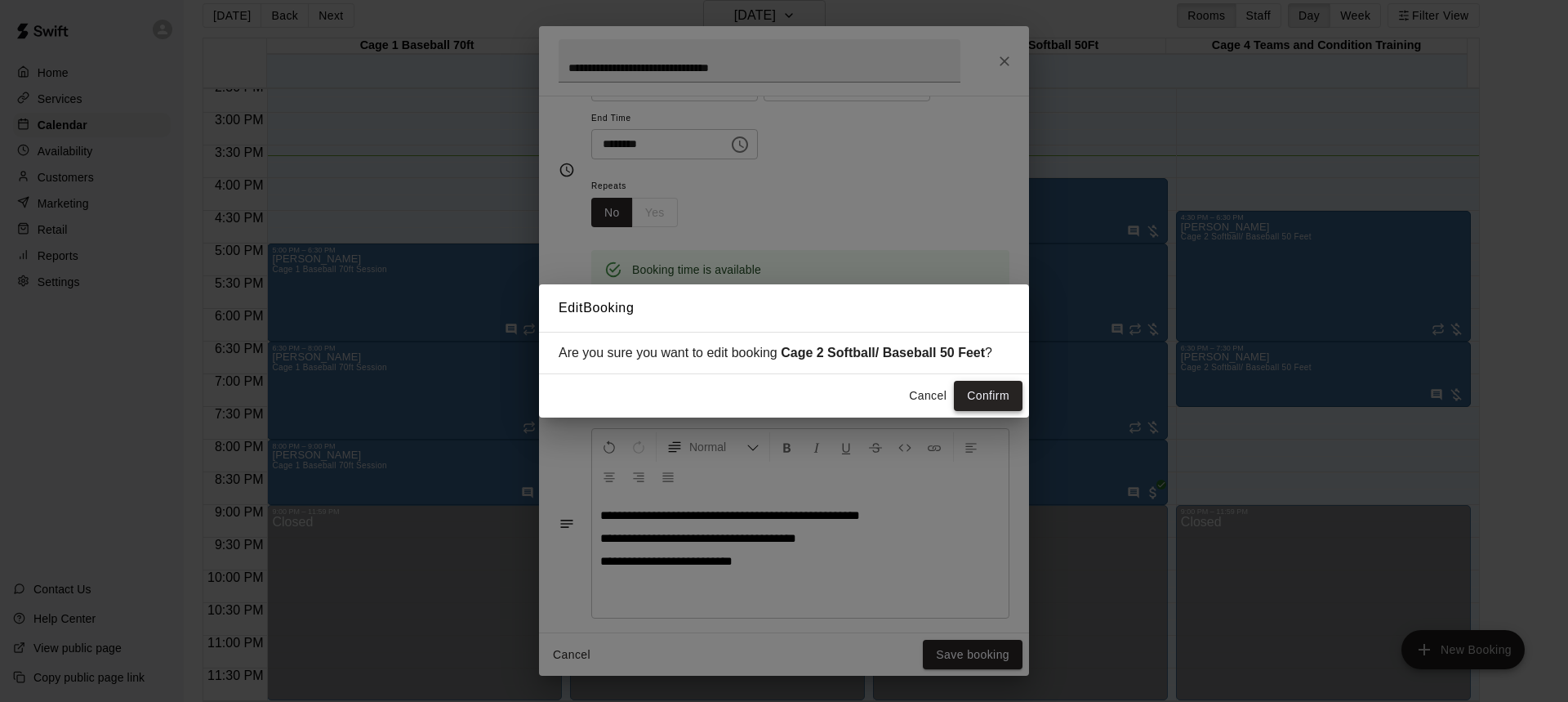
click at [980, 391] on button "Confirm" at bounding box center [988, 395] width 68 height 30
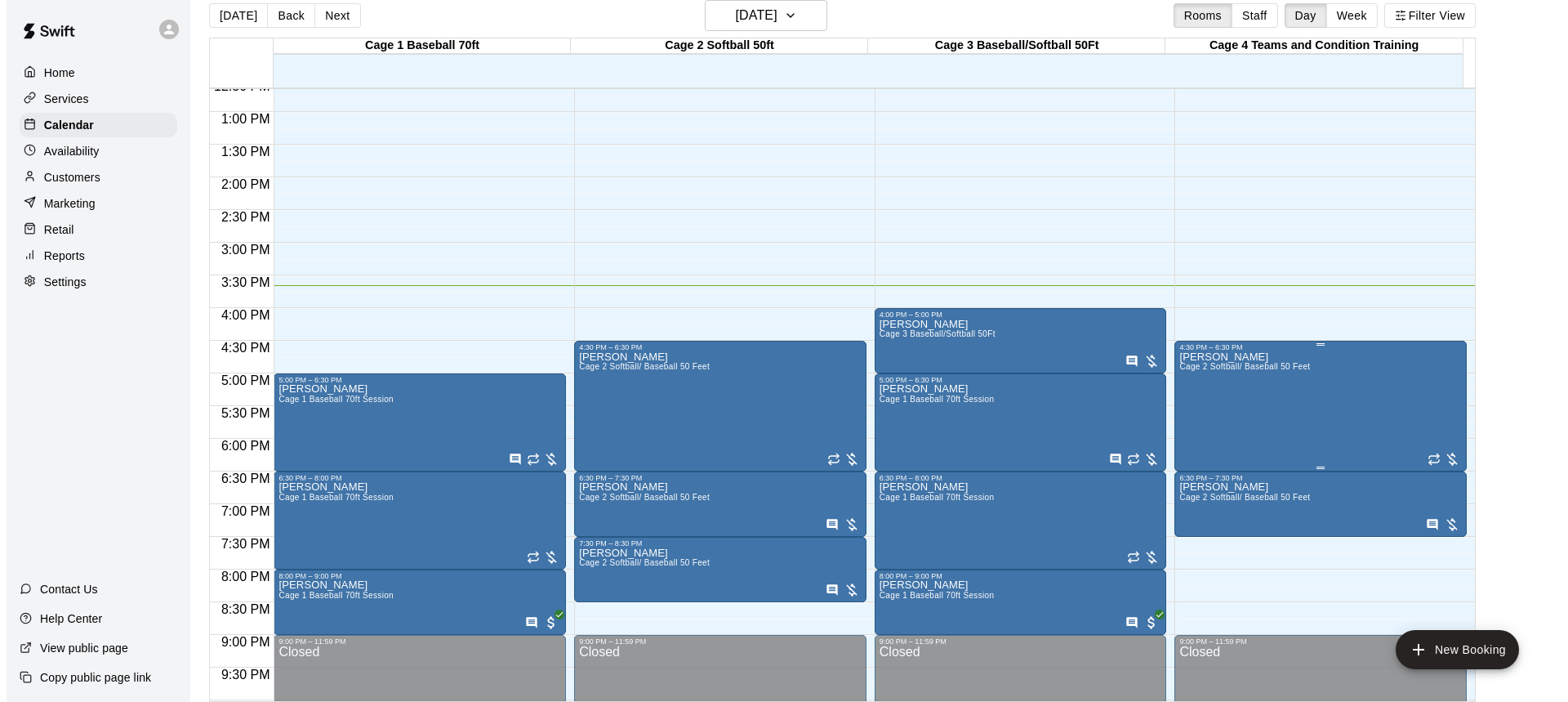
scroll to position [795, 0]
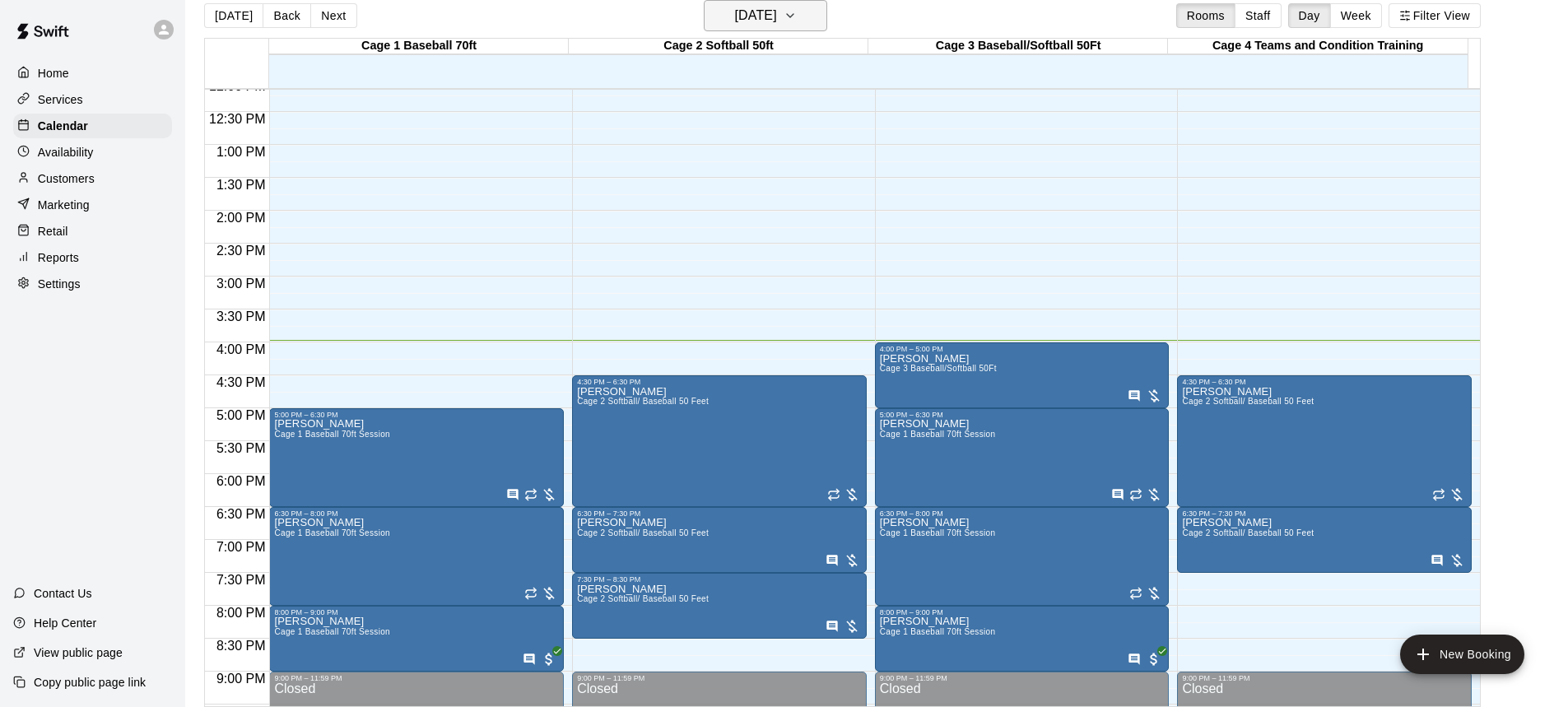
click at [796, 12] on icon "button" at bounding box center [790, 16] width 13 height 20
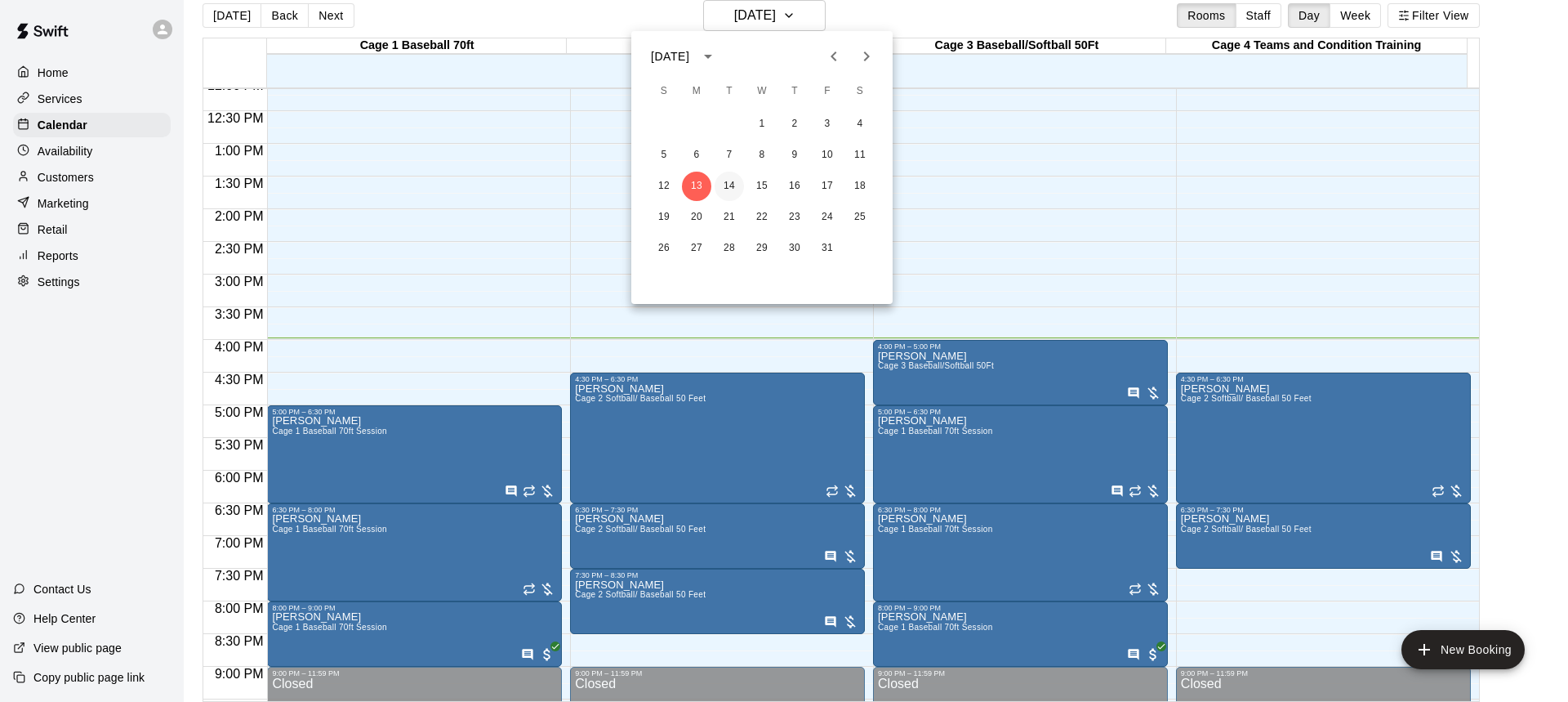
click at [727, 183] on button "14" at bounding box center [729, 186] width 29 height 29
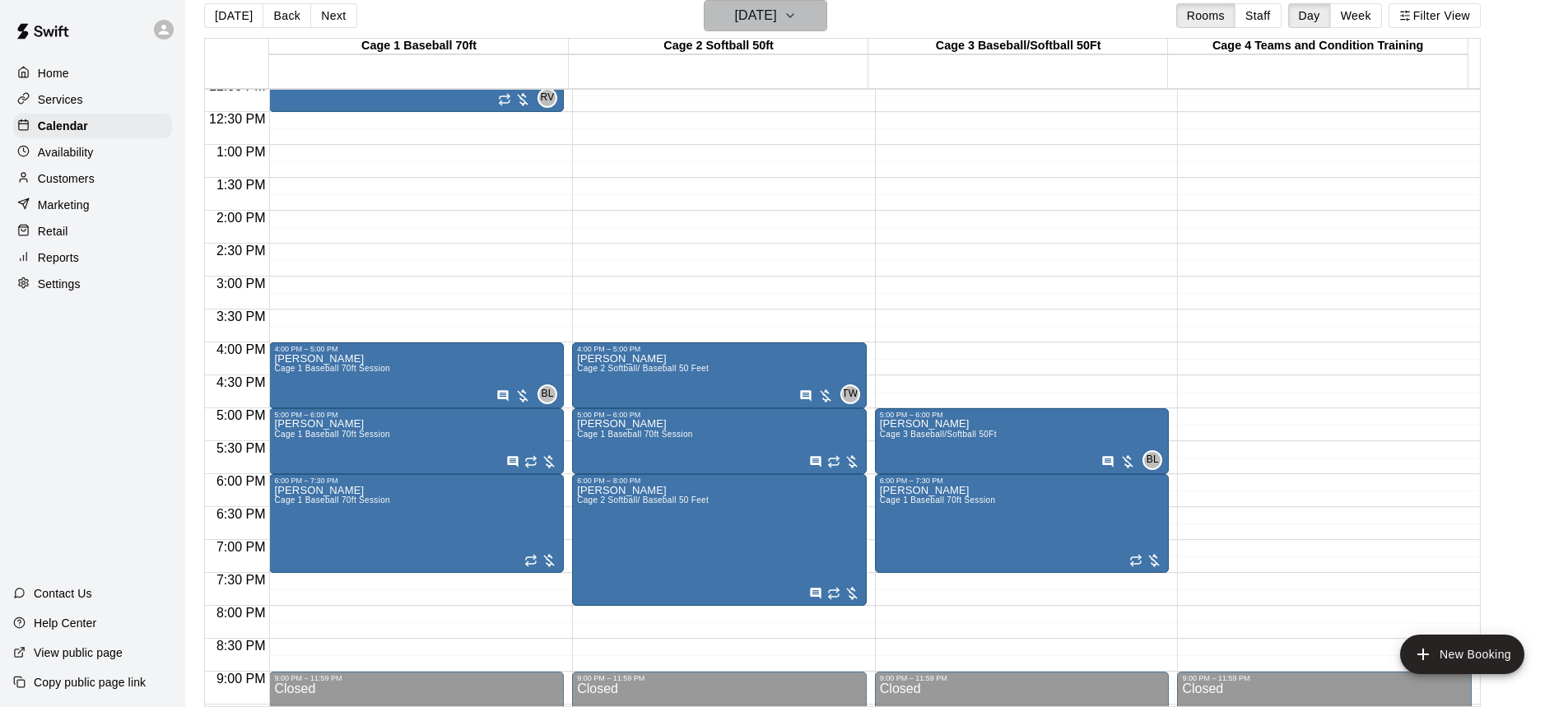
click at [796, 11] on icon "button" at bounding box center [790, 16] width 13 height 20
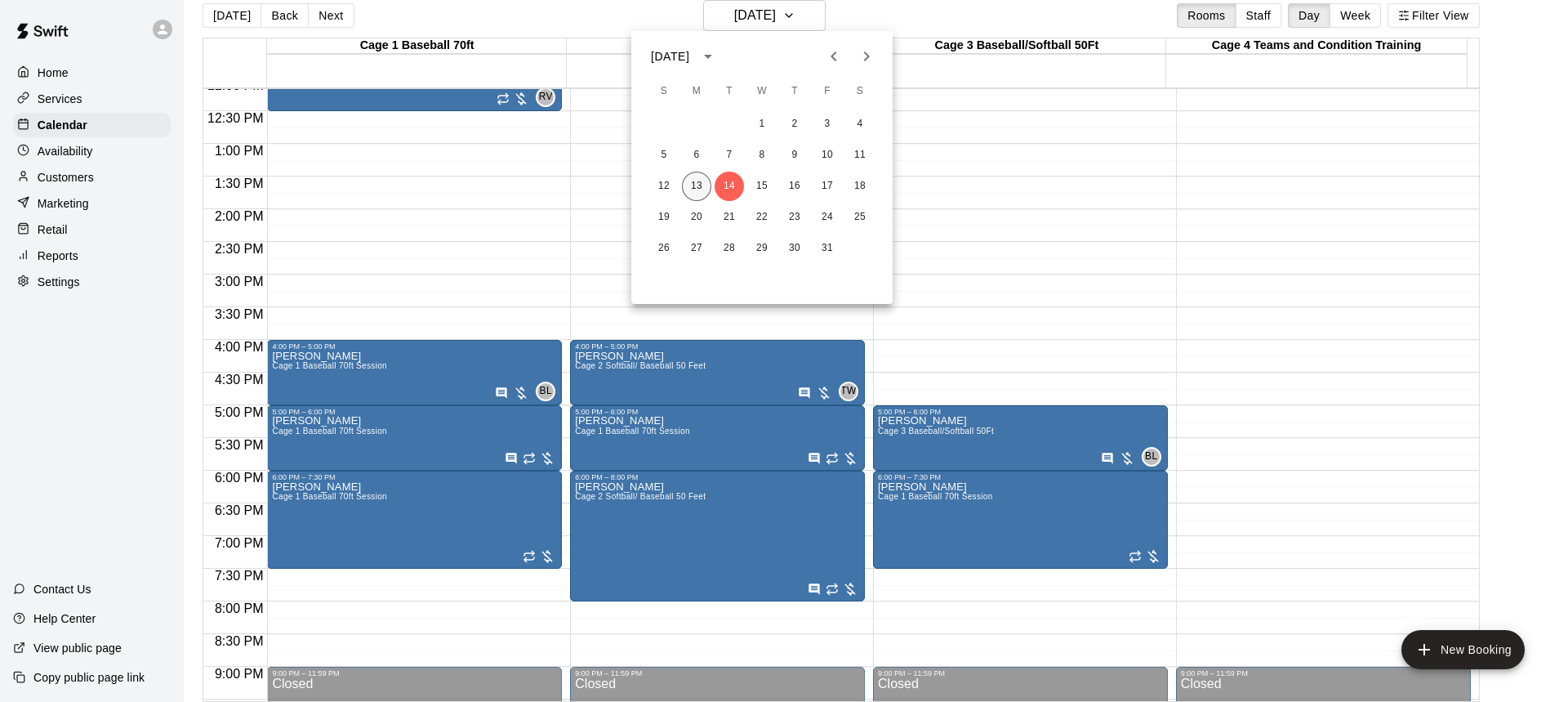
click at [690, 182] on button "13" at bounding box center [697, 186] width 29 height 29
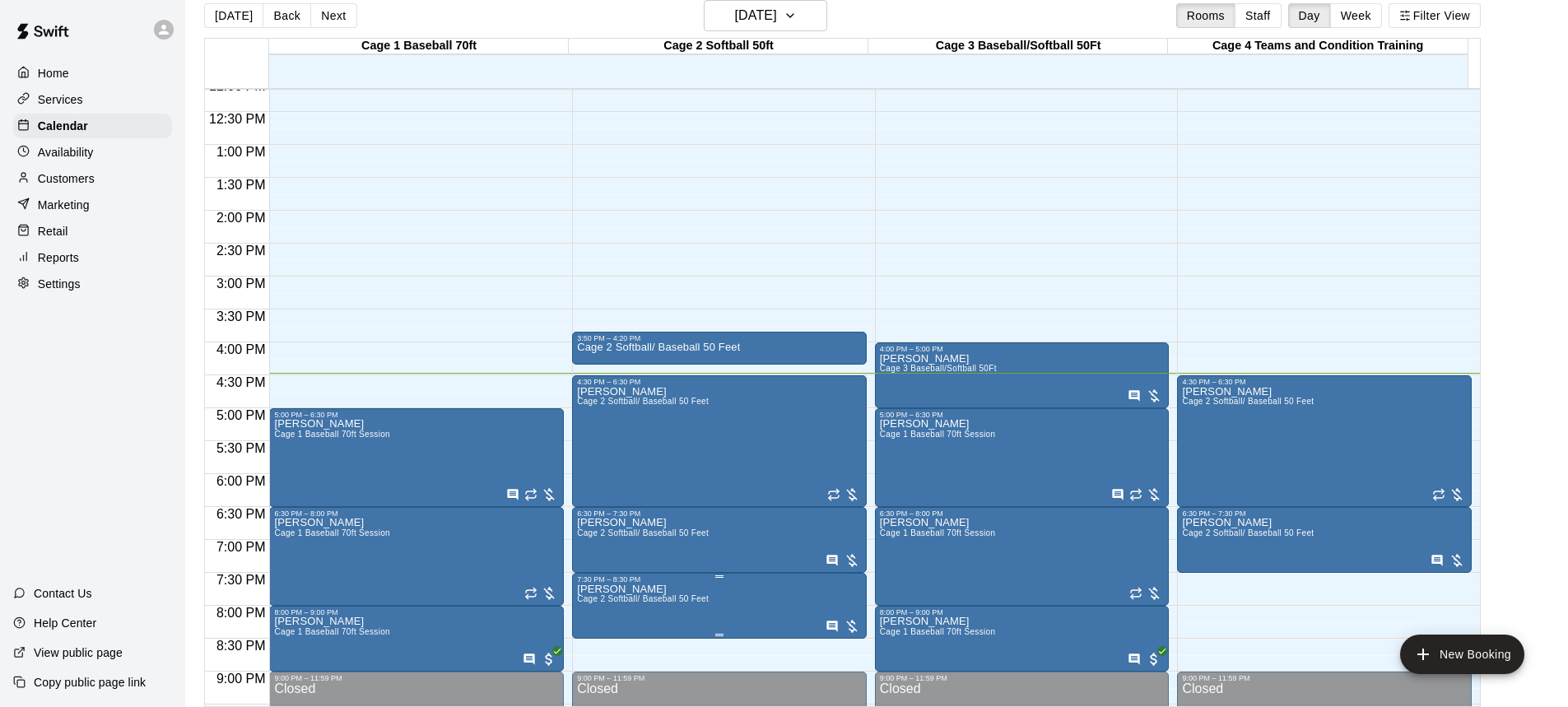
click at [680, 602] on span "Cage 2 Softball/ Baseball 50 Feet" at bounding box center [643, 599] width 132 height 9
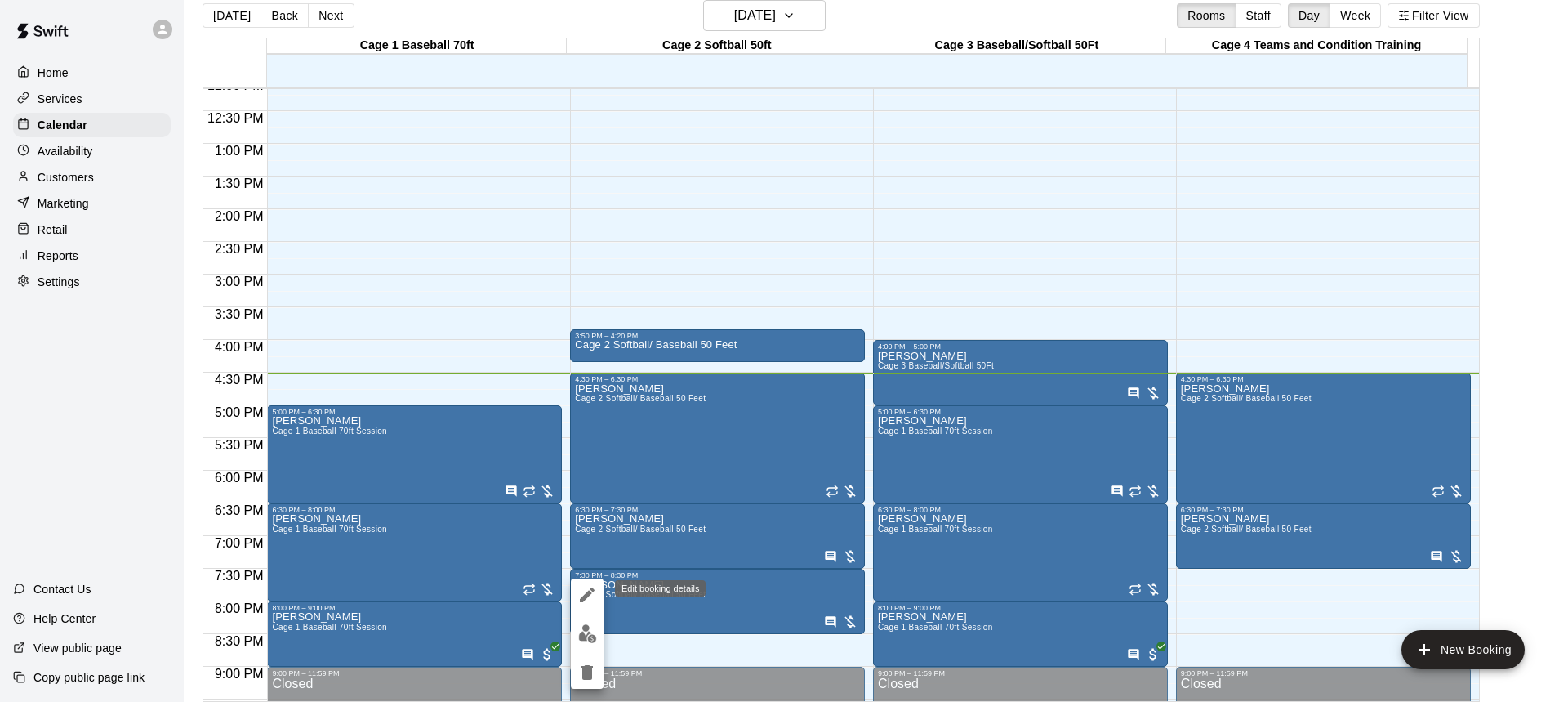
click at [589, 591] on icon "edit" at bounding box center [587, 595] width 15 height 15
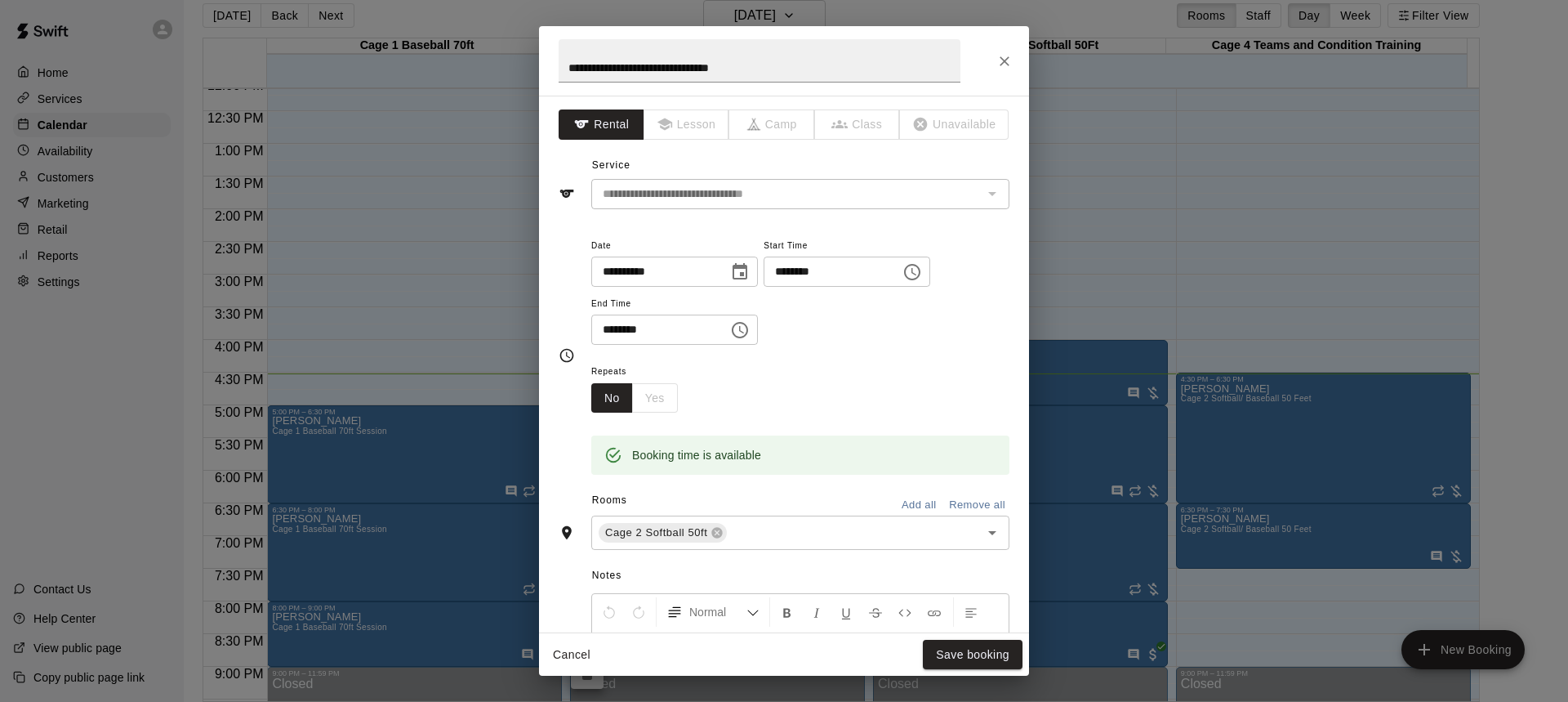
click at [750, 329] on icon "Choose time, selected time is 8:30 PM" at bounding box center [740, 331] width 20 height 20
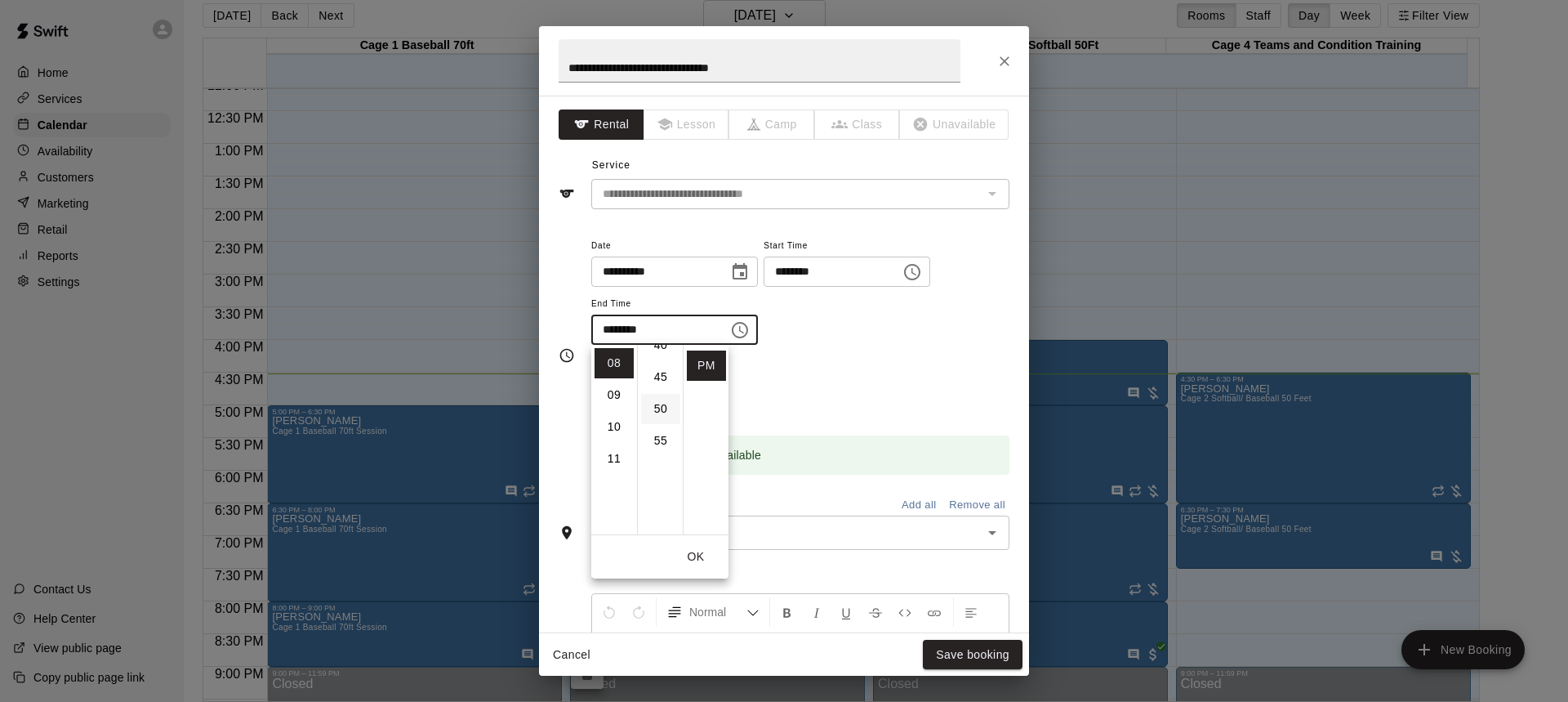
scroll to position [191, 0]
click at [616, 386] on li "09" at bounding box center [614, 394] width 39 height 30
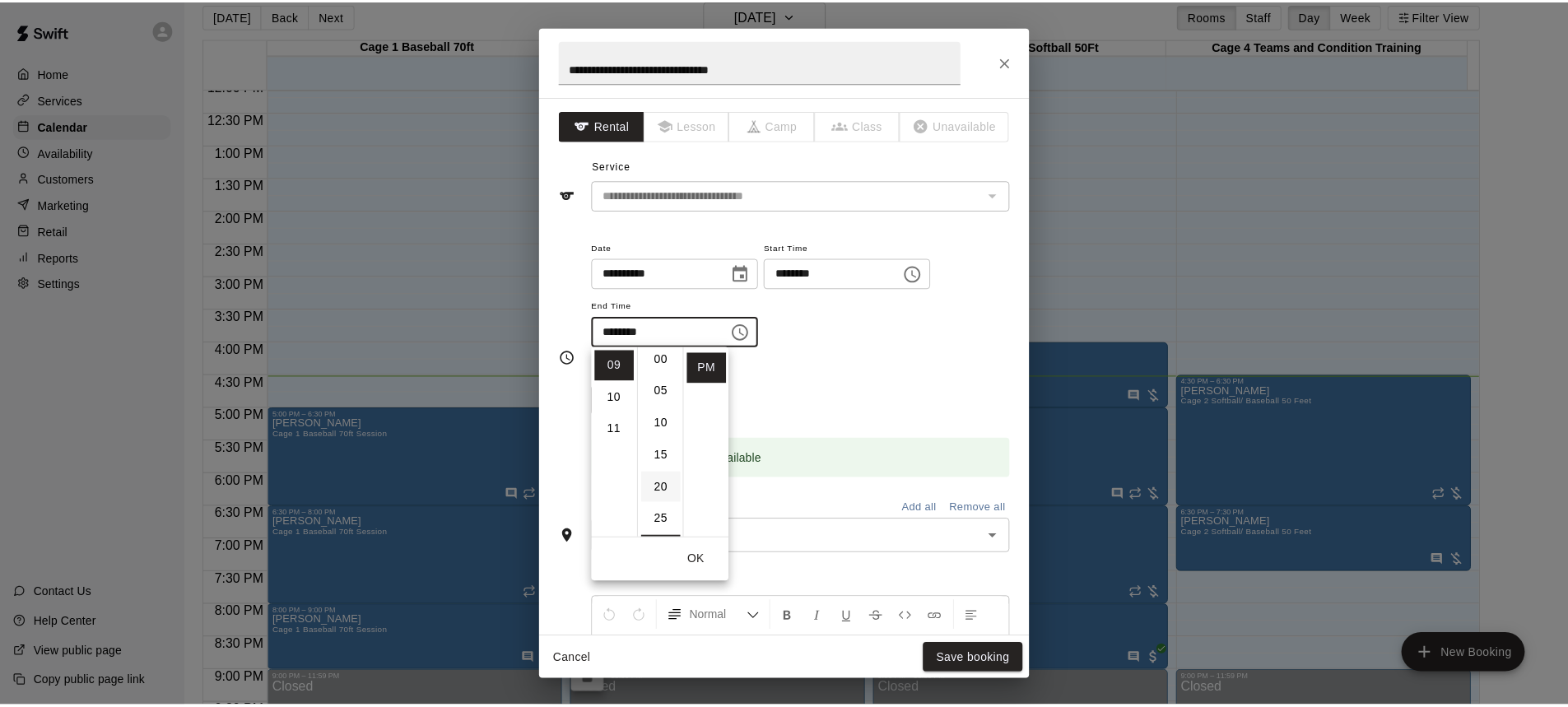
scroll to position [0, 0]
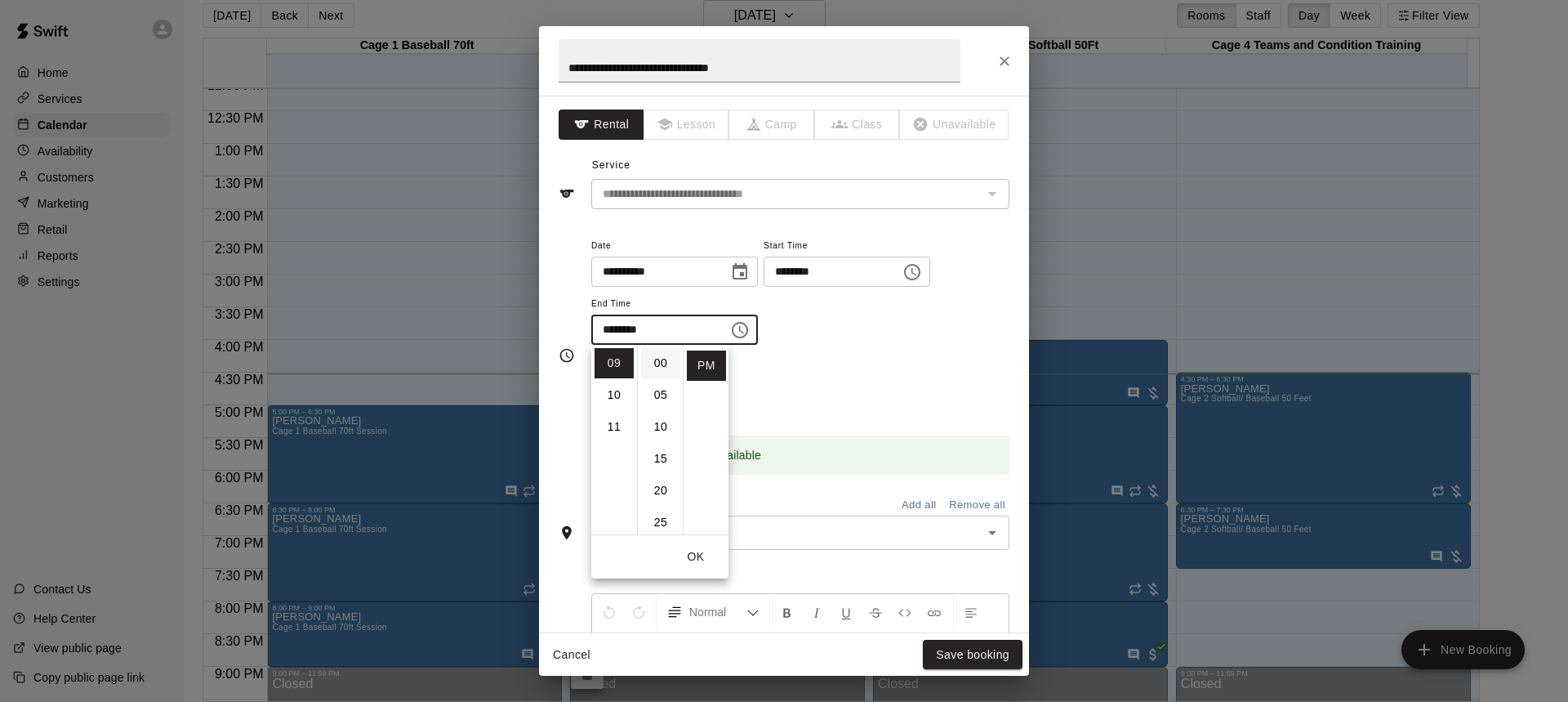
click at [662, 361] on li "00" at bounding box center [660, 362] width 39 height 30
type input "********"
click at [699, 552] on button "OK" at bounding box center [696, 556] width 52 height 30
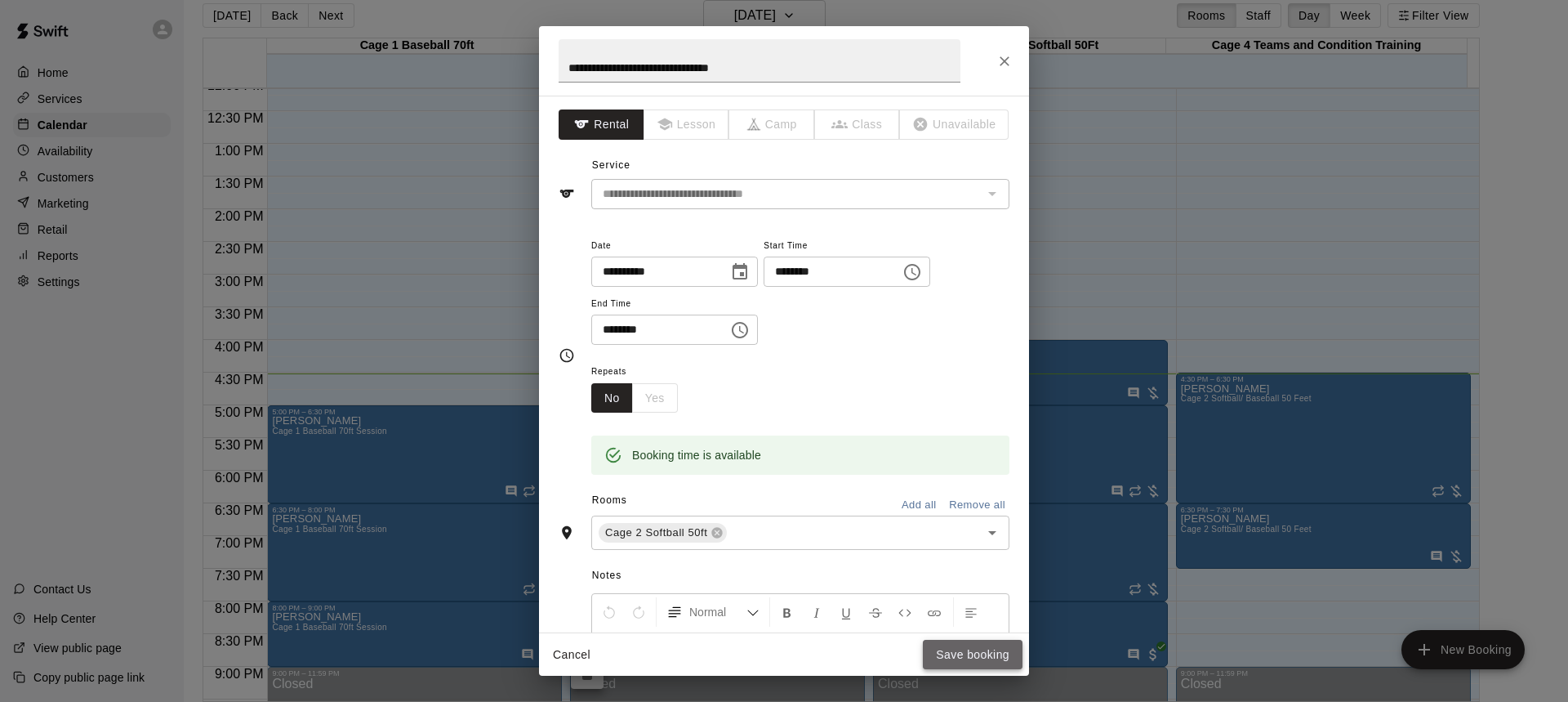
click at [955, 655] on button "Save booking" at bounding box center [972, 654] width 99 height 30
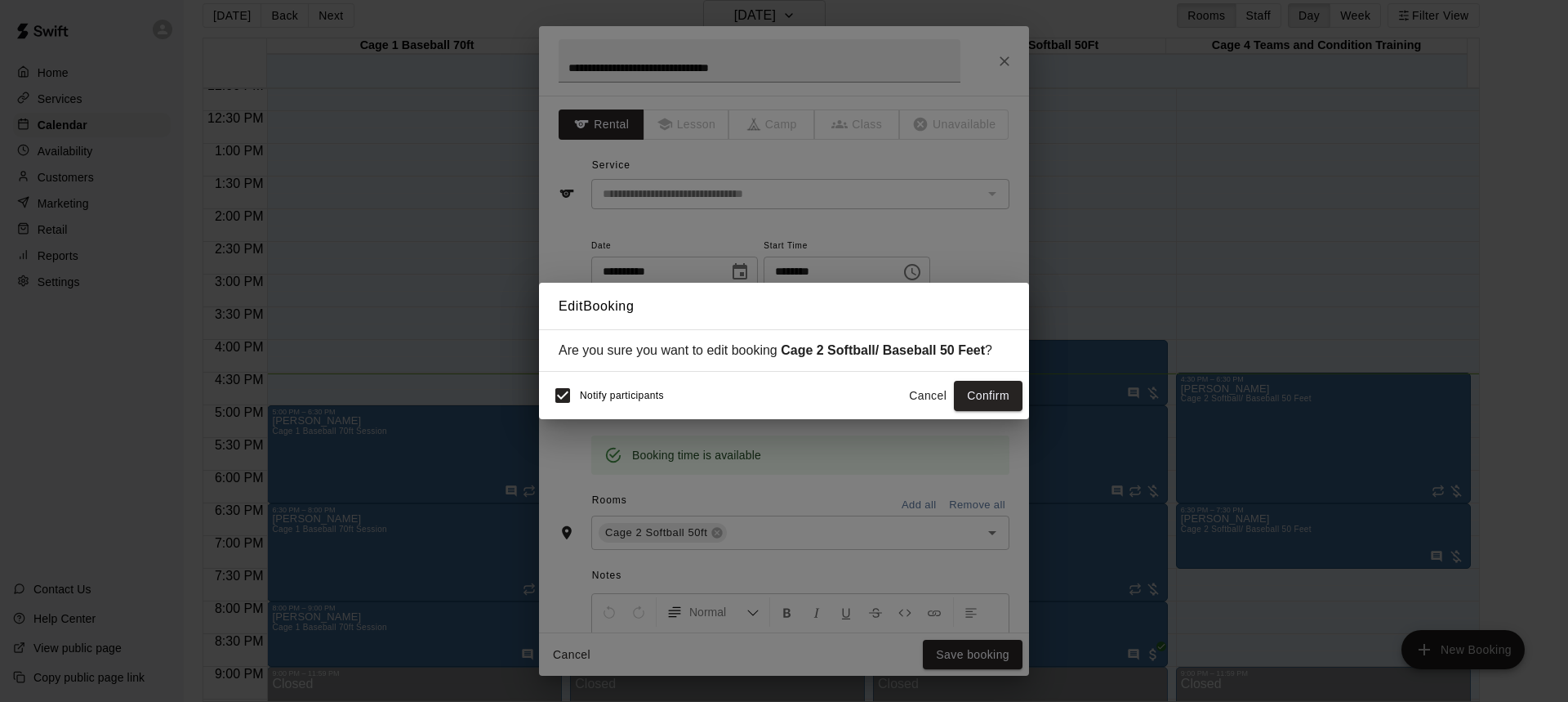
click at [977, 393] on button "Confirm" at bounding box center [988, 395] width 68 height 30
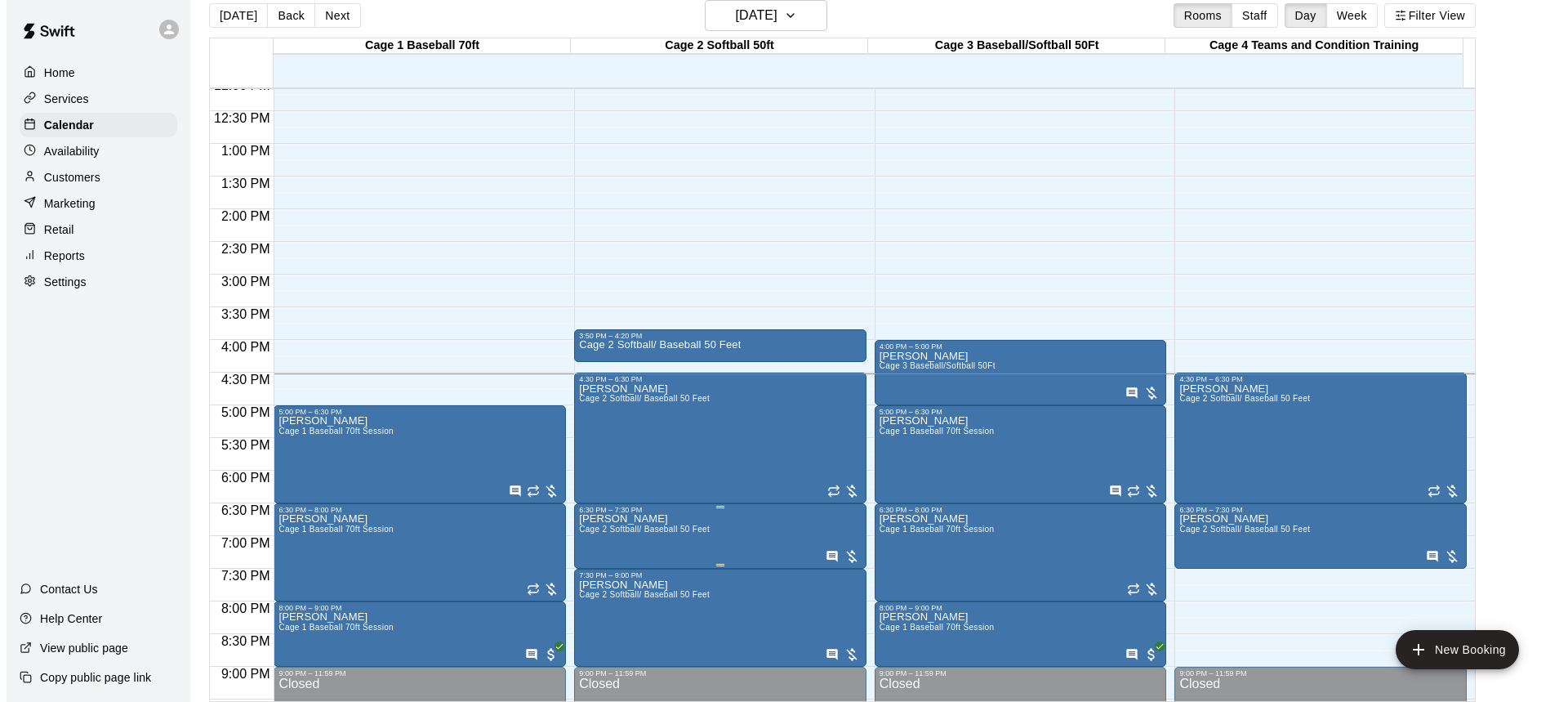
scroll to position [958, 0]
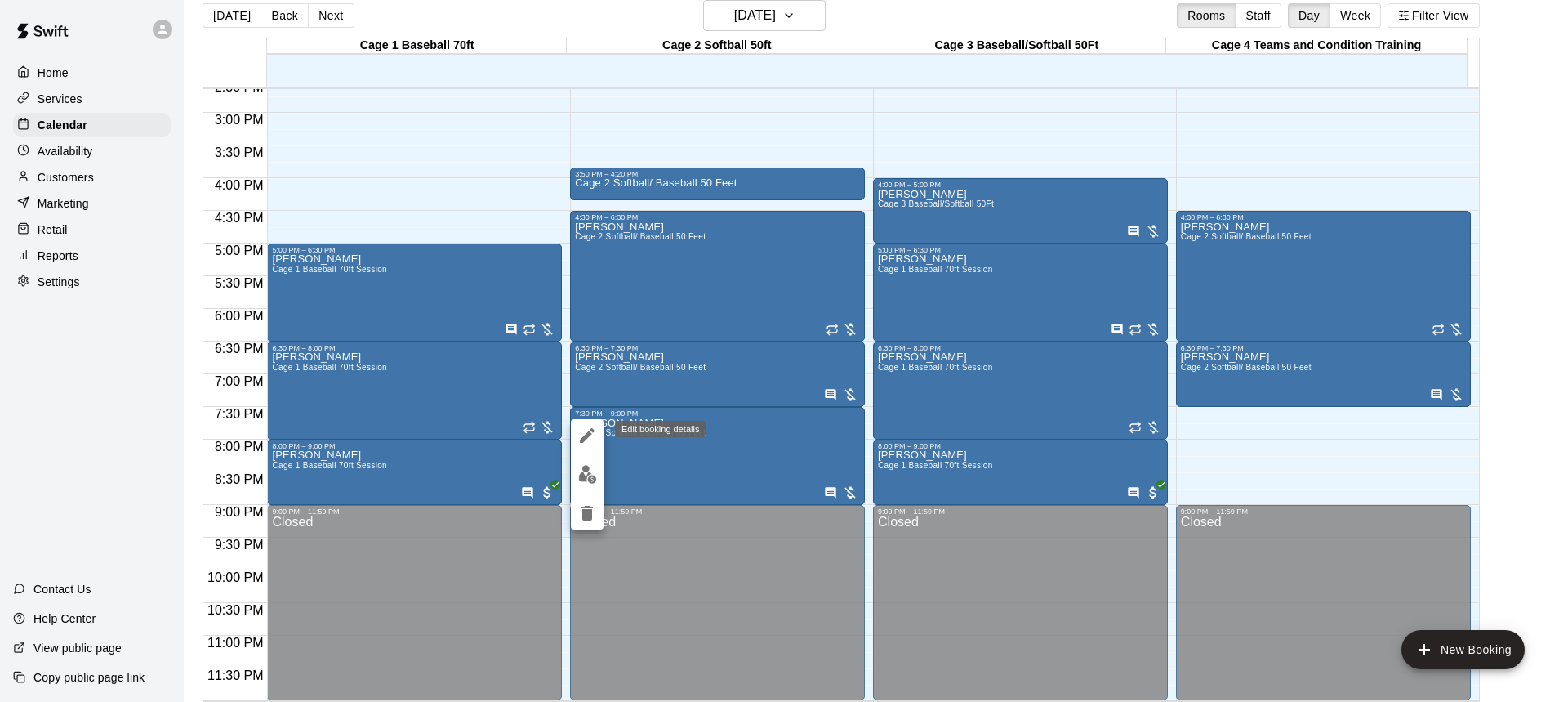
click at [584, 434] on icon "edit" at bounding box center [587, 435] width 20 height 20
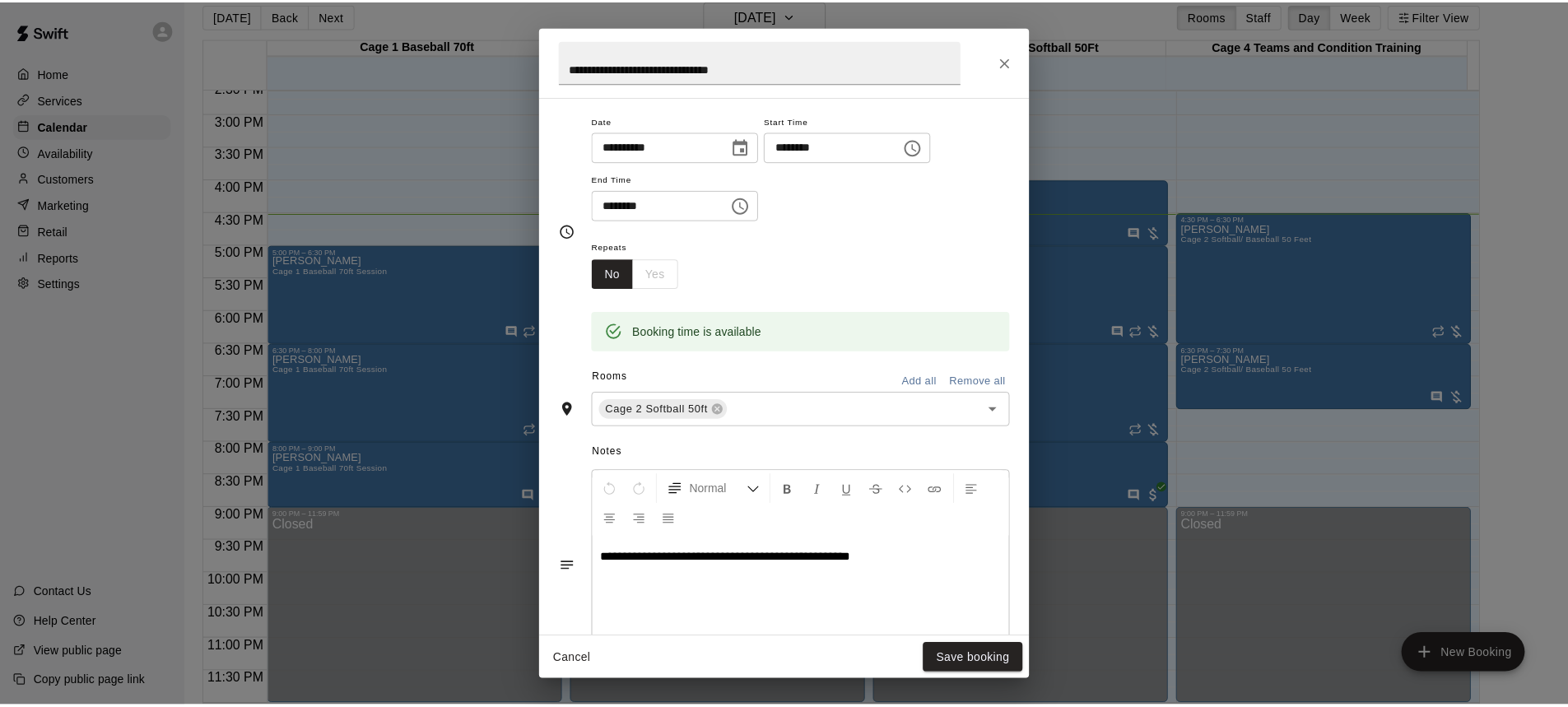
scroll to position [247, 0]
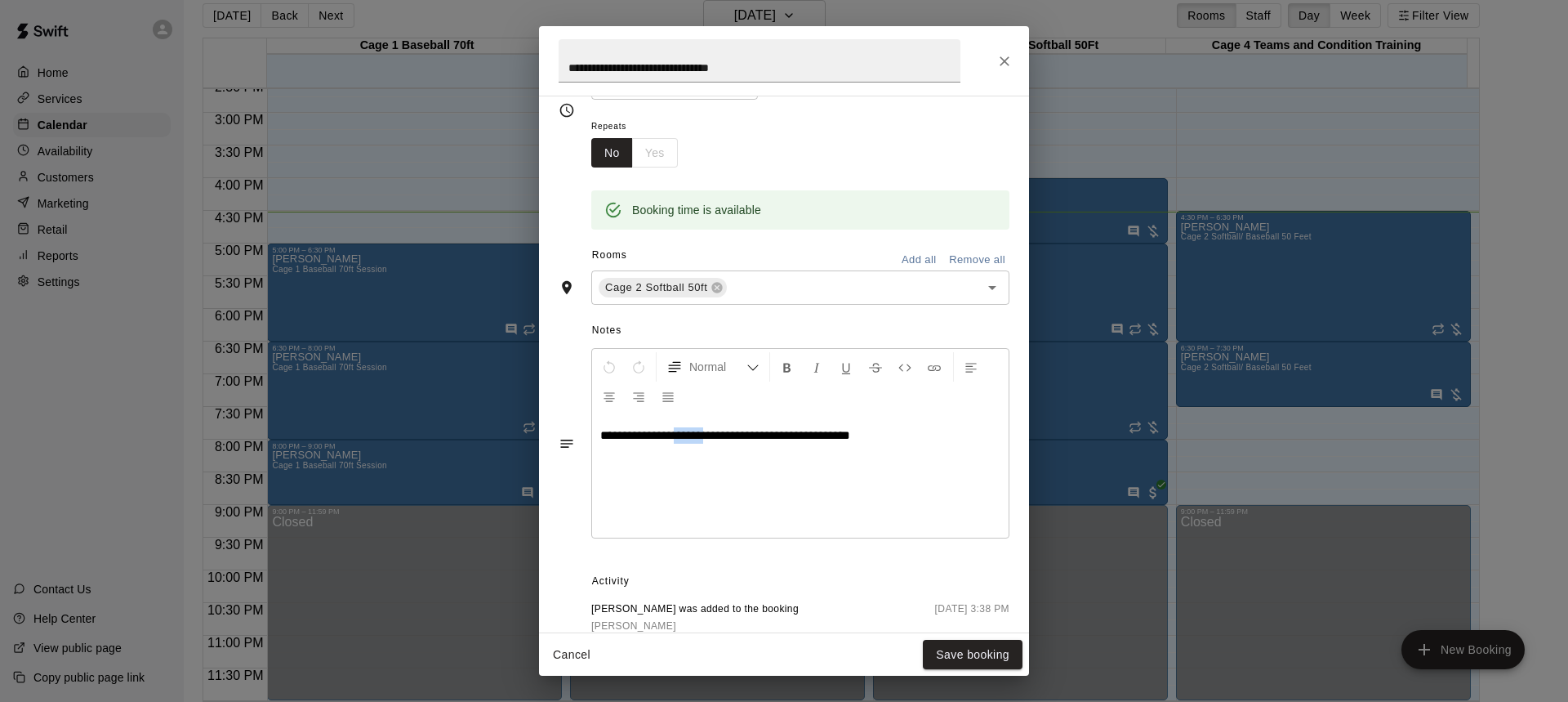
drag, startPoint x: 727, startPoint y: 442, endPoint x: 697, endPoint y: 443, distance: 30.0
click at [697, 441] on span "**********" at bounding box center [725, 434] width 250 height 12
click at [960, 649] on button "Save booking" at bounding box center [972, 654] width 99 height 30
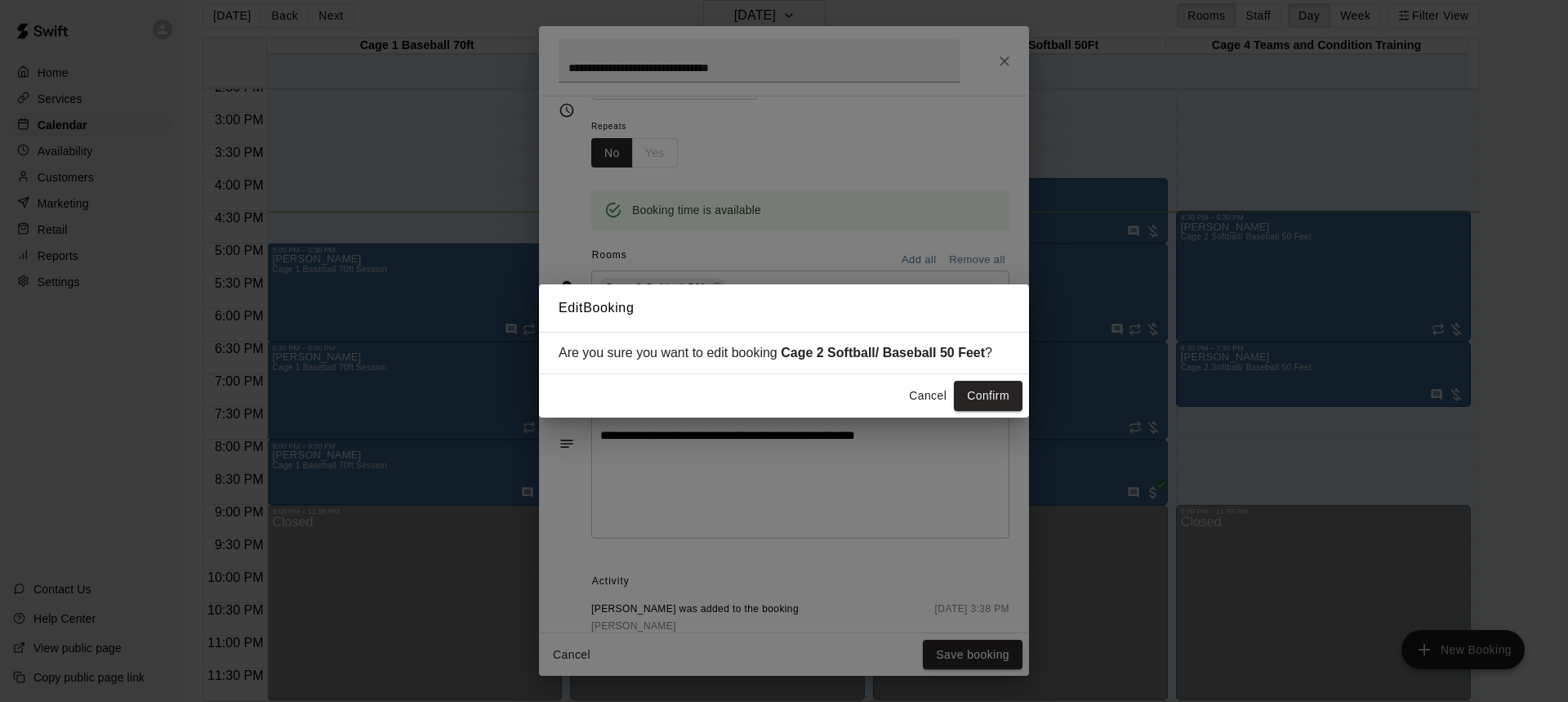
click at [986, 393] on button "Confirm" at bounding box center [988, 395] width 68 height 30
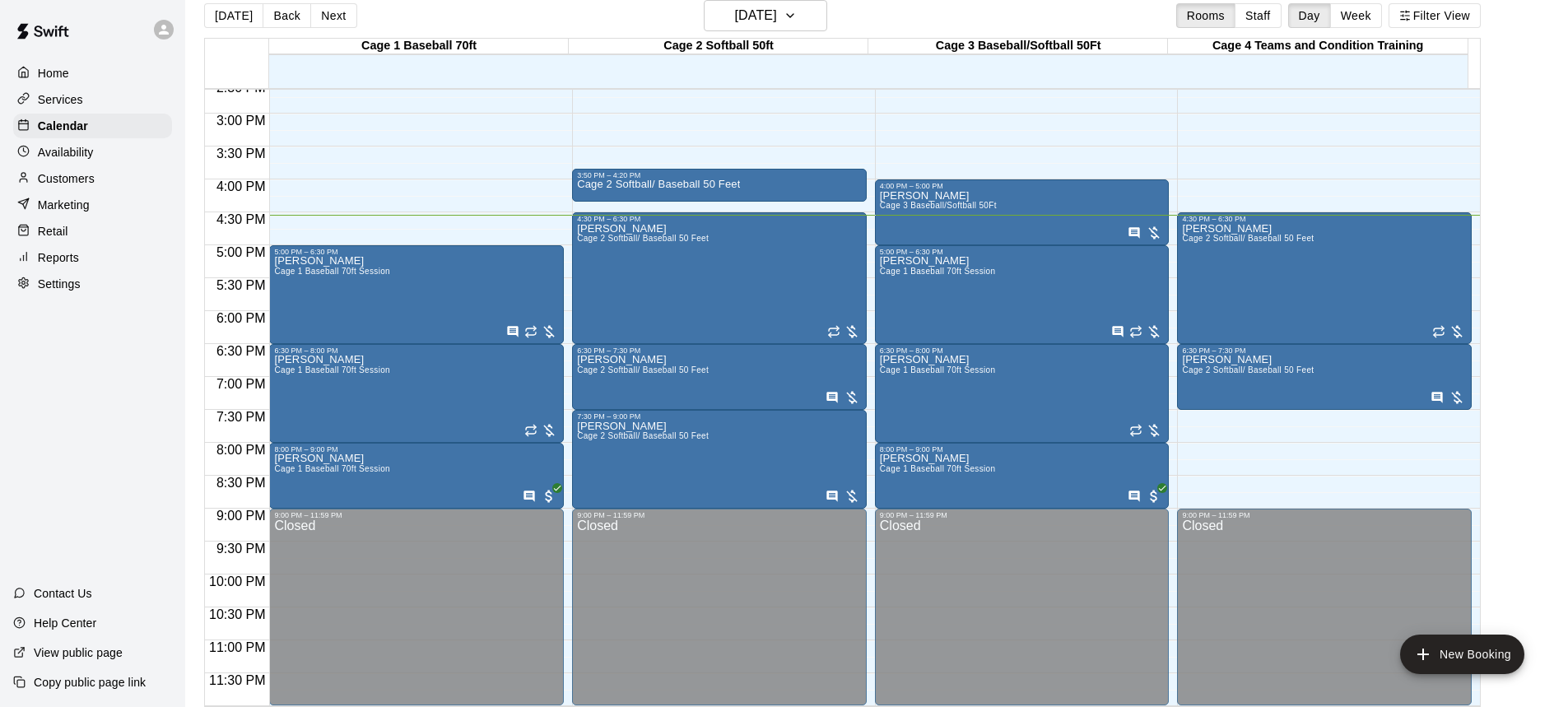
click at [52, 72] on p "Home" at bounding box center [53, 73] width 31 height 17
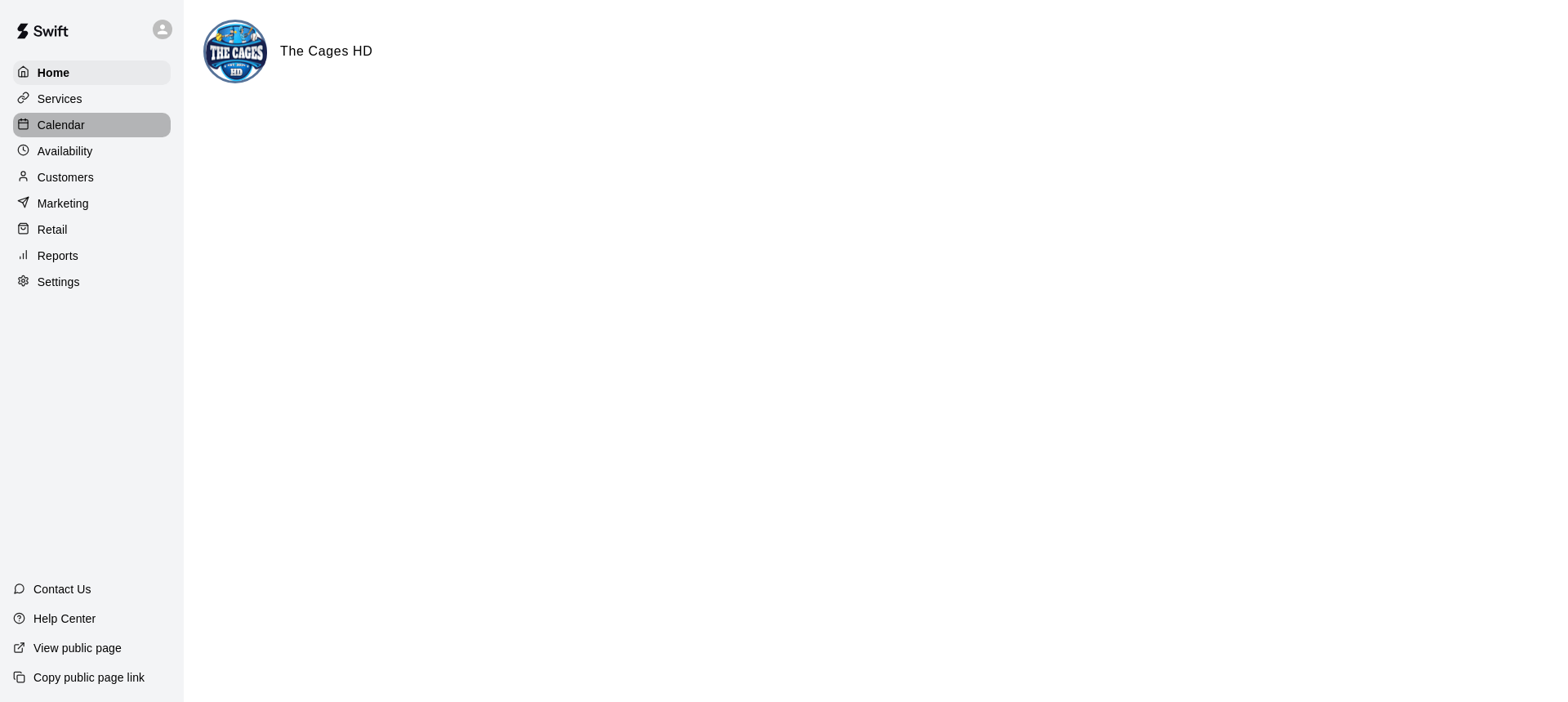
click at [56, 128] on p "Calendar" at bounding box center [61, 125] width 47 height 16
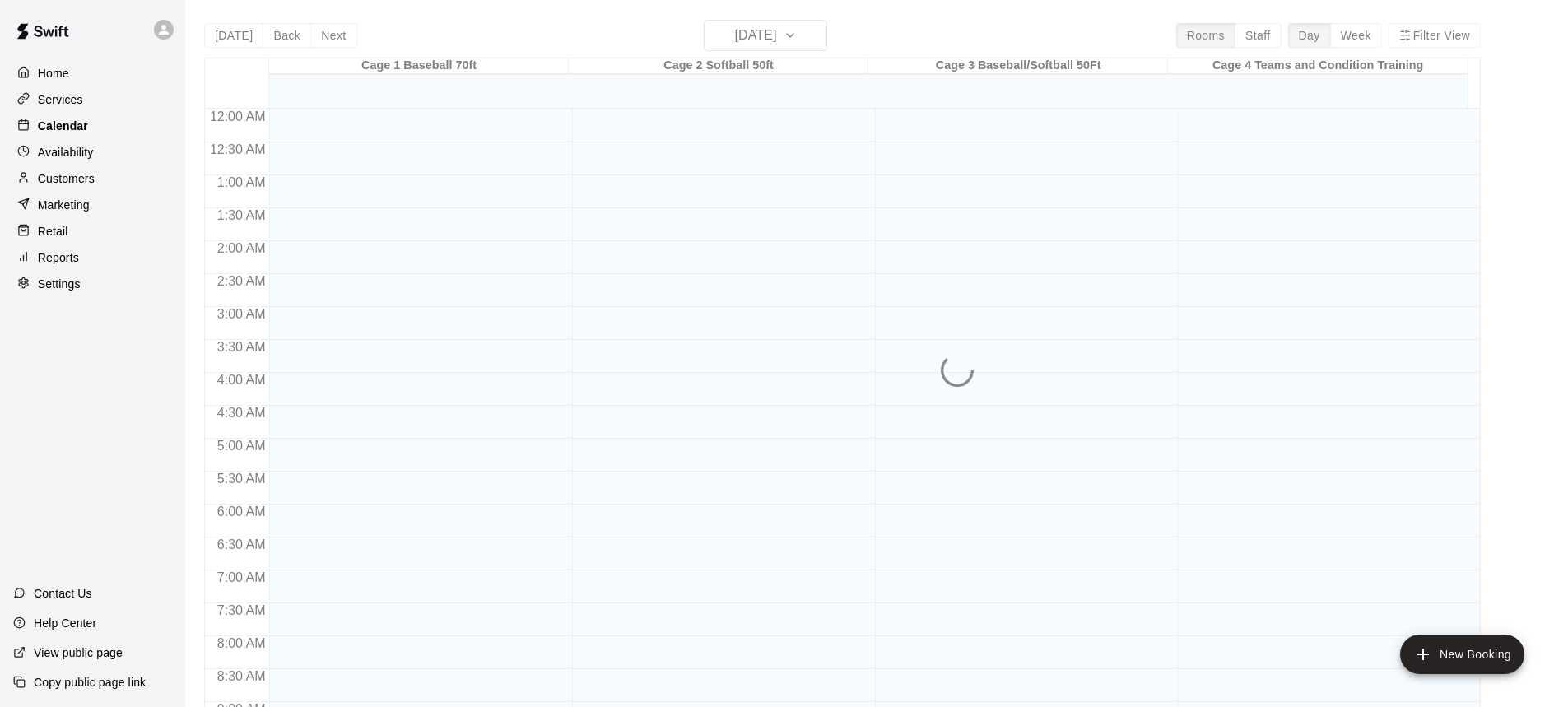
scroll to position [914, 0]
